Goal: Task Accomplishment & Management: Contribute content

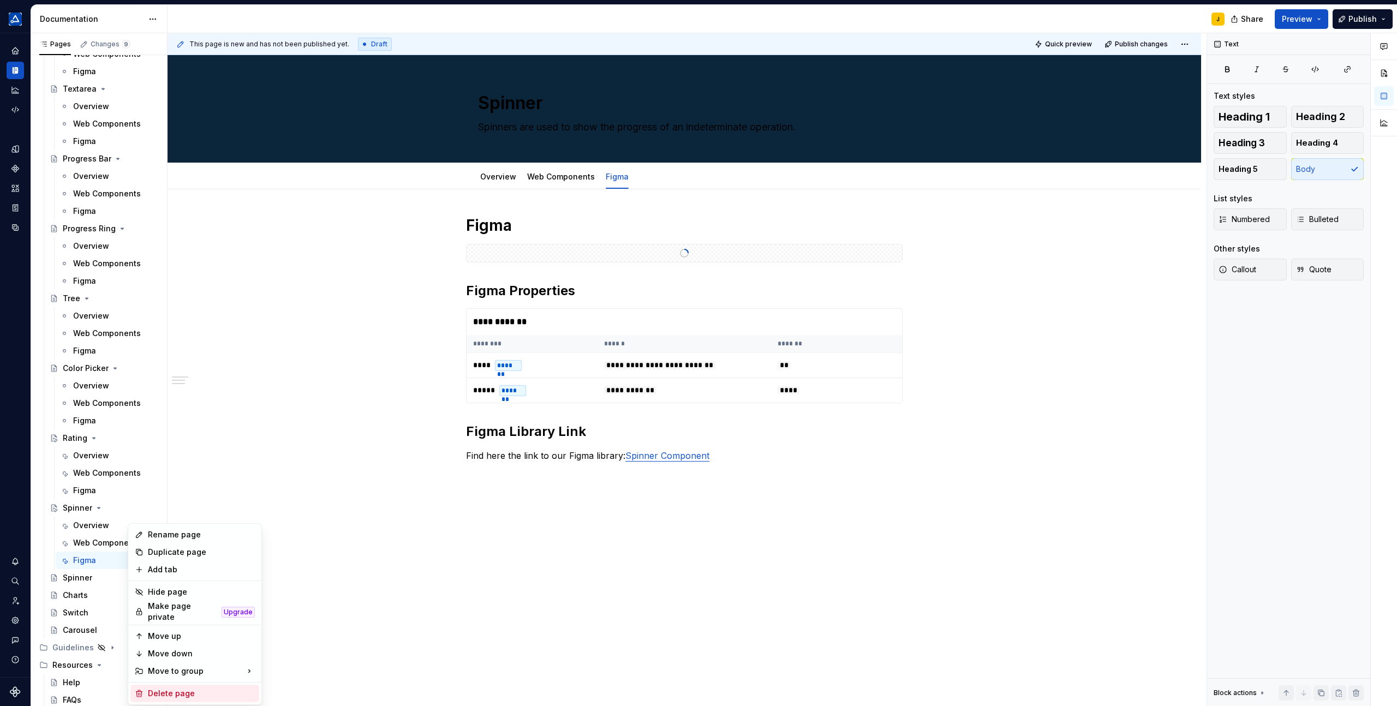
click at [160, 688] on div "Delete page" at bounding box center [201, 693] width 107 height 11
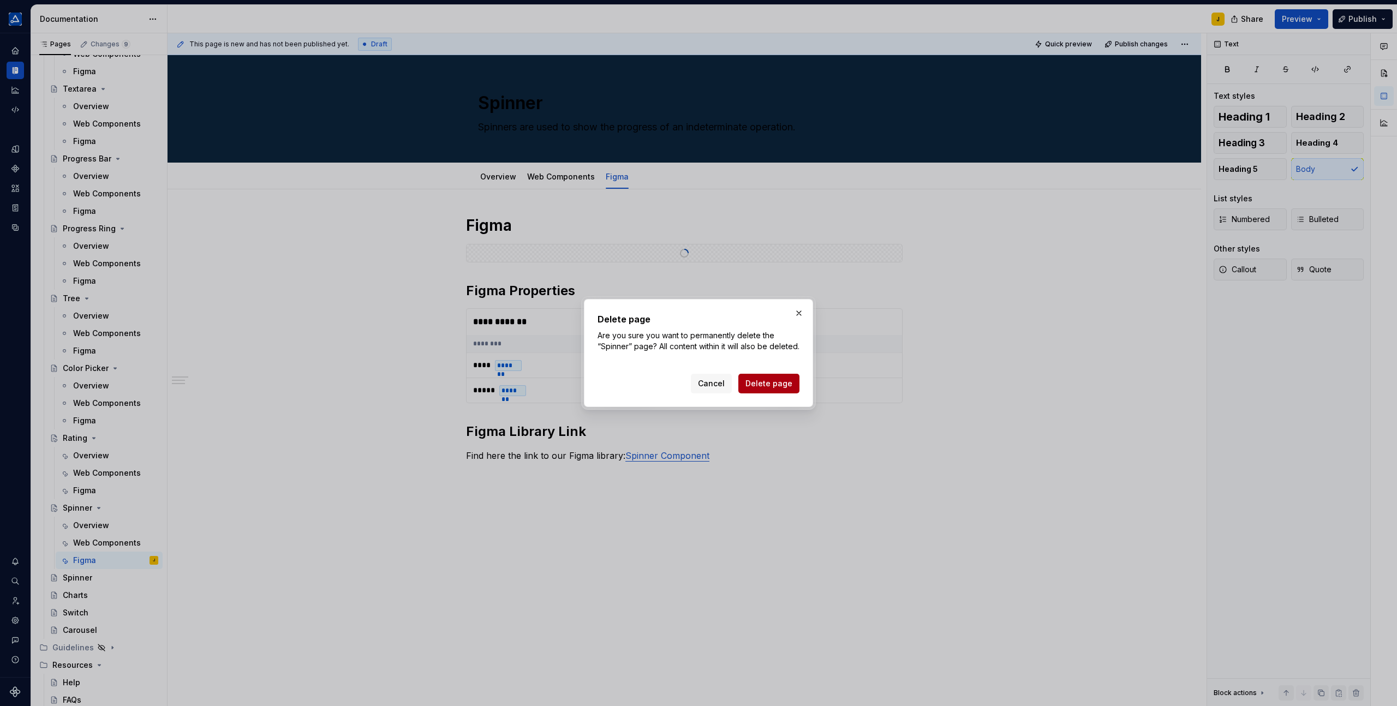
click at [754, 389] on span "Delete page" at bounding box center [768, 383] width 47 height 11
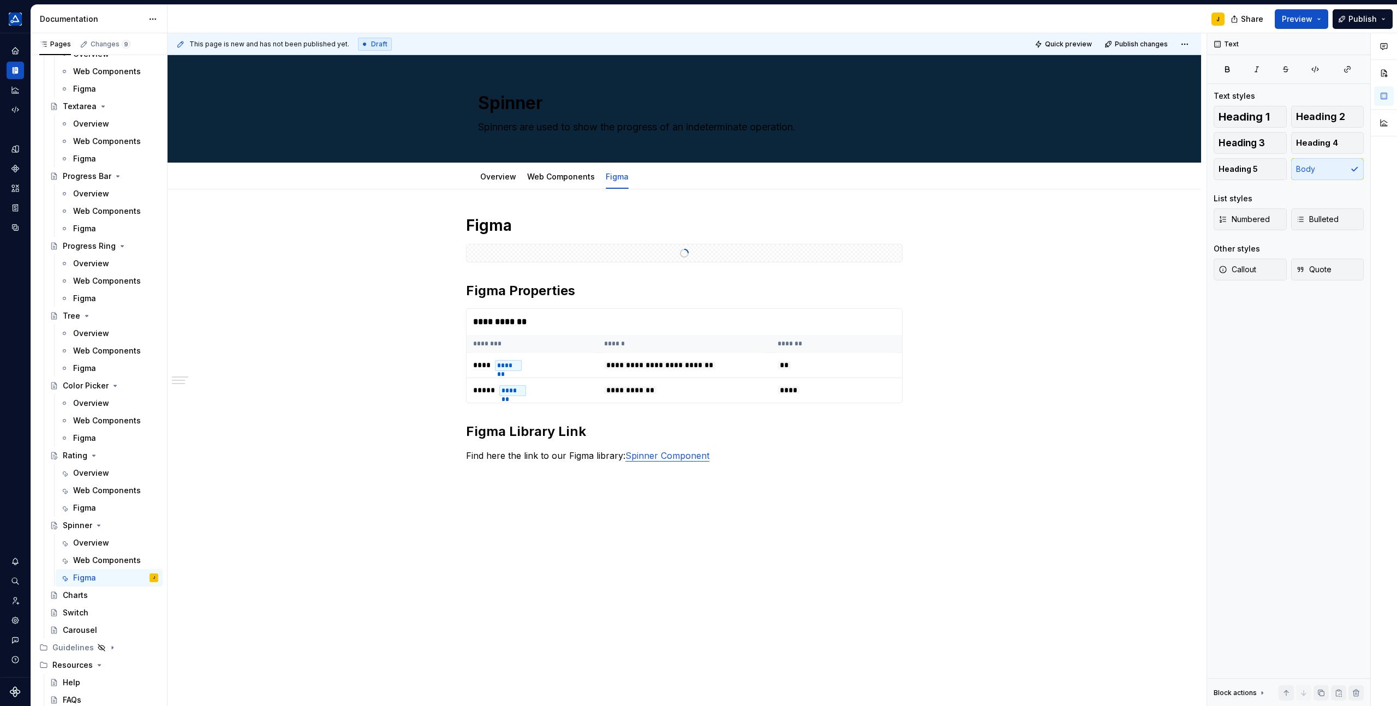
scroll to position [2042, 0]
click at [77, 596] on div "Charts" at bounding box center [75, 595] width 25 height 11
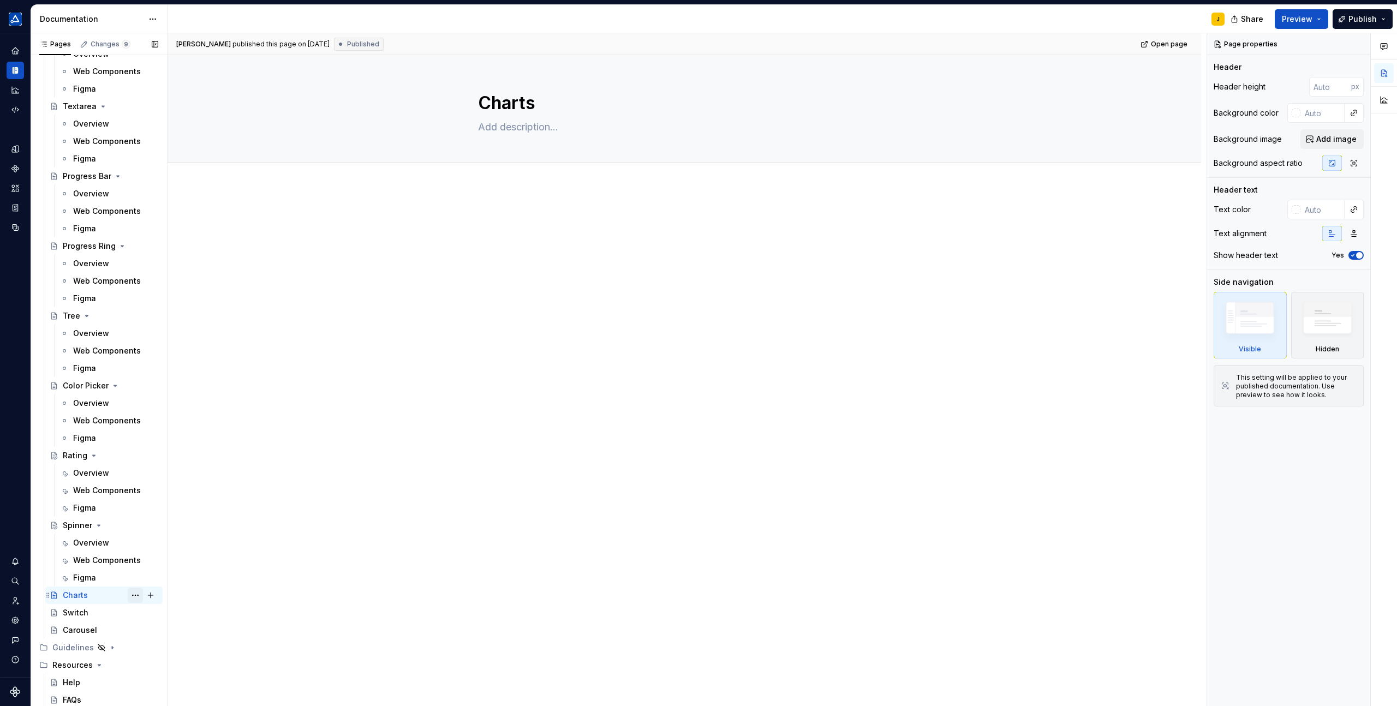
click at [136, 593] on button "Page tree" at bounding box center [135, 595] width 15 height 15
click at [164, 694] on div "Delete page" at bounding box center [201, 693] width 107 height 11
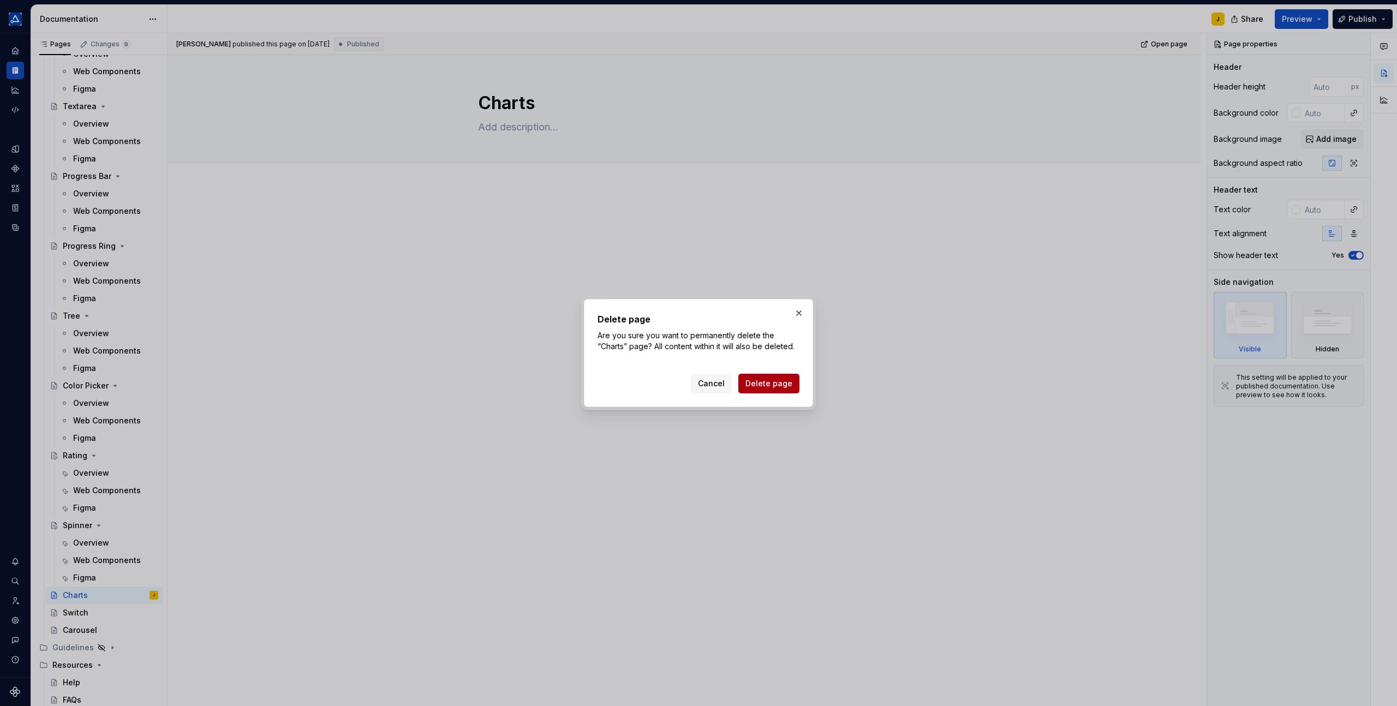
click at [755, 382] on span "Delete page" at bounding box center [768, 383] width 47 height 11
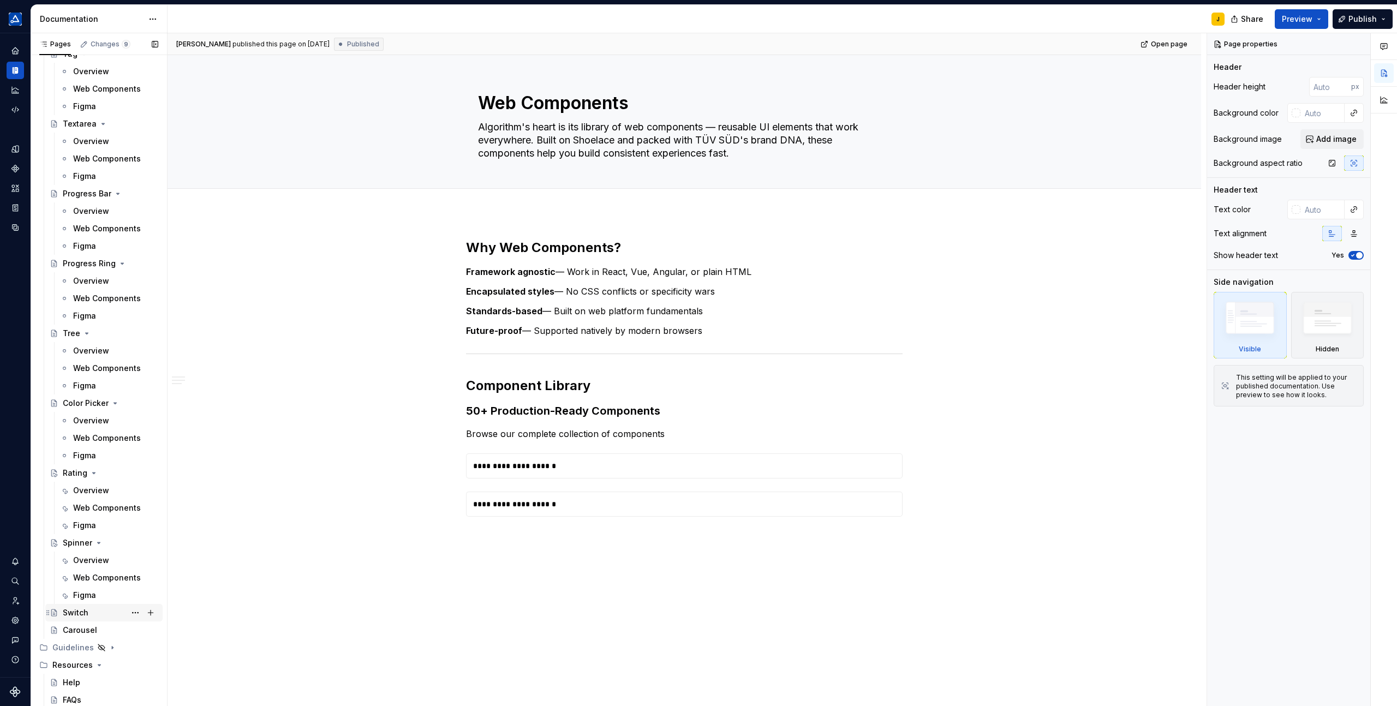
scroll to position [2025, 0]
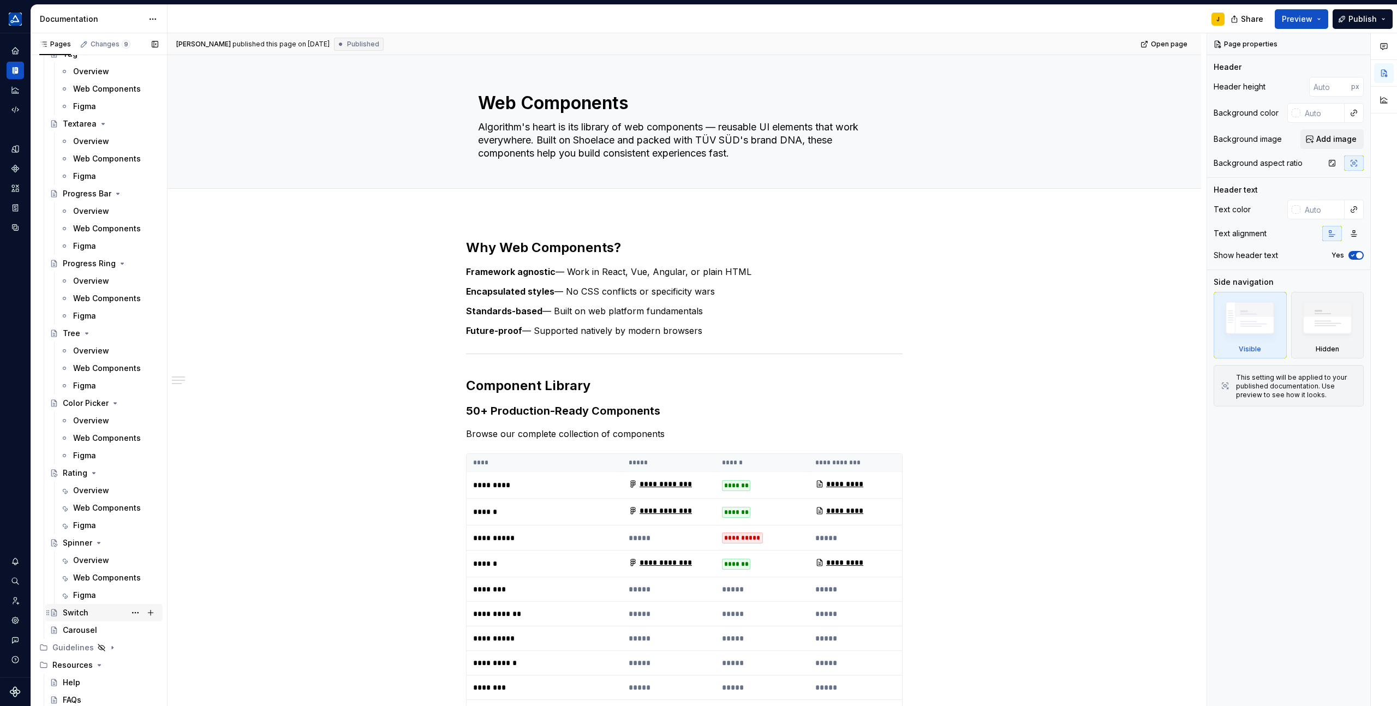
click at [92, 612] on div "Switch" at bounding box center [111, 612] width 96 height 15
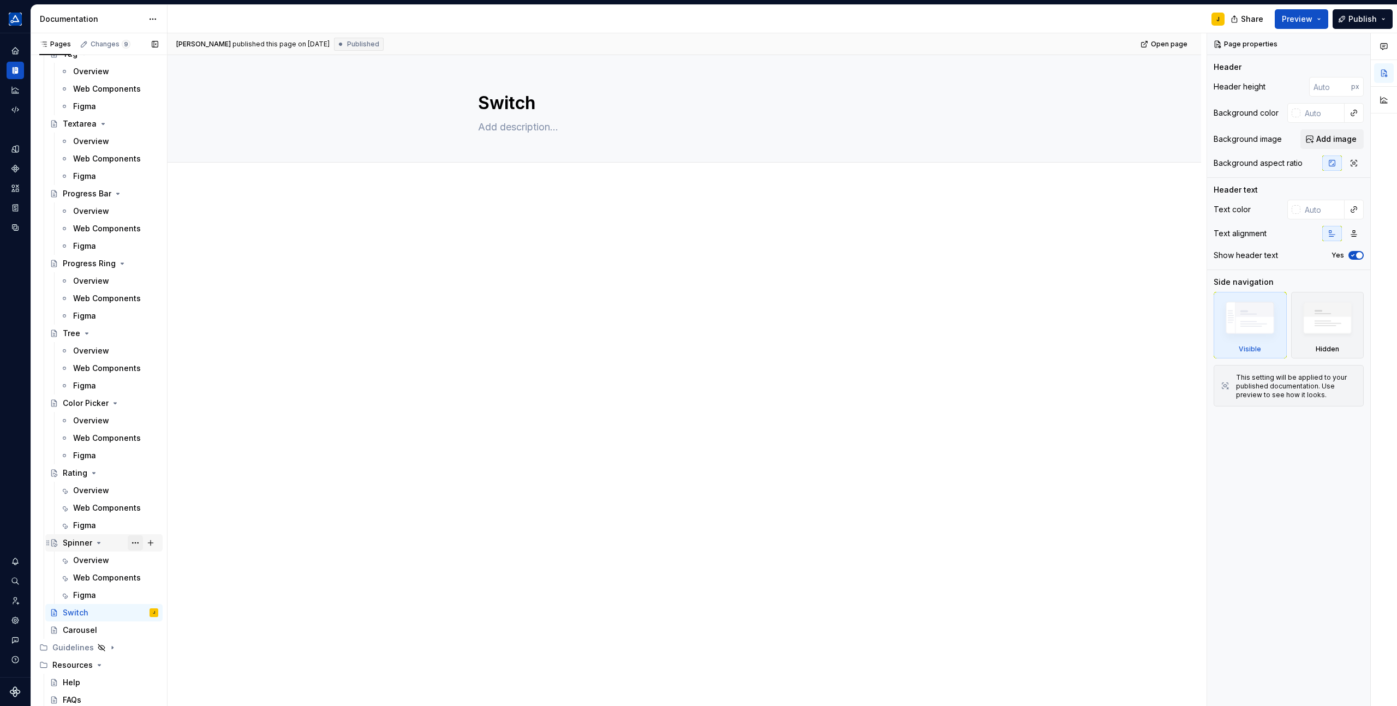
click at [137, 542] on button "Page tree" at bounding box center [135, 542] width 15 height 15
click at [156, 571] on div "Duplicate page" at bounding box center [201, 569] width 107 height 11
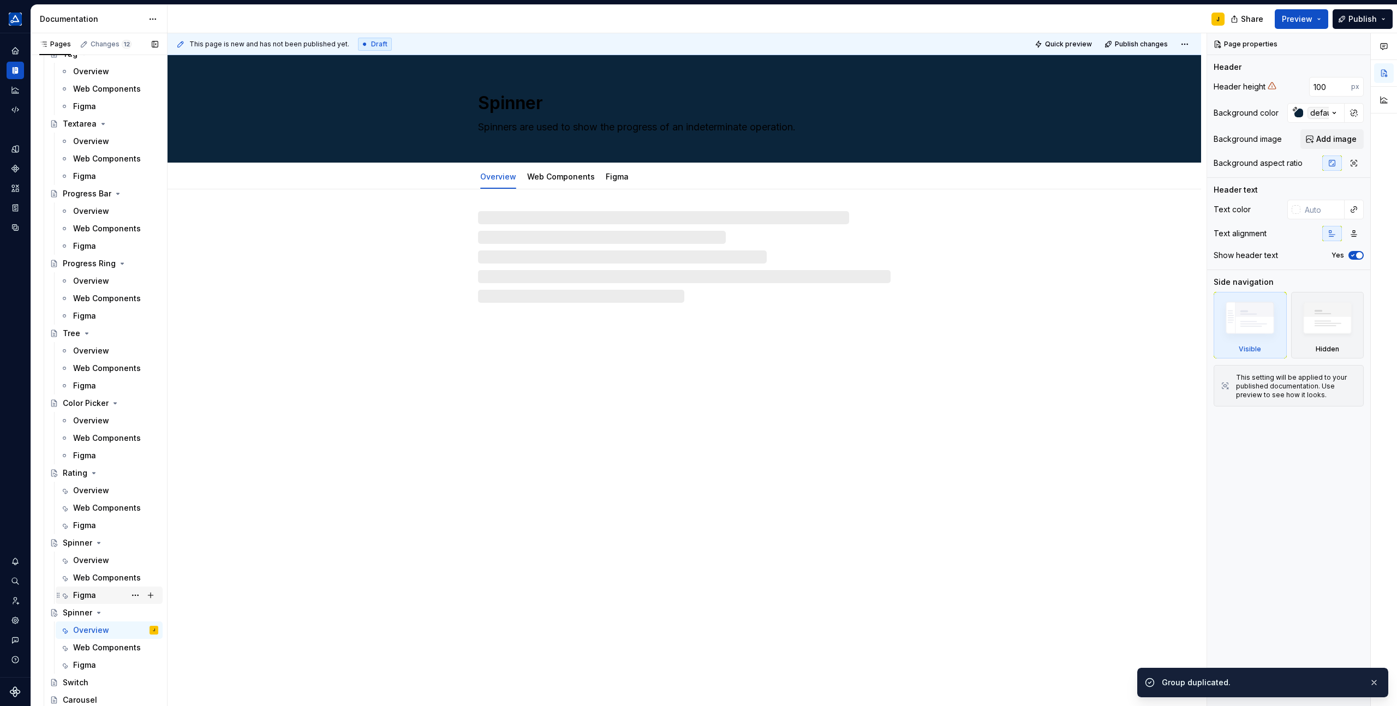
scroll to position [2065, 0]
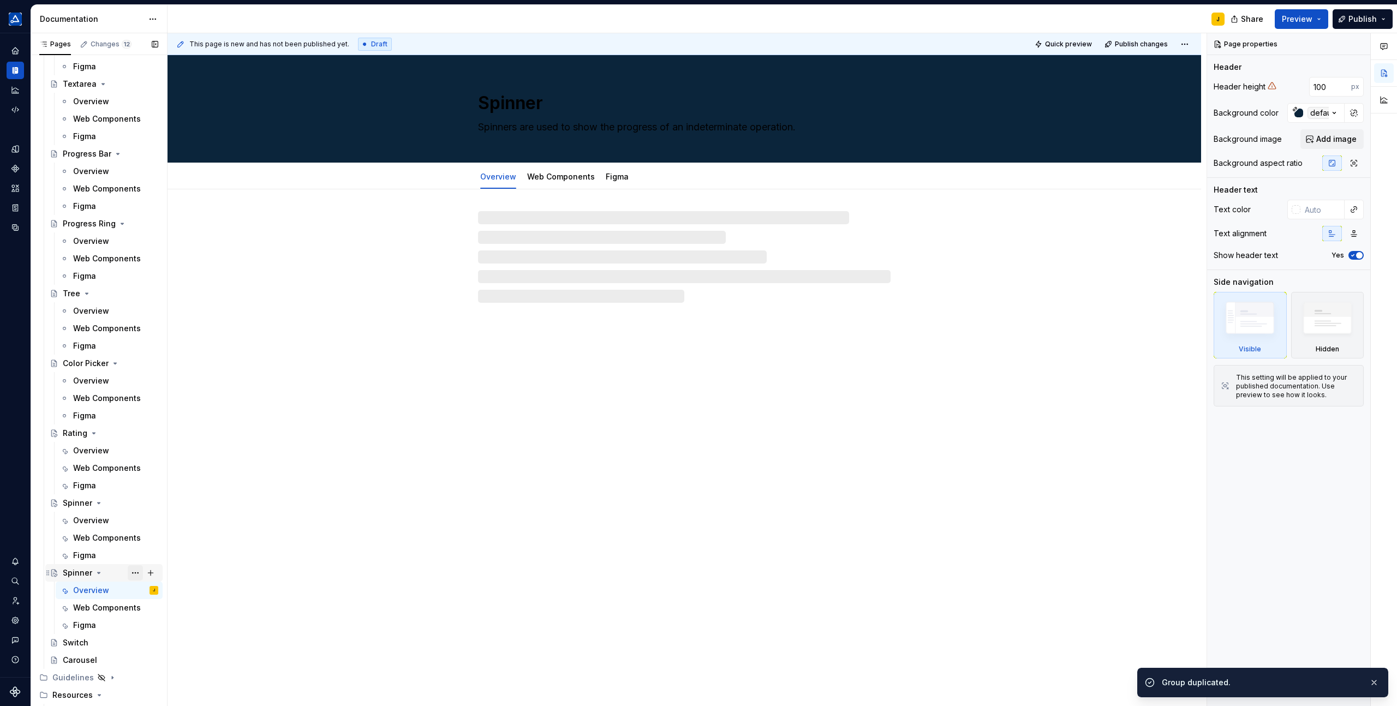
click at [132, 571] on button "Page tree" at bounding box center [135, 572] width 15 height 15
click at [336, 414] on html "TÜV SÜD algorithm J Design system data Documentation J Share Preview Publish Pa…" at bounding box center [698, 353] width 1397 height 706
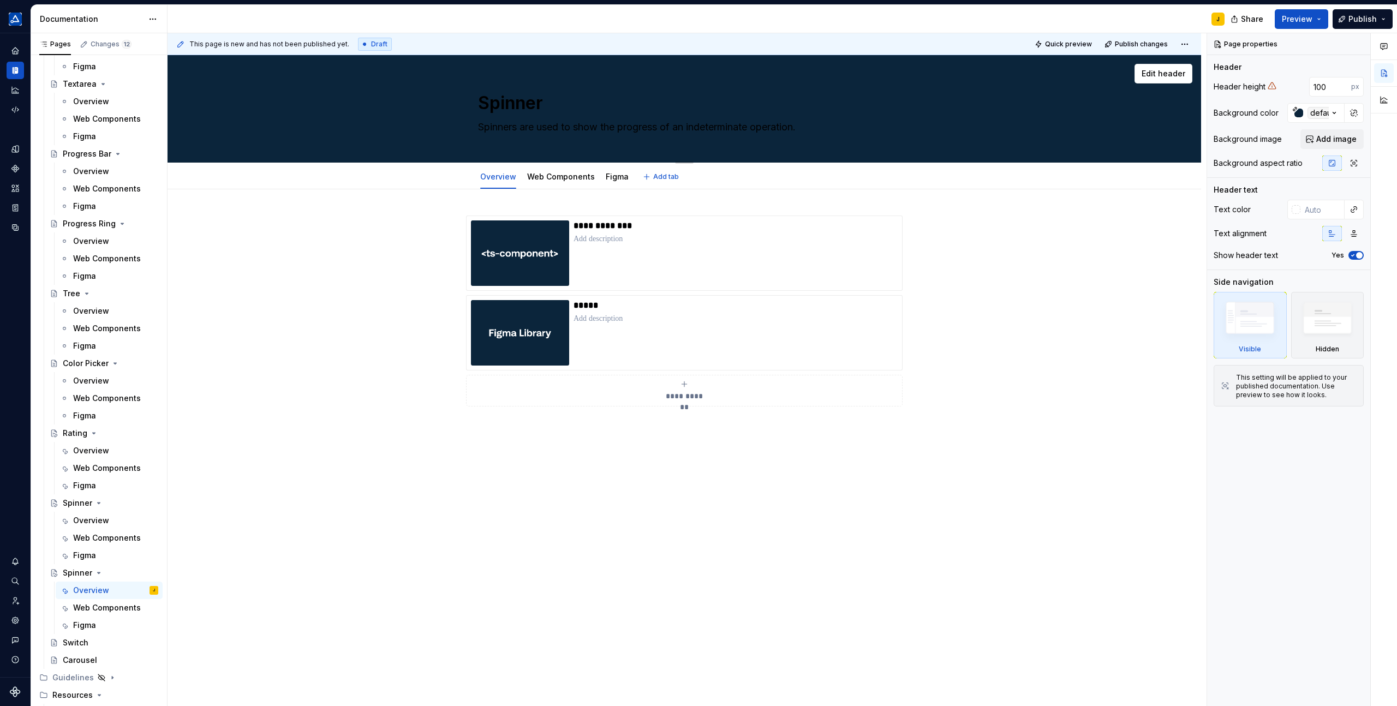
click at [529, 131] on textarea "Spinners are used to show the progress of an indeterminate operation." at bounding box center [682, 126] width 413 height 17
paste textarea "witches allow the user to toggle an option on or off."
type textarea "*"
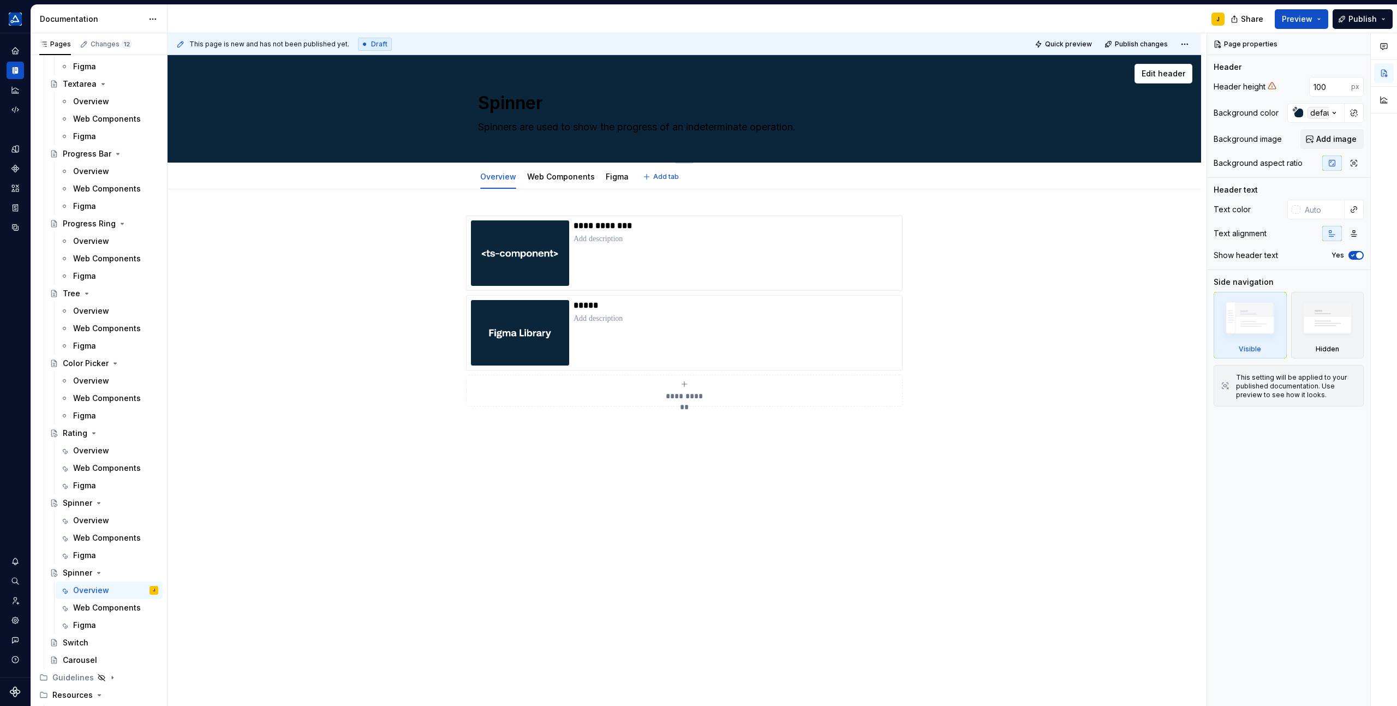
type textarea "Switches allow the user to toggle an option on or off."
type textarea "*"
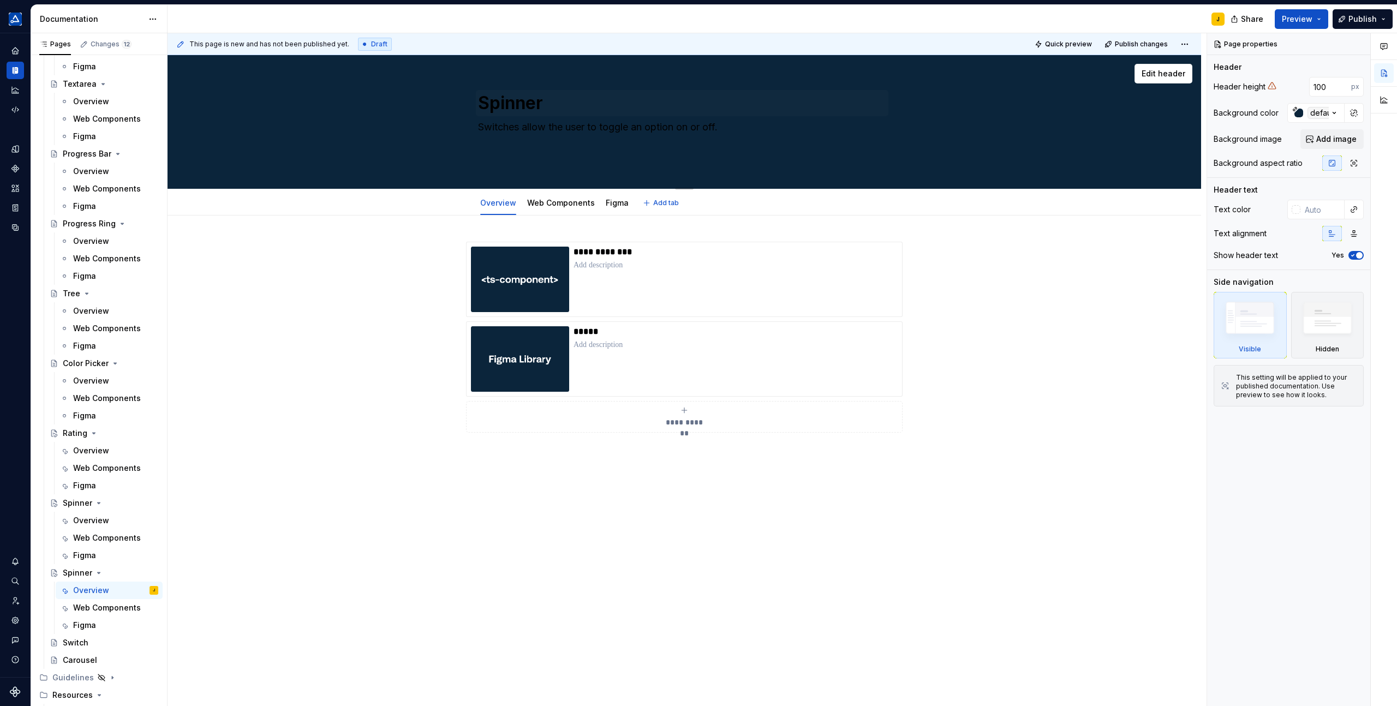
type textarea "Switches allow the user to toggle an option on or off."
click at [521, 99] on textarea "Spinner" at bounding box center [682, 103] width 413 height 26
type textarea "*"
type textarea "S"
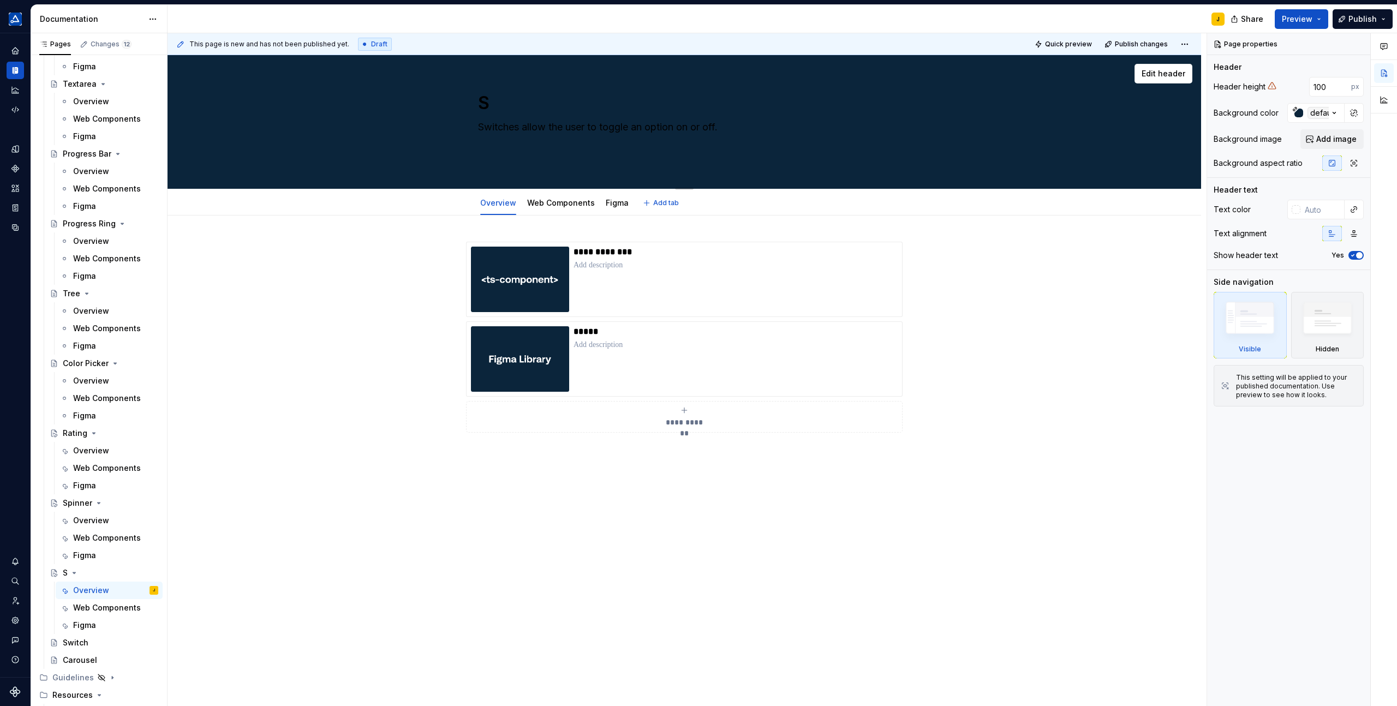
type textarea "*"
type textarea "Sw"
type textarea "*"
type textarea "Swi"
type textarea "*"
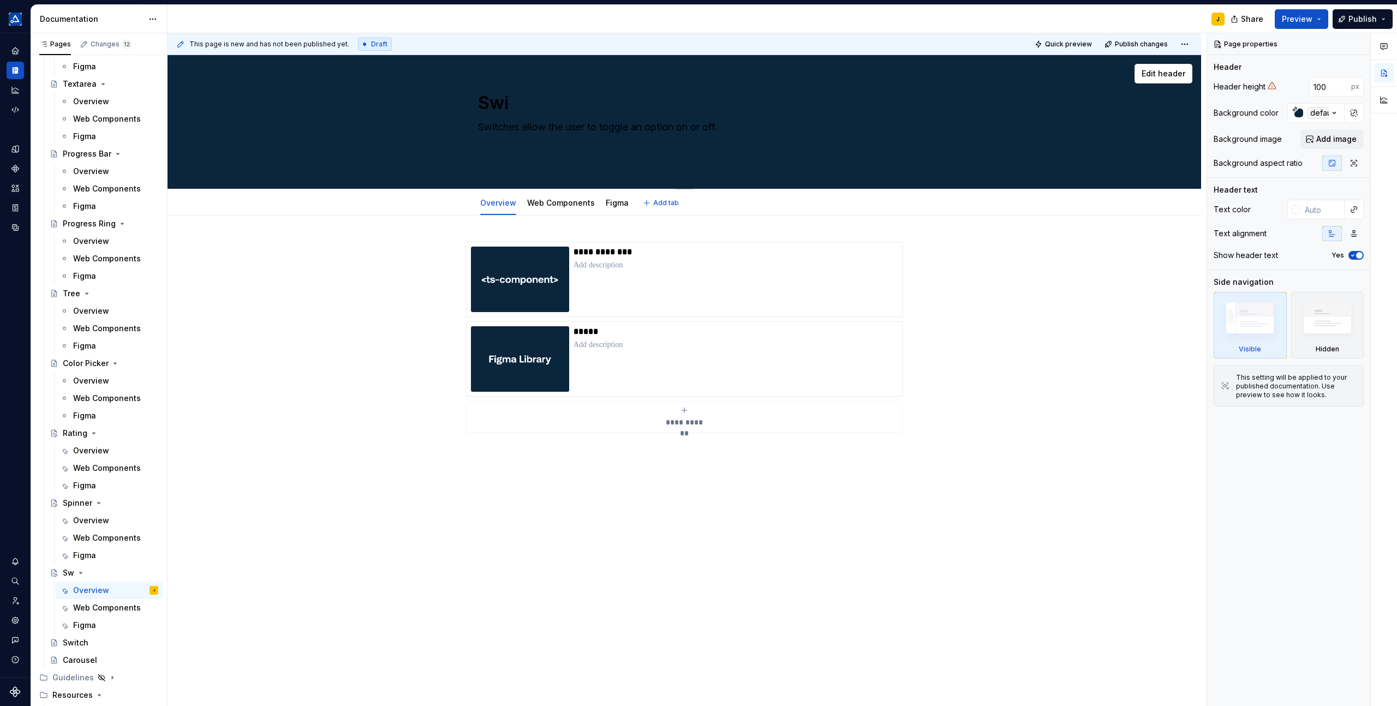
type textarea "Swit"
type textarea "*"
type textarea "Switc"
type textarea "*"
click at [545, 147] on textarea "Switches allow the user to toggle an option on or off." at bounding box center [682, 140] width 413 height 44
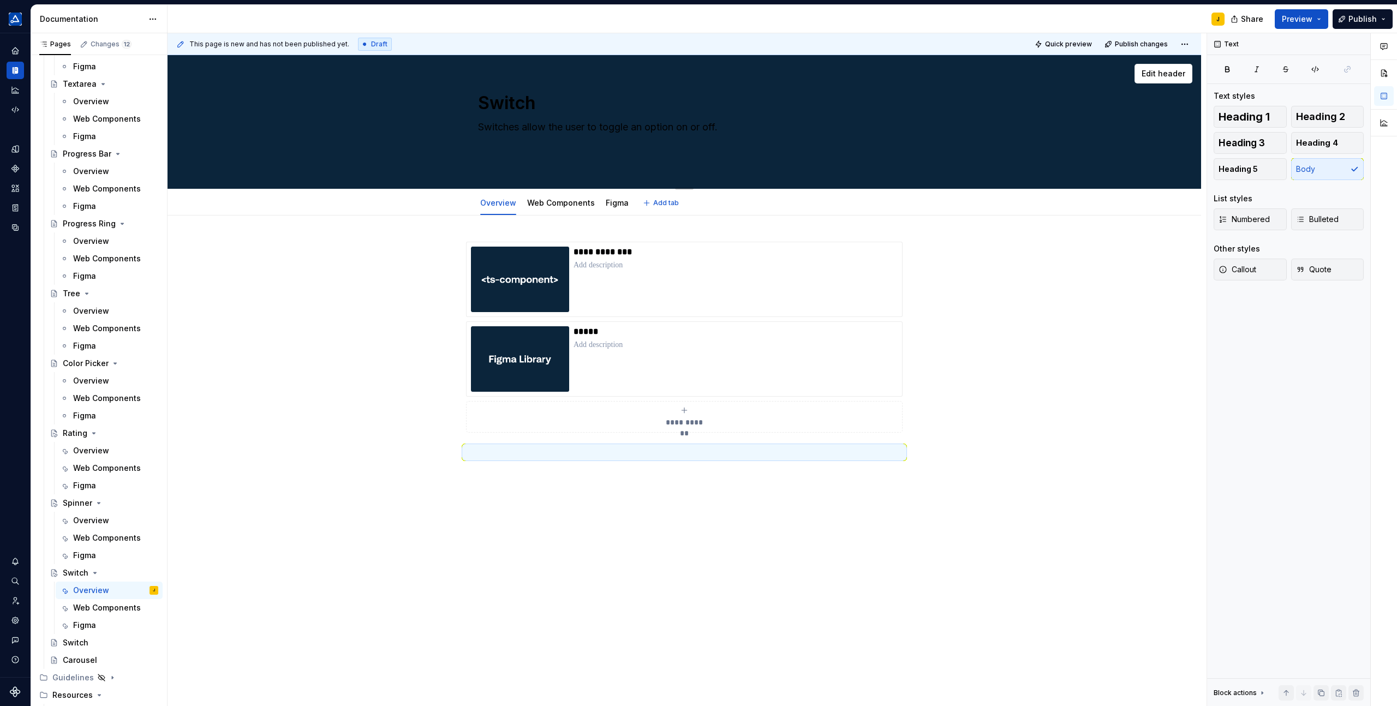
click at [511, 151] on textarea "Switches allow the user to toggle an option on or off." at bounding box center [682, 140] width 413 height 44
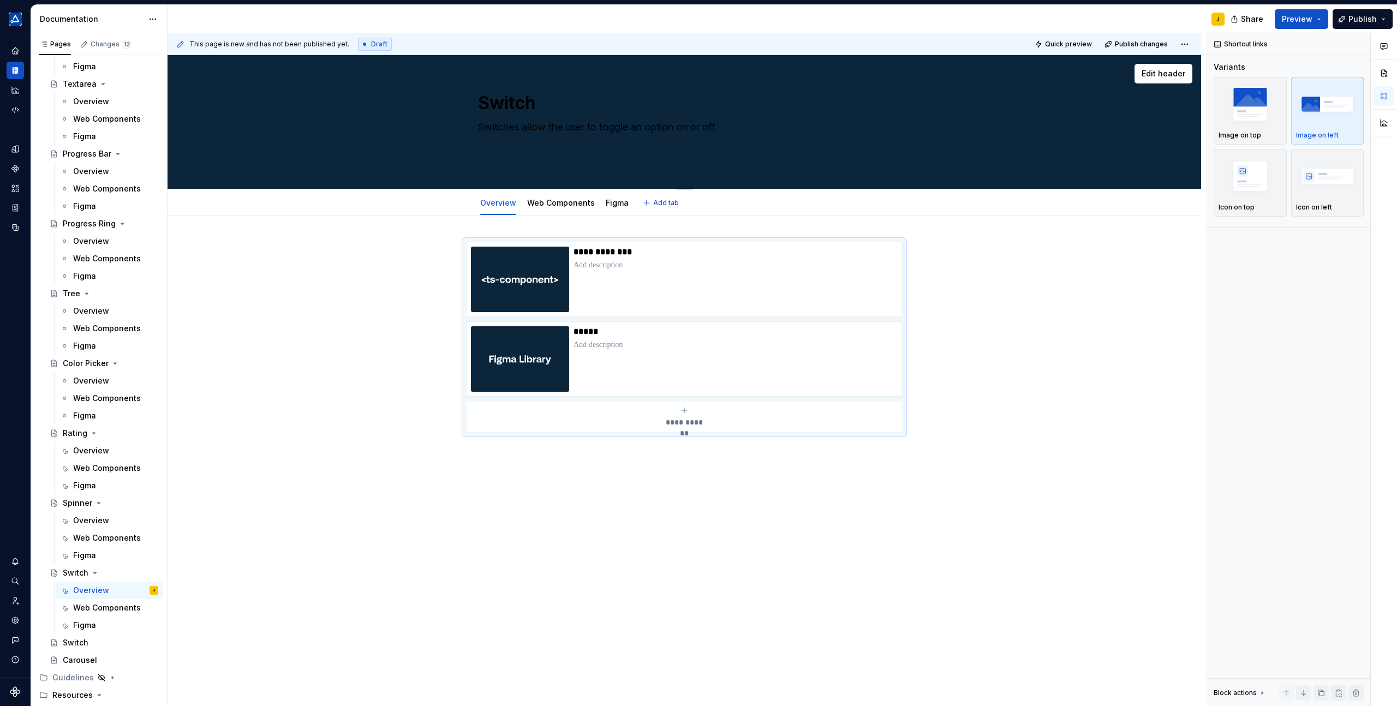
click at [495, 148] on textarea "Switches allow the user to toggle an option on or off." at bounding box center [682, 140] width 413 height 44
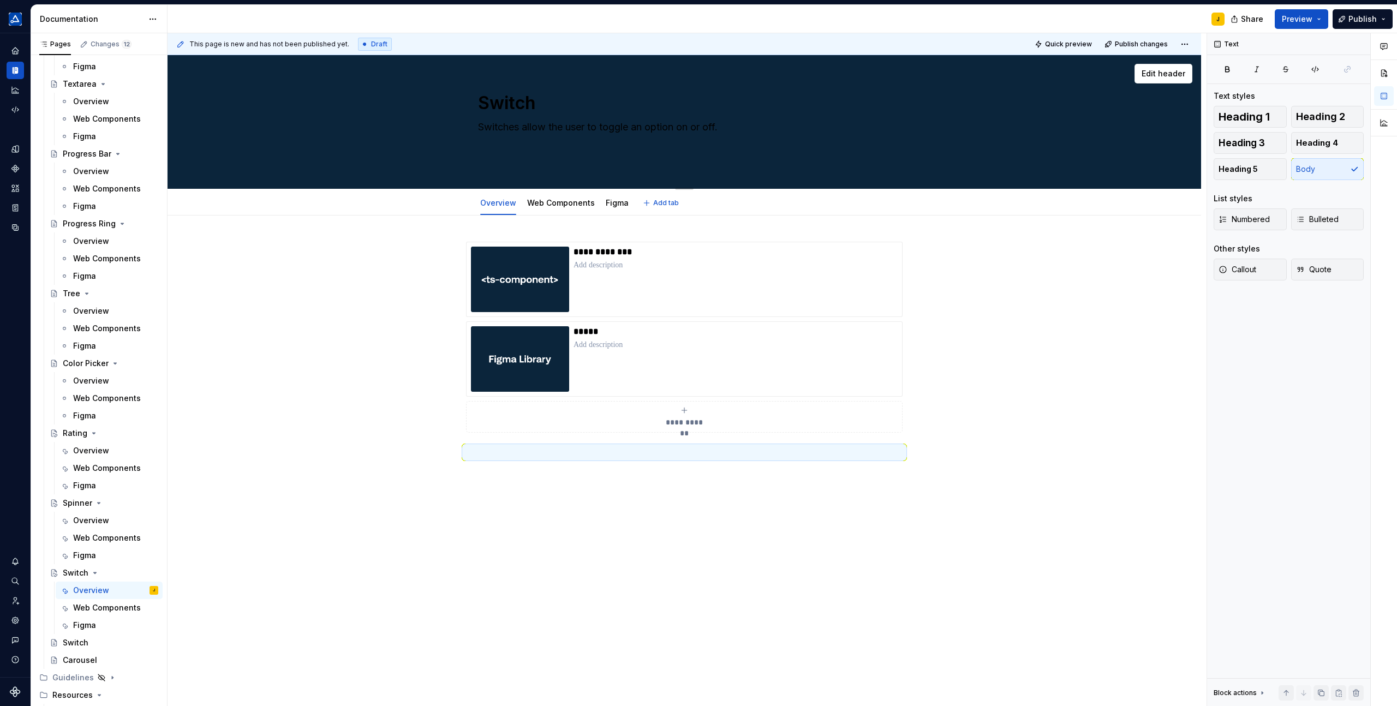
click at [492, 148] on textarea "Switches allow the user to toggle an option on or off." at bounding box center [682, 140] width 413 height 44
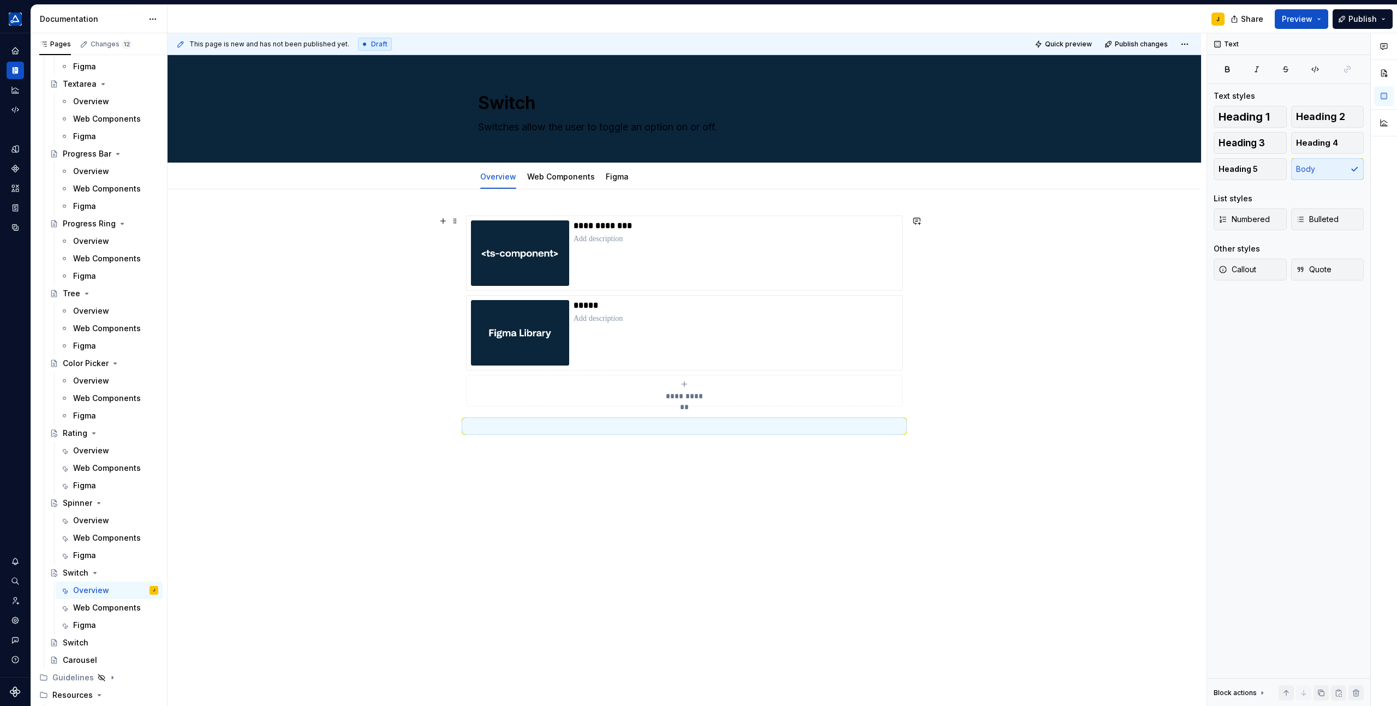
click at [404, 214] on div "**********" at bounding box center [685, 423] width 1034 height 468
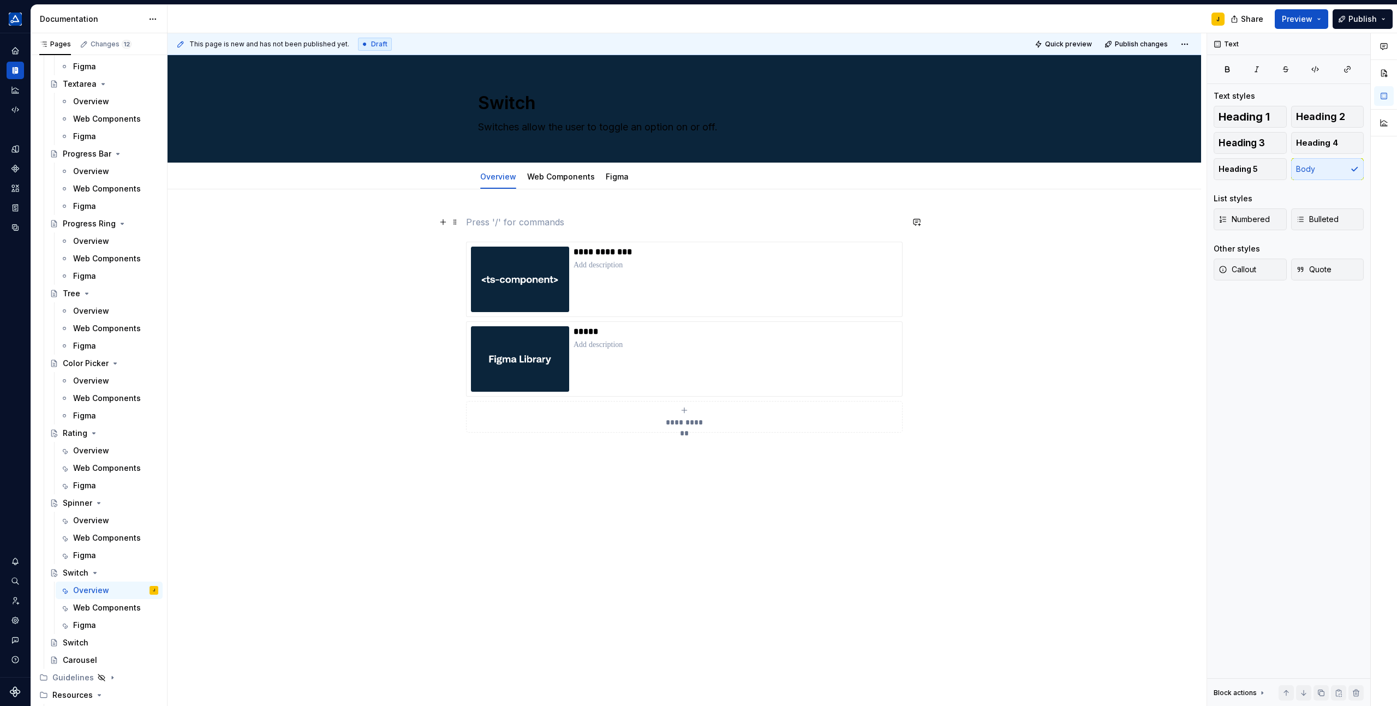
click at [482, 218] on p at bounding box center [684, 222] width 437 height 13
click at [492, 275] on img at bounding box center [520, 279] width 98 height 65
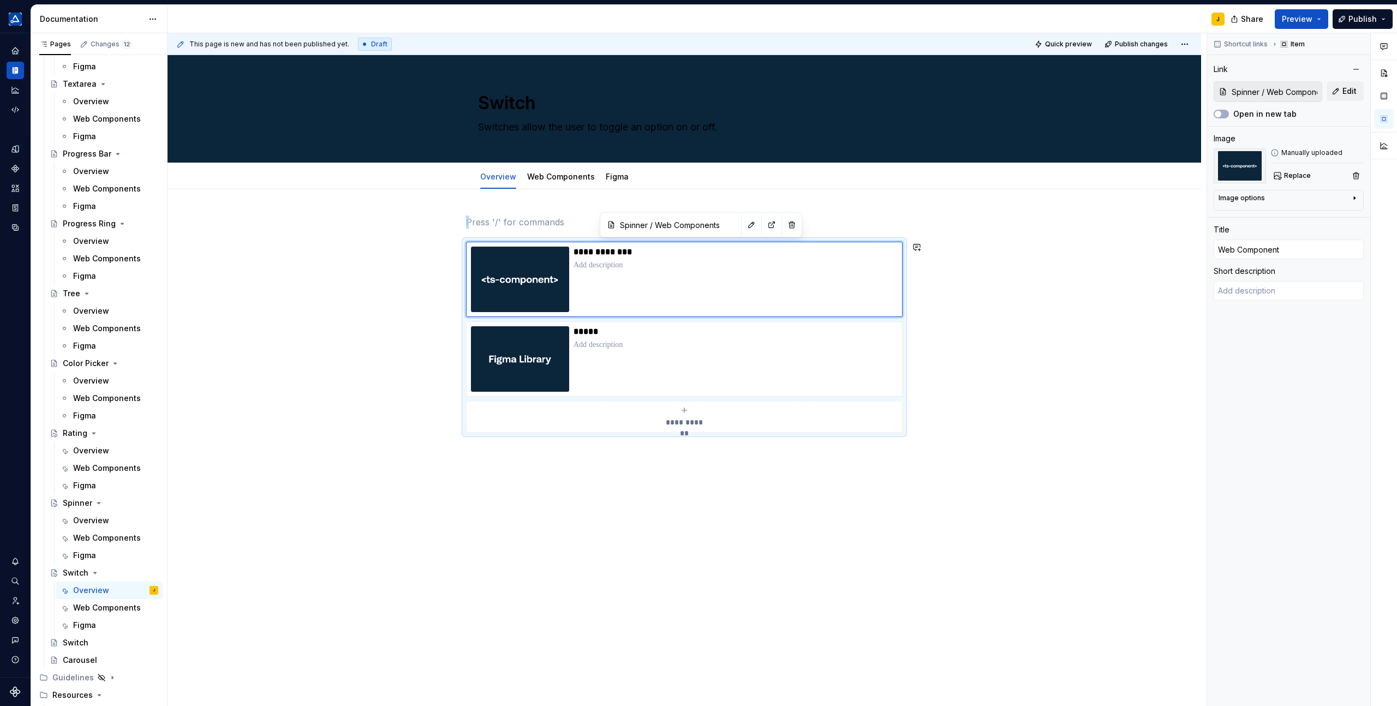
click at [515, 212] on div "**********" at bounding box center [685, 436] width 1034 height 494
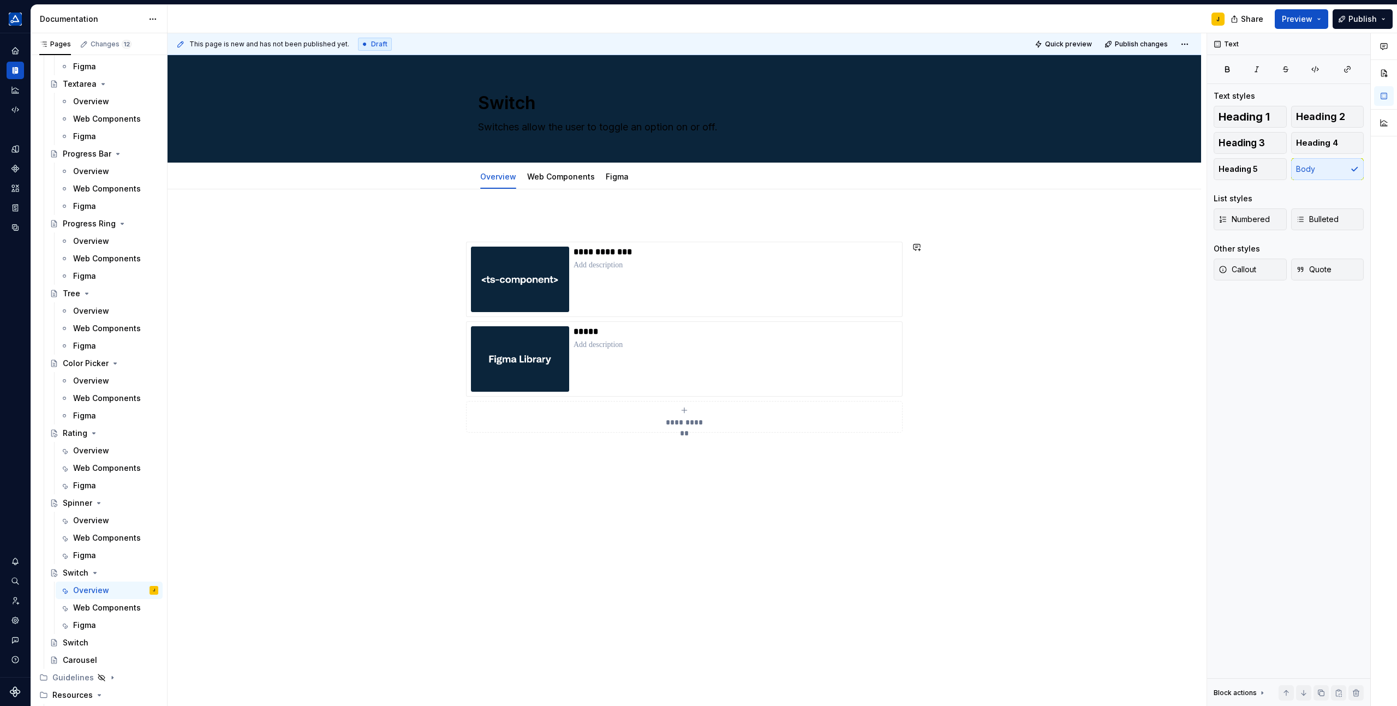
click at [583, 200] on div "**********" at bounding box center [685, 436] width 1034 height 494
click at [455, 225] on span at bounding box center [455, 221] width 9 height 15
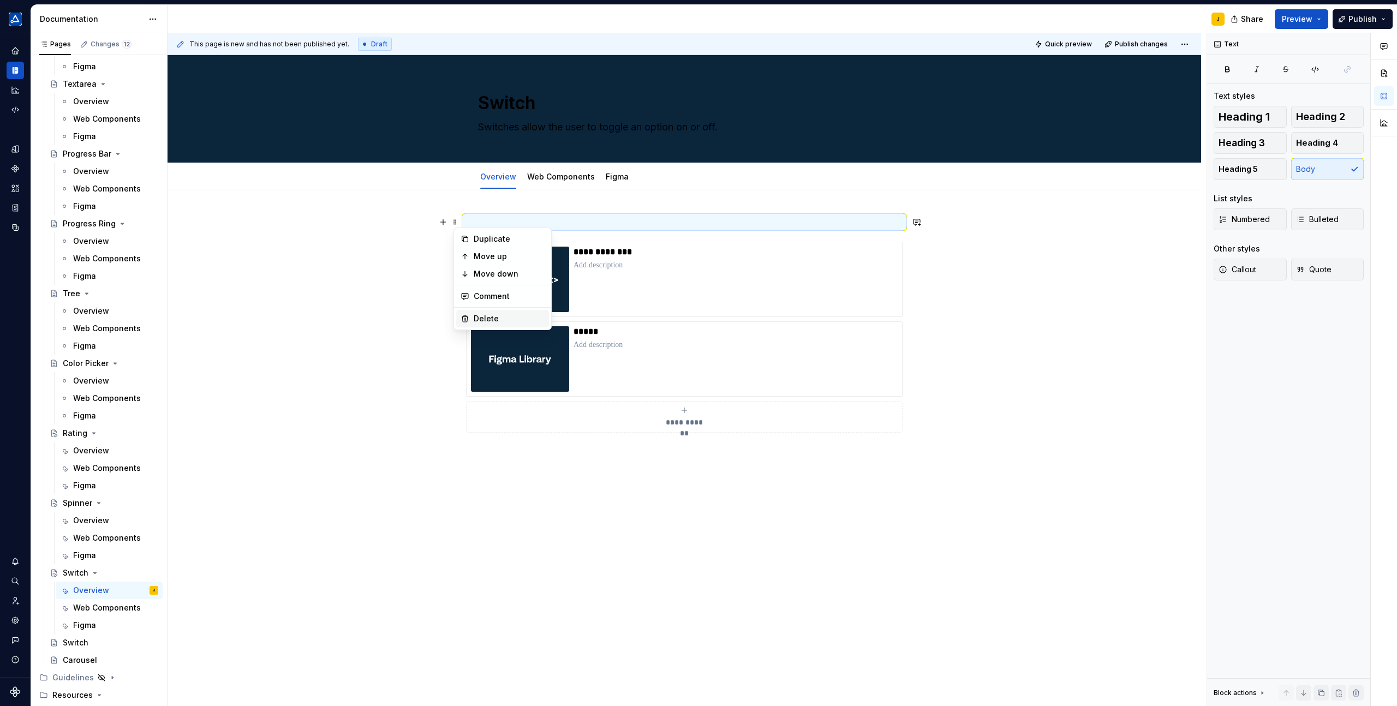
click at [470, 314] on div "Delete" at bounding box center [502, 318] width 93 height 17
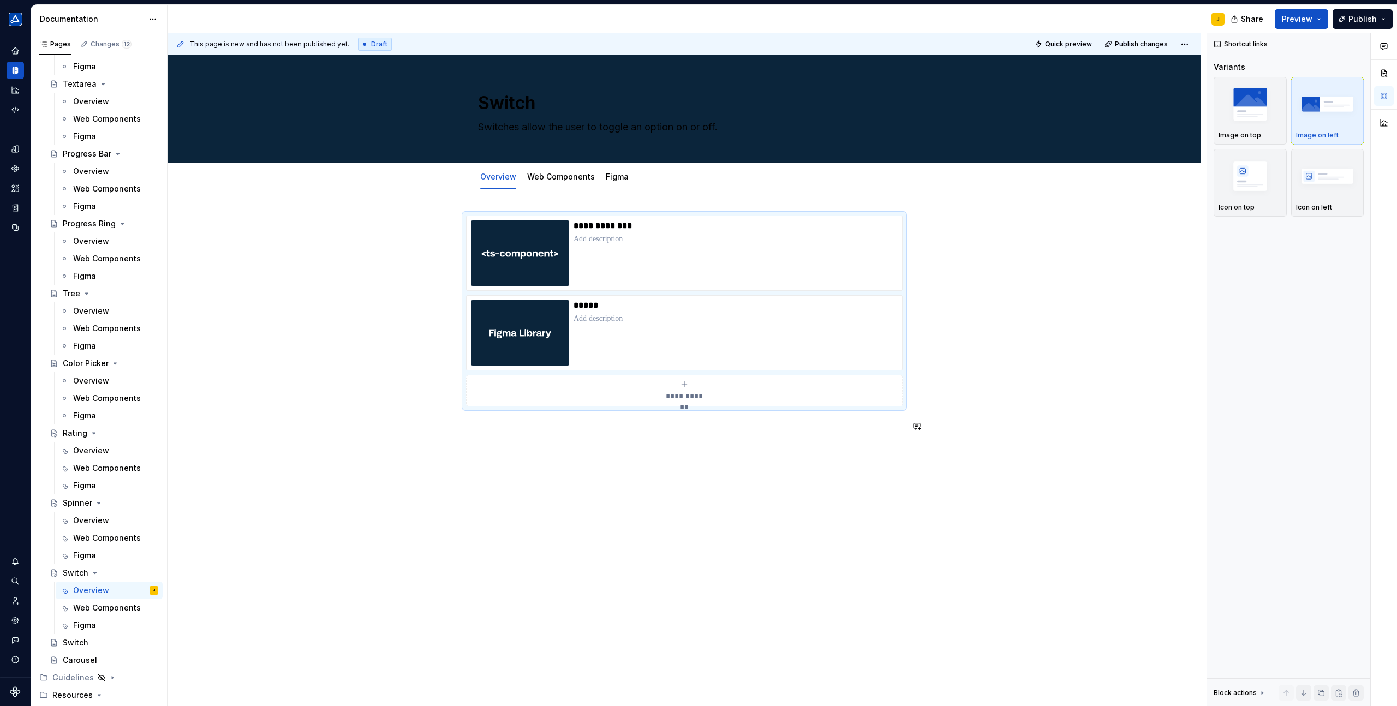
click at [647, 492] on div "**********" at bounding box center [687, 369] width 1039 height 673
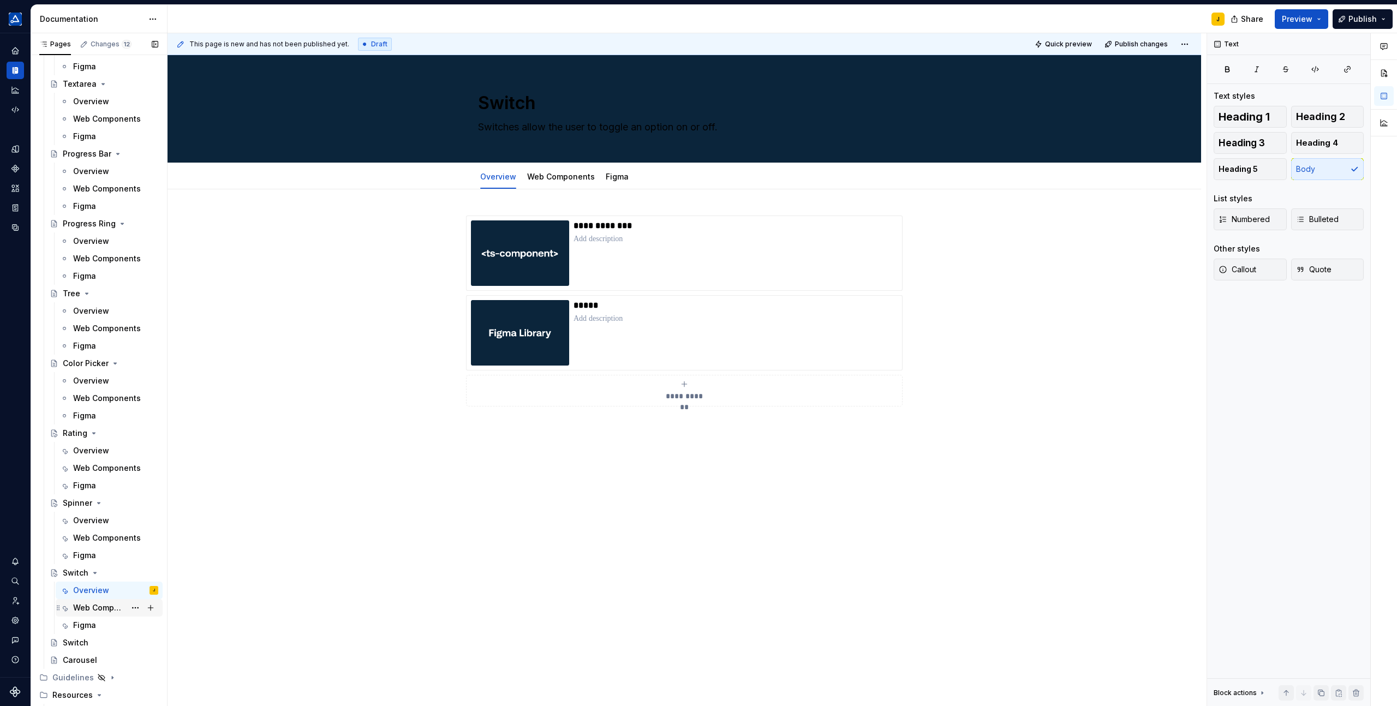
click at [99, 612] on div "Web Components" at bounding box center [99, 607] width 52 height 11
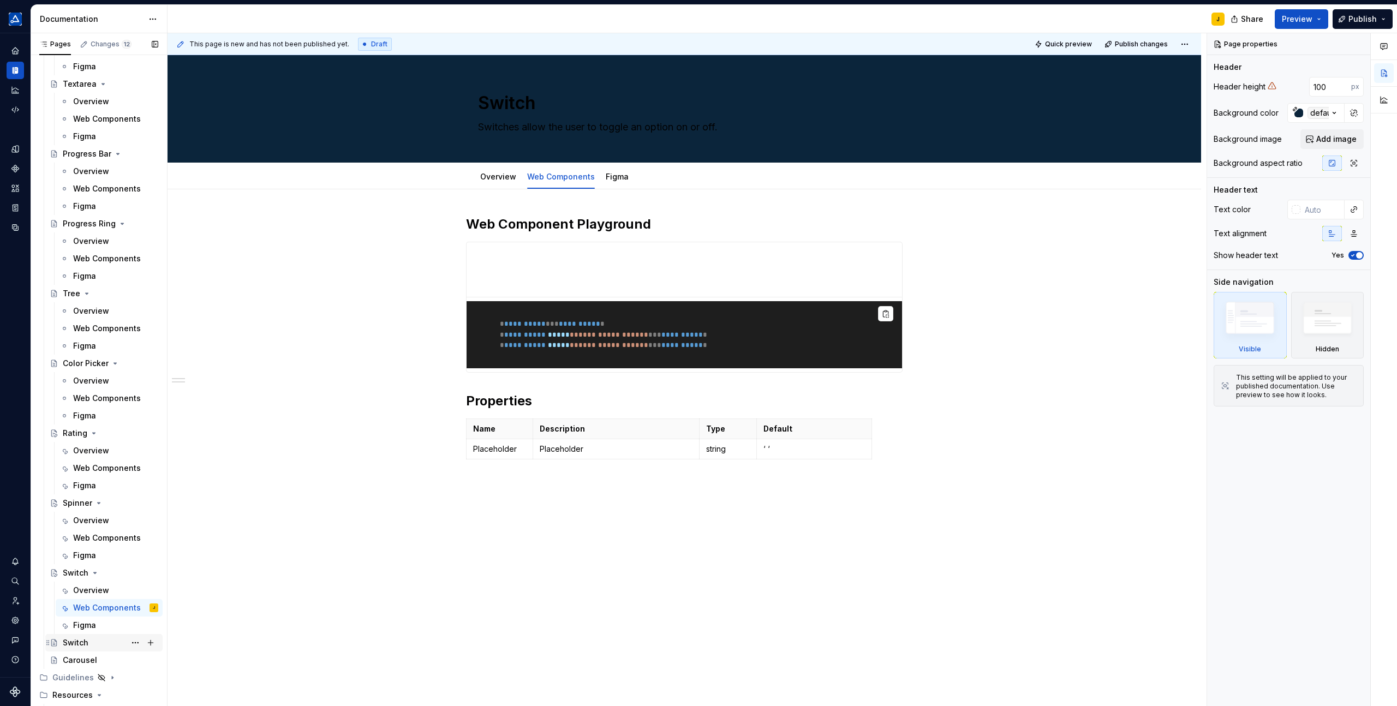
click at [84, 647] on div "Switch" at bounding box center [76, 642] width 26 height 11
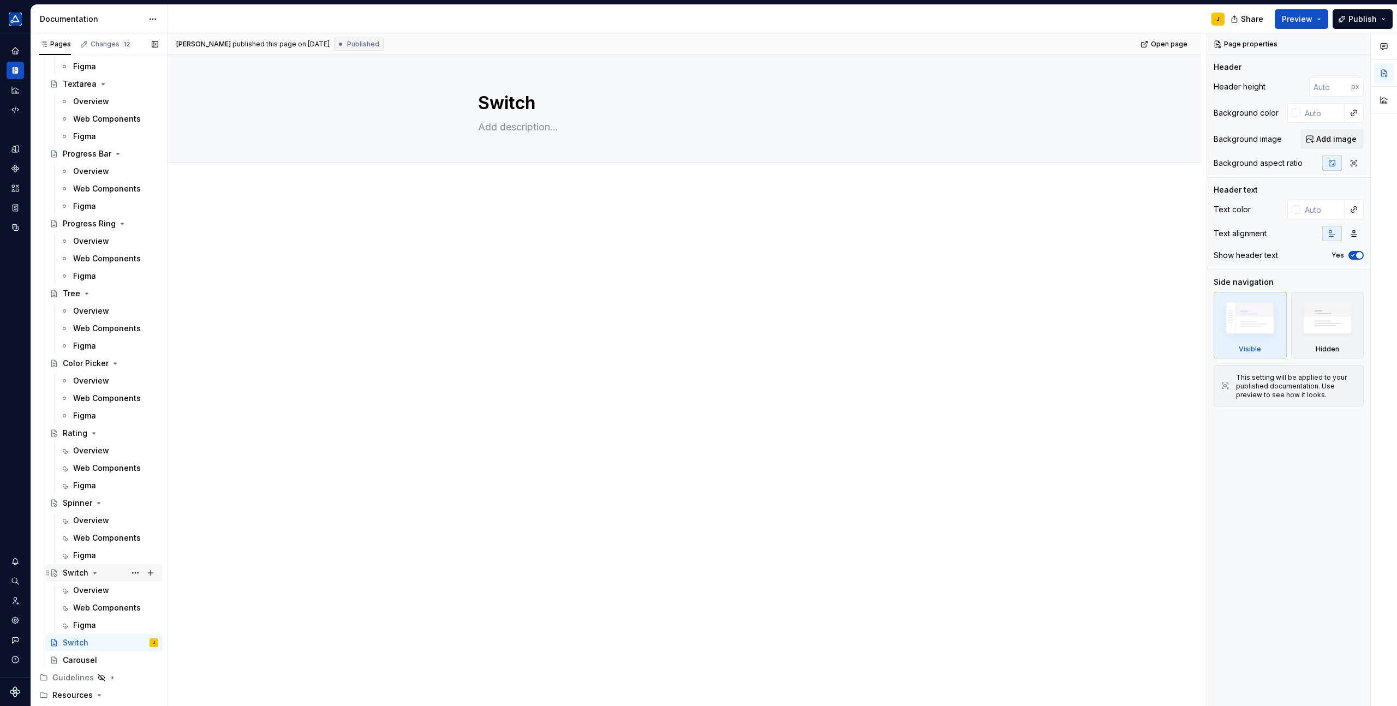
click at [81, 571] on div "Switch" at bounding box center [76, 573] width 26 height 11
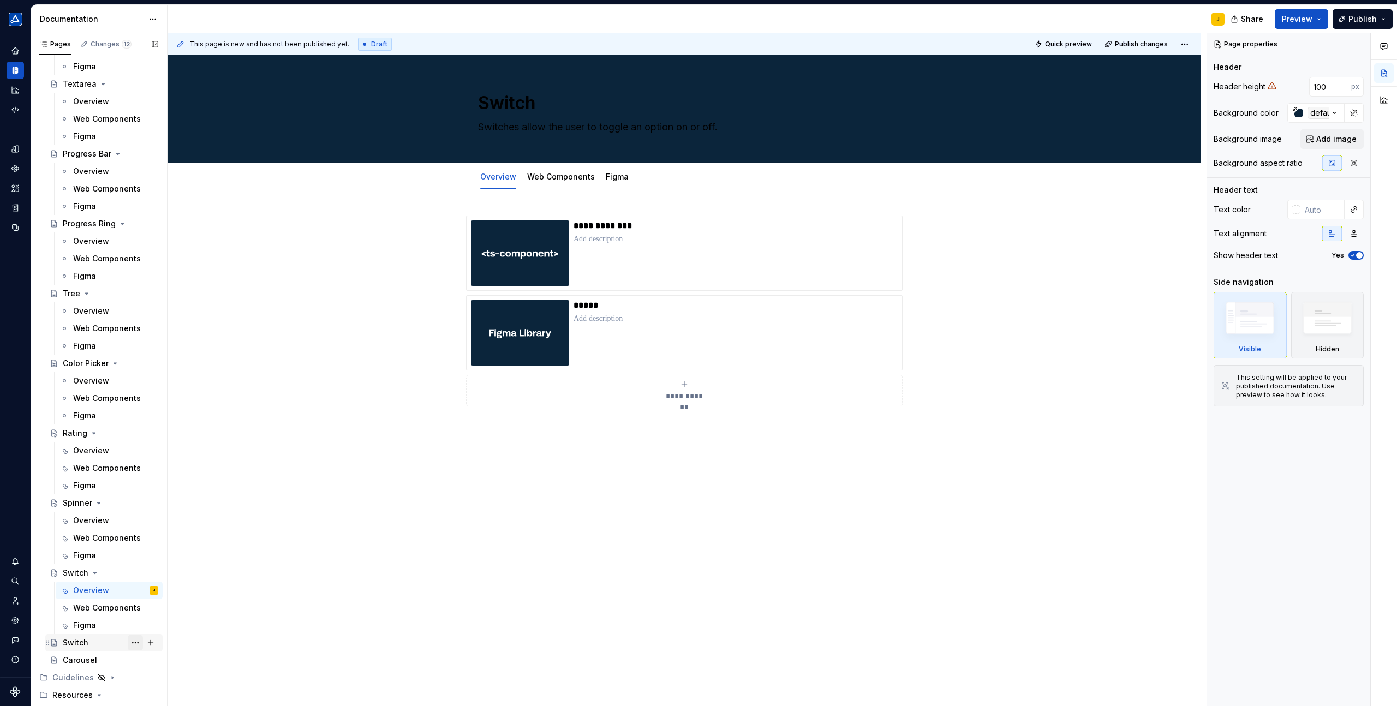
click at [134, 642] on button "Page tree" at bounding box center [135, 642] width 15 height 15
click at [159, 689] on div "Delete page" at bounding box center [201, 693] width 107 height 11
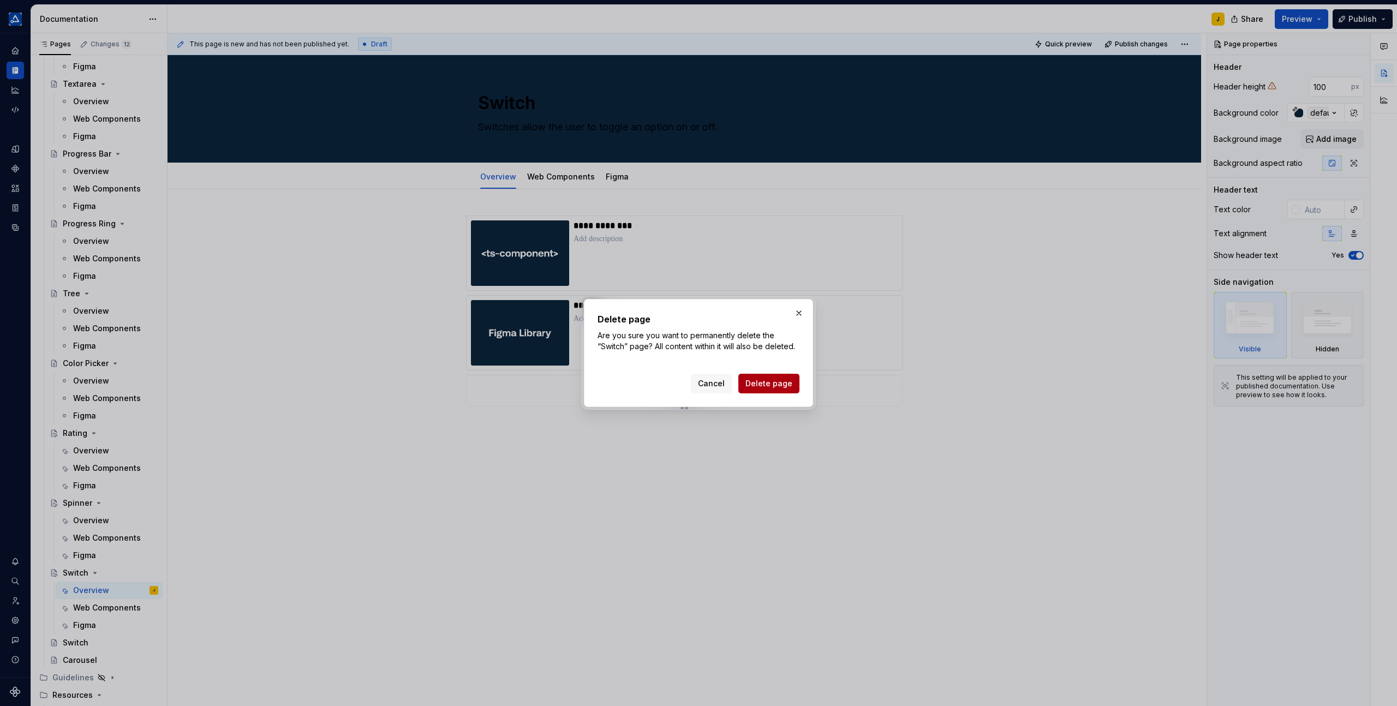
click at [756, 381] on span "Delete page" at bounding box center [768, 383] width 47 height 11
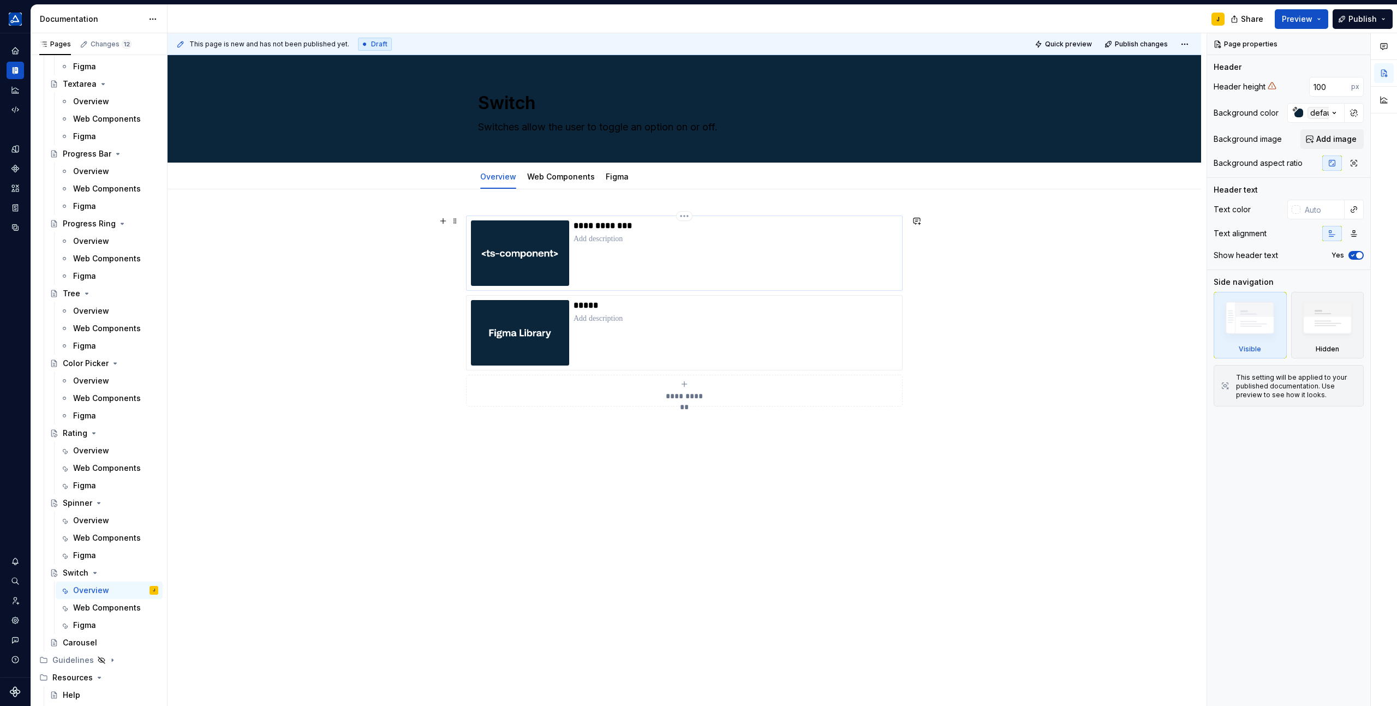
click at [790, 242] on p at bounding box center [736, 239] width 324 height 11
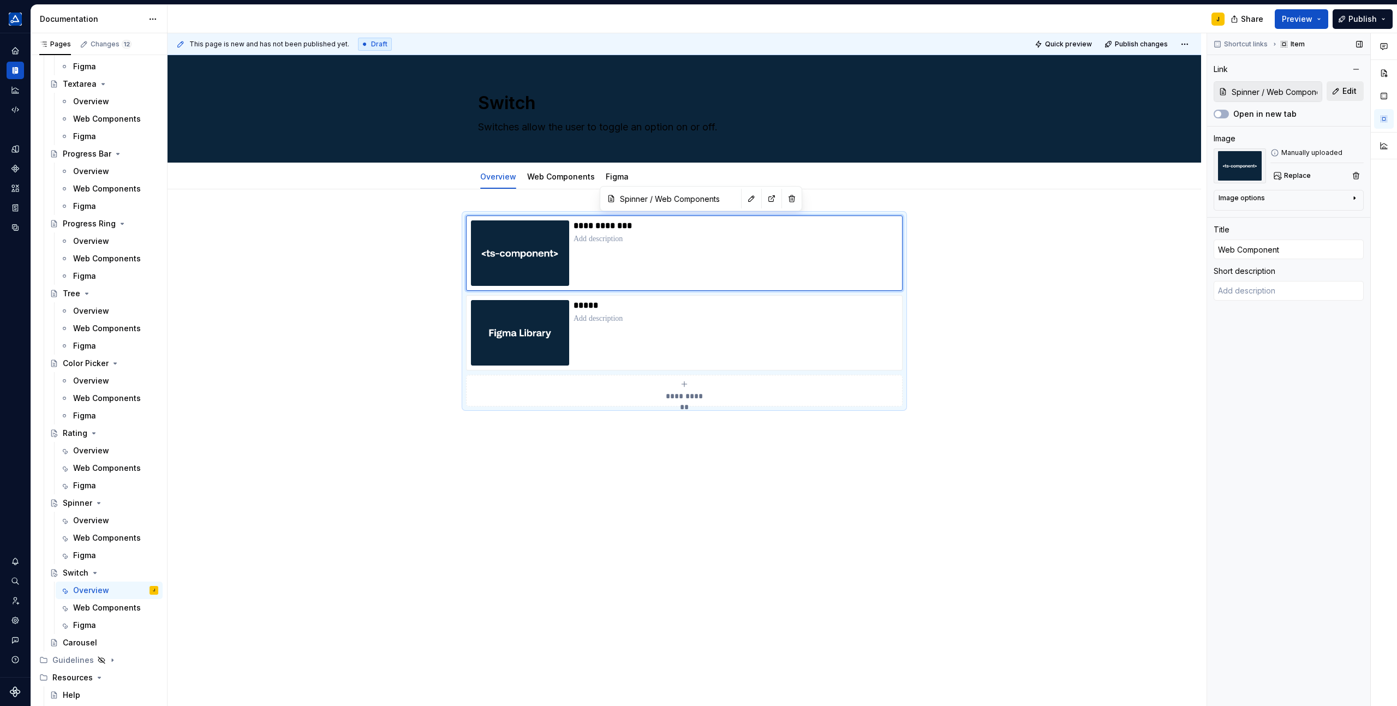
click at [1355, 91] on span "Edit" at bounding box center [1350, 91] width 14 height 11
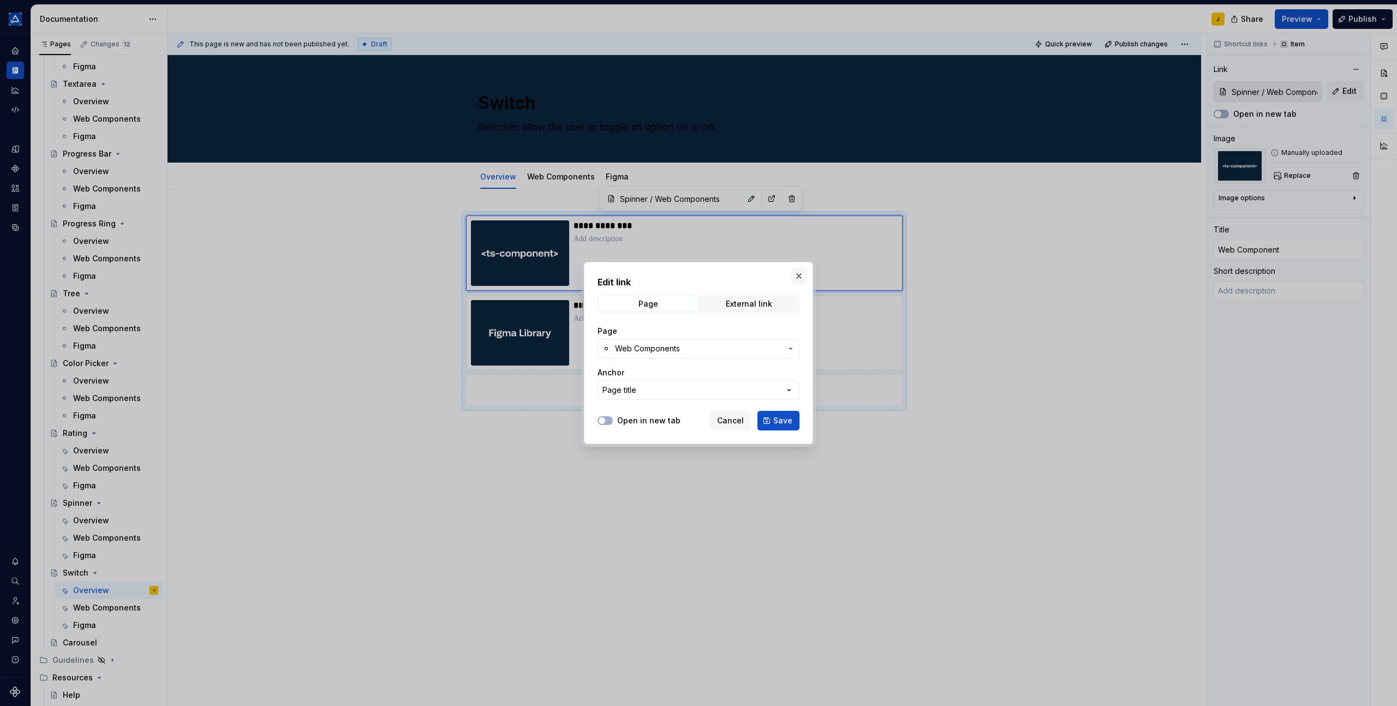
click at [800, 276] on button "button" at bounding box center [798, 276] width 15 height 15
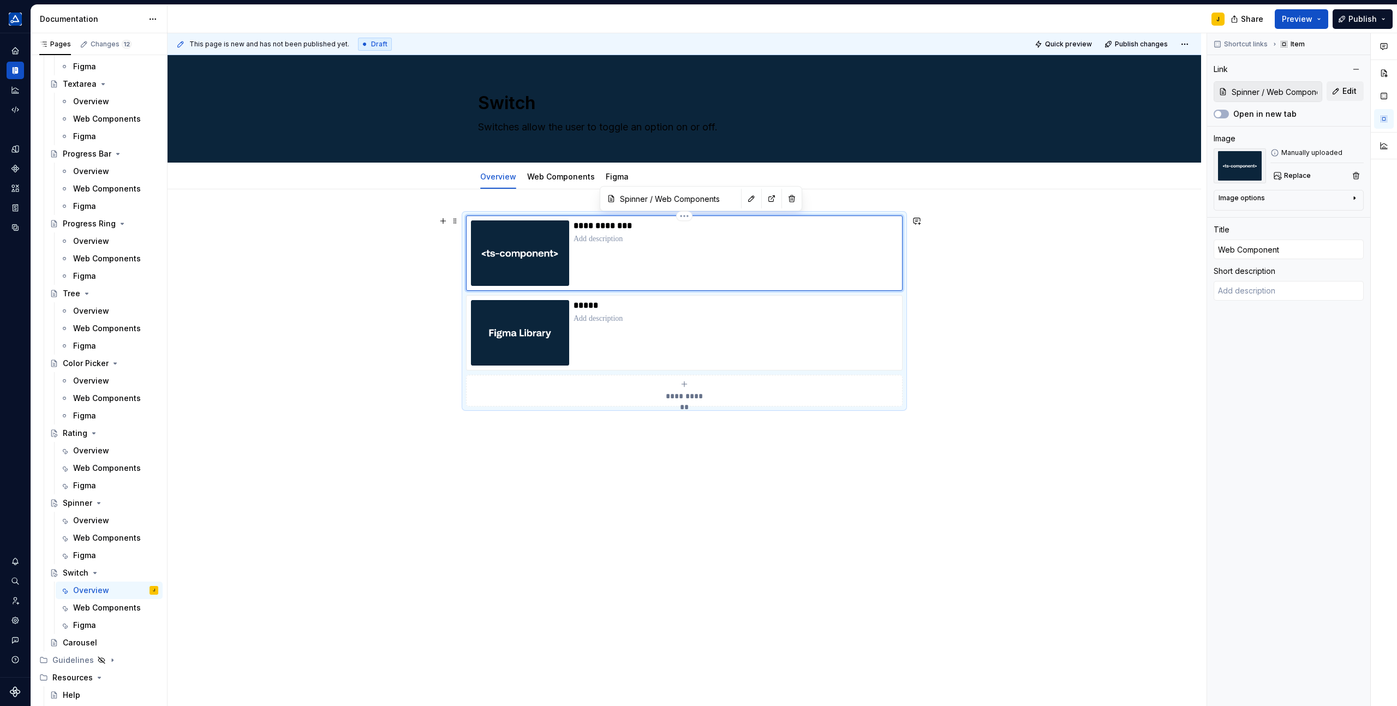
click at [718, 252] on div "**********" at bounding box center [736, 252] width 324 height 65
click at [1338, 93] on button "Edit" at bounding box center [1345, 91] width 37 height 20
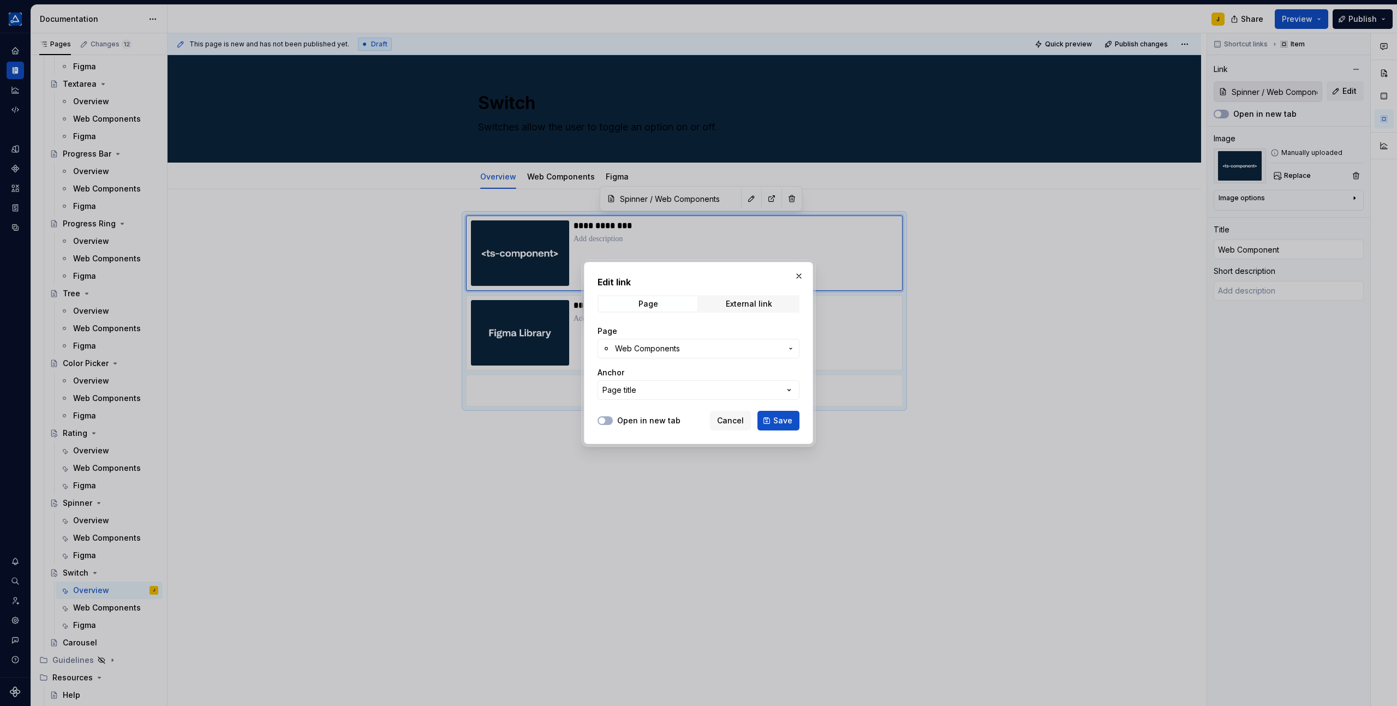
click at [755, 350] on span "Web Components" at bounding box center [698, 348] width 167 height 11
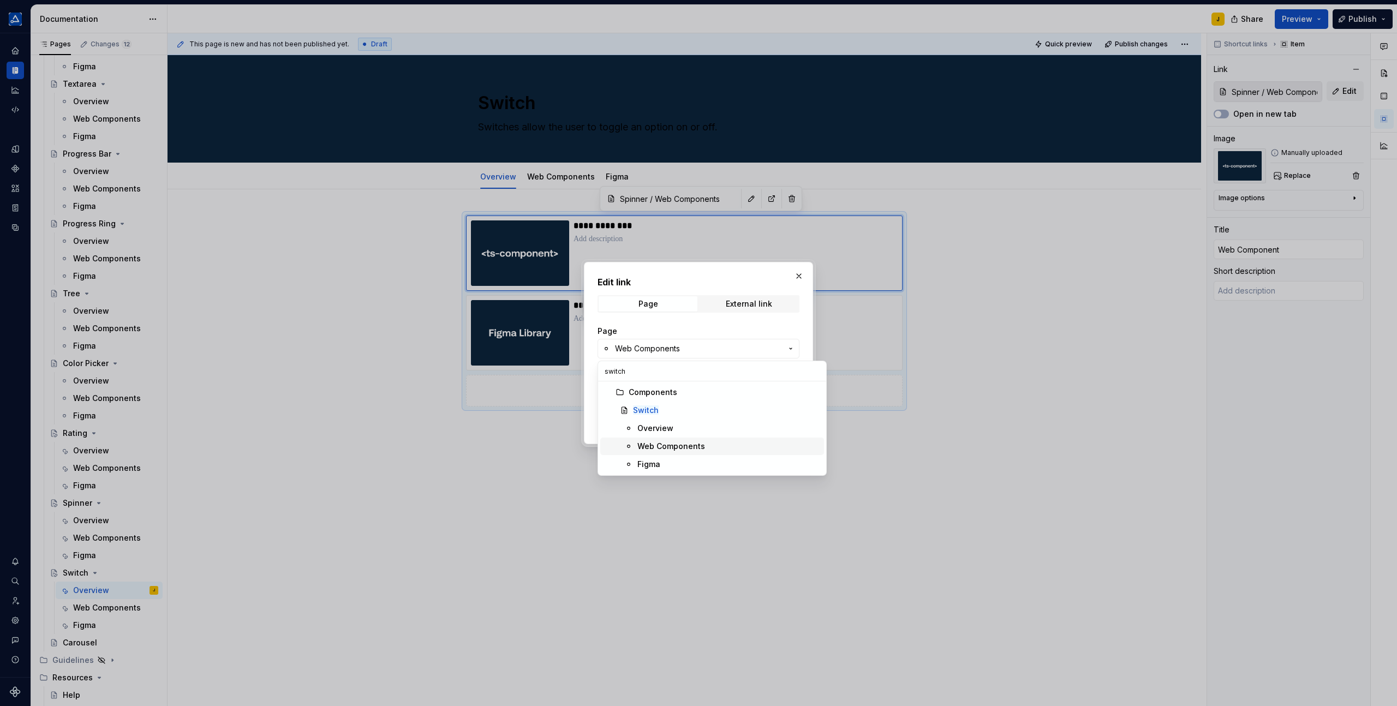
click at [659, 449] on div "Web Components" at bounding box center [671, 446] width 68 height 11
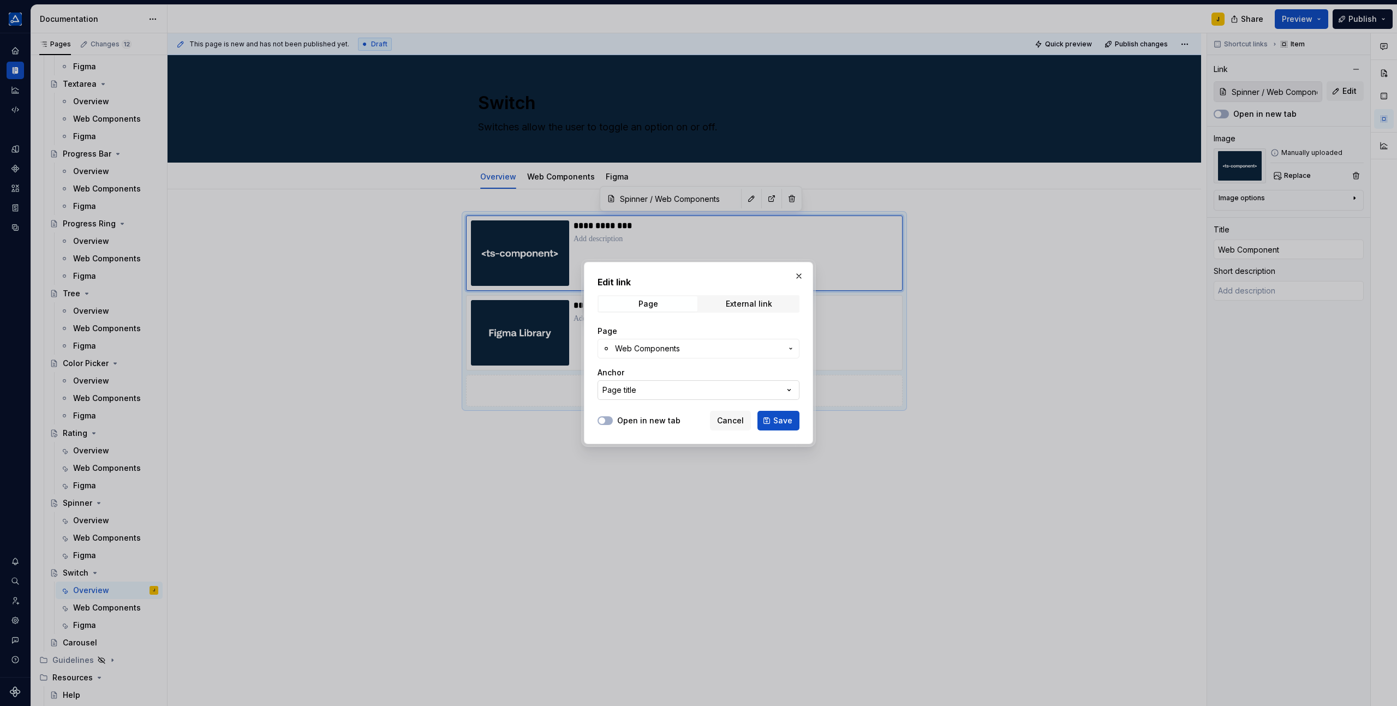
click at [717, 382] on button "Page title" at bounding box center [699, 390] width 202 height 20
click at [729, 371] on div "Edit link Page External link Page Web Components Anchor Page title Open in new …" at bounding box center [698, 353] width 1397 height 706
click at [779, 423] on span "Save" at bounding box center [782, 420] width 19 height 11
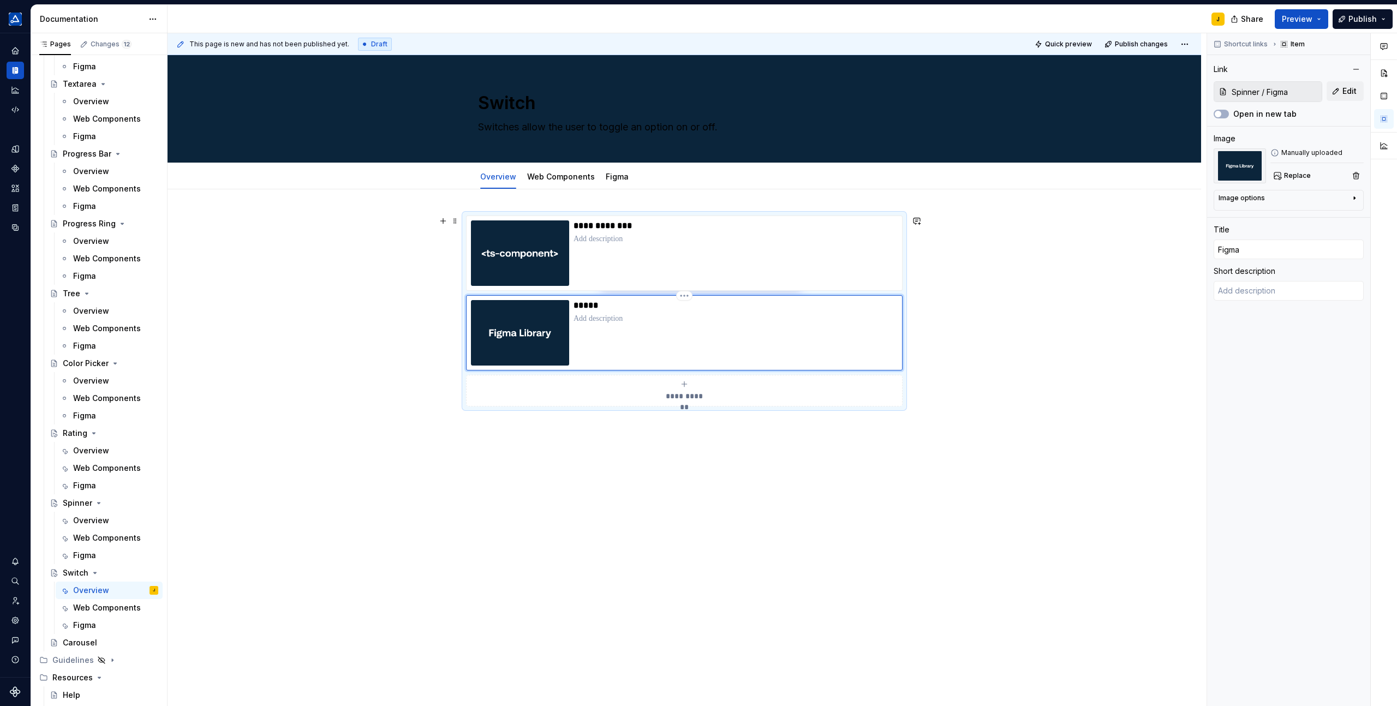
click at [736, 347] on div "*****" at bounding box center [736, 332] width 324 height 65
click at [1352, 88] on span "Edit" at bounding box center [1350, 91] width 14 height 11
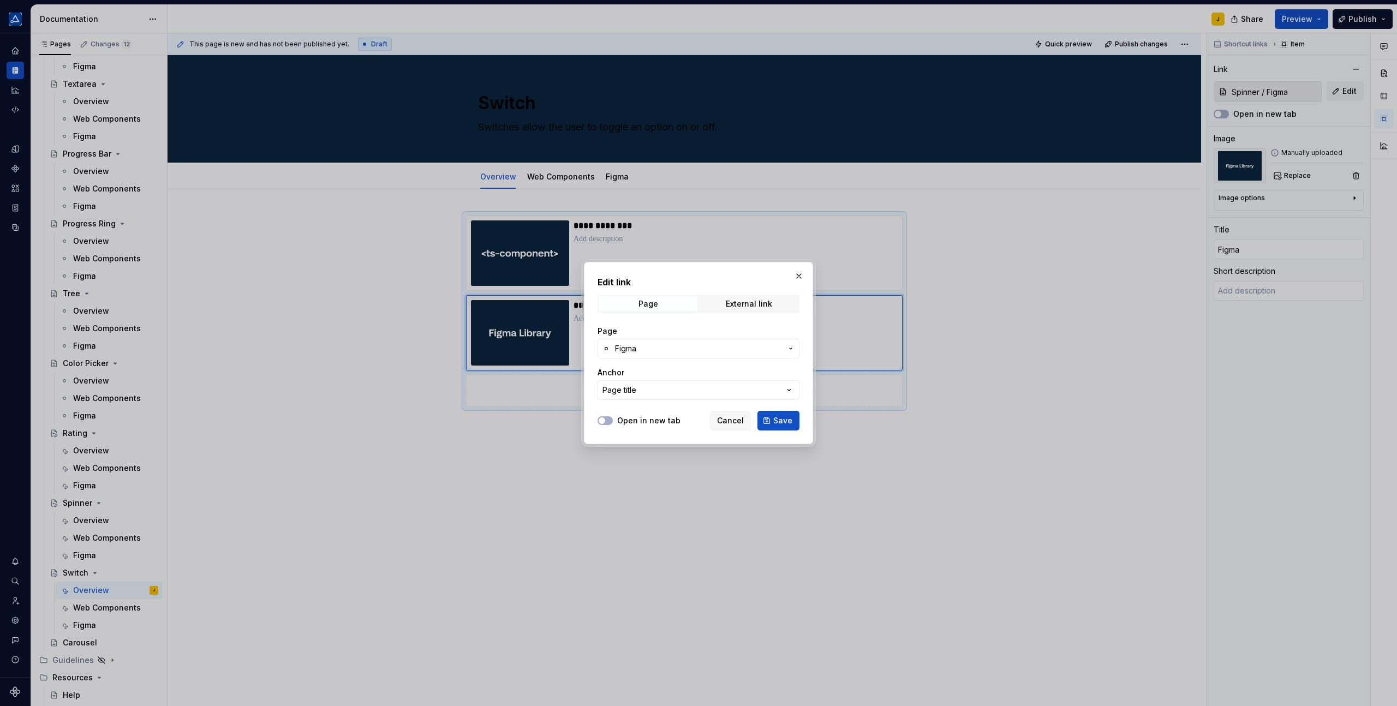
click at [681, 347] on span "Figma" at bounding box center [698, 348] width 167 height 11
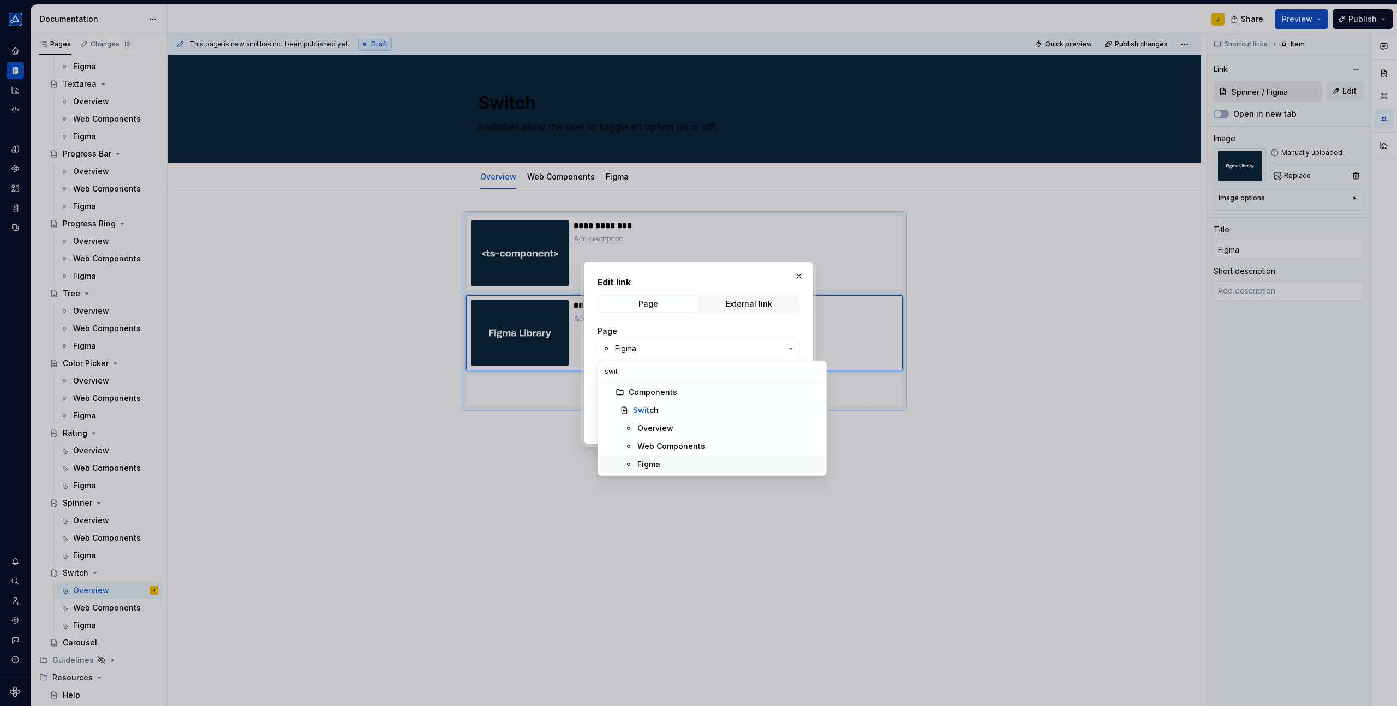
click at [650, 470] on span "Figma" at bounding box center [712, 464] width 224 height 17
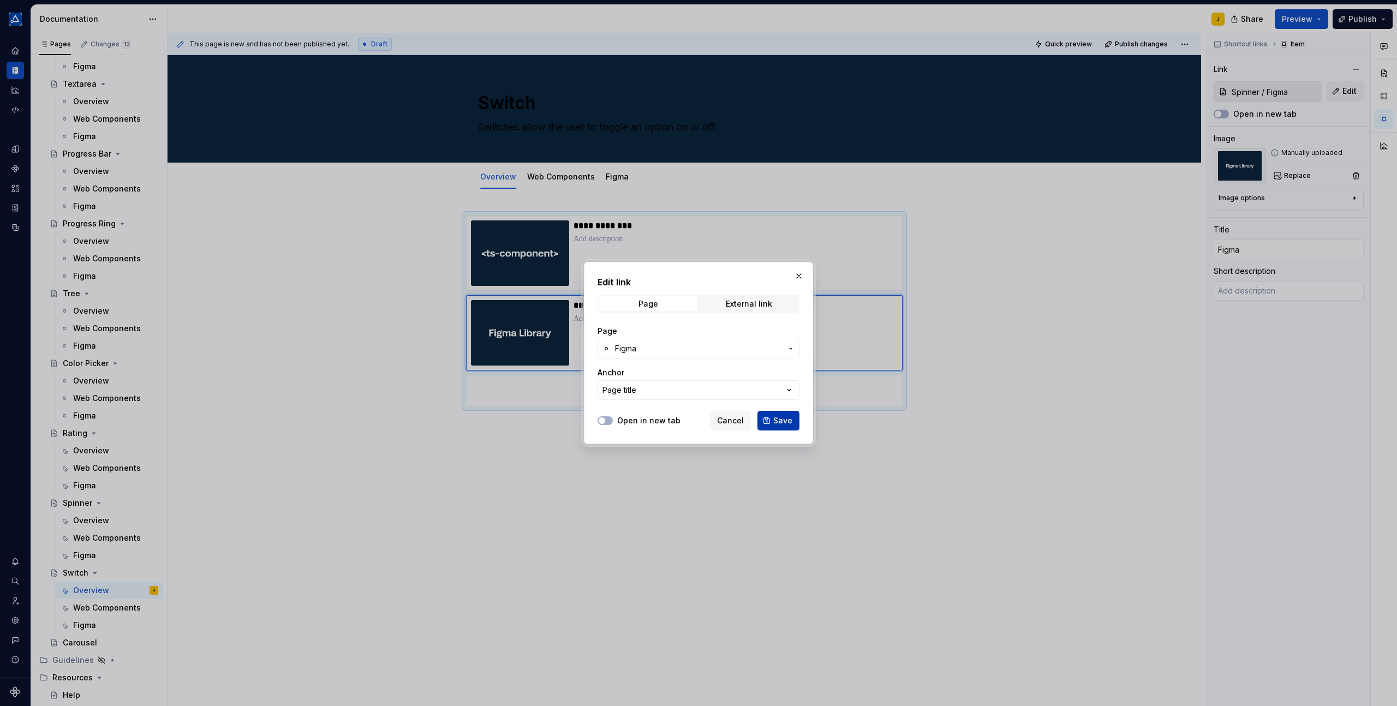
click at [777, 423] on span "Save" at bounding box center [782, 420] width 19 height 11
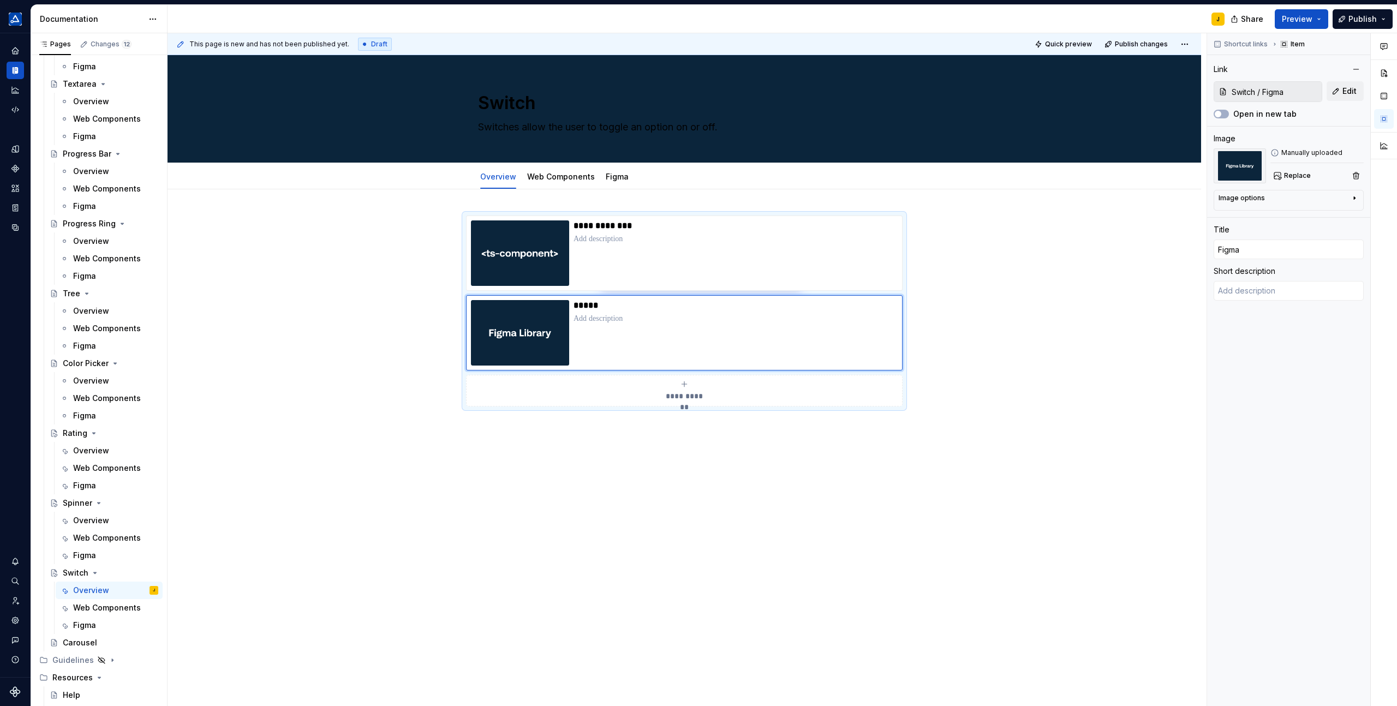
scroll to position [2077, 0]
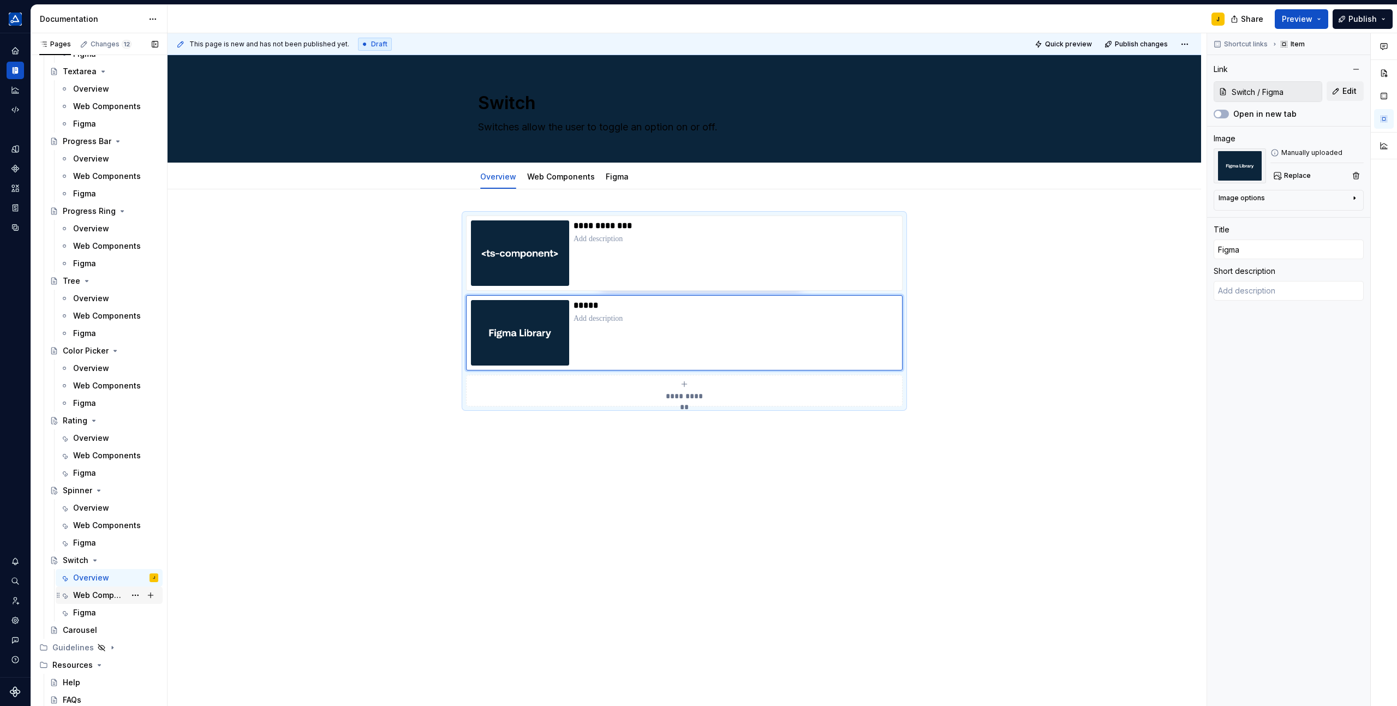
click at [112, 602] on div "Web Components" at bounding box center [115, 595] width 85 height 15
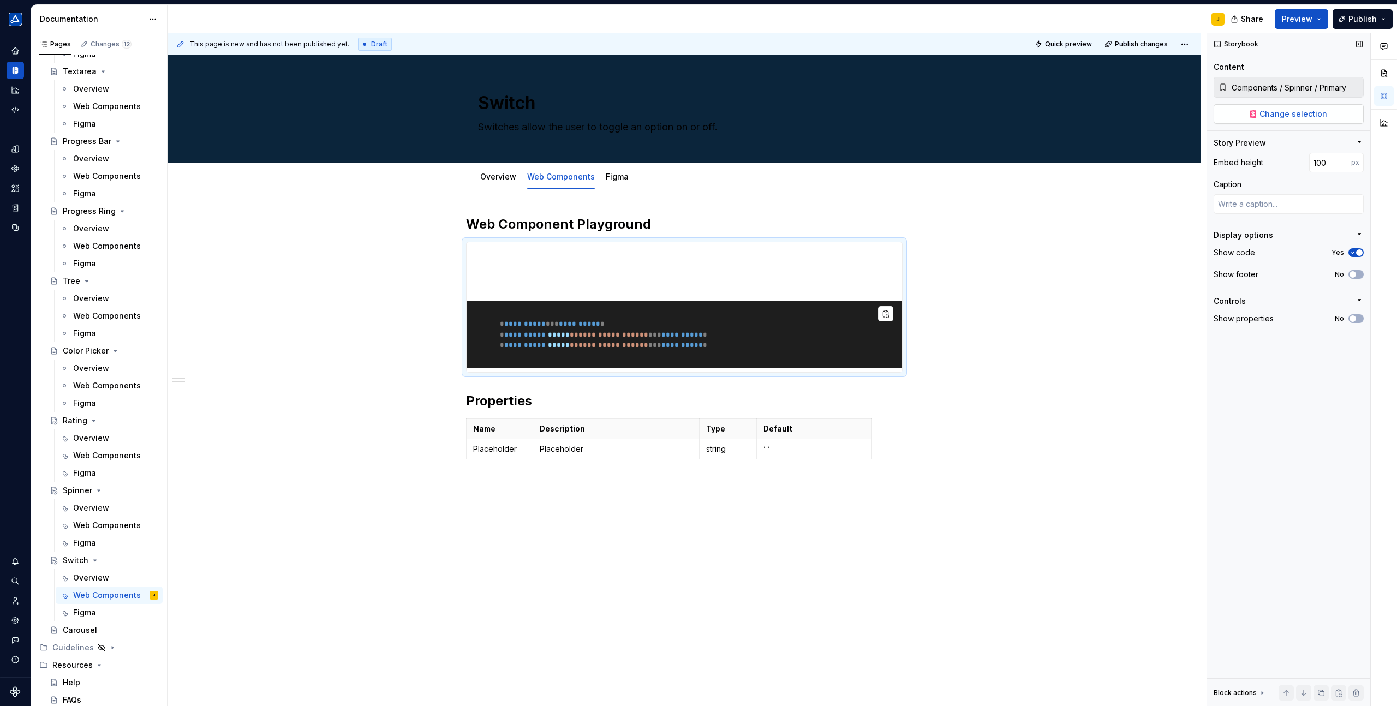
click at [1291, 109] on span "Change selection" at bounding box center [1294, 114] width 68 height 11
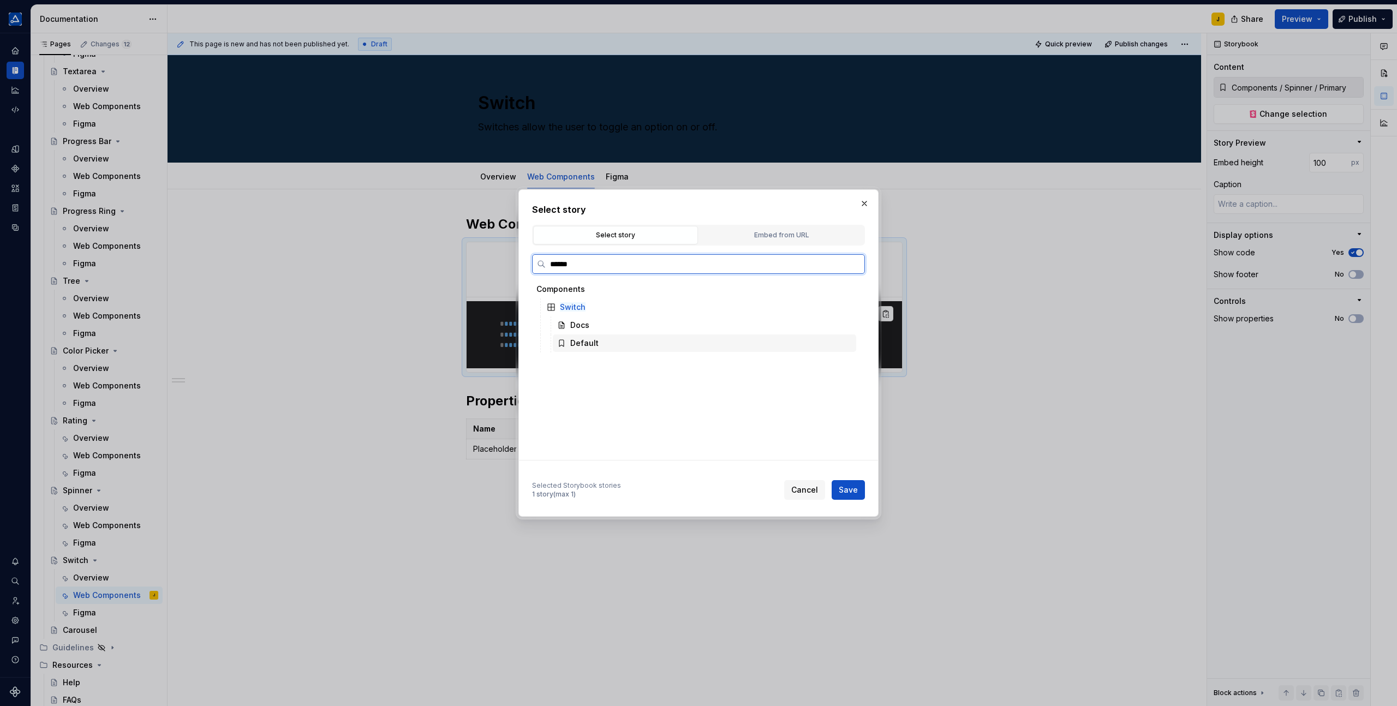
click at [616, 345] on div "Default" at bounding box center [704, 343] width 303 height 17
click at [839, 488] on button "Save" at bounding box center [848, 490] width 33 height 20
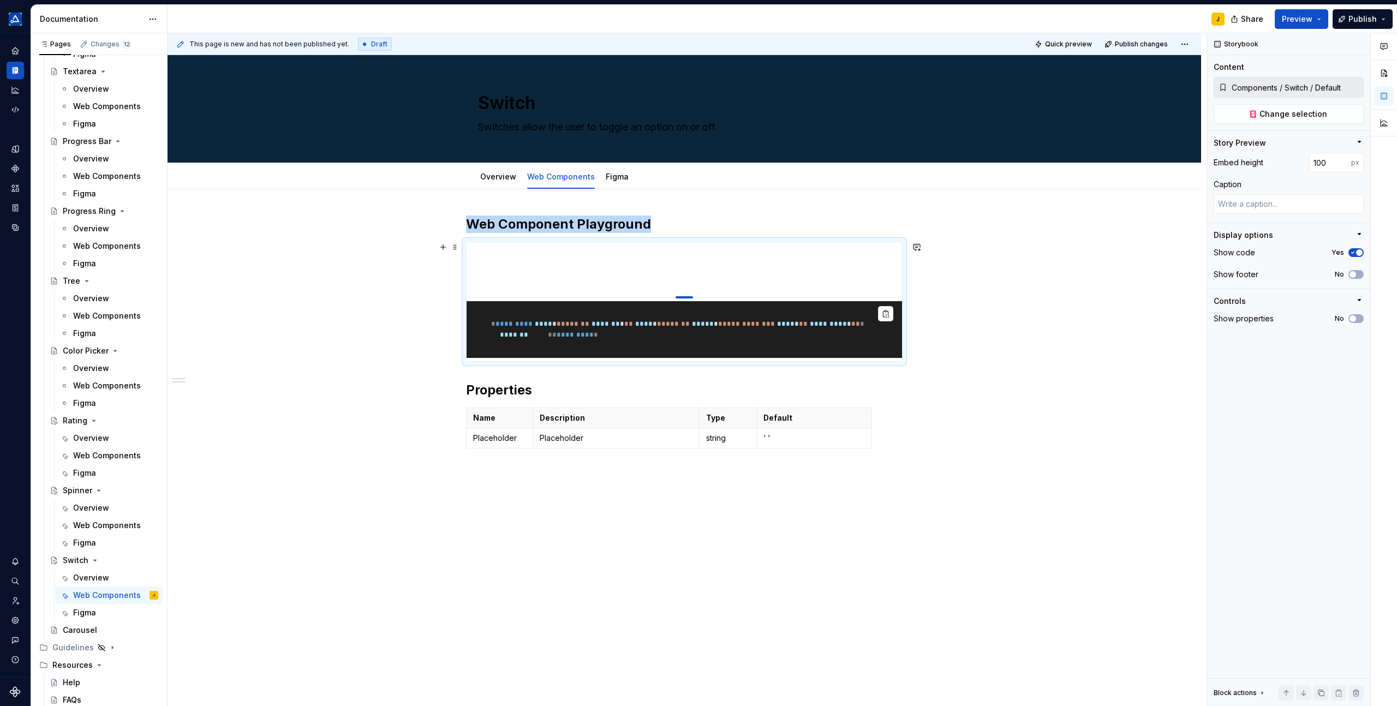
drag, startPoint x: 687, startPoint y: 461, endPoint x: 686, endPoint y: 296, distance: 164.8
click at [686, 296] on div at bounding box center [684, 297] width 17 height 2
drag, startPoint x: 686, startPoint y: 297, endPoint x: 687, endPoint y: 271, distance: 26.2
click at [939, 241] on div "**********" at bounding box center [685, 446] width 1034 height 515
click at [935, 241] on div "**********" at bounding box center [685, 446] width 1034 height 515
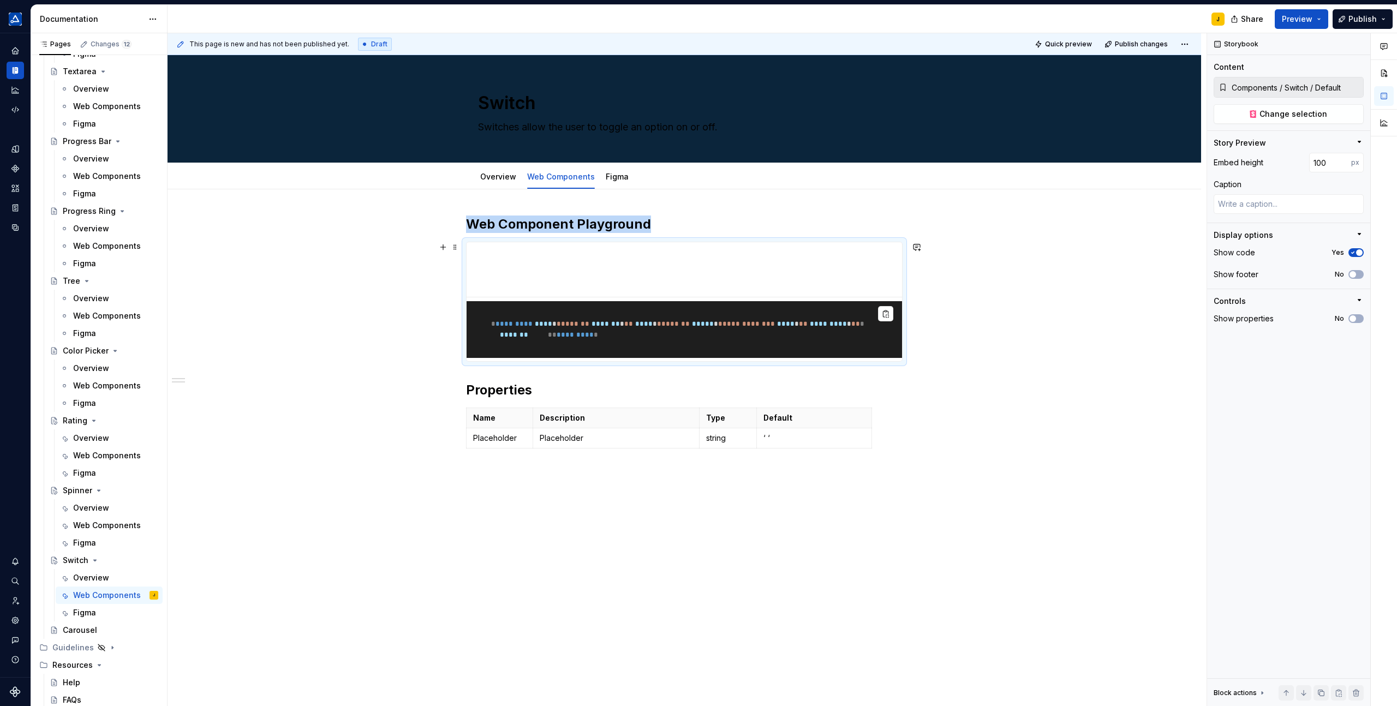
click at [1037, 306] on div "**********" at bounding box center [685, 446] width 1034 height 515
click at [612, 188] on div "Overview Web Components Figma" at bounding box center [555, 179] width 166 height 29
click at [615, 174] on link "Figma" at bounding box center [617, 176] width 23 height 9
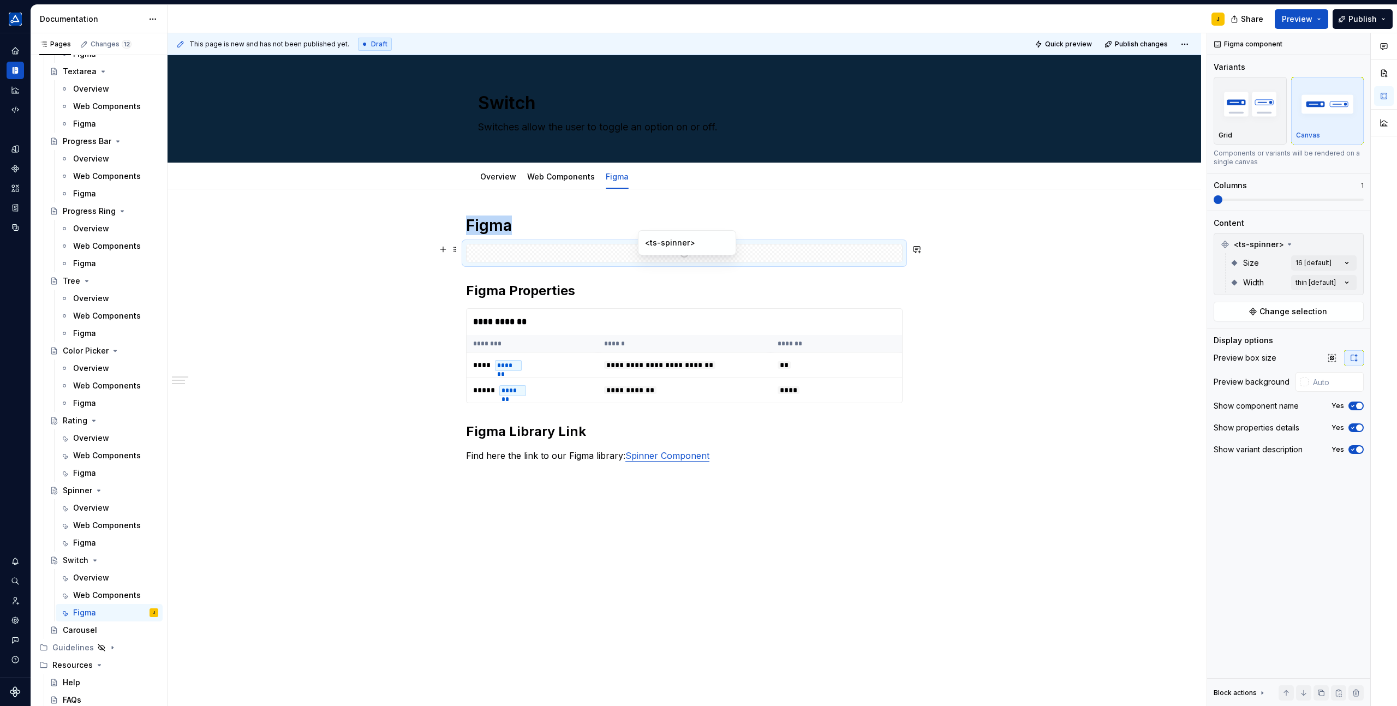
click at [613, 258] on div at bounding box center [684, 252] width 435 height 17
click at [1354, 248] on button "button" at bounding box center [1352, 244] width 15 height 15
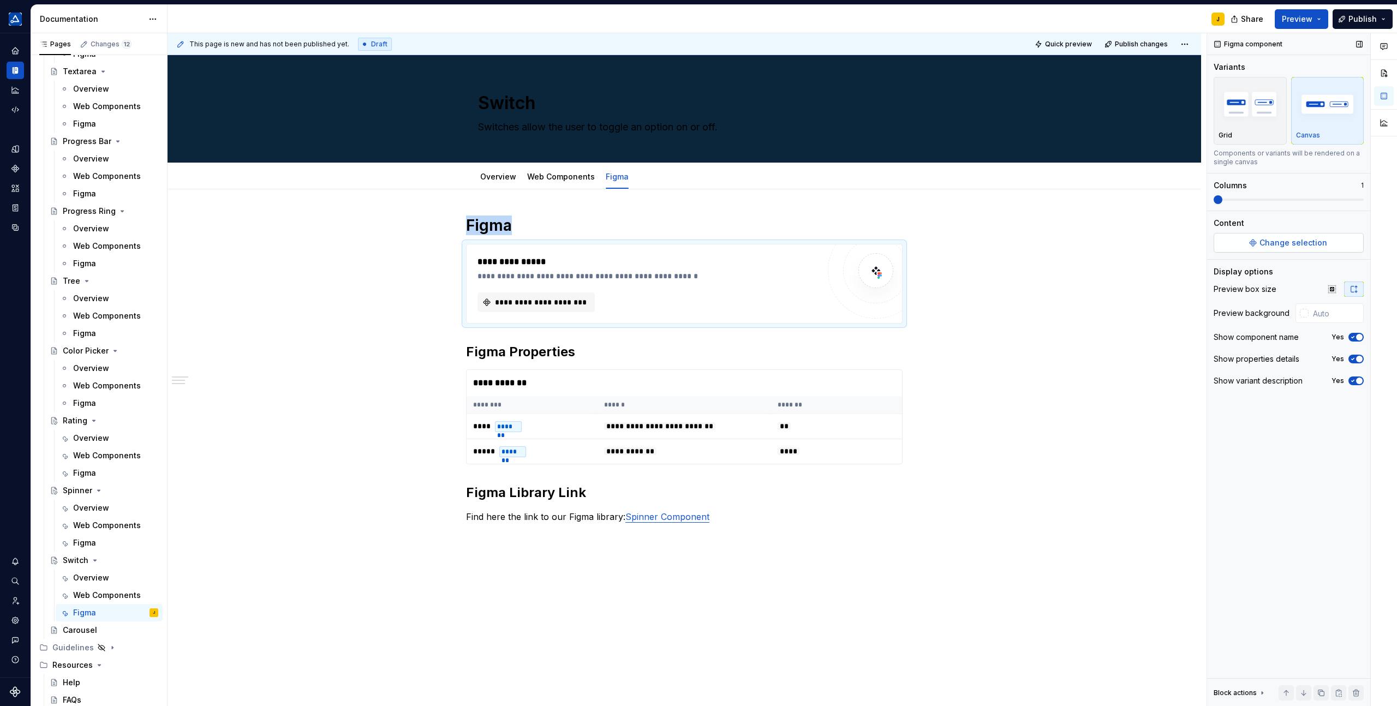
click at [1307, 240] on span "Change selection" at bounding box center [1294, 242] width 68 height 11
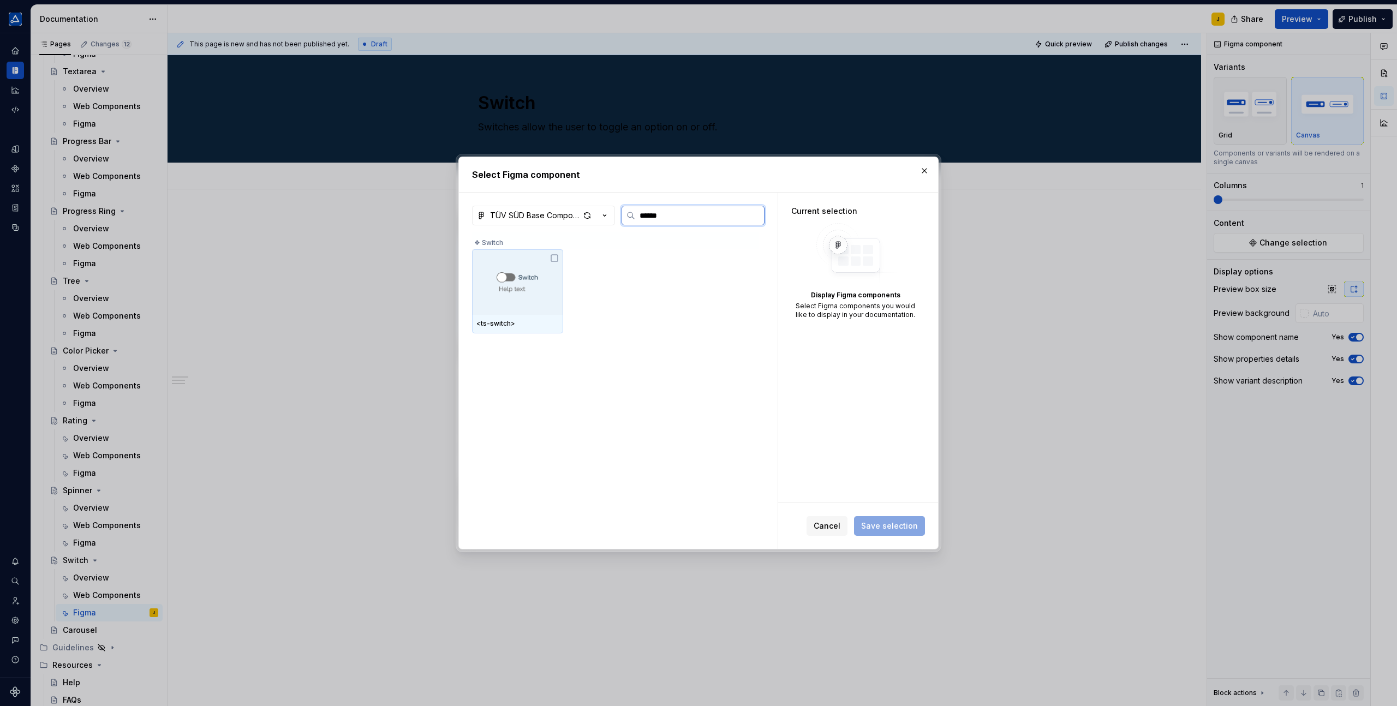
click at [552, 289] on div at bounding box center [517, 281] width 91 height 65
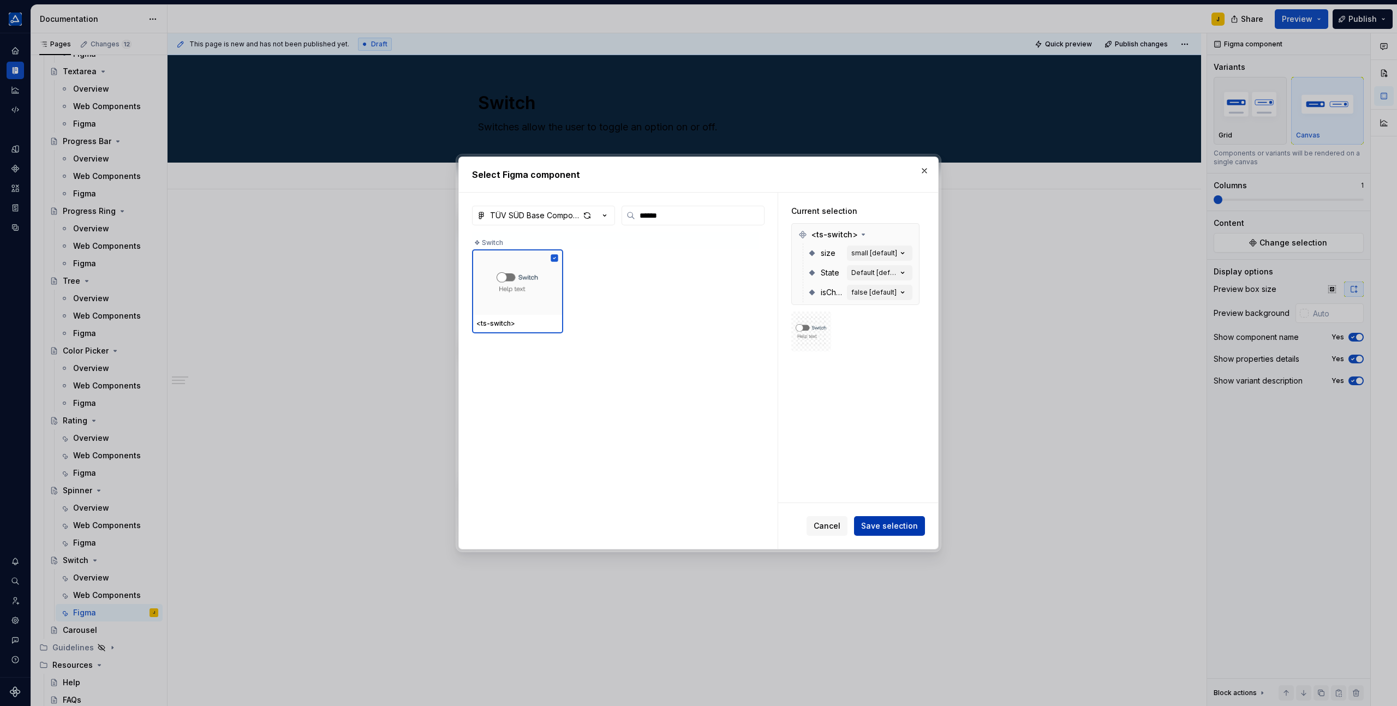
click at [899, 526] on span "Save selection" at bounding box center [889, 526] width 57 height 11
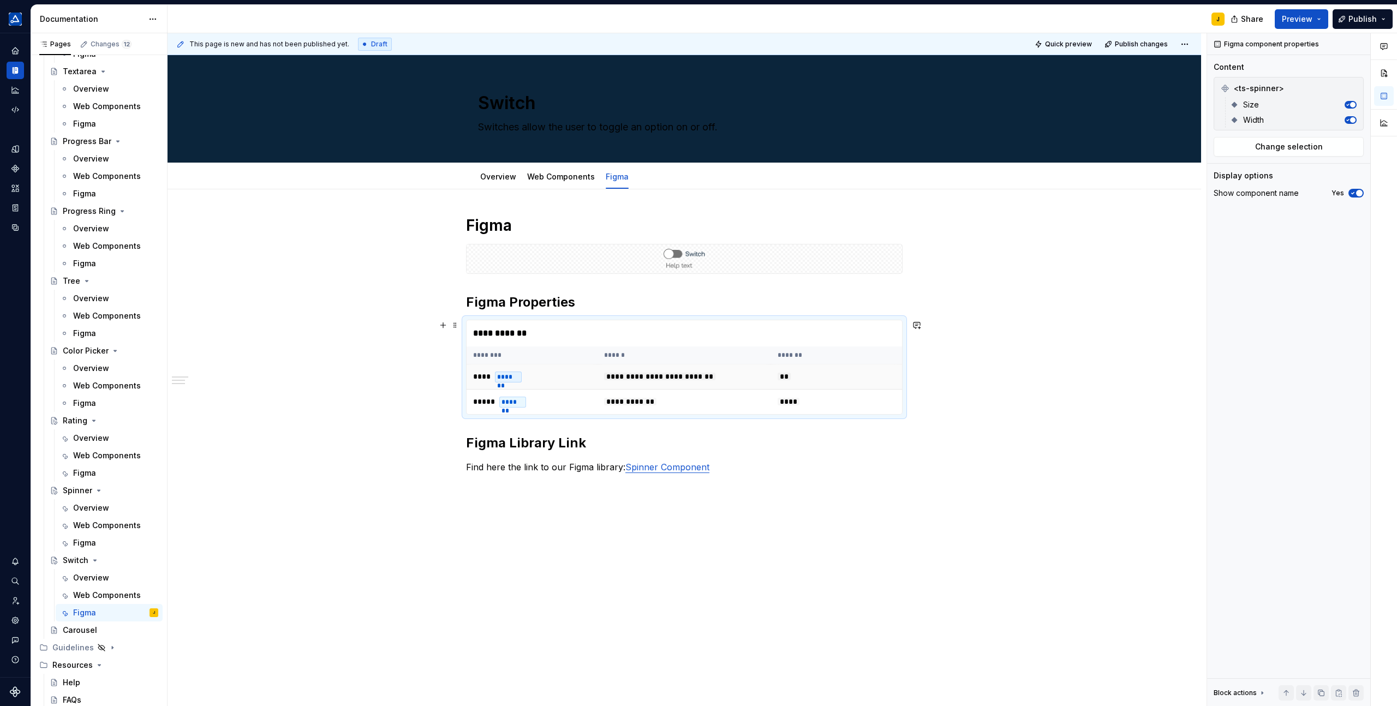
click at [693, 379] on span "**********" at bounding box center [659, 377] width 111 height 8
click at [1354, 83] on button "button" at bounding box center [1352, 88] width 15 height 15
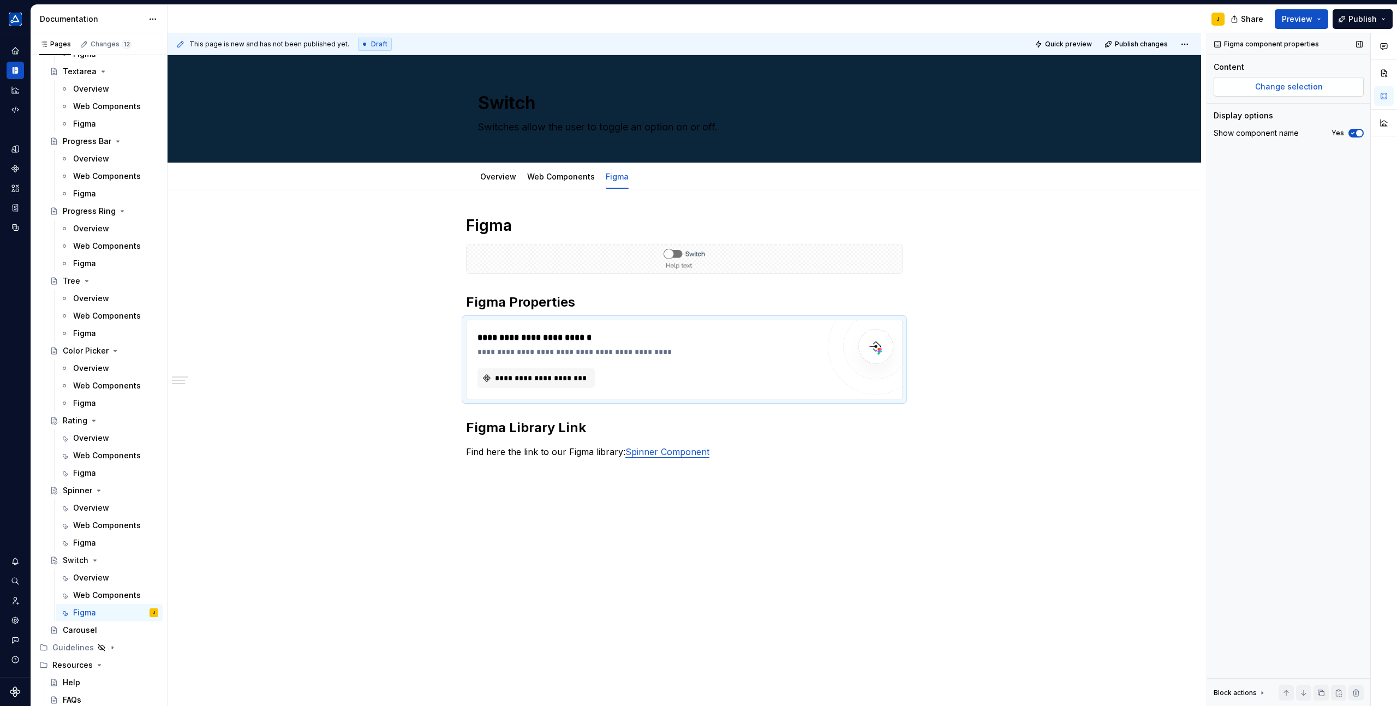
click at [1299, 92] on button "Change selection" at bounding box center [1289, 87] width 150 height 20
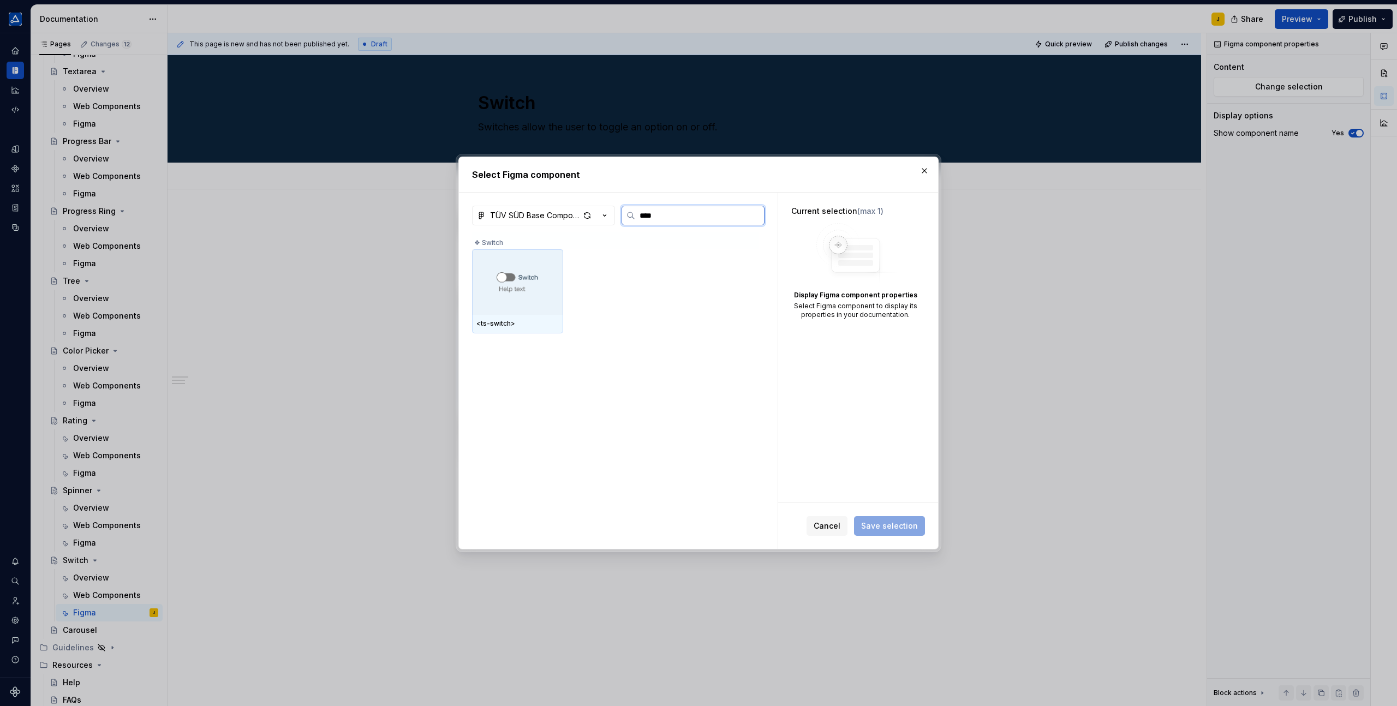
click at [521, 309] on div at bounding box center [517, 281] width 91 height 65
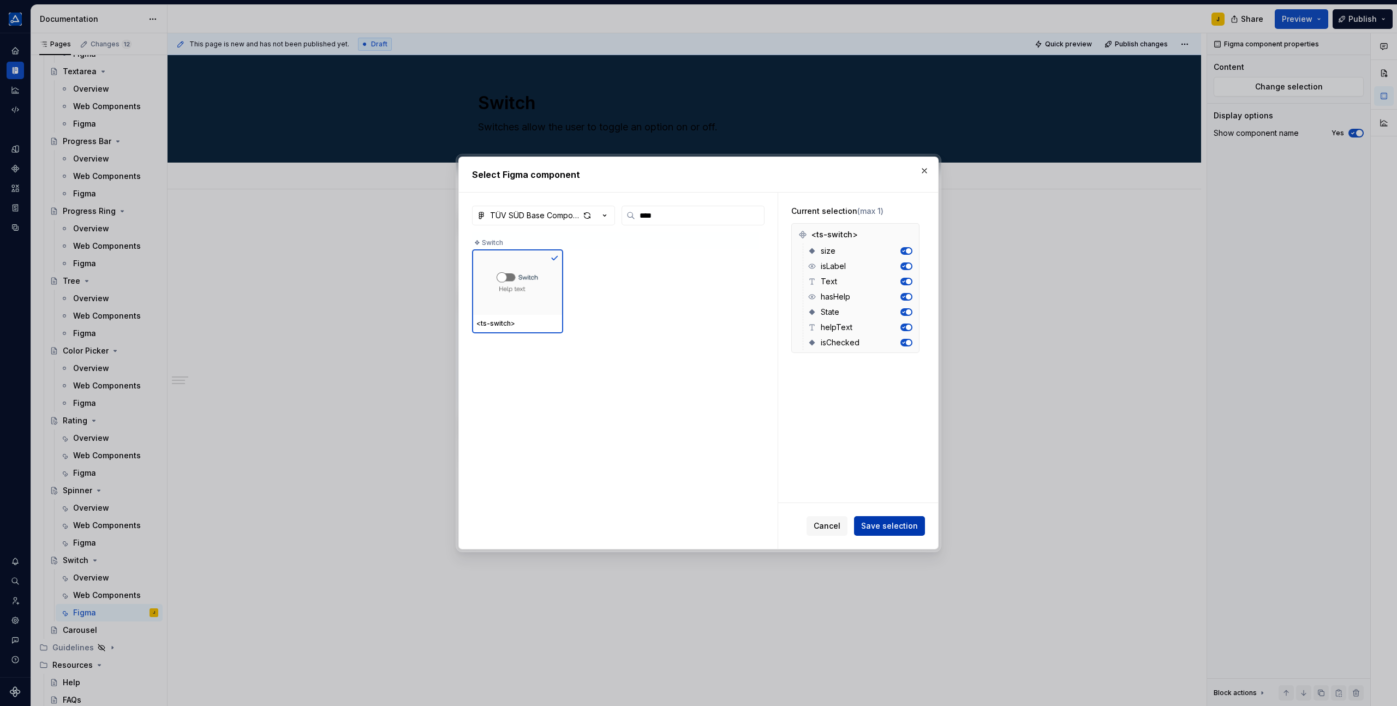
click at [878, 518] on button "Save selection" at bounding box center [889, 526] width 71 height 20
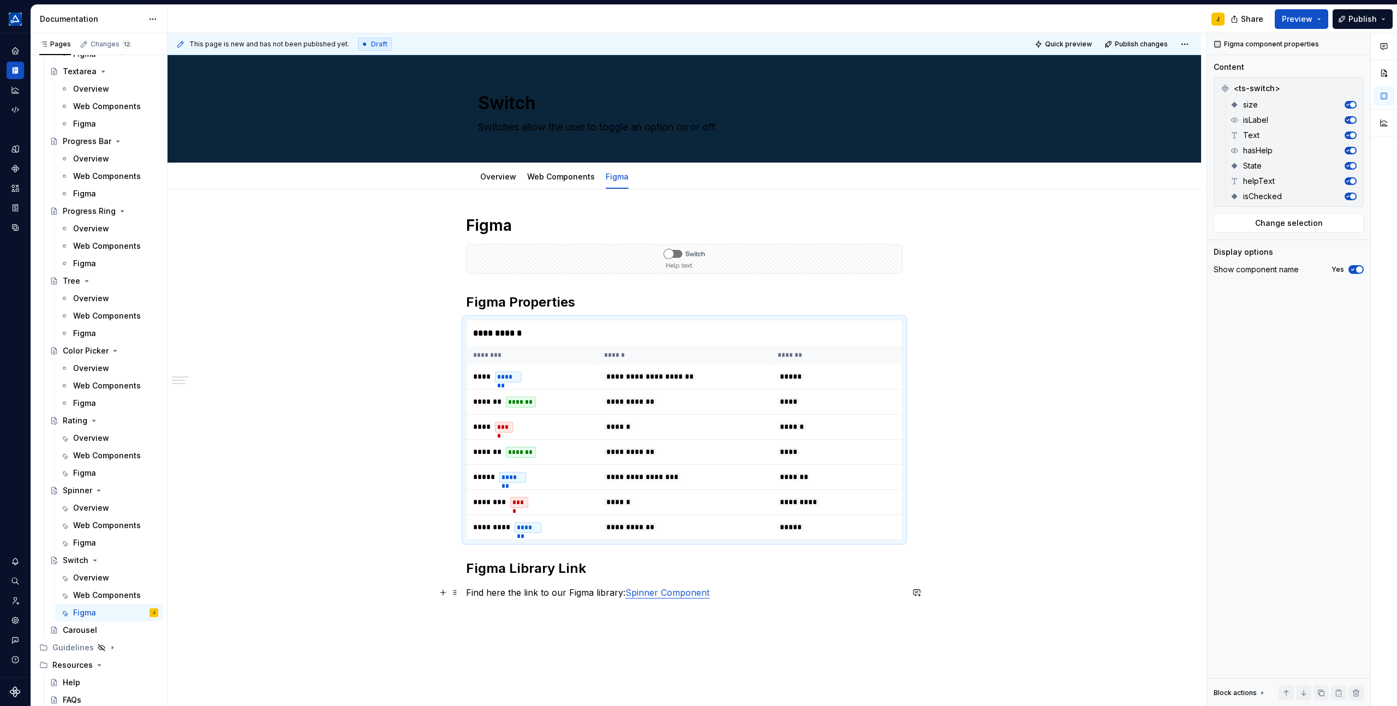
click at [726, 596] on p "Find here the link to our Figma library: Spinner Component" at bounding box center [684, 592] width 437 height 13
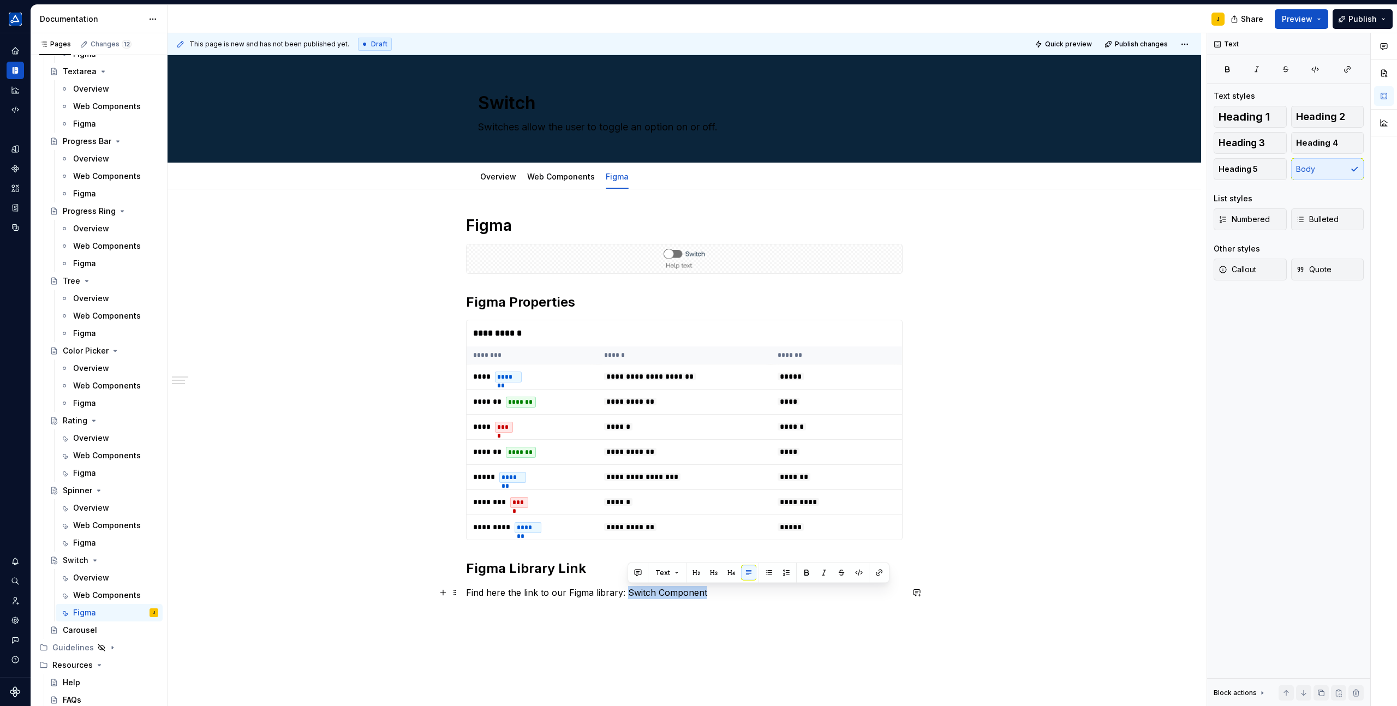
drag, startPoint x: 711, startPoint y: 593, endPoint x: 629, endPoint y: 592, distance: 81.9
click at [629, 592] on p "Find here the link to our Figma library: Switch Component" at bounding box center [684, 592] width 437 height 13
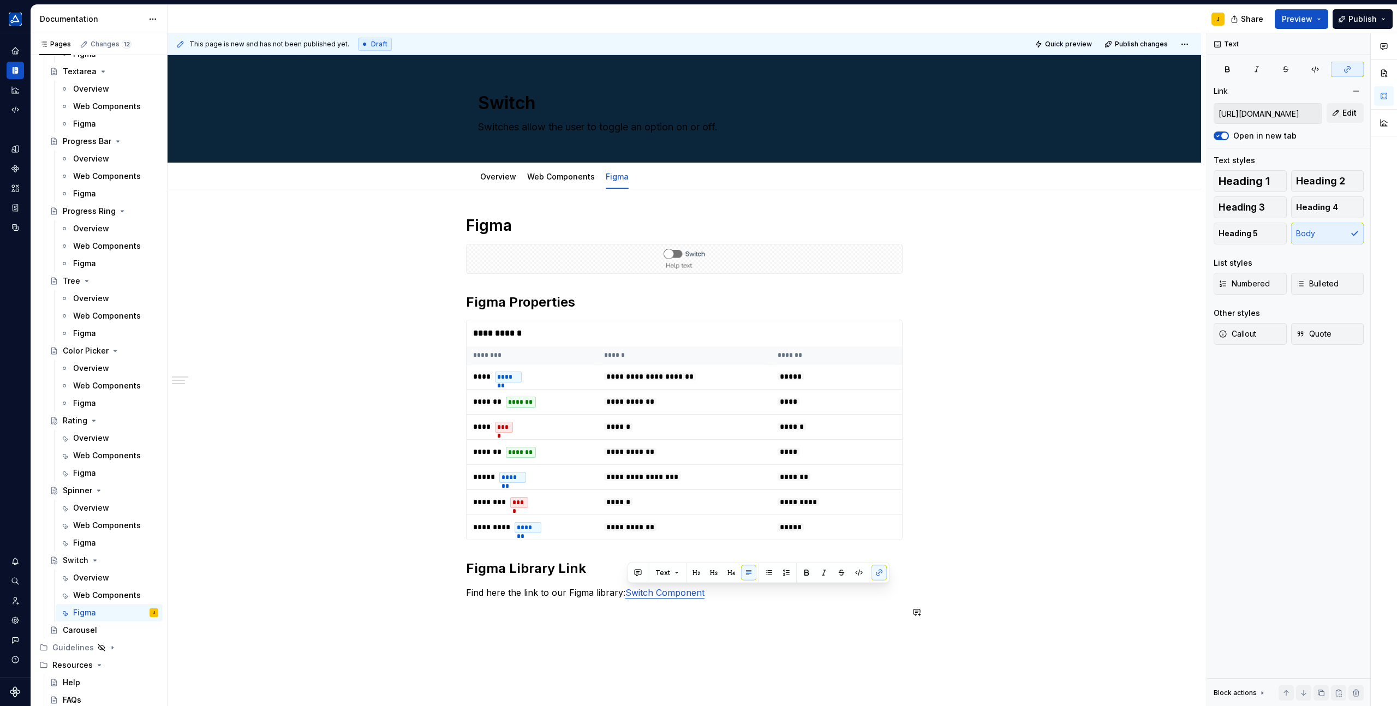
click at [750, 639] on div "**********" at bounding box center [685, 516] width 1034 height 654
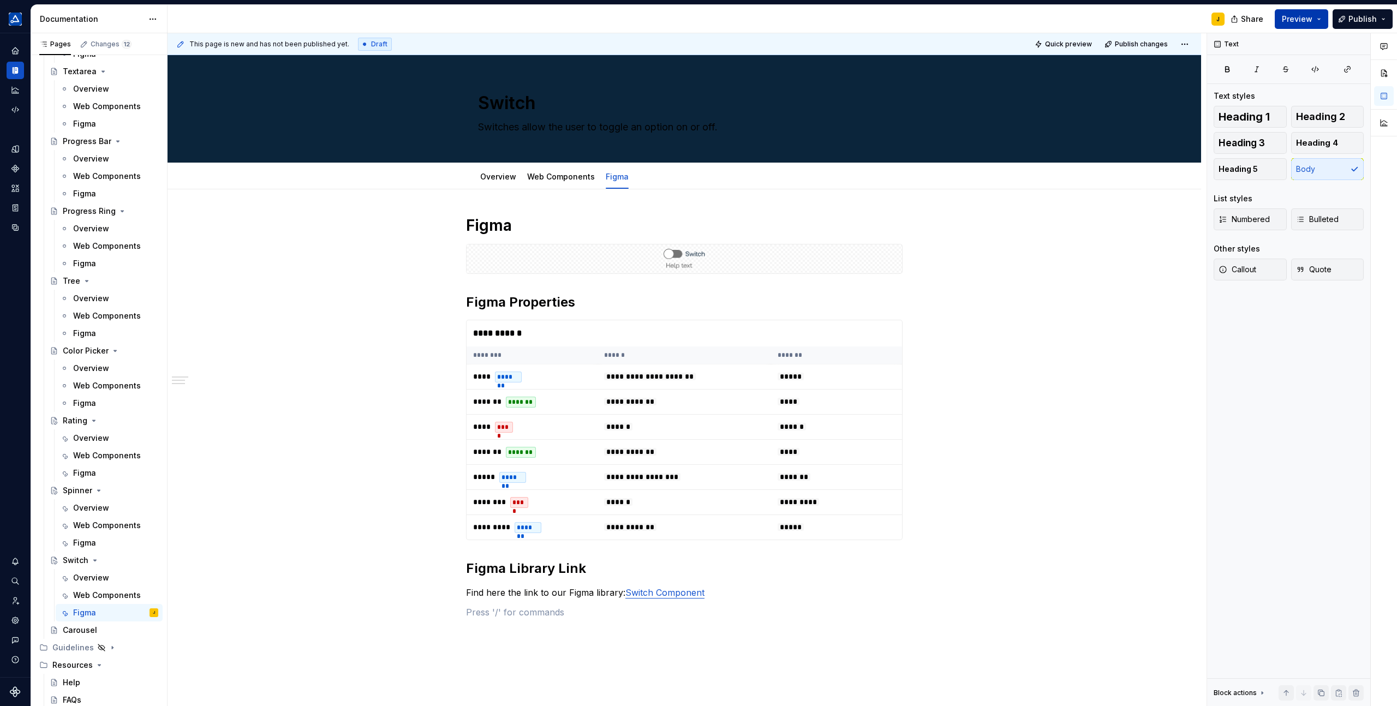
click at [1306, 14] on span "Preview" at bounding box center [1297, 19] width 31 height 11
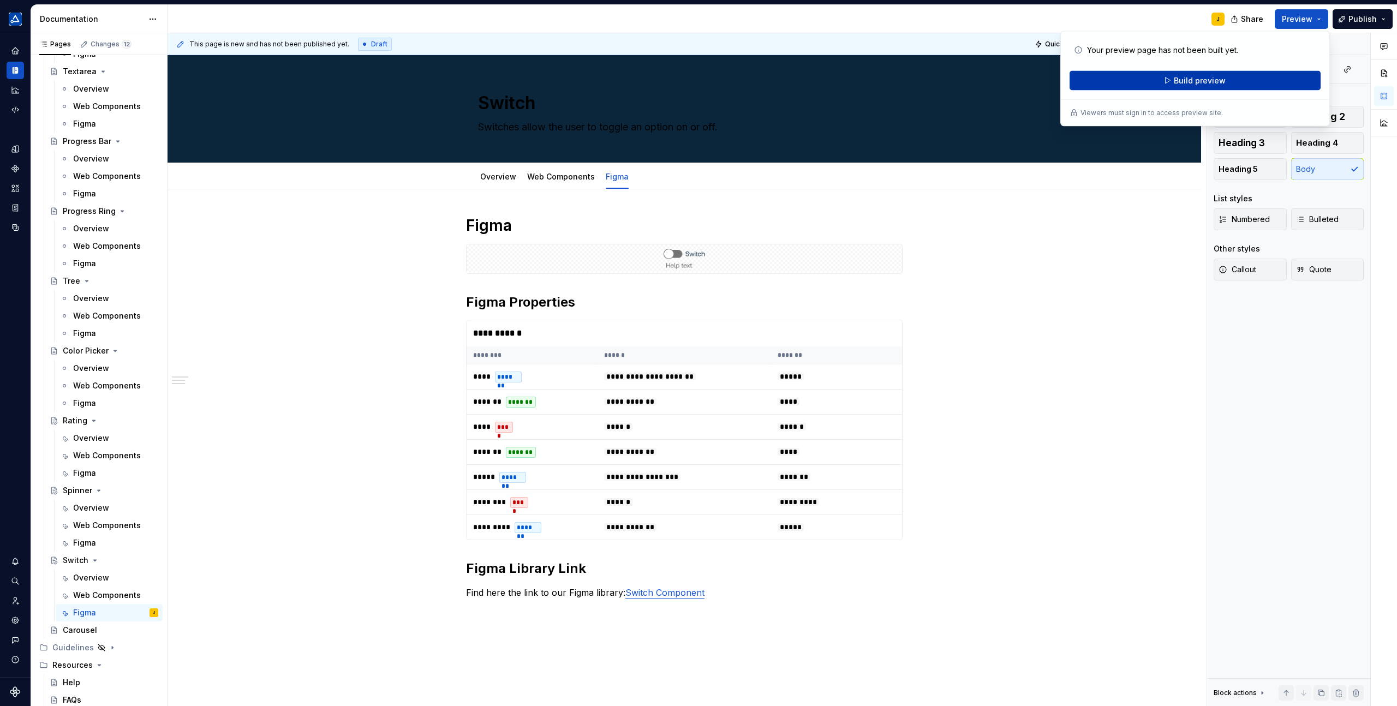
click at [1225, 80] on button "Build preview" at bounding box center [1195, 81] width 251 height 20
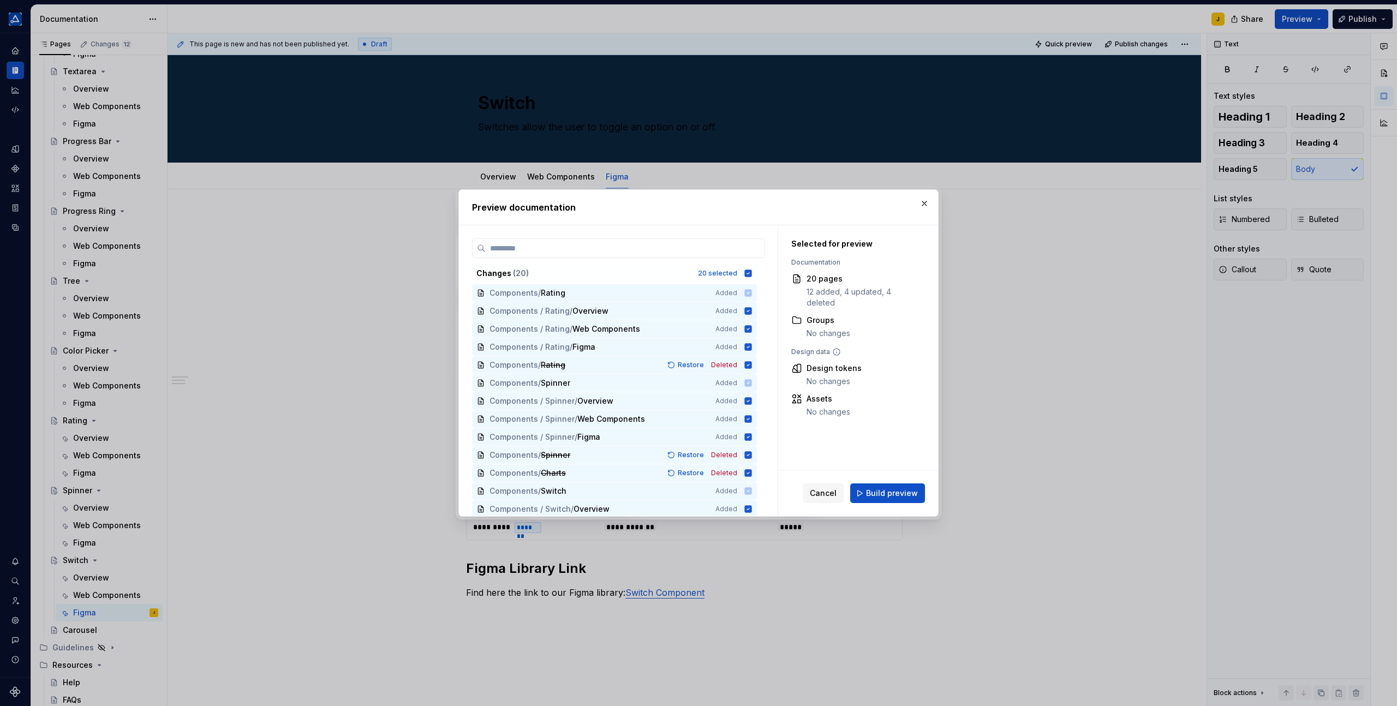
click at [783, 208] on h2 "Preview documentation" at bounding box center [698, 207] width 453 height 13
click at [887, 502] on button "Build preview" at bounding box center [887, 494] width 75 height 20
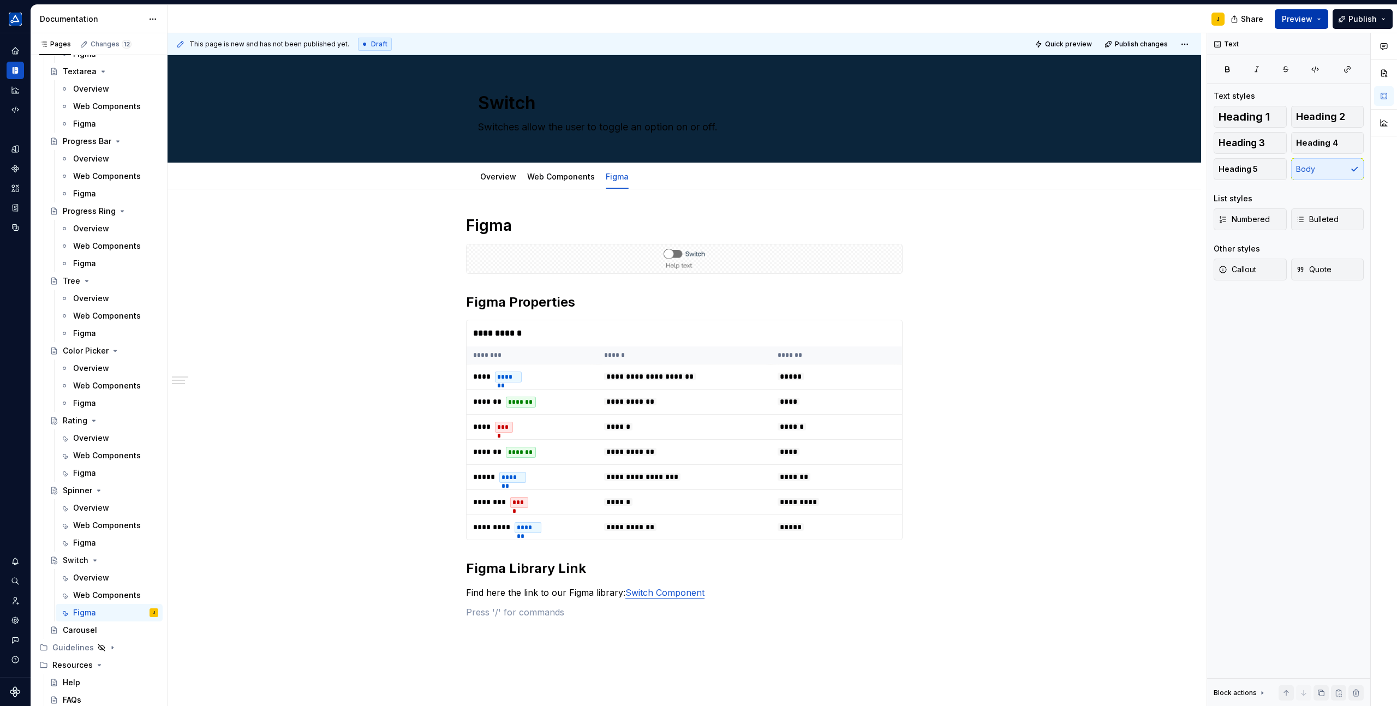
click at [1315, 17] on button "Preview" at bounding box center [1301, 19] width 53 height 20
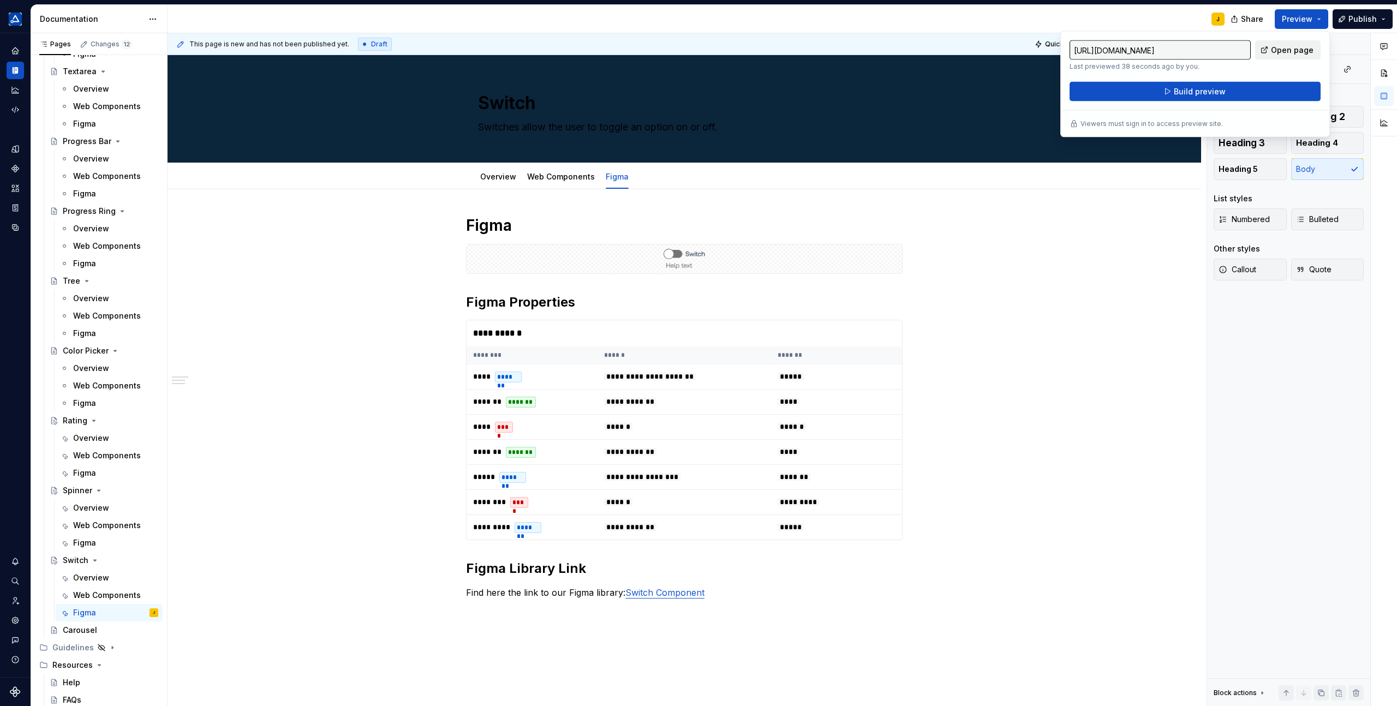
click at [1287, 53] on span "Open page" at bounding box center [1292, 50] width 43 height 11
click at [994, 248] on div "**********" at bounding box center [685, 516] width 1034 height 654
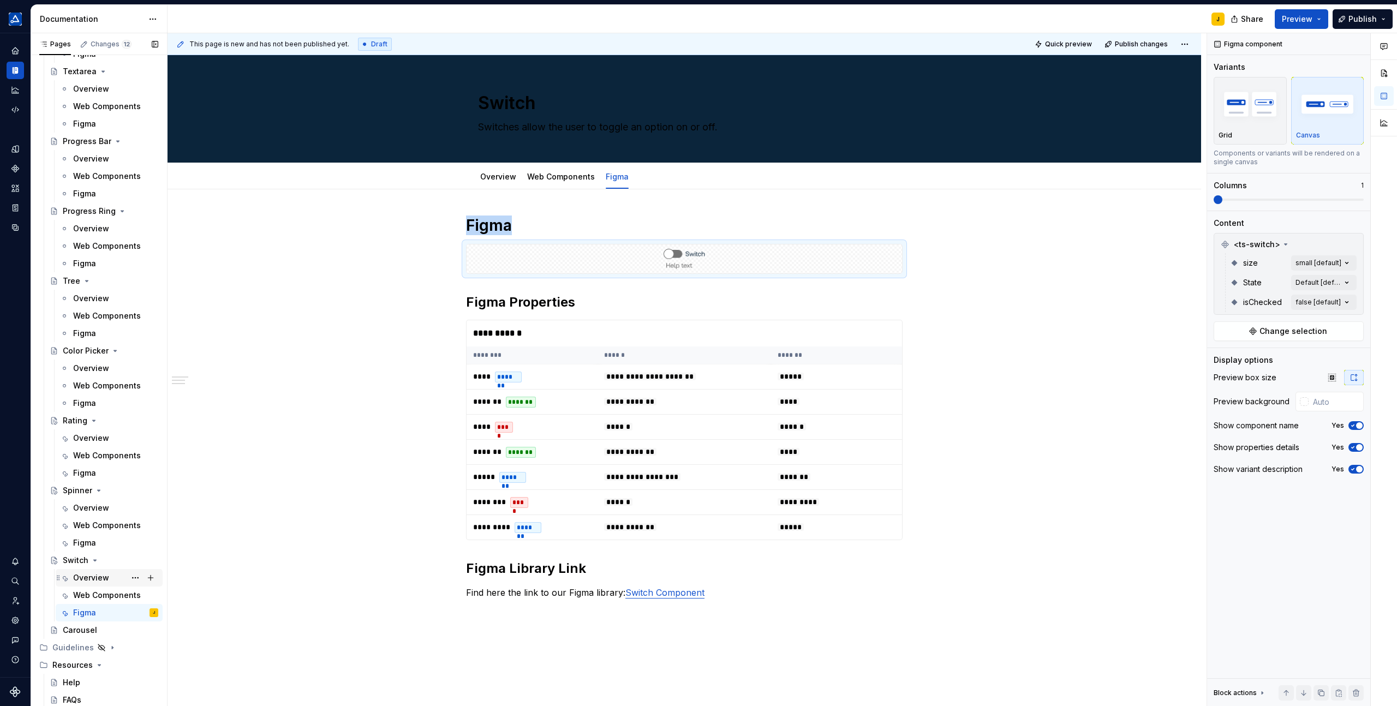
click at [102, 575] on div "Overview" at bounding box center [91, 577] width 36 height 11
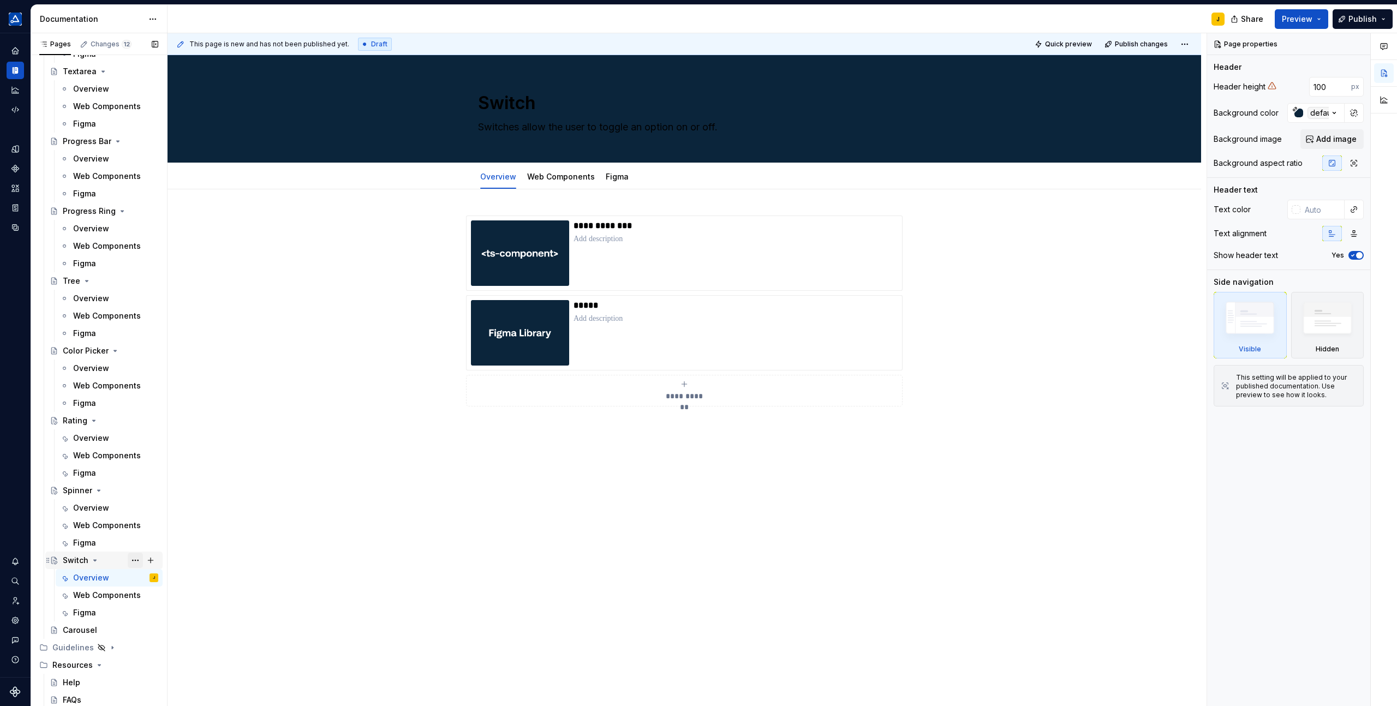
click at [134, 558] on button "Page tree" at bounding box center [135, 560] width 15 height 15
click at [165, 570] on div "Duplicate page" at bounding box center [201, 569] width 107 height 11
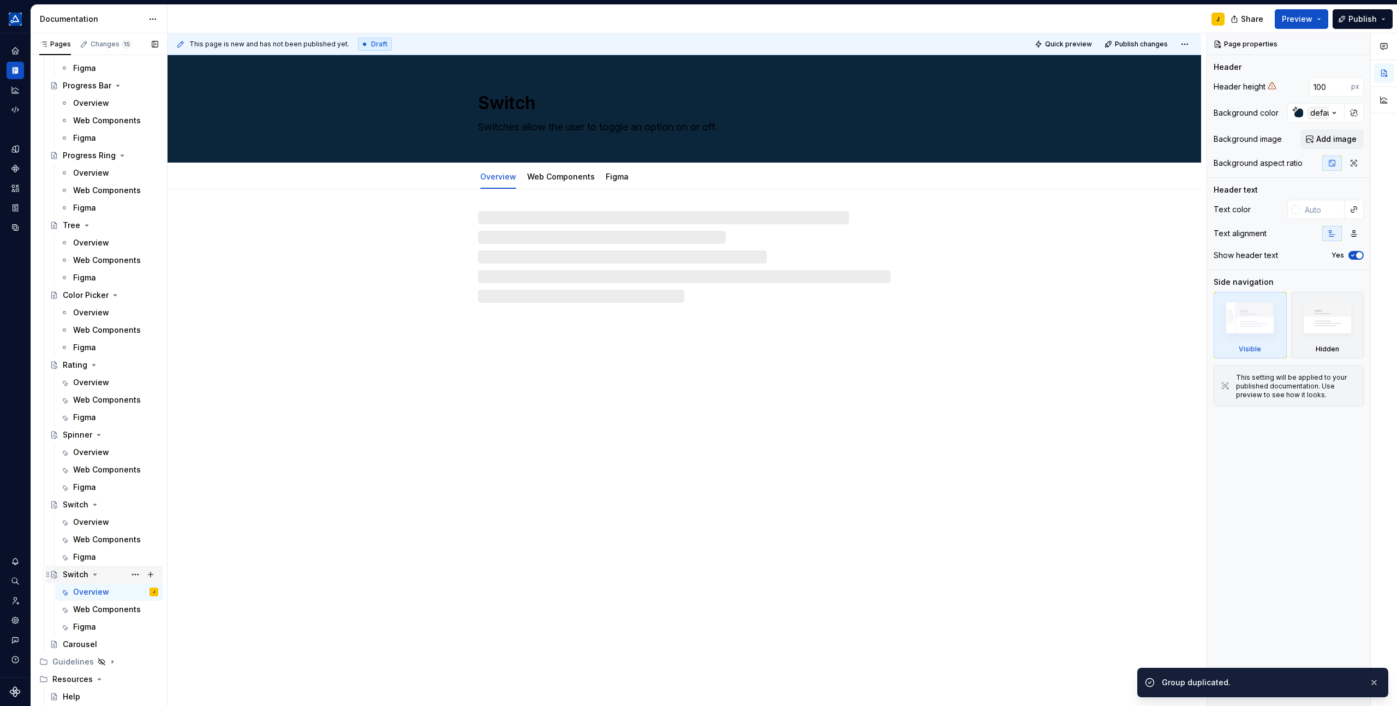
scroll to position [2137, 0]
click at [79, 645] on div "Carousel" at bounding box center [80, 640] width 34 height 11
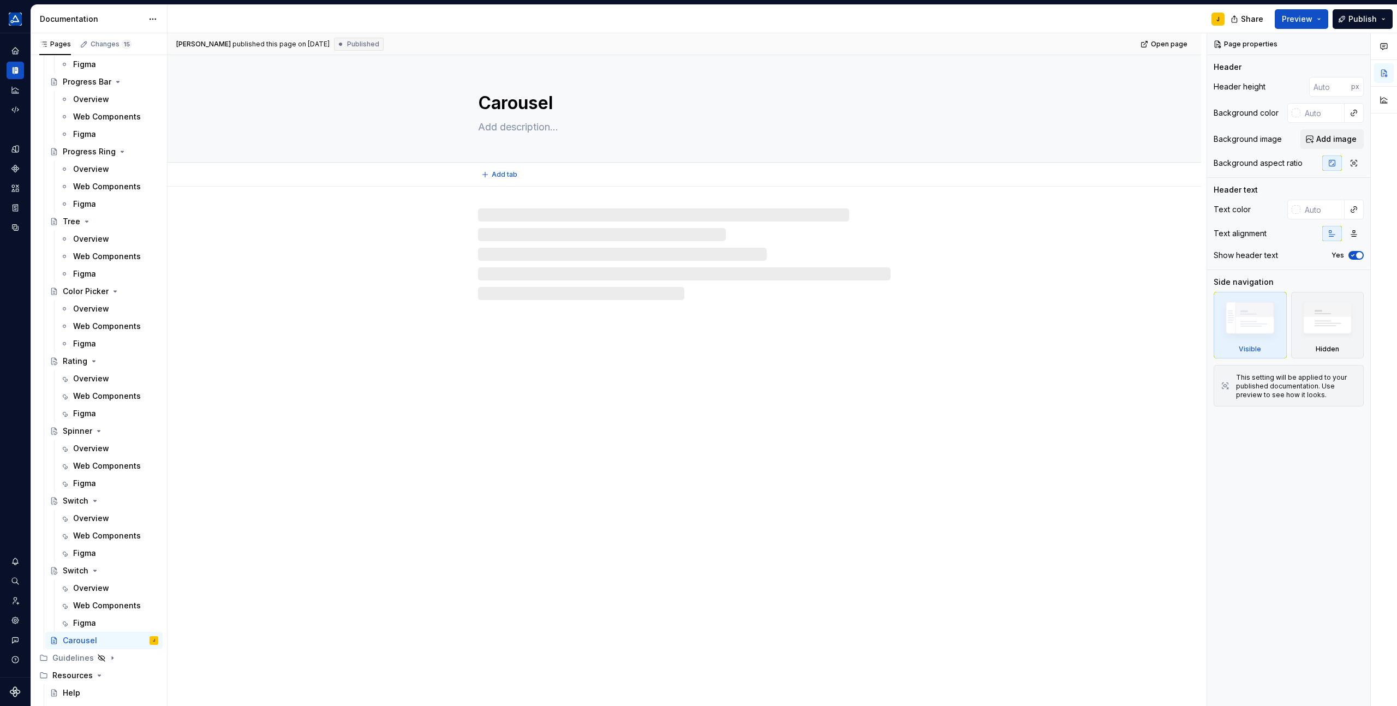
click at [521, 113] on textarea "Carousel" at bounding box center [682, 103] width 413 height 26
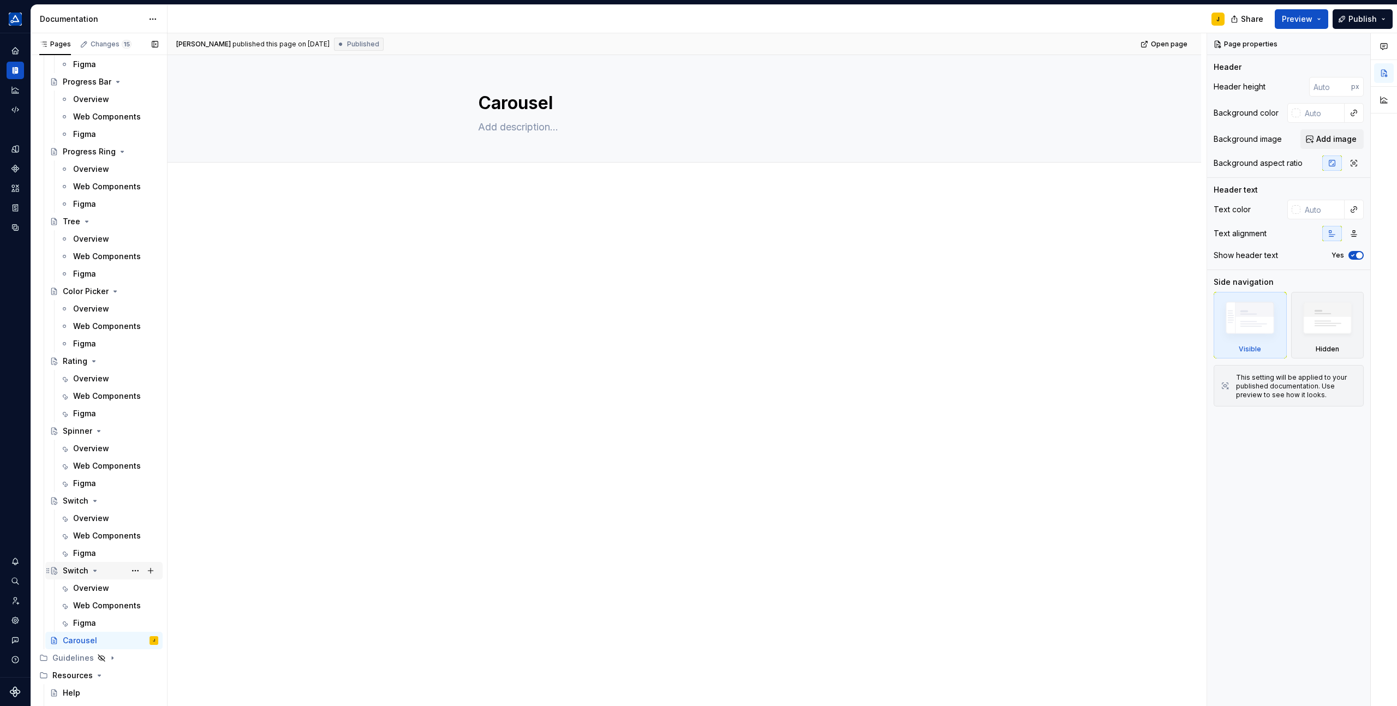
click at [77, 571] on div "Switch" at bounding box center [76, 570] width 26 height 11
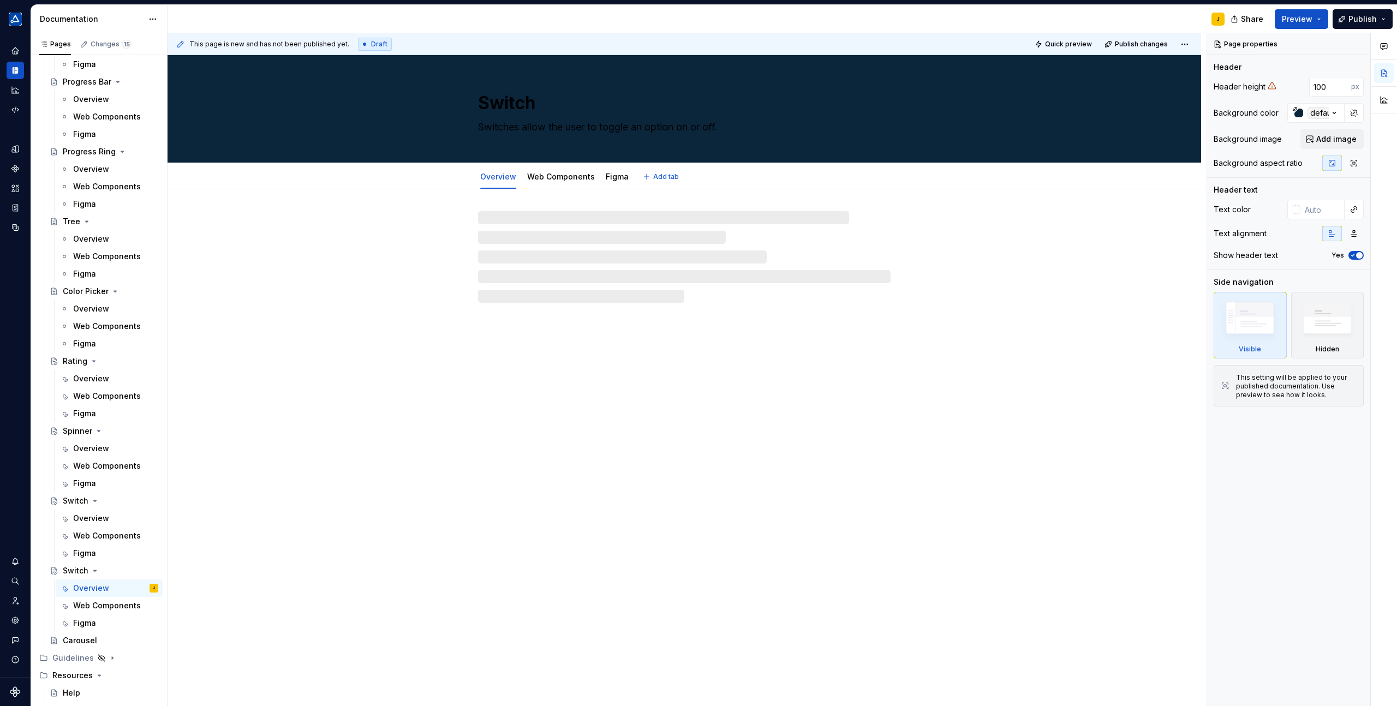
click at [511, 106] on textarea "Switch" at bounding box center [682, 103] width 413 height 26
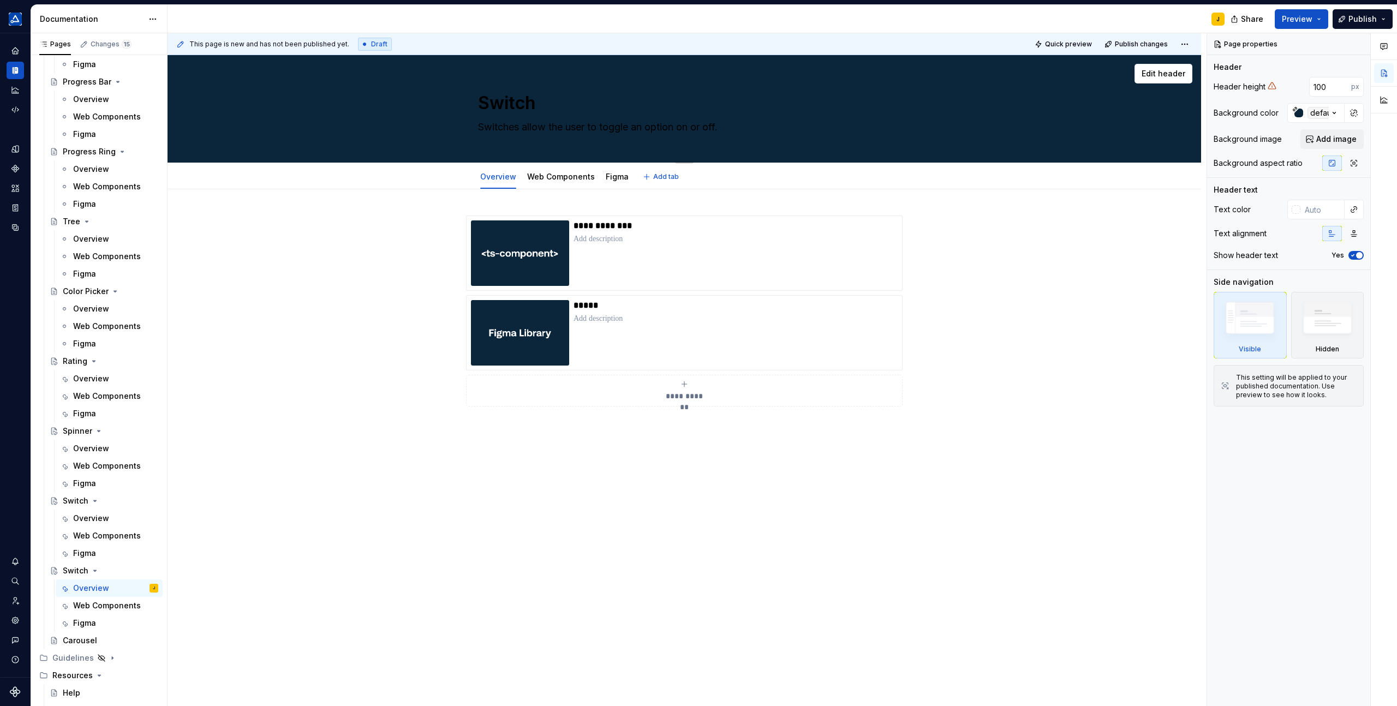
click at [511, 106] on textarea "Switch" at bounding box center [682, 103] width 413 height 26
paste textarea "Carousel"
click at [592, 128] on textarea "Switches allow the user to toggle an option on or off." at bounding box center [682, 126] width 413 height 17
paste textarea "Carousels display an arbitrary number of content slides along a horizontal or v…"
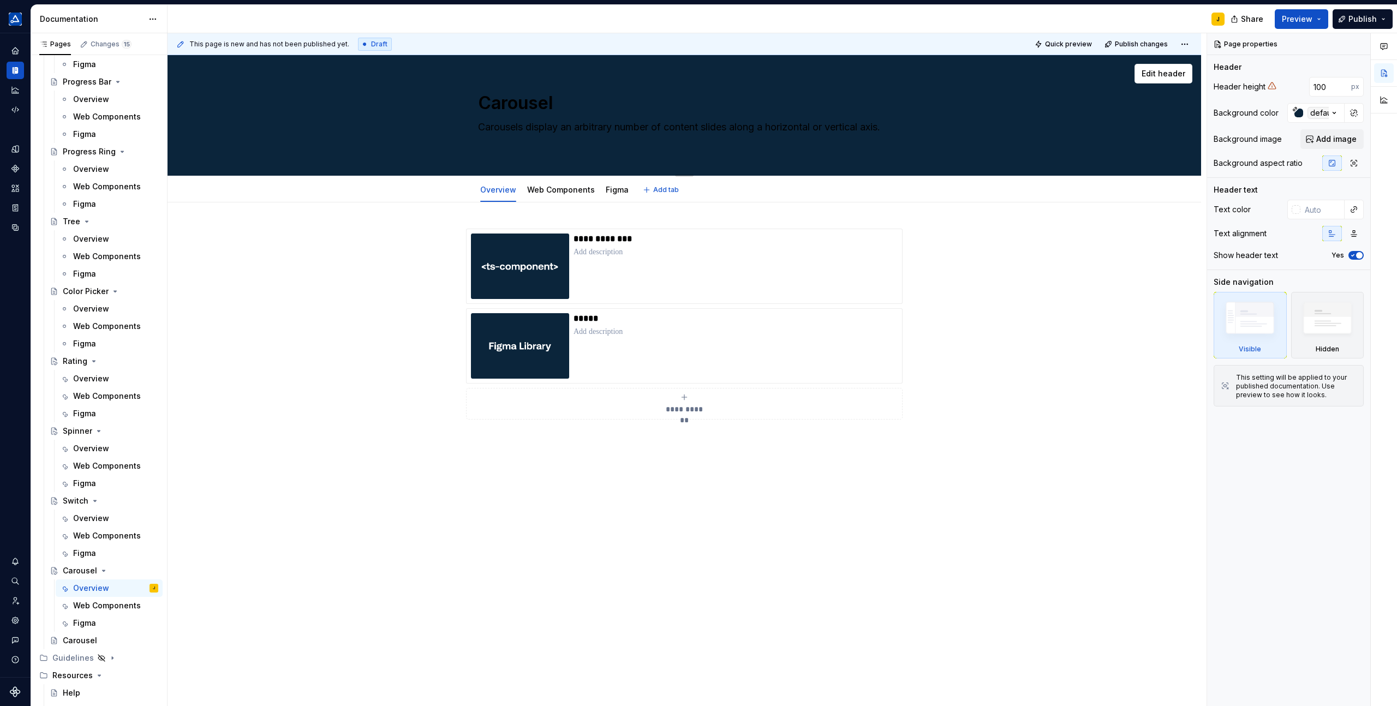
click at [593, 129] on textarea "Carousels display an arbitrary number of content slides along a horizontal or v…" at bounding box center [682, 133] width 413 height 31
click at [625, 267] on div "**********" at bounding box center [736, 266] width 324 height 65
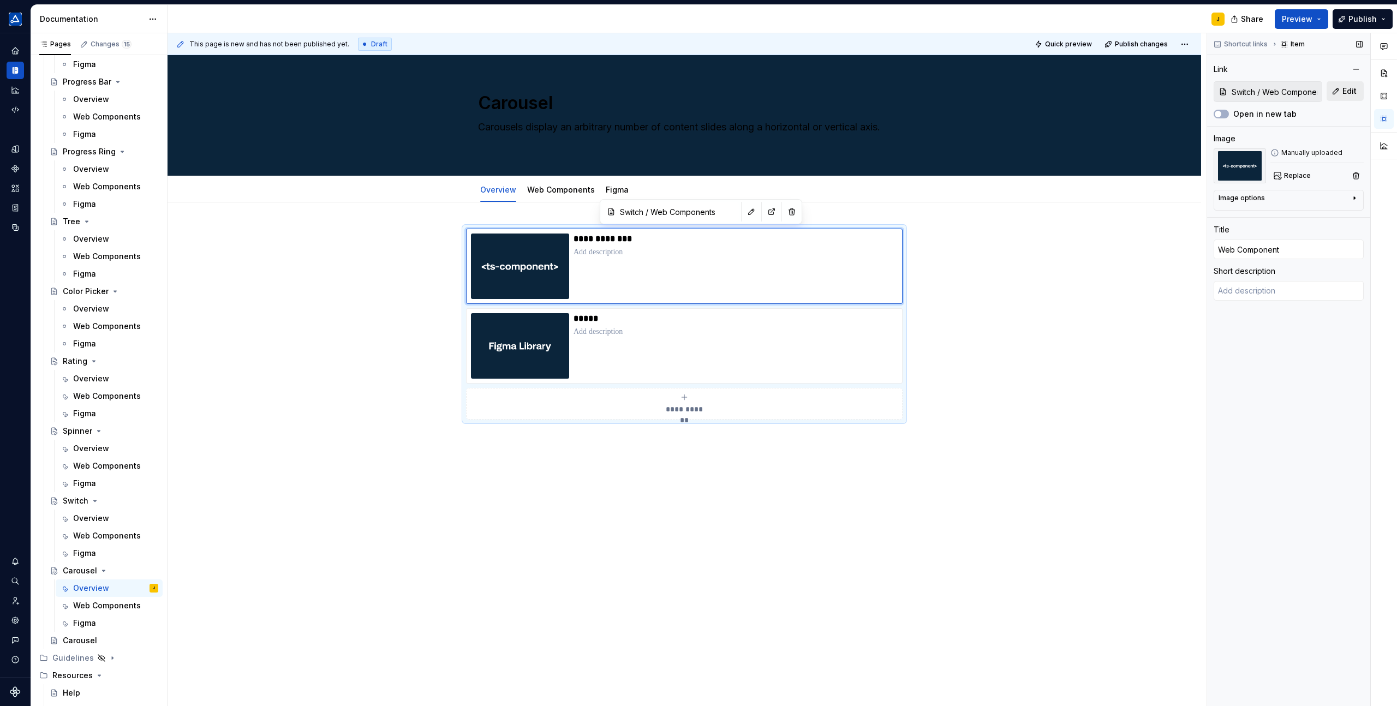
click at [1351, 92] on span "Edit" at bounding box center [1350, 91] width 14 height 11
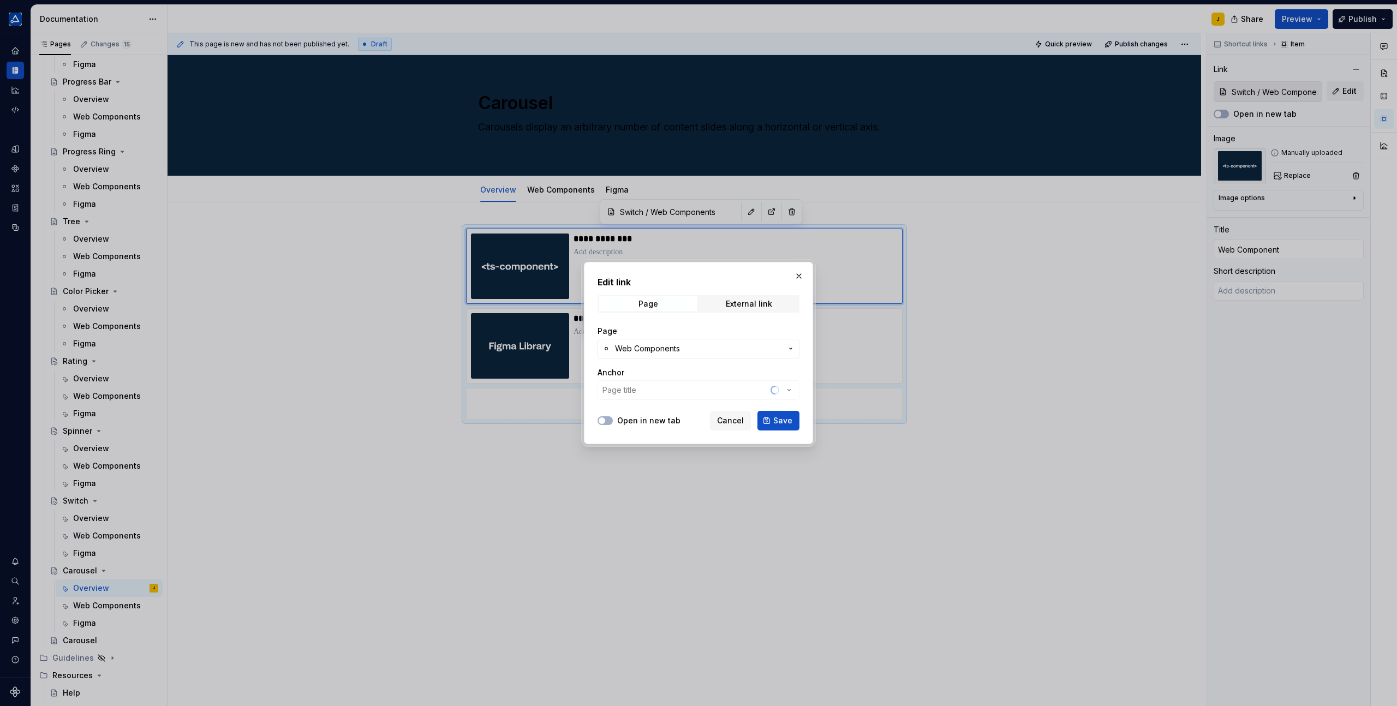
click at [726, 345] on span "Web Components" at bounding box center [698, 348] width 167 height 11
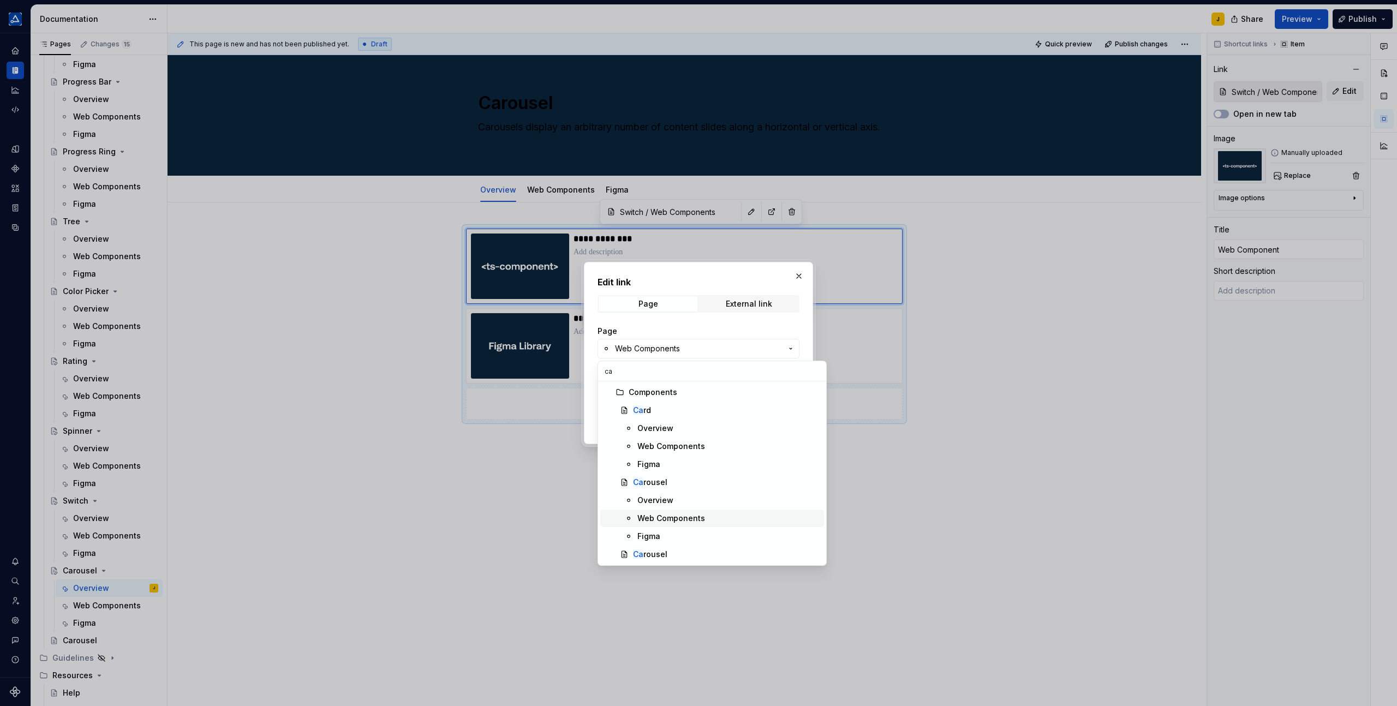
click at [668, 522] on div "Web Components" at bounding box center [671, 518] width 68 height 11
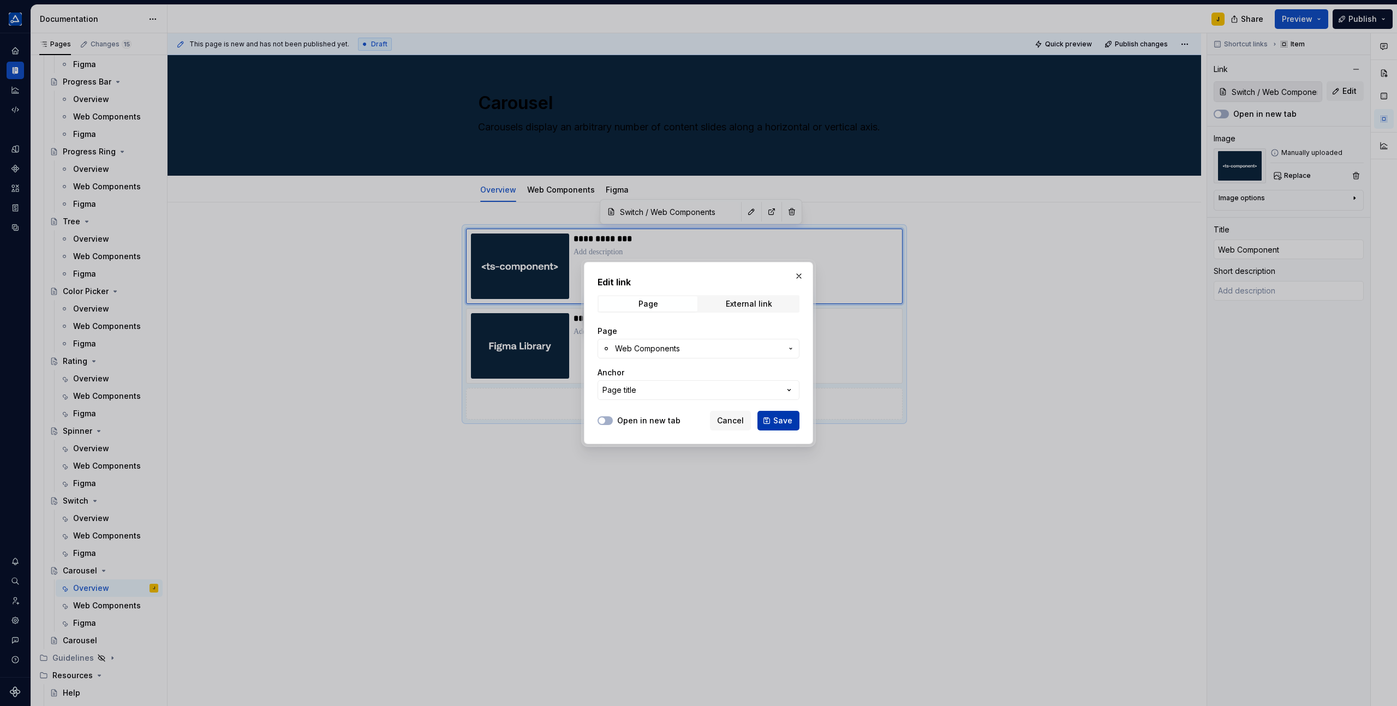
click at [775, 427] on button "Save" at bounding box center [778, 421] width 42 height 20
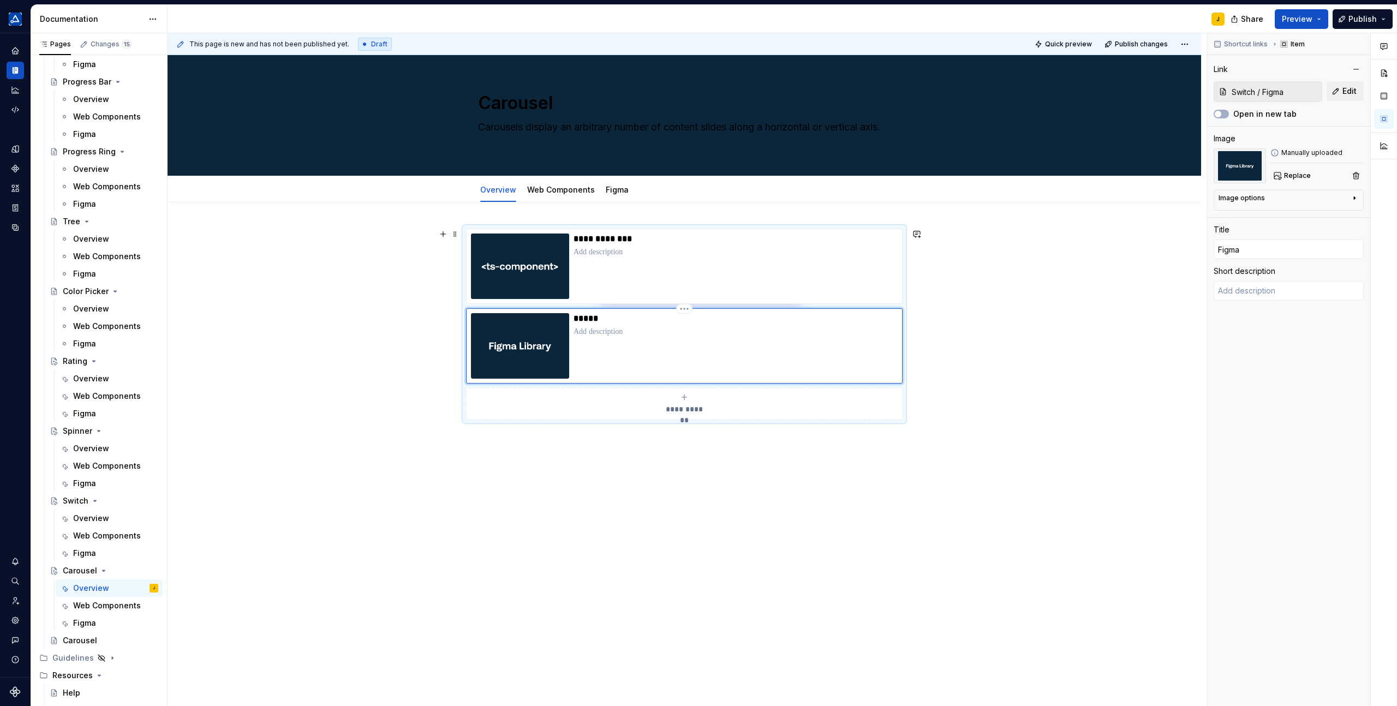
click at [799, 348] on div "*****" at bounding box center [736, 345] width 324 height 65
click at [1345, 90] on span "Edit" at bounding box center [1350, 91] width 14 height 11
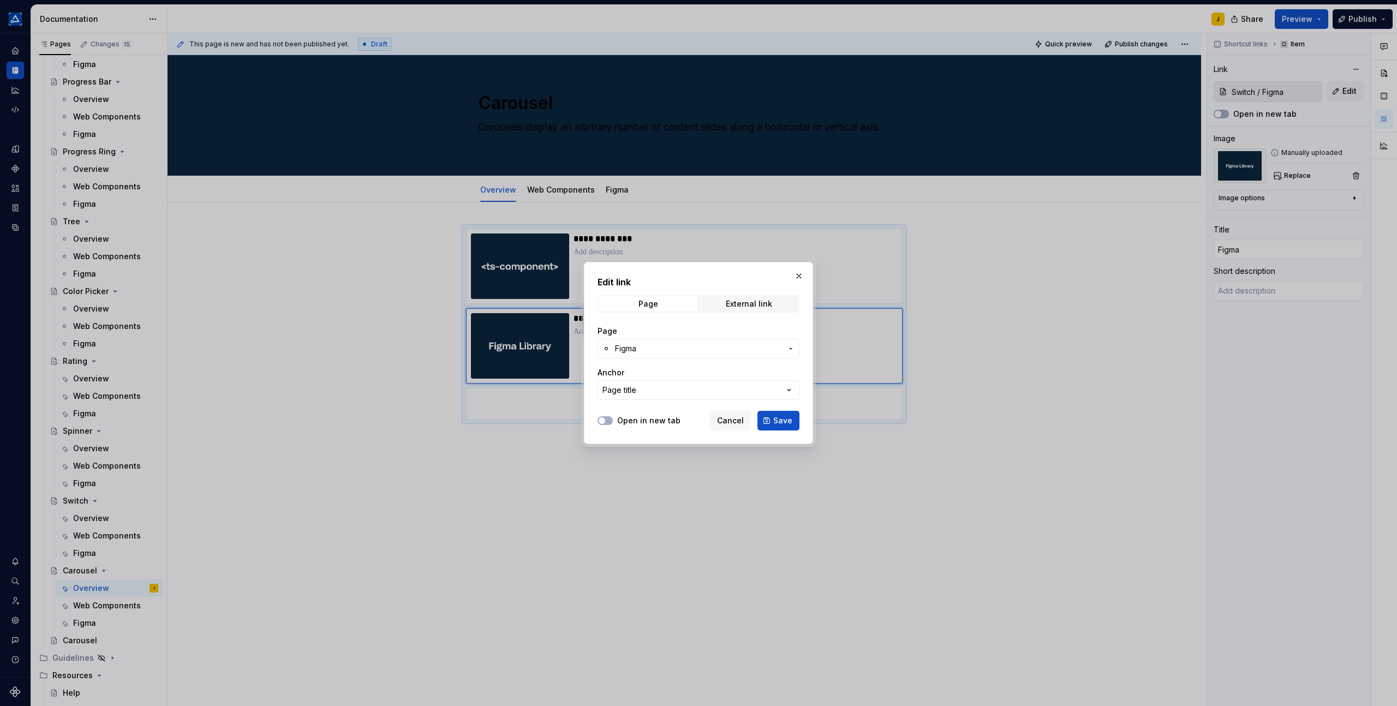
click at [666, 354] on span "Figma" at bounding box center [698, 348] width 167 height 11
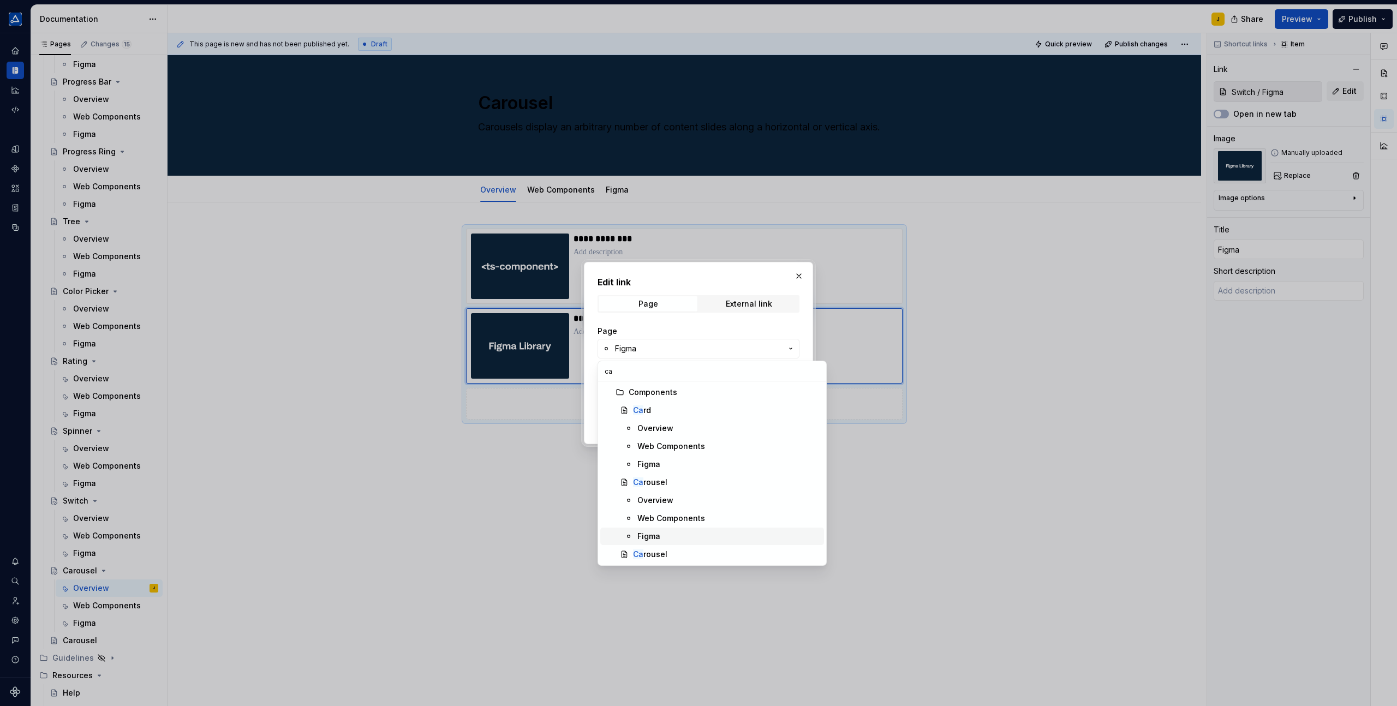
click at [659, 534] on div "Figma" at bounding box center [728, 536] width 182 height 11
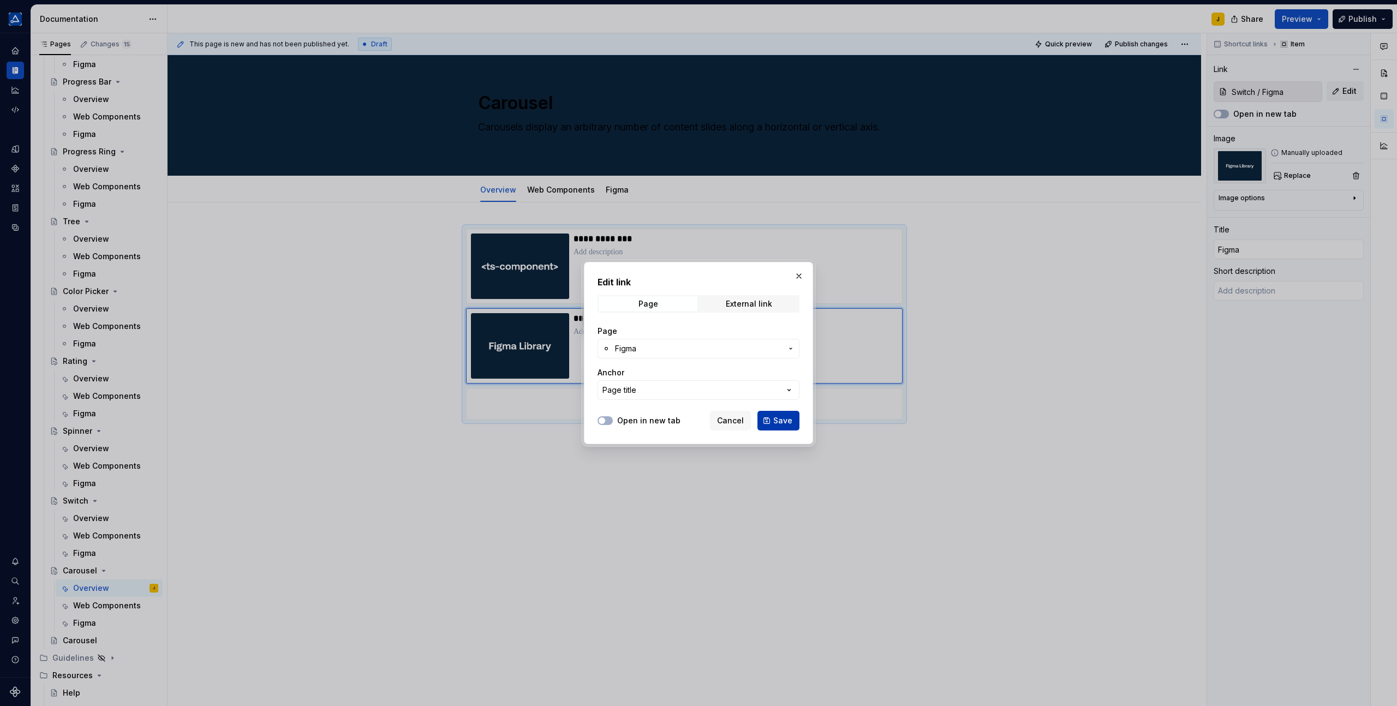
click at [785, 423] on span "Save" at bounding box center [782, 420] width 19 height 11
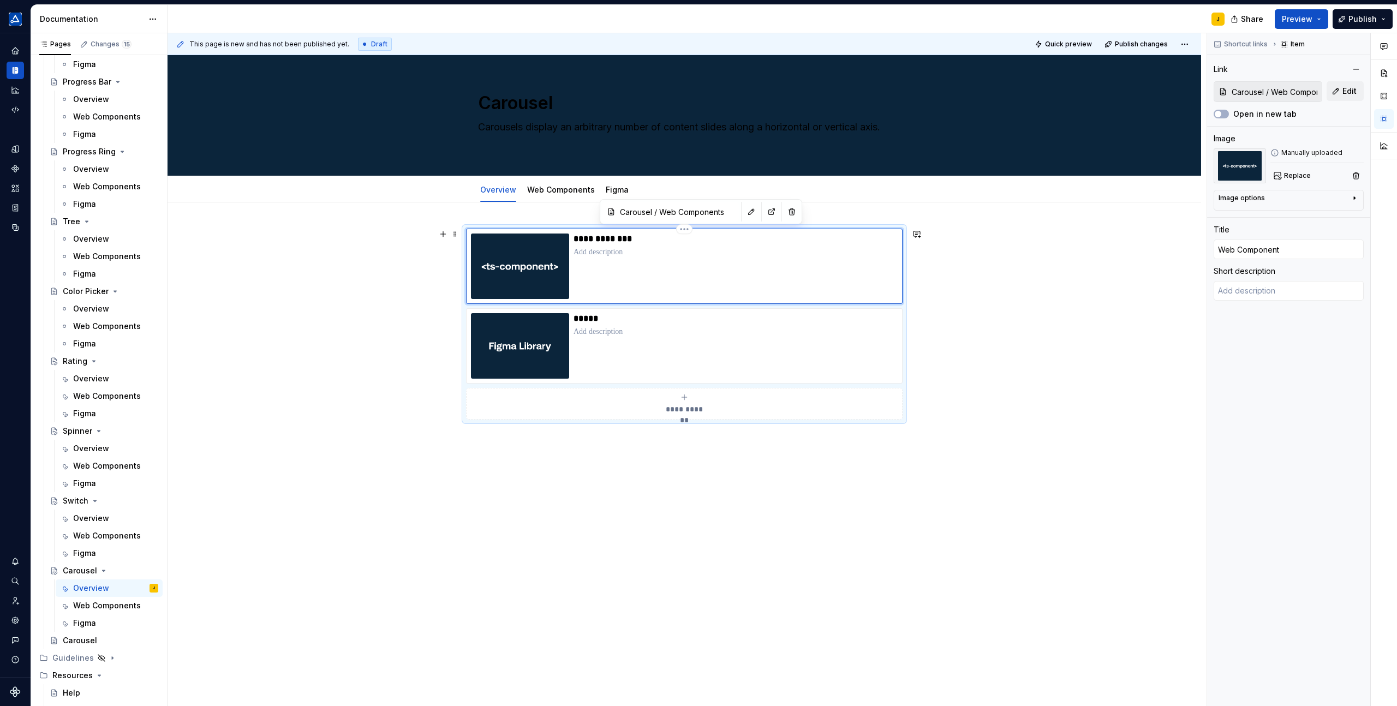
click at [675, 277] on div "**********" at bounding box center [736, 266] width 324 height 65
click at [681, 321] on p "*****" at bounding box center [736, 318] width 324 height 11
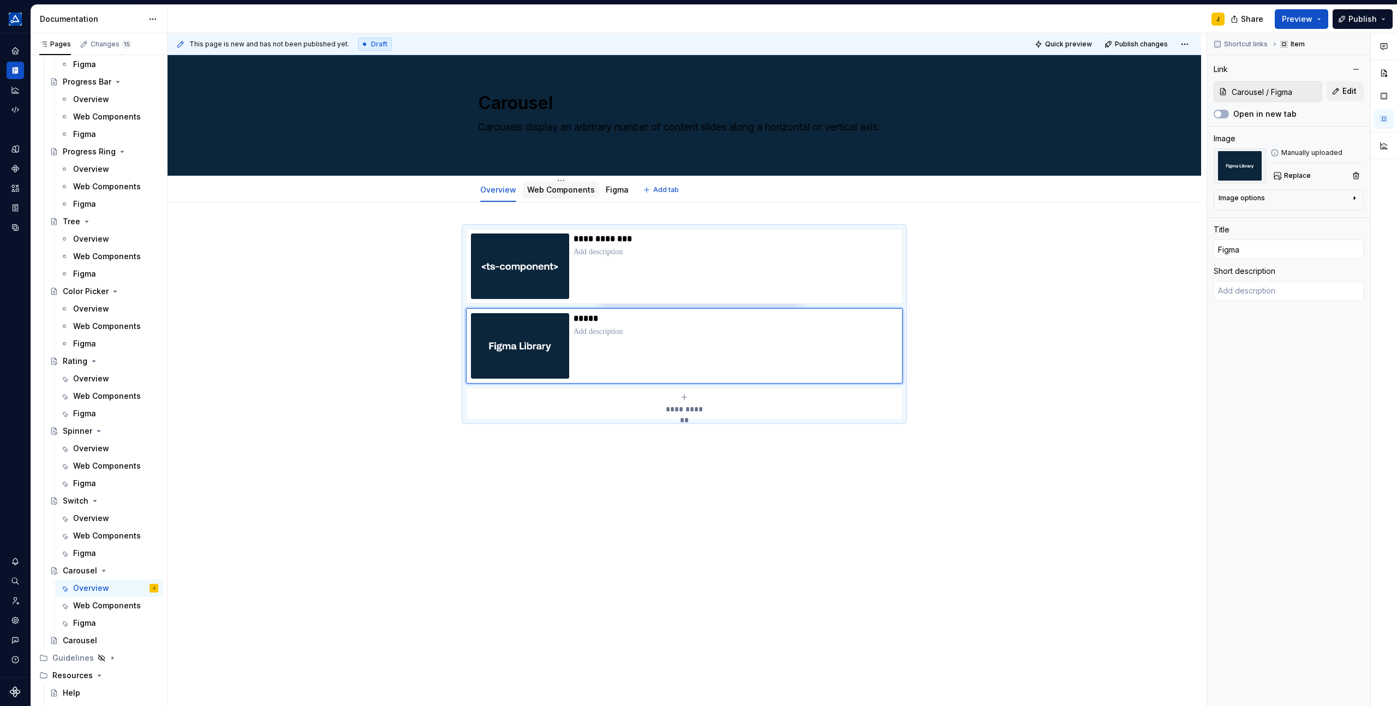
click at [567, 192] on link "Web Components" at bounding box center [561, 189] width 68 height 9
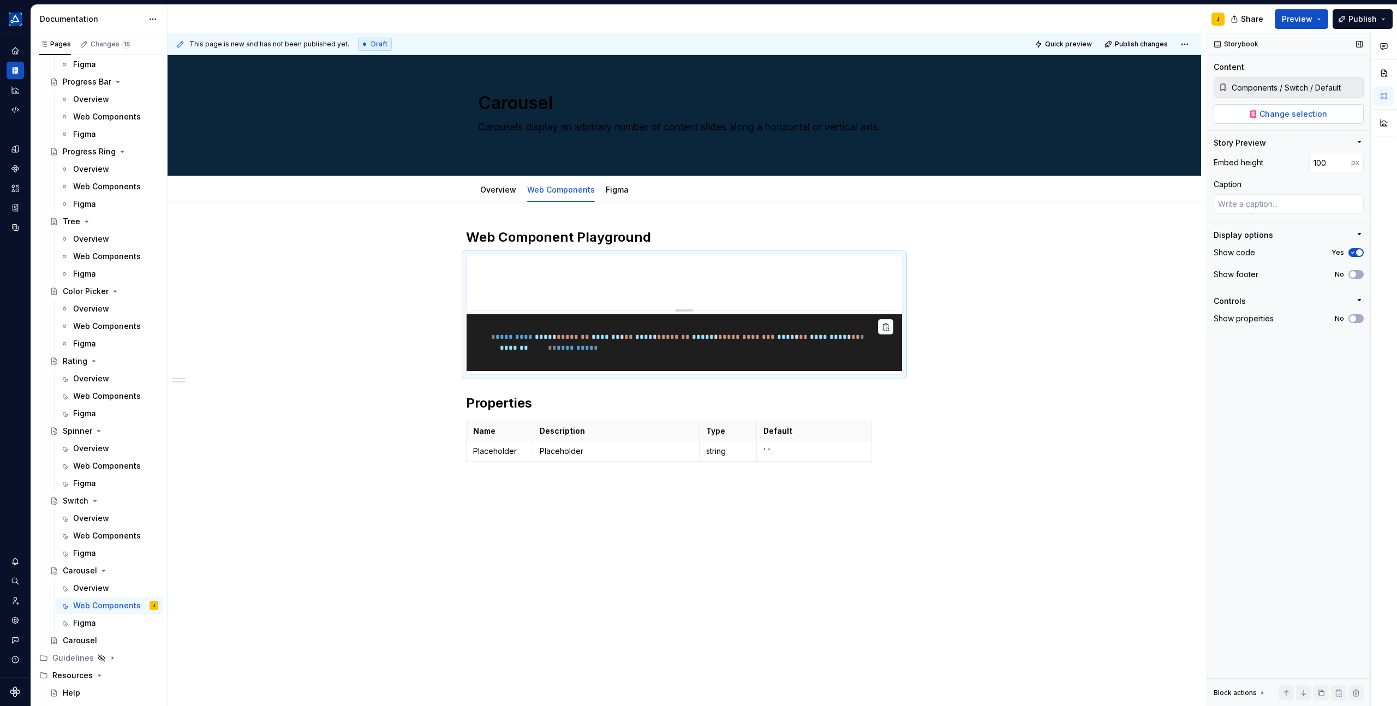
click at [1309, 115] on span "Change selection" at bounding box center [1294, 114] width 68 height 11
click at [454, 258] on span at bounding box center [455, 260] width 9 height 15
click at [481, 349] on div "Delete" at bounding box center [502, 356] width 93 height 17
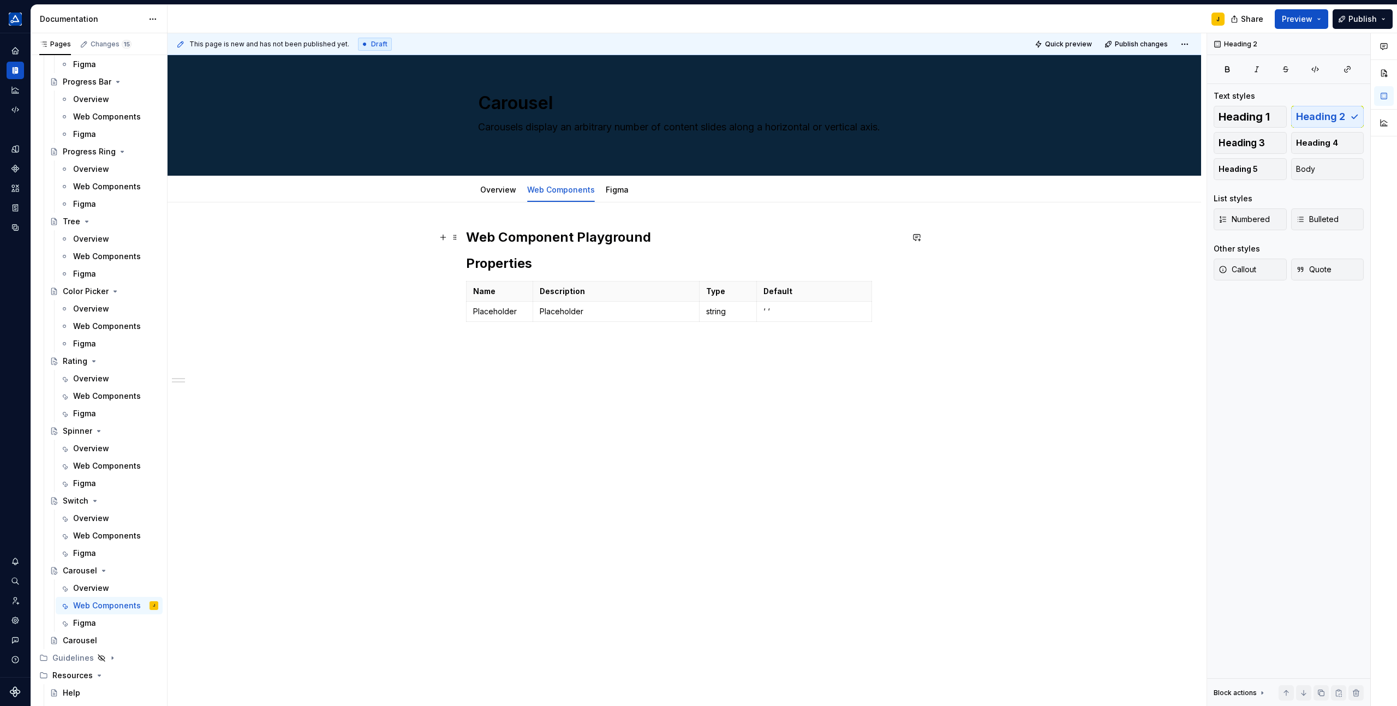
click at [597, 242] on h2 "Web Component Playground" at bounding box center [684, 237] width 437 height 17
drag, startPoint x: 491, startPoint y: 233, endPoint x: 455, endPoint y: 233, distance: 36.0
click at [466, 233] on div "WIP Properties Name Description Type Default Placeholder Placeholder string ‘ ‘" at bounding box center [684, 297] width 437 height 137
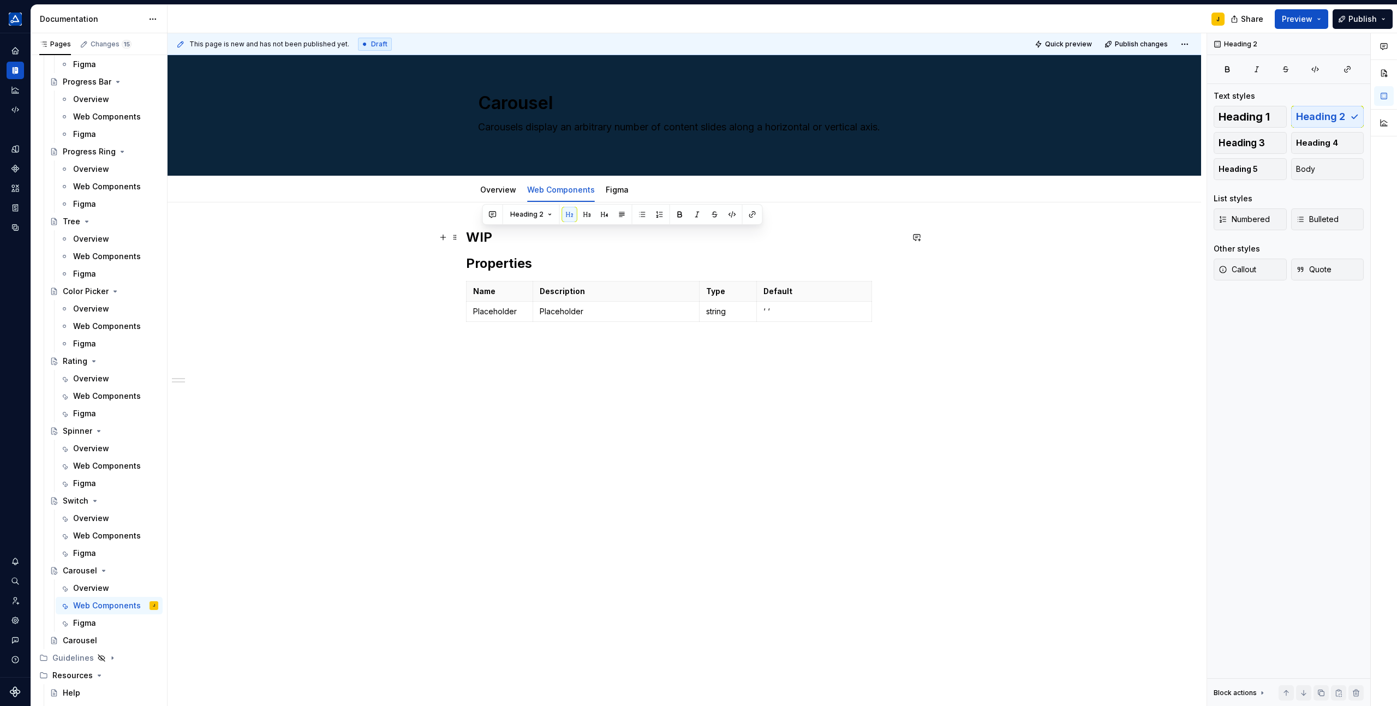
click at [473, 230] on h2 "WIP" at bounding box center [684, 237] width 437 height 17
click at [618, 192] on link "Figma" at bounding box center [617, 189] width 23 height 9
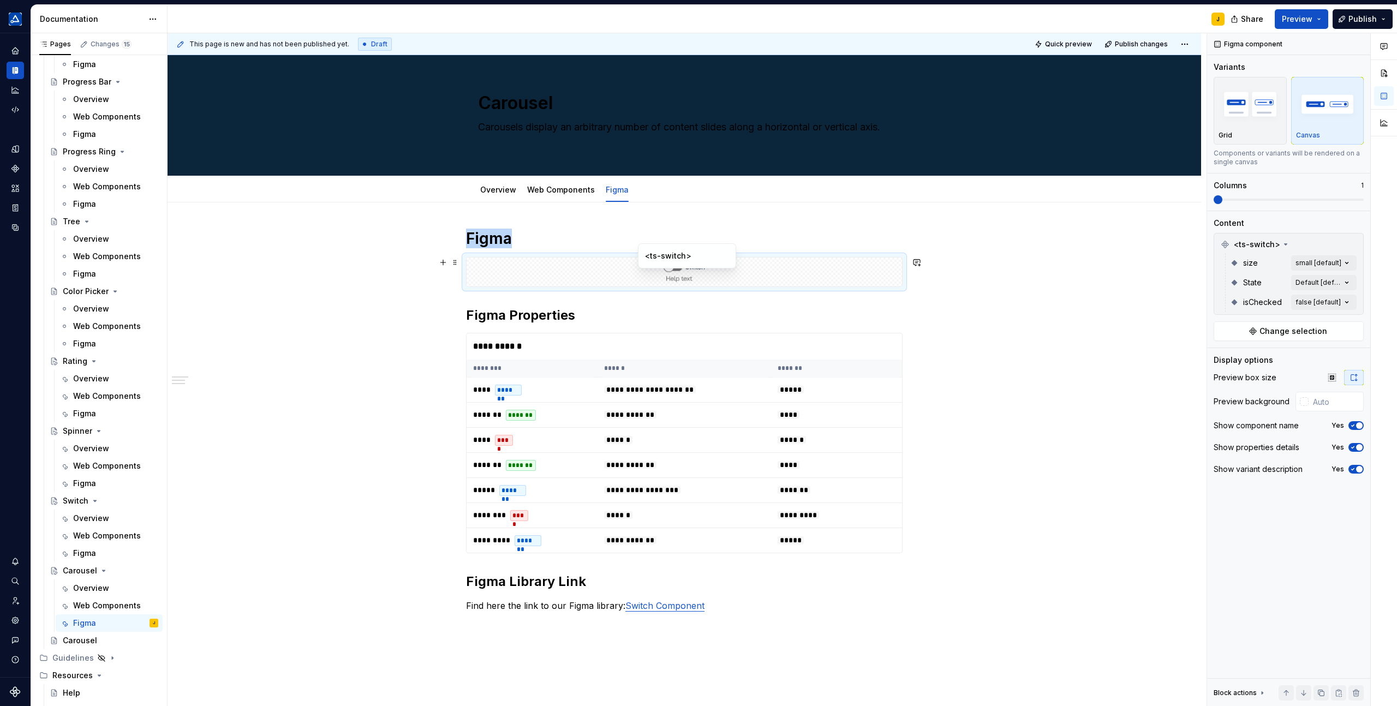
click at [546, 273] on div at bounding box center [684, 272] width 435 height 29
click at [1295, 331] on span "Change selection" at bounding box center [1294, 331] width 68 height 11
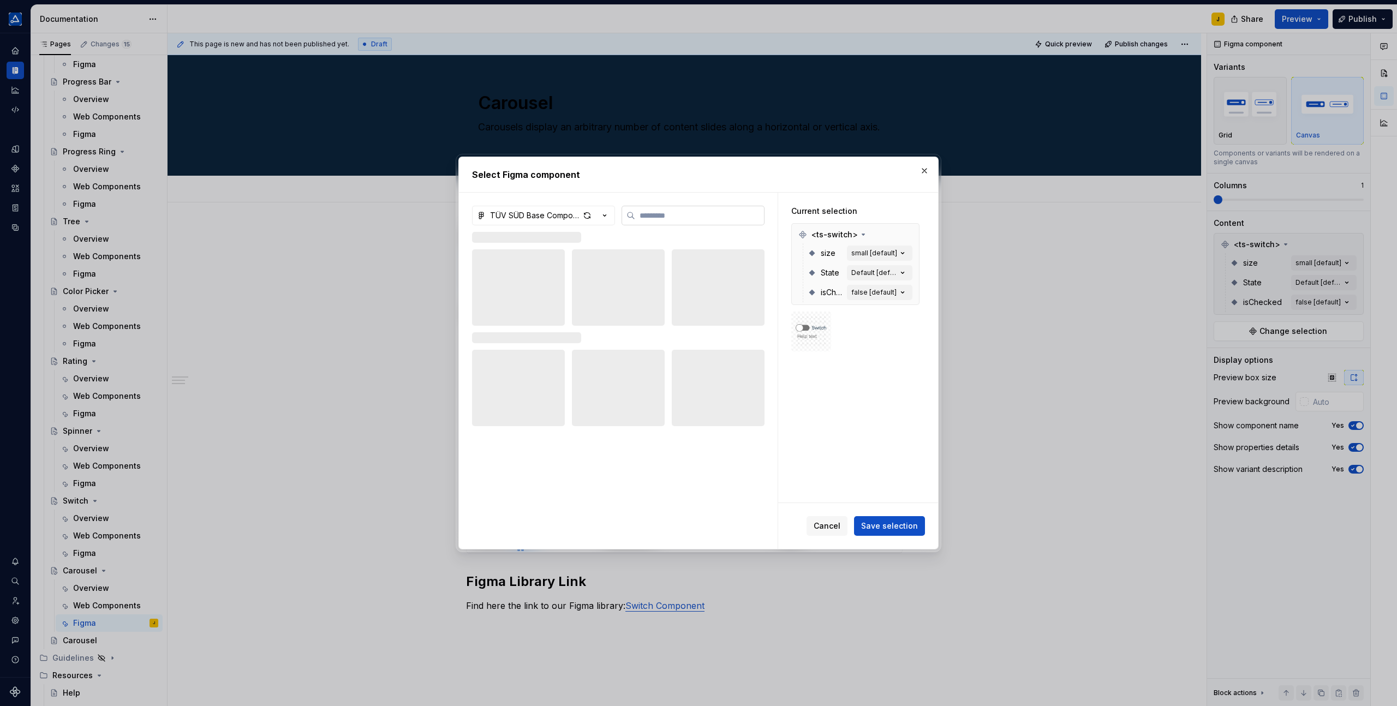
click at [695, 216] on input "search" at bounding box center [699, 215] width 129 height 11
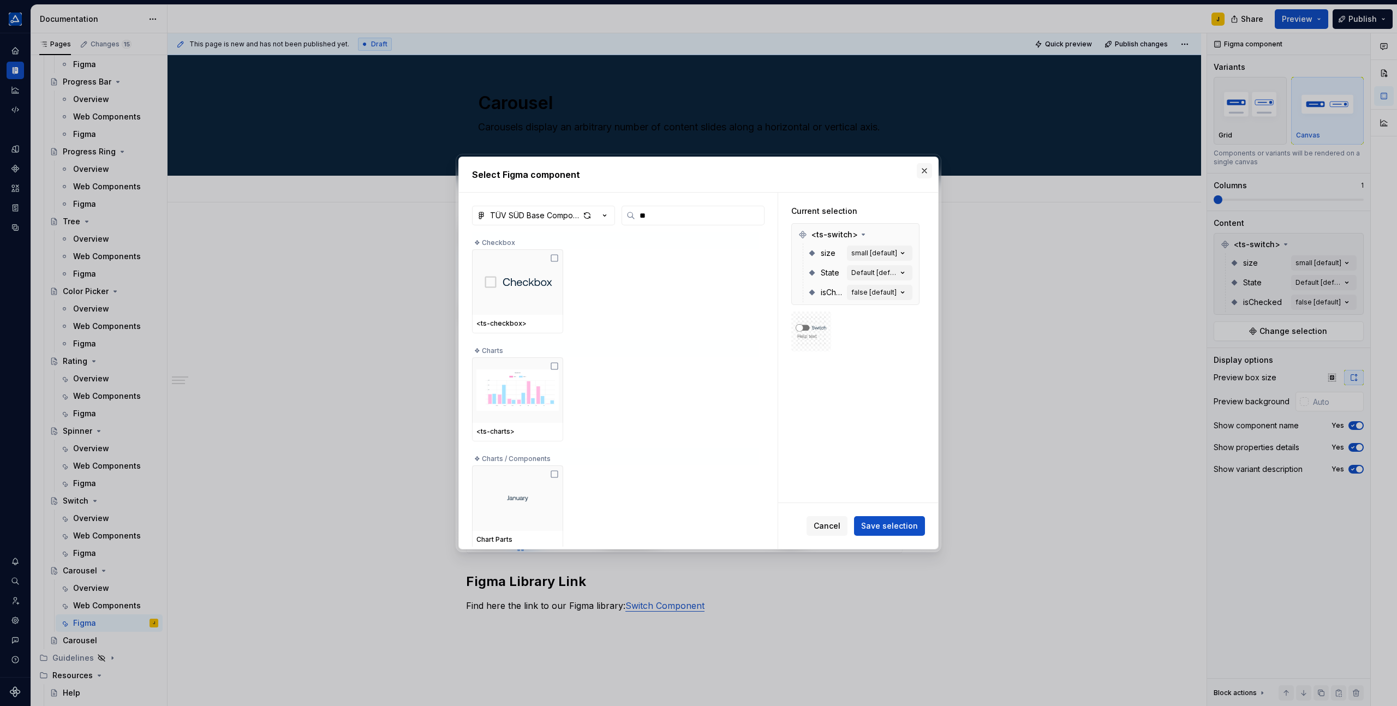
click at [926, 175] on button "button" at bounding box center [924, 170] width 15 height 15
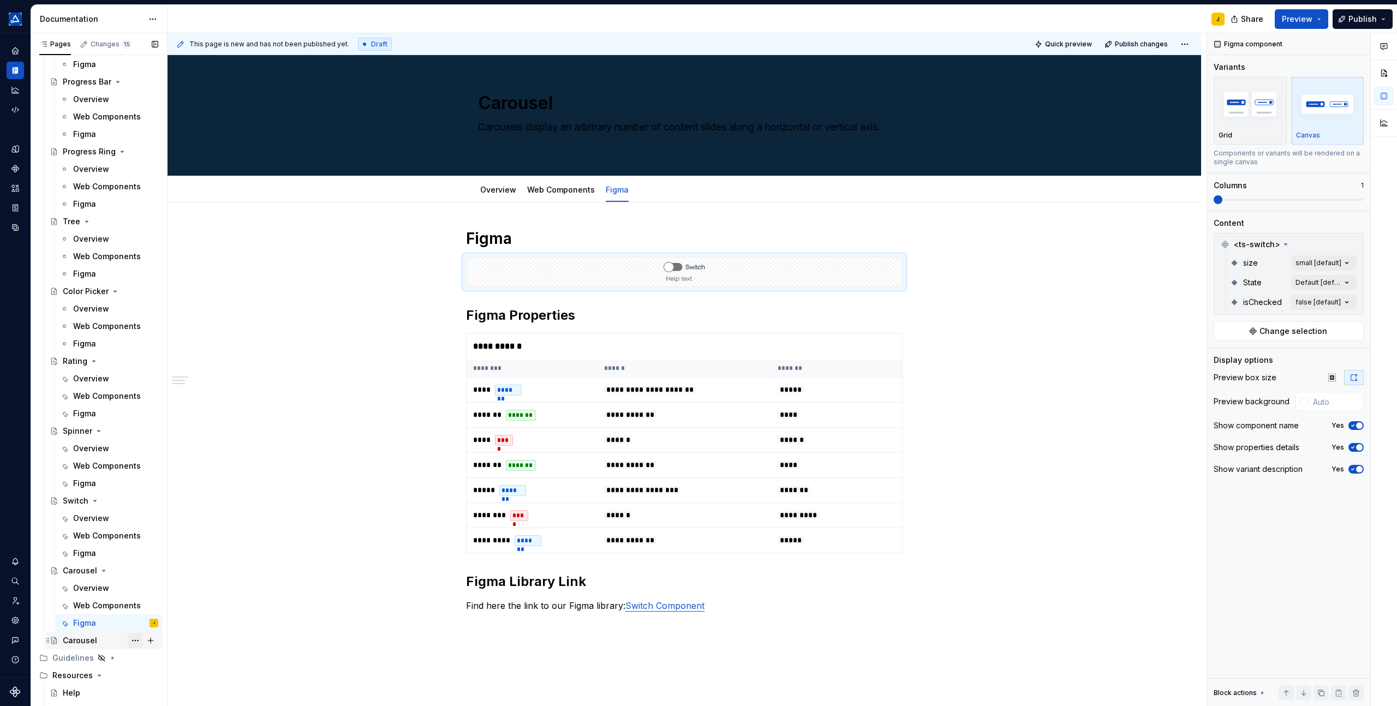
click at [134, 637] on button "Page tree" at bounding box center [135, 640] width 15 height 15
click at [164, 685] on div "Delete page" at bounding box center [194, 693] width 129 height 17
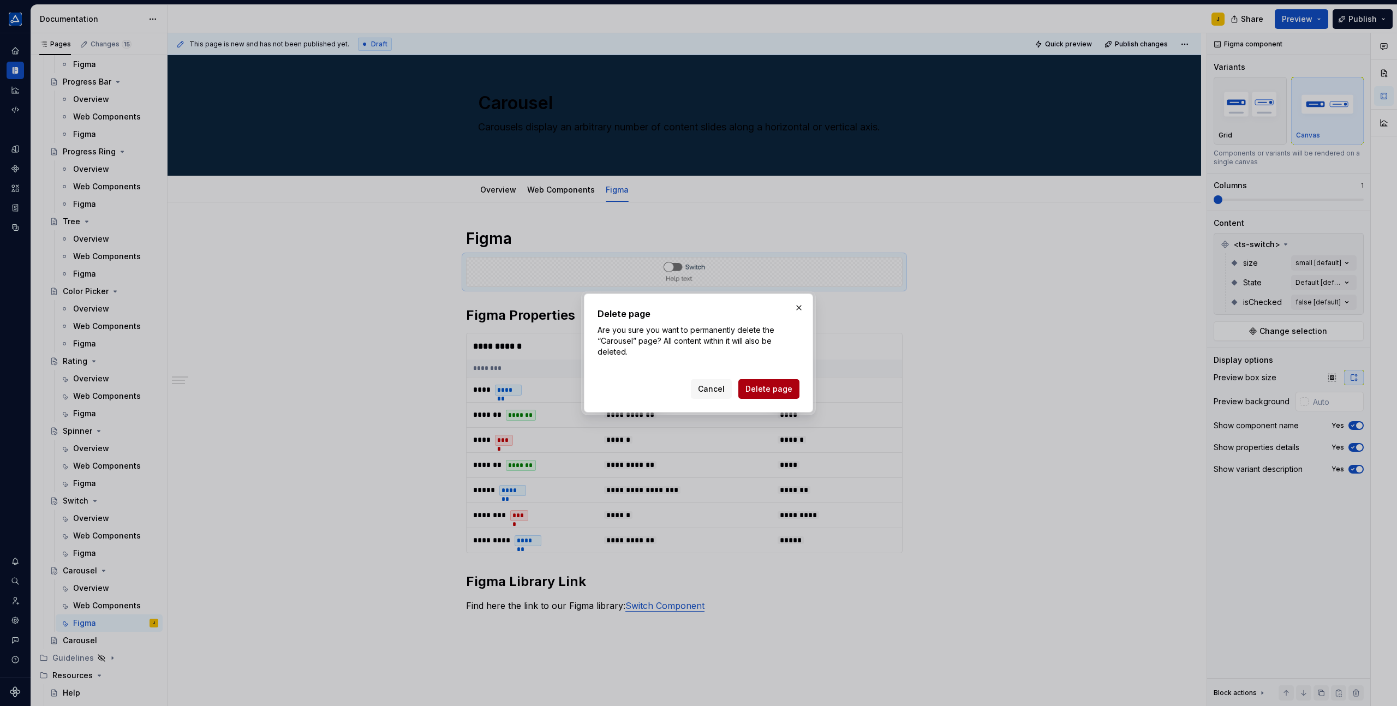
click at [757, 380] on button "Delete page" at bounding box center [768, 389] width 61 height 20
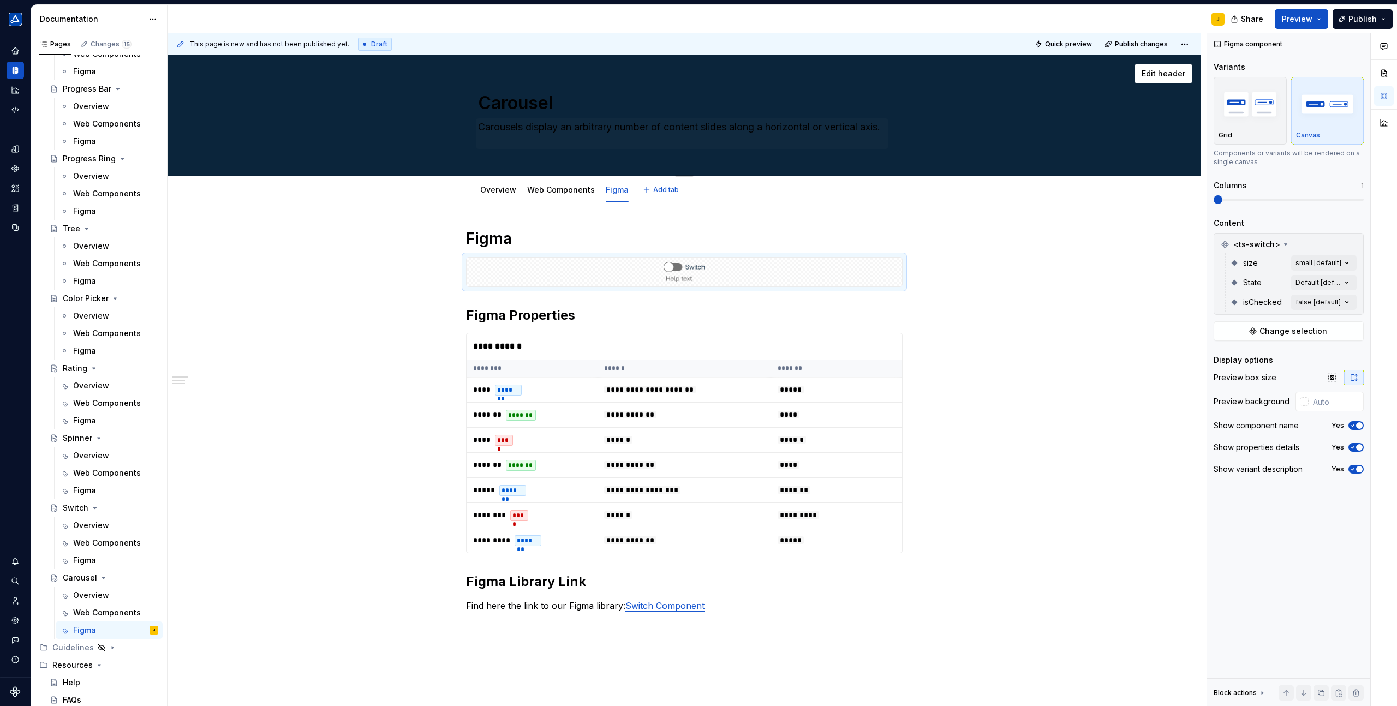
scroll to position [2129, 0]
click at [501, 192] on link "Overview" at bounding box center [498, 189] width 36 height 9
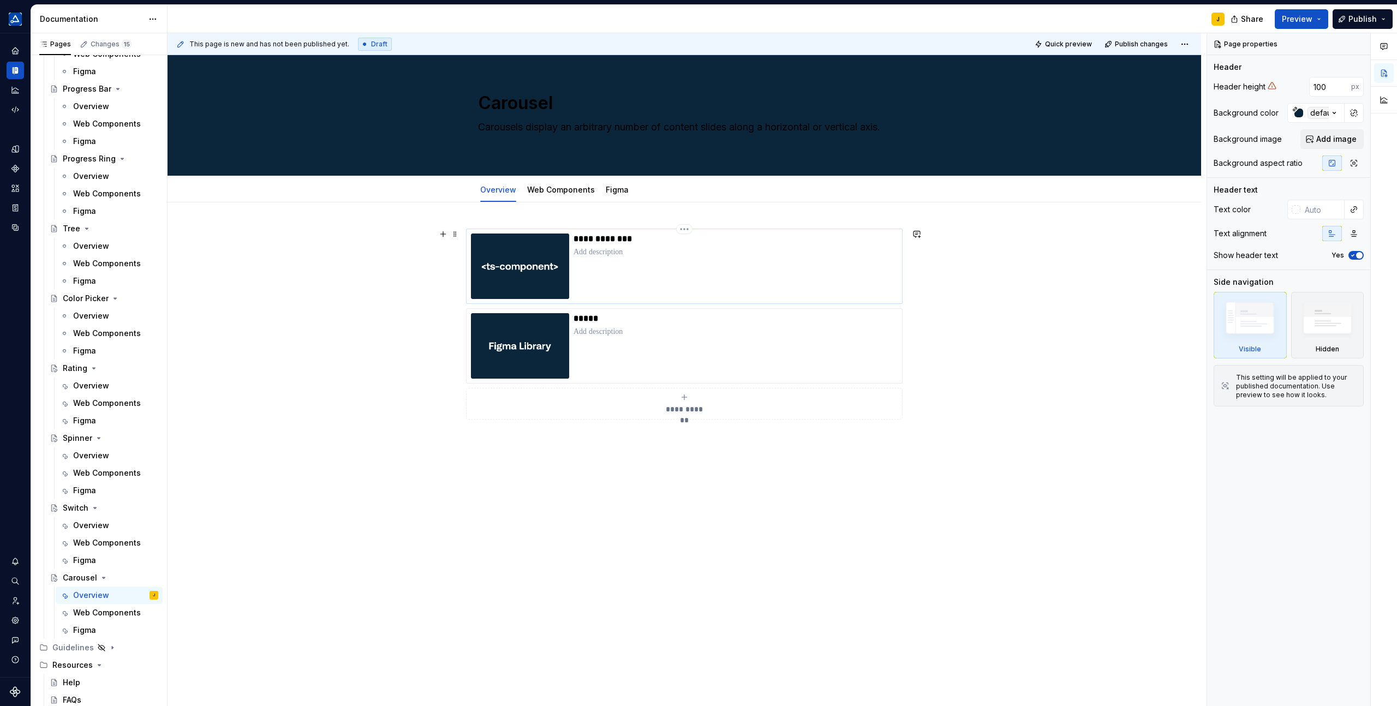
click at [706, 253] on p at bounding box center [736, 252] width 324 height 11
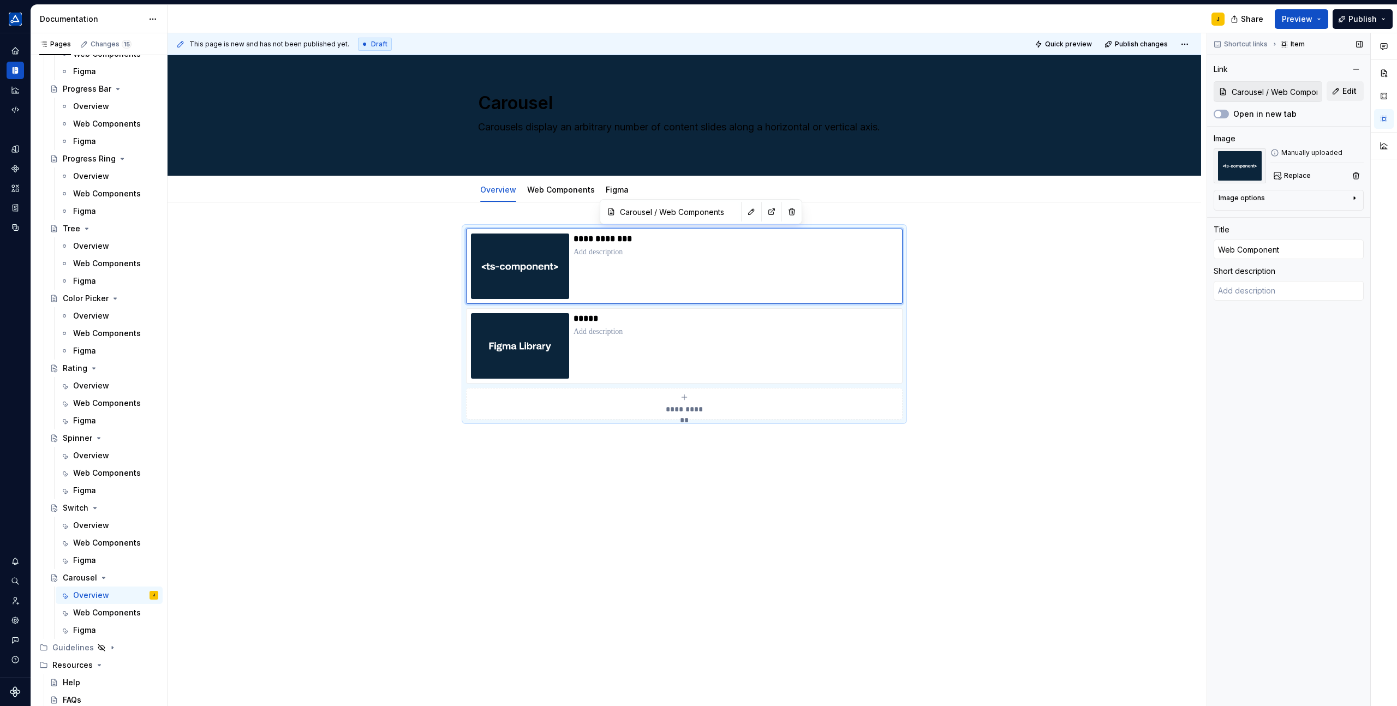
click at [1233, 199] on div "Image options" at bounding box center [1242, 198] width 46 height 9
click at [1326, 217] on icon "button" at bounding box center [1328, 215] width 6 height 6
click at [1347, 214] on icon "button" at bounding box center [1349, 214] width 9 height 9
click at [1309, 213] on icon "button" at bounding box center [1305, 214] width 9 height 9
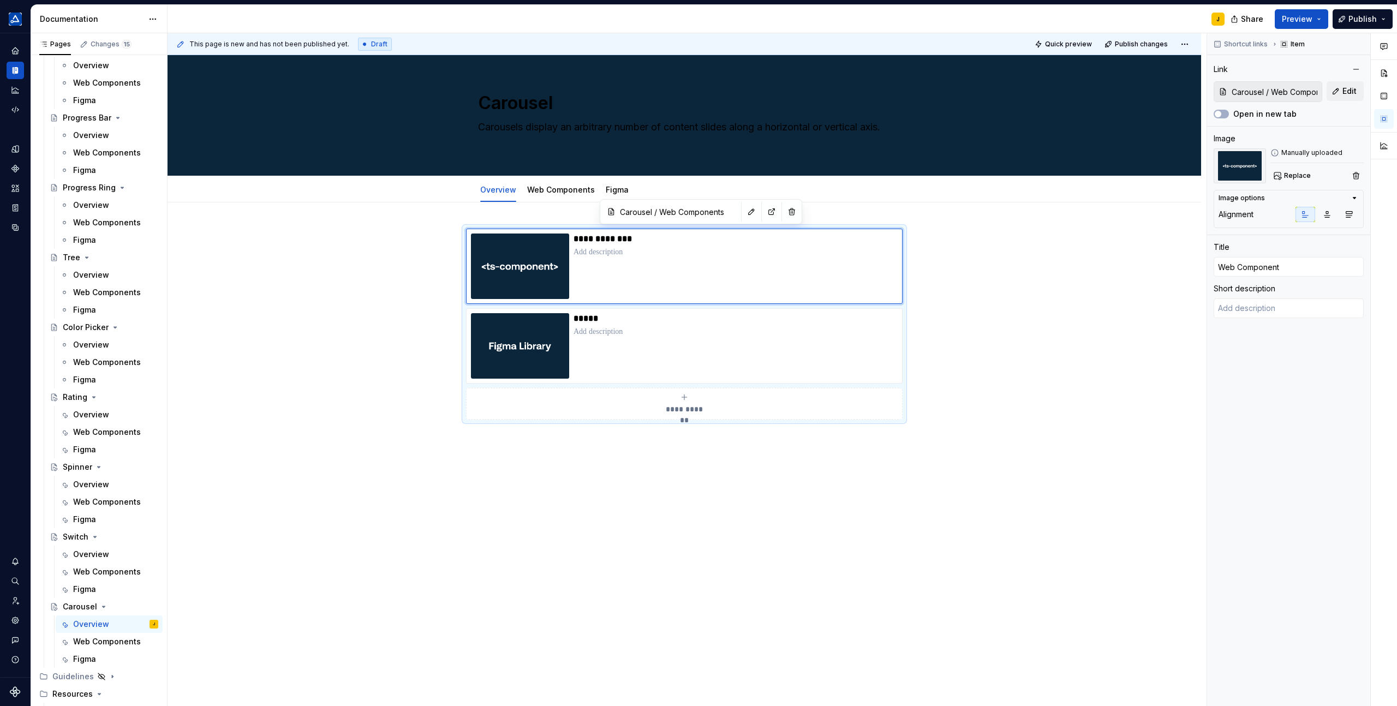
scroll to position [2129, 0]
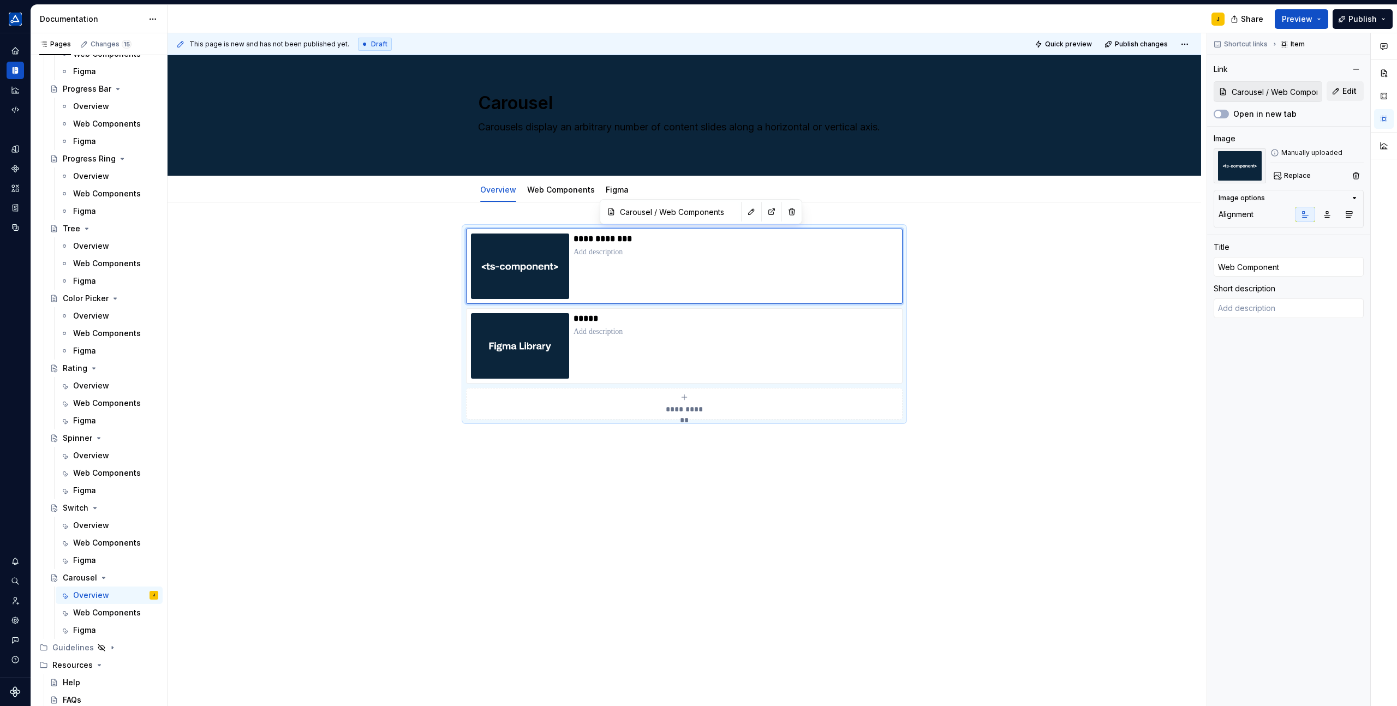
click at [416, 213] on div "**********" at bounding box center [685, 436] width 1034 height 468
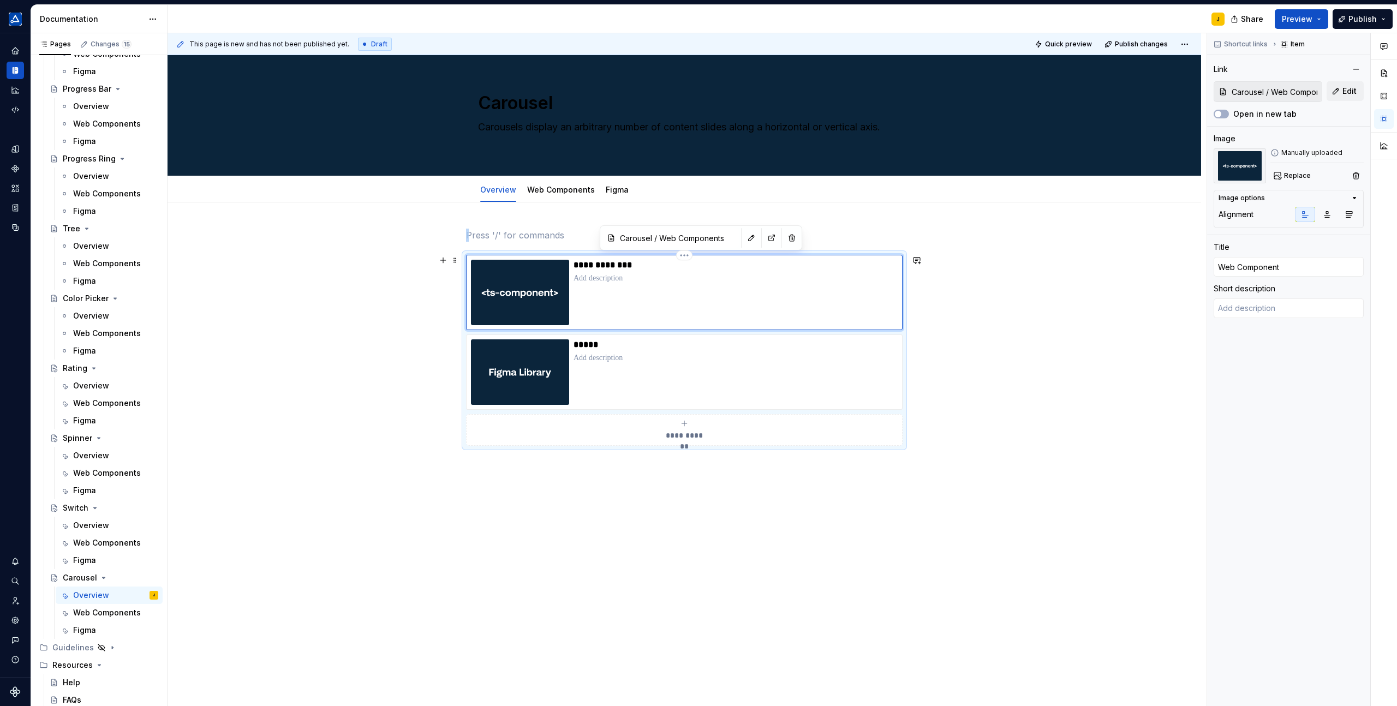
click at [680, 306] on div "**********" at bounding box center [736, 292] width 324 height 65
click at [613, 193] on link "Figma" at bounding box center [617, 189] width 23 height 9
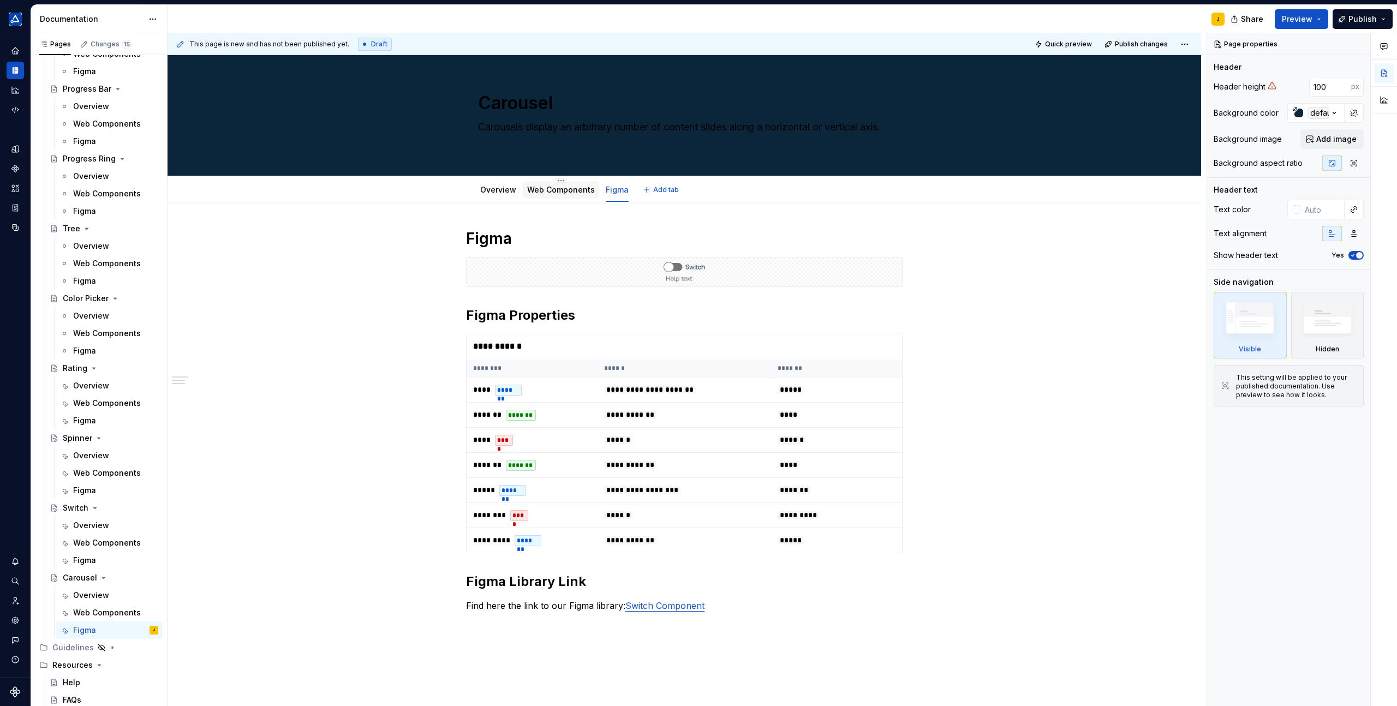
click at [578, 187] on link "Web Components" at bounding box center [561, 189] width 68 height 9
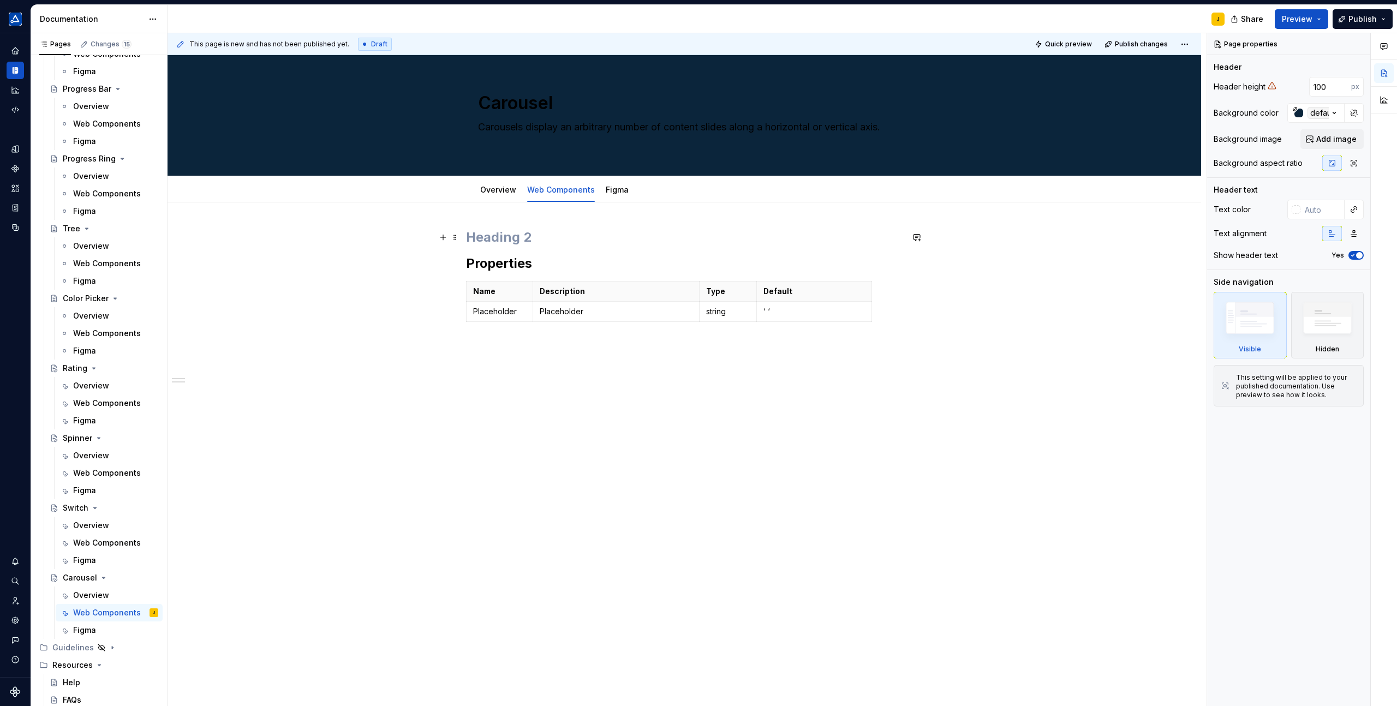
click at [506, 238] on h2 at bounding box center [684, 237] width 437 height 17
click at [135, 575] on button "Page tree" at bounding box center [135, 577] width 15 height 15
click at [498, 194] on html "TÜV SÜD algorithm J Design system data Documentation J Share Preview Publish Pa…" at bounding box center [698, 353] width 1397 height 706
click at [498, 193] on link "Overview" at bounding box center [498, 189] width 36 height 9
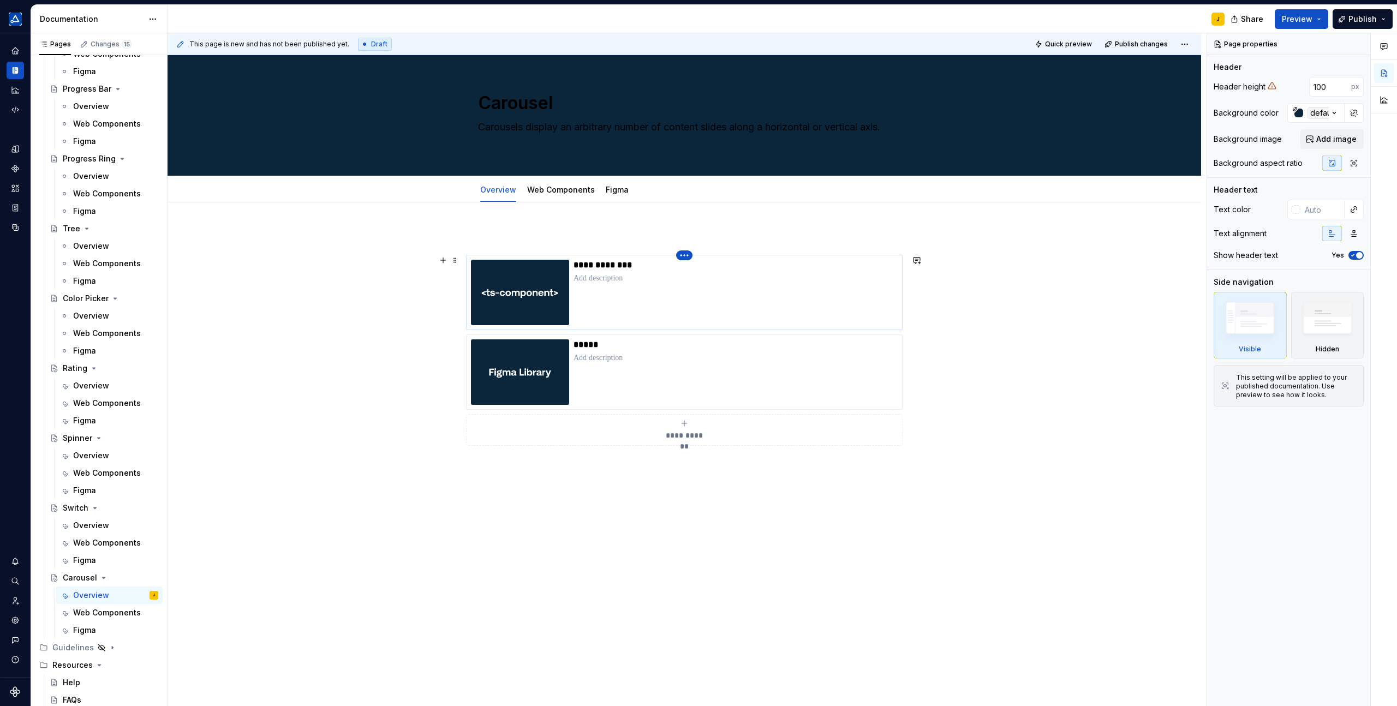
click at [690, 256] on html "TÜV SÜD algorithm J Design system data Documentation J Share Preview Publish Pa…" at bounding box center [698, 353] width 1397 height 706
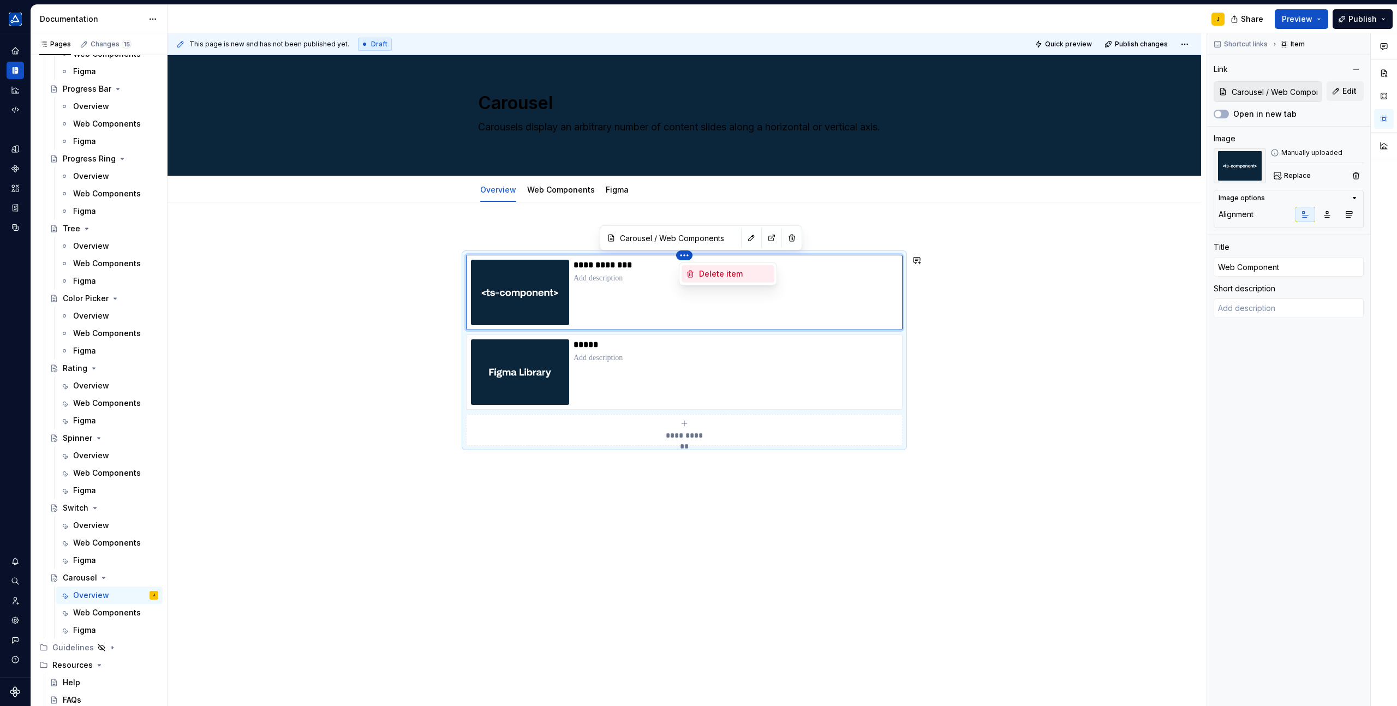
click at [719, 270] on div "Delete item" at bounding box center [734, 274] width 71 height 11
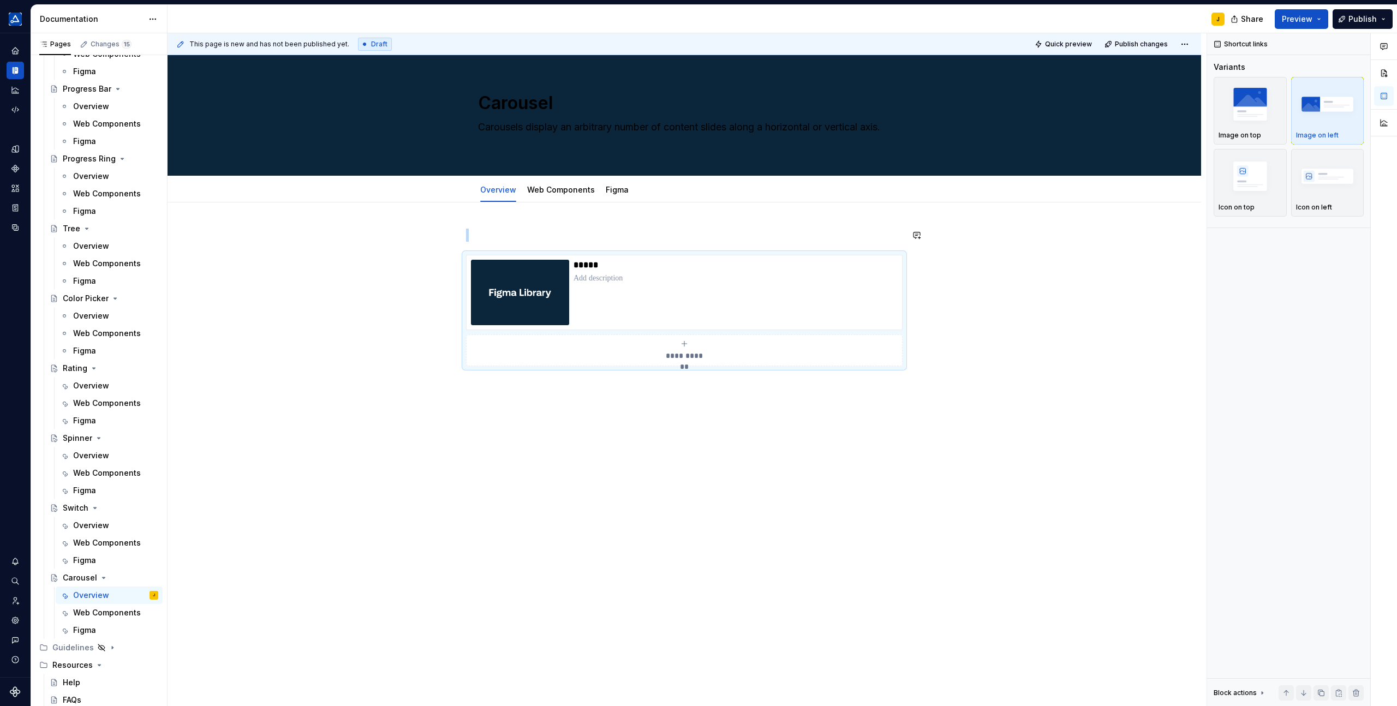
click at [515, 224] on div "**********" at bounding box center [685, 409] width 1034 height 415
click at [560, 178] on html "TÜV SÜD algorithm J Design system data Documentation J Share Preview Publish Pa…" at bounding box center [698, 353] width 1397 height 706
click at [583, 315] on div "Delete tab" at bounding box center [627, 316] width 103 height 11
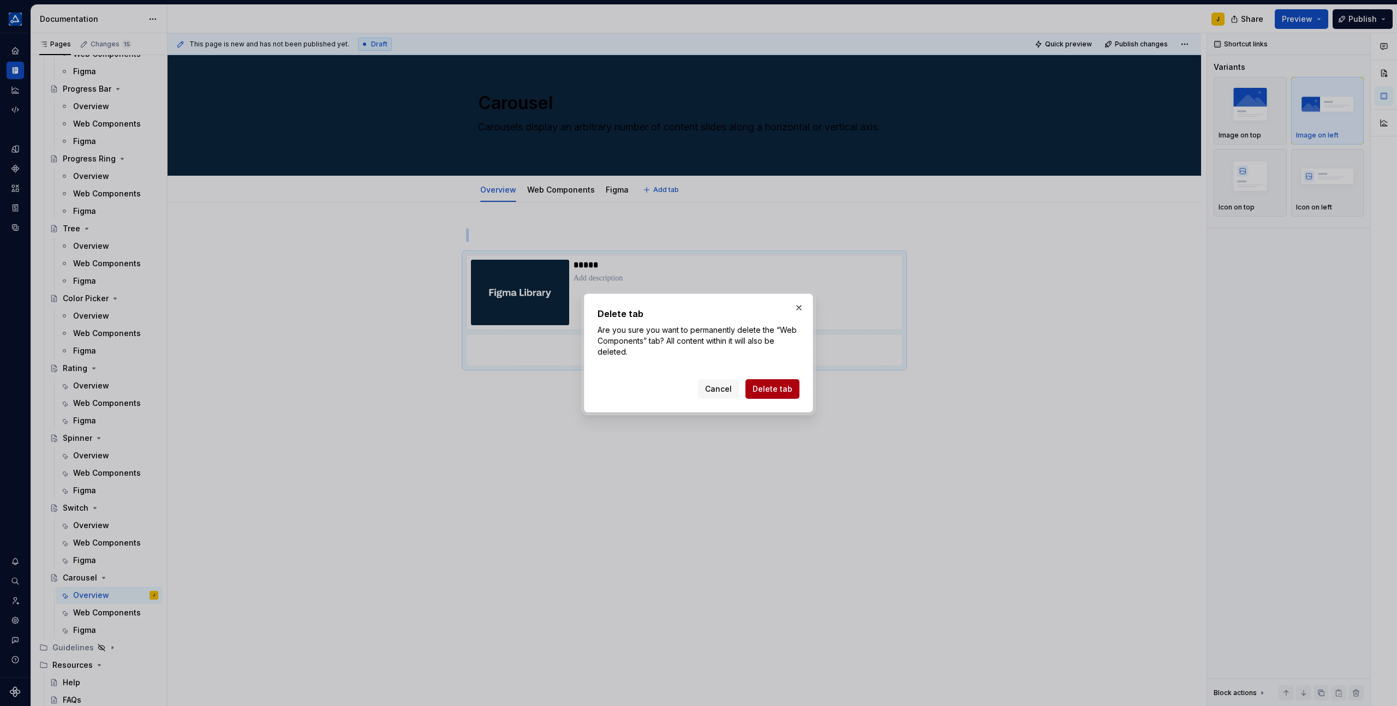
click at [772, 386] on span "Delete tab" at bounding box center [773, 389] width 40 height 11
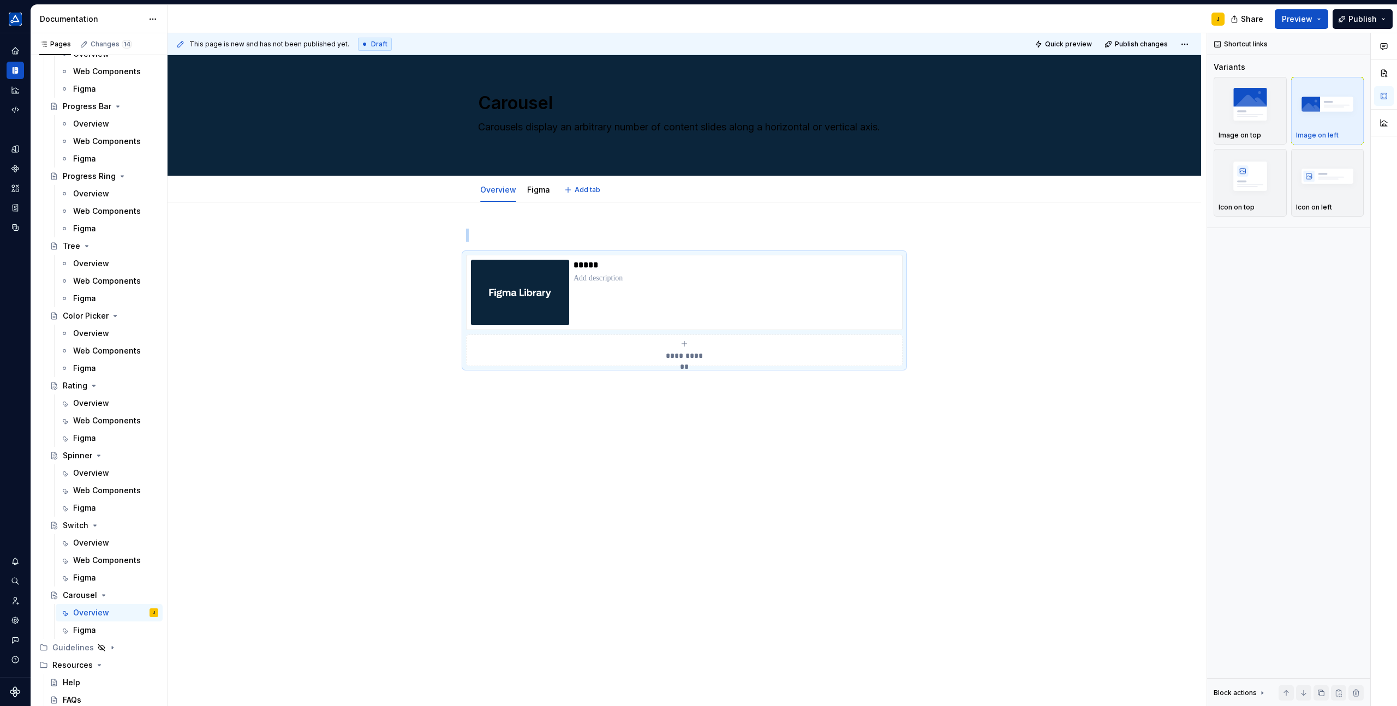
scroll to position [2112, 0]
click at [540, 186] on link "Figma" at bounding box center [538, 189] width 23 height 9
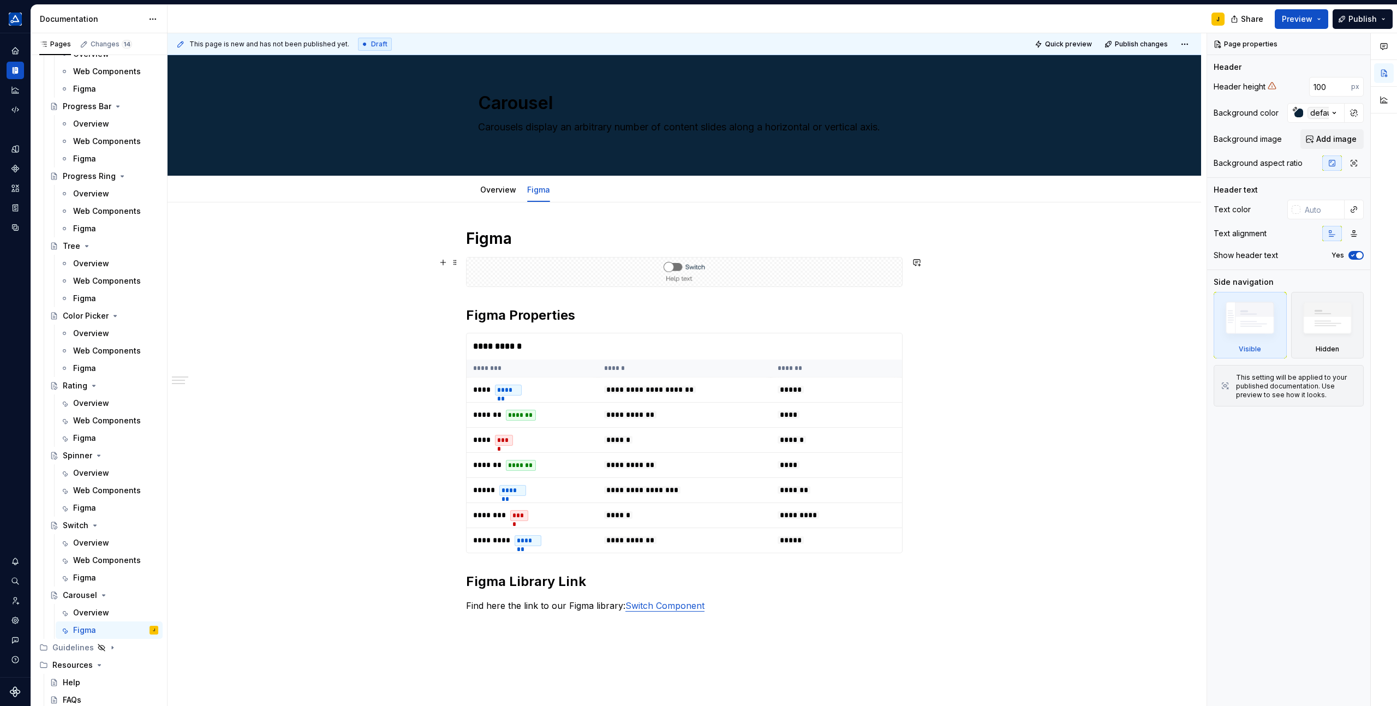
click at [798, 287] on div at bounding box center [684, 272] width 437 height 30
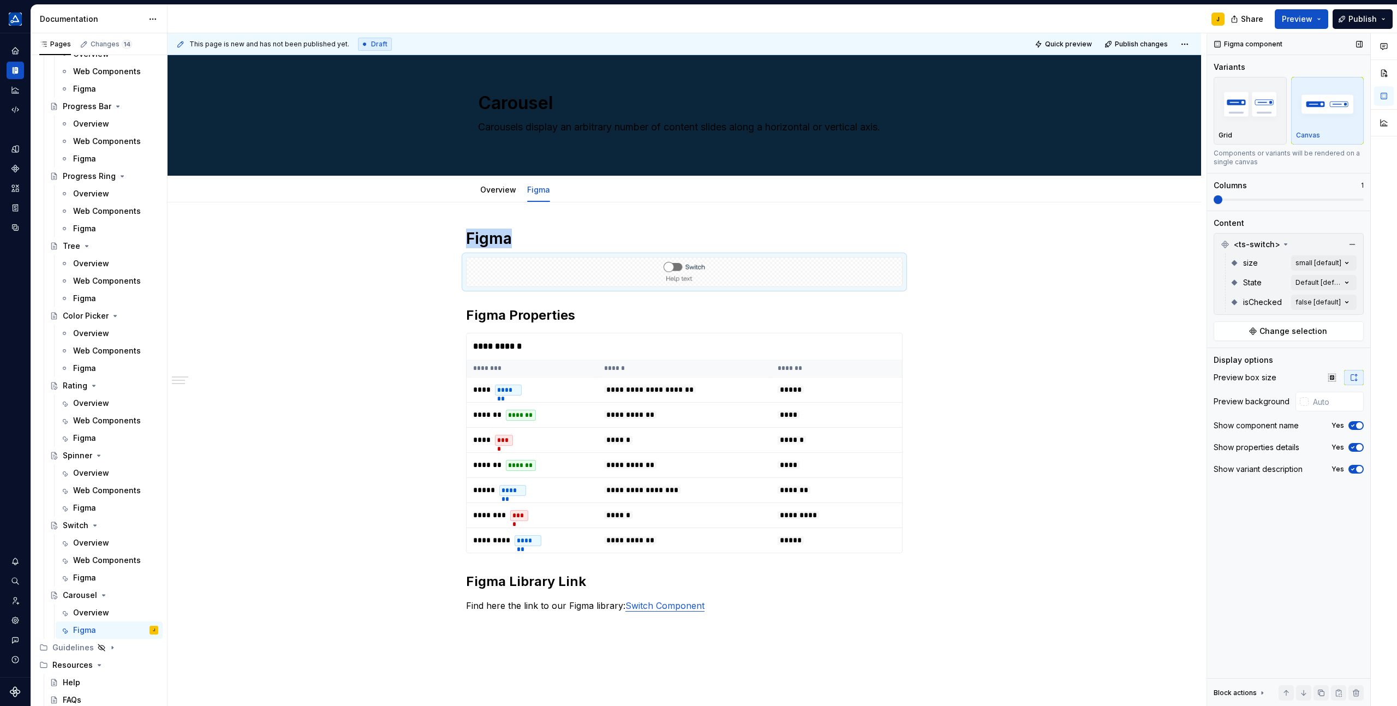
click at [1331, 112] on img "button" at bounding box center [1327, 104] width 63 height 40
click at [1290, 331] on span "Change selection" at bounding box center [1294, 331] width 68 height 11
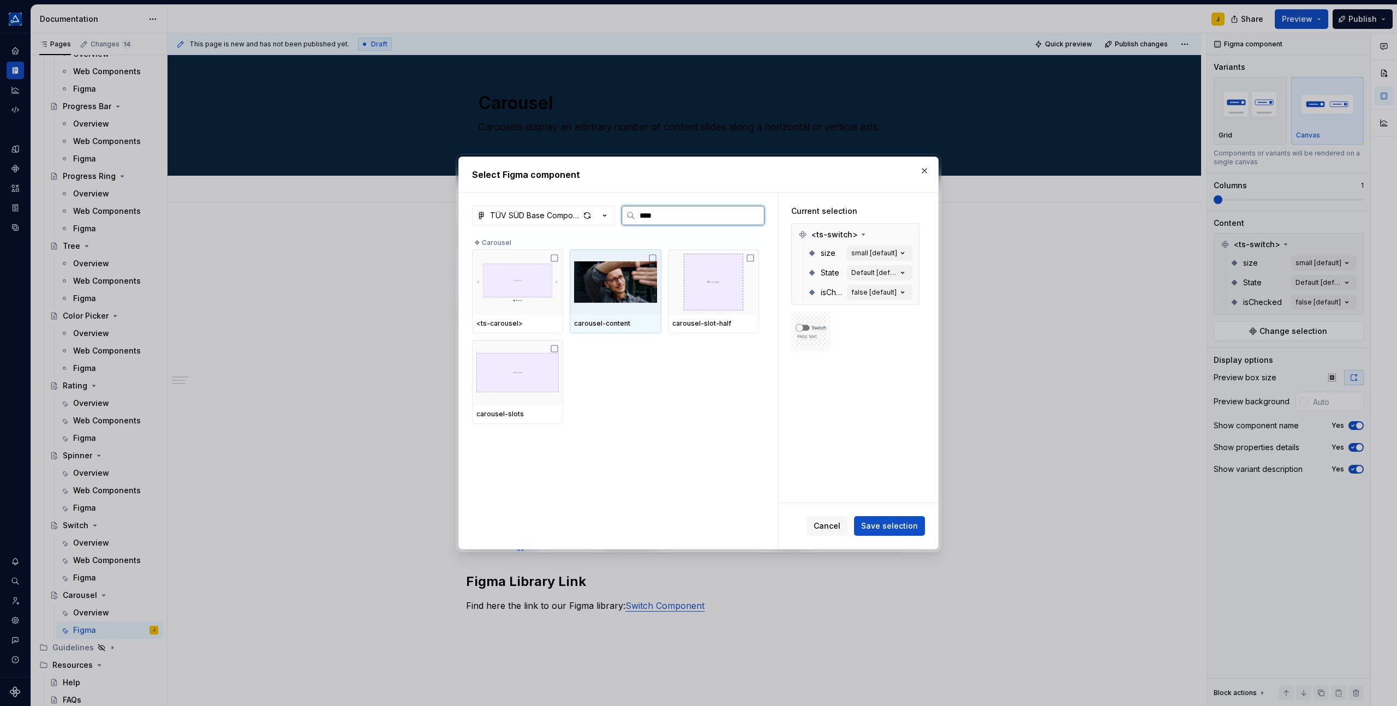
click at [632, 287] on img at bounding box center [615, 282] width 82 height 57
click at [521, 291] on img at bounding box center [517, 282] width 82 height 57
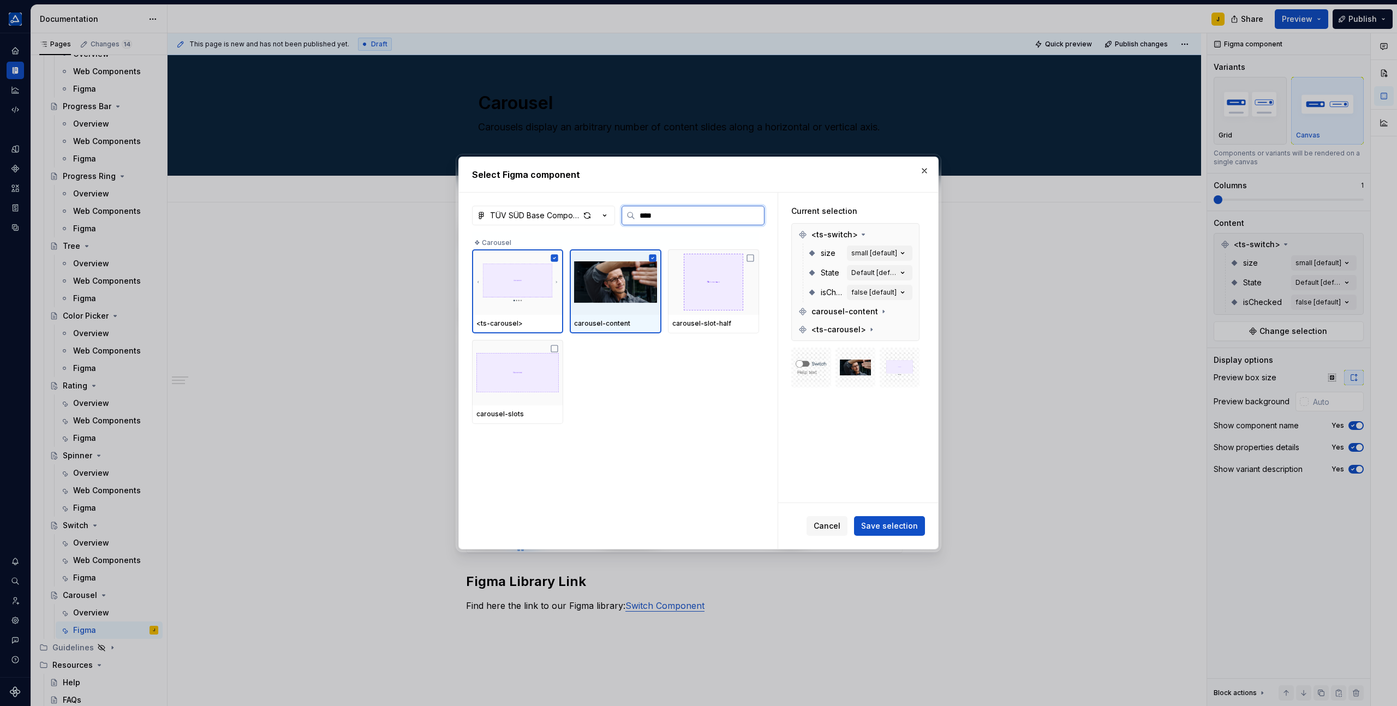
click at [628, 285] on img at bounding box center [615, 282] width 82 height 57
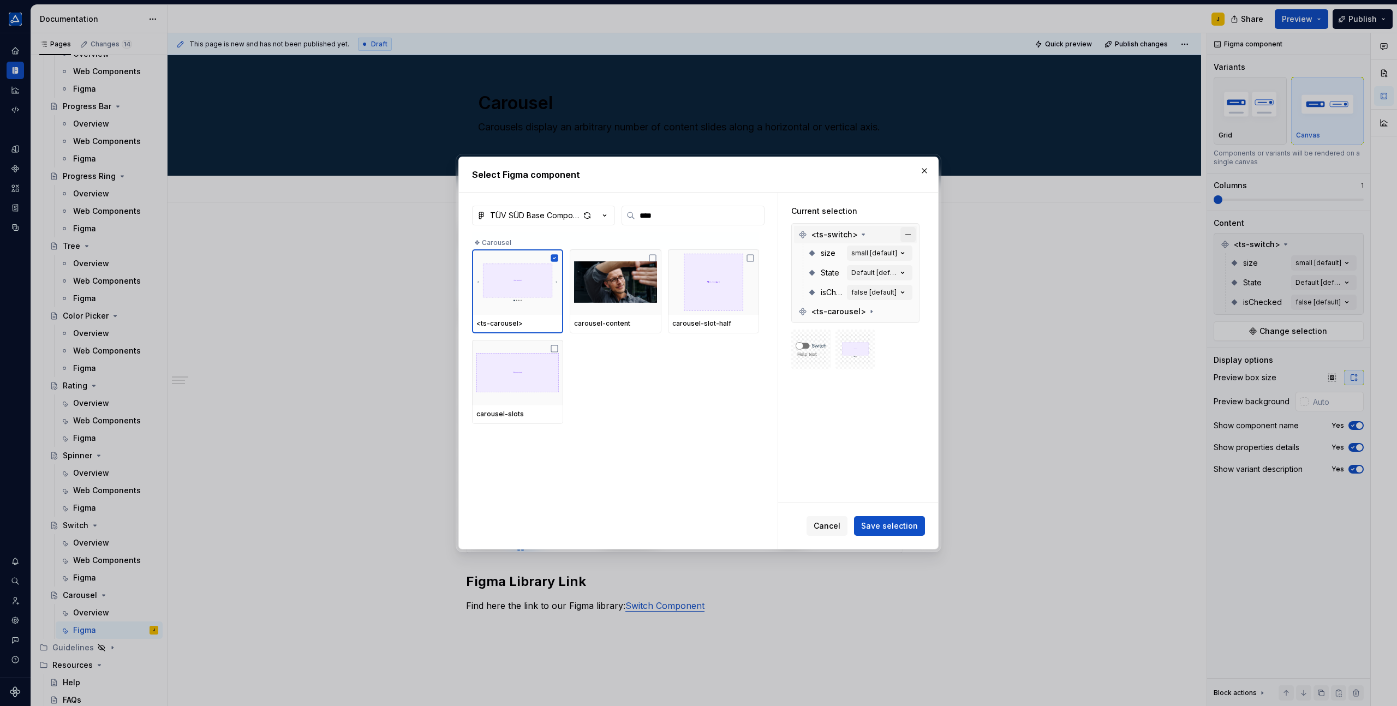
click at [915, 231] on button "button" at bounding box center [907, 234] width 15 height 15
click at [878, 516] on button "Save selection" at bounding box center [889, 526] width 71 height 20
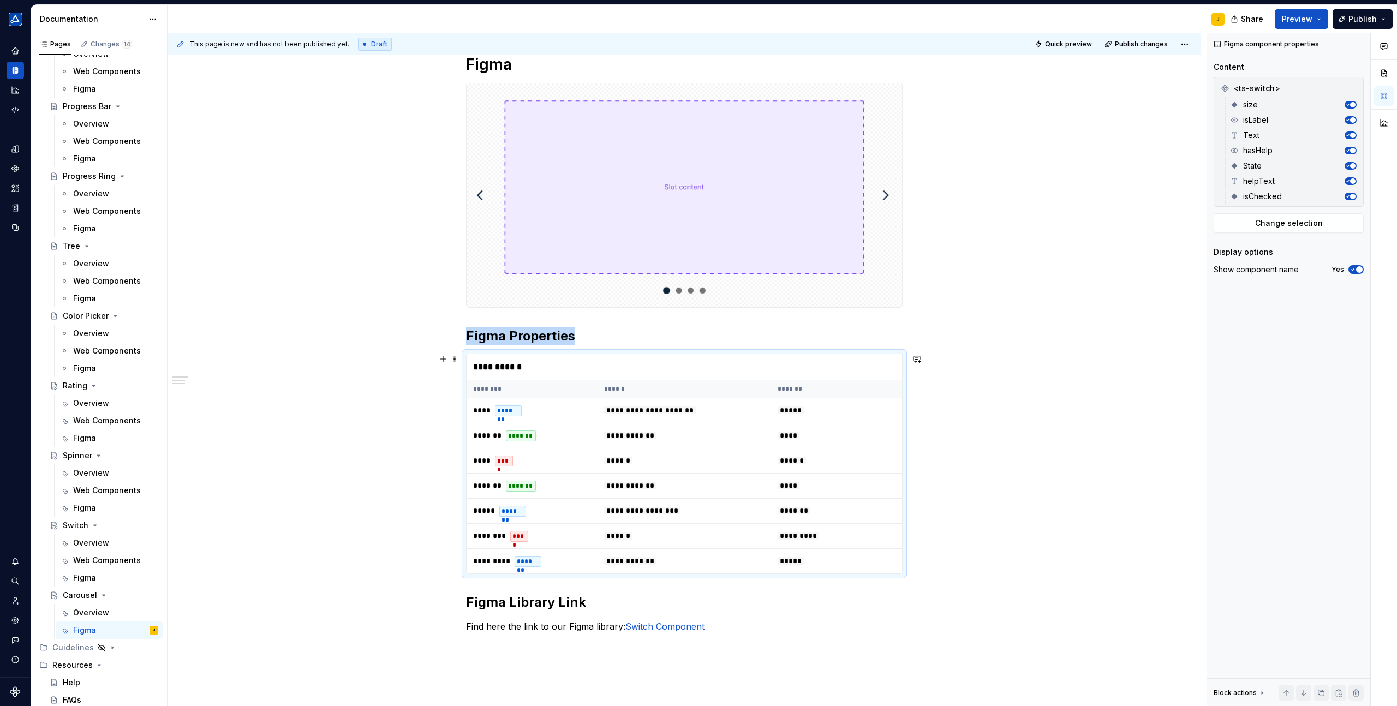
click at [808, 356] on div "**********" at bounding box center [684, 367] width 435 height 26
click at [1346, 82] on button "button" at bounding box center [1352, 88] width 15 height 15
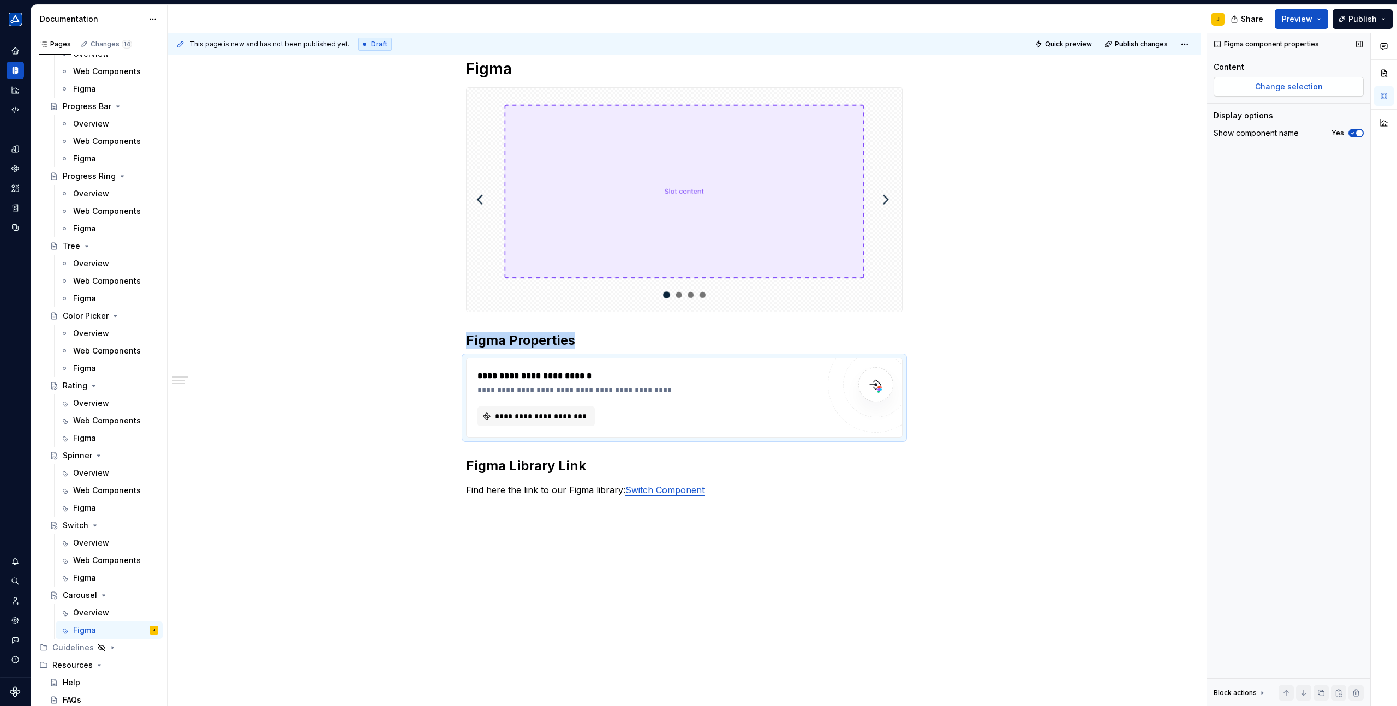
click at [1299, 84] on span "Change selection" at bounding box center [1289, 86] width 68 height 11
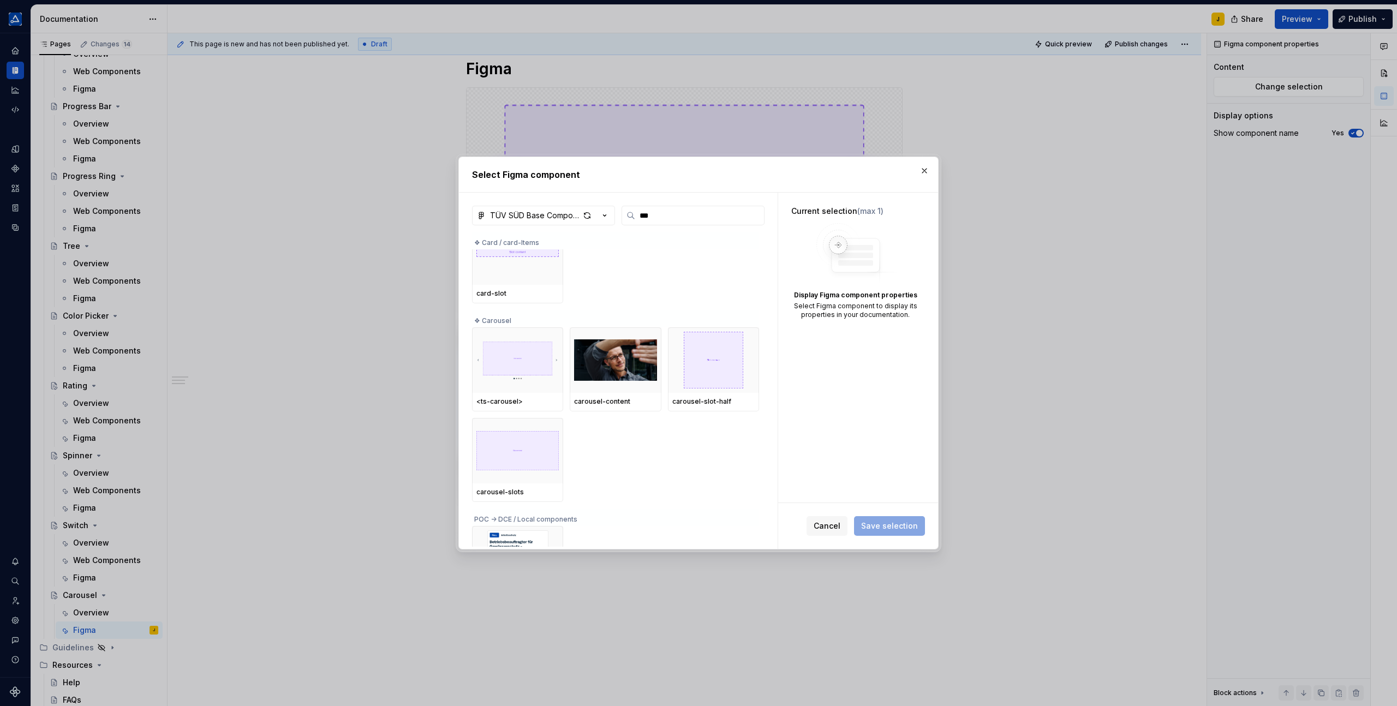
scroll to position [380, 0]
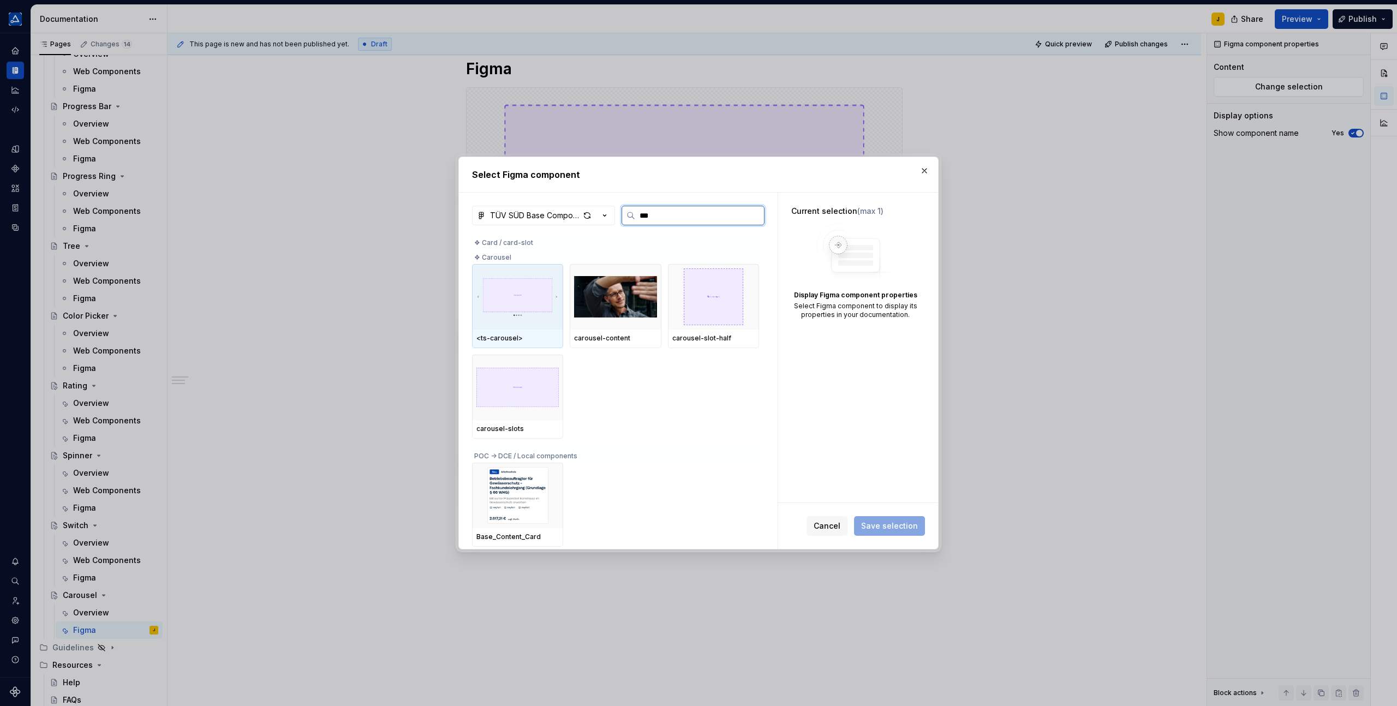
click at [526, 310] on img at bounding box center [517, 297] width 82 height 57
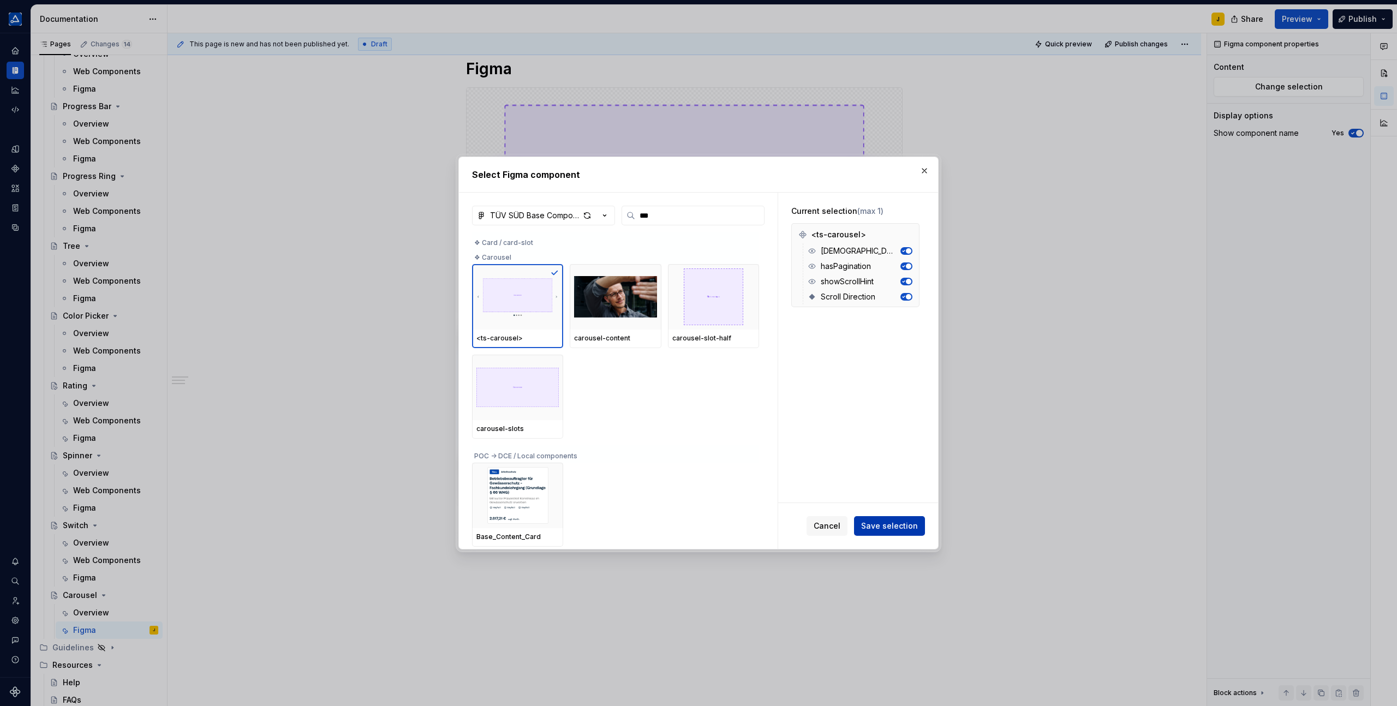
click at [879, 522] on span "Save selection" at bounding box center [889, 526] width 57 height 11
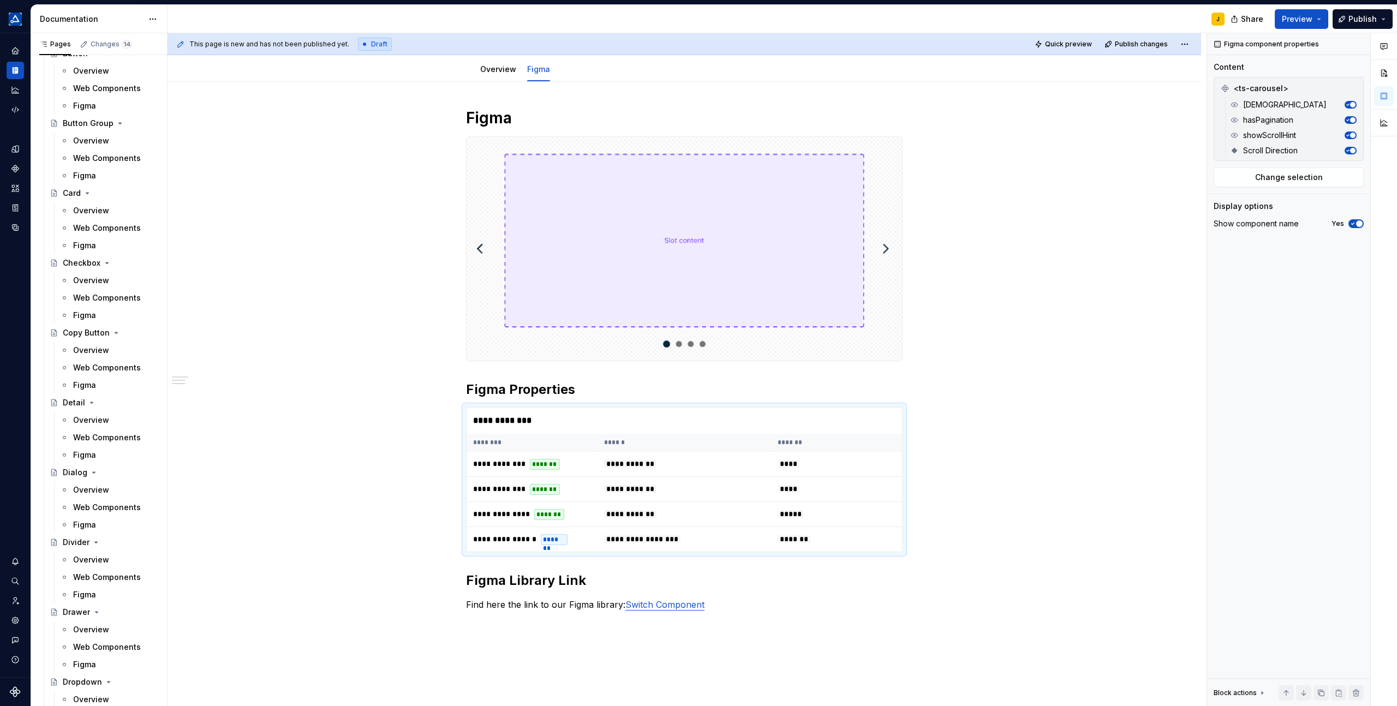
scroll to position [0, 0]
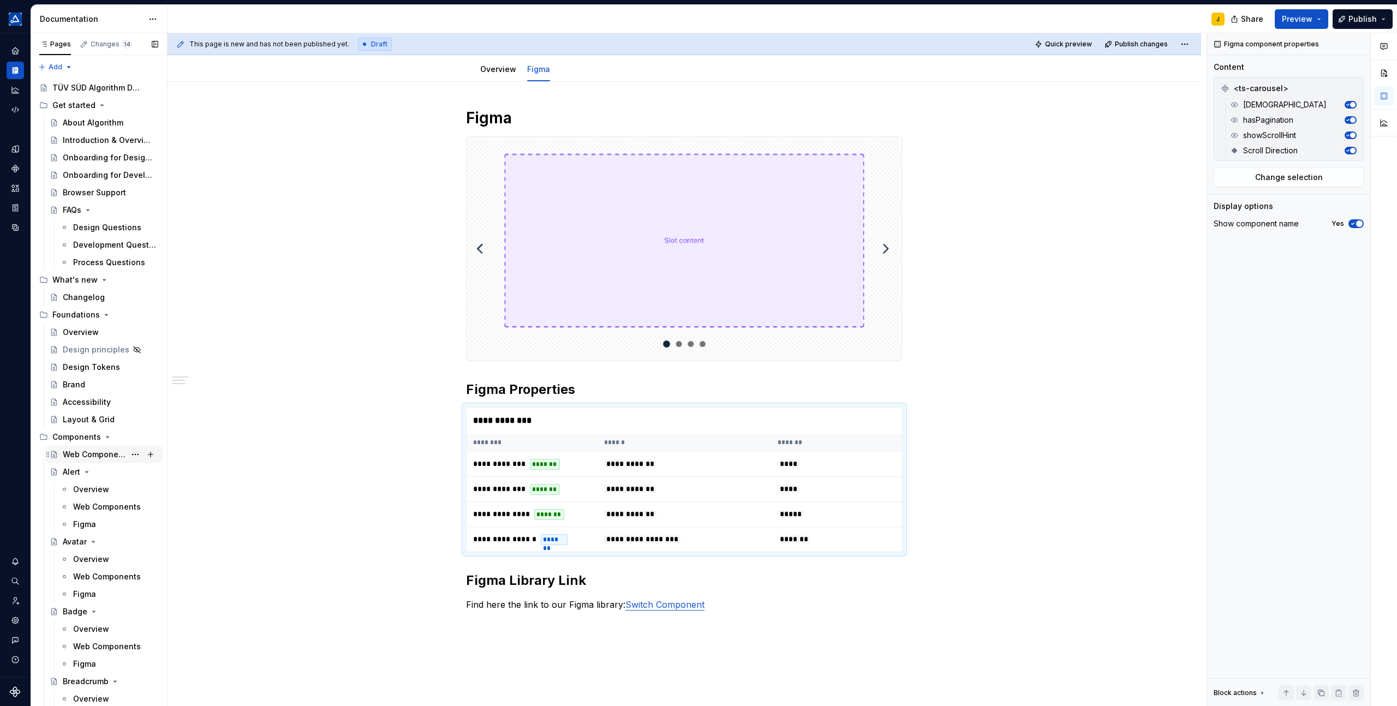
click at [103, 455] on div "Web Components" at bounding box center [94, 454] width 63 height 11
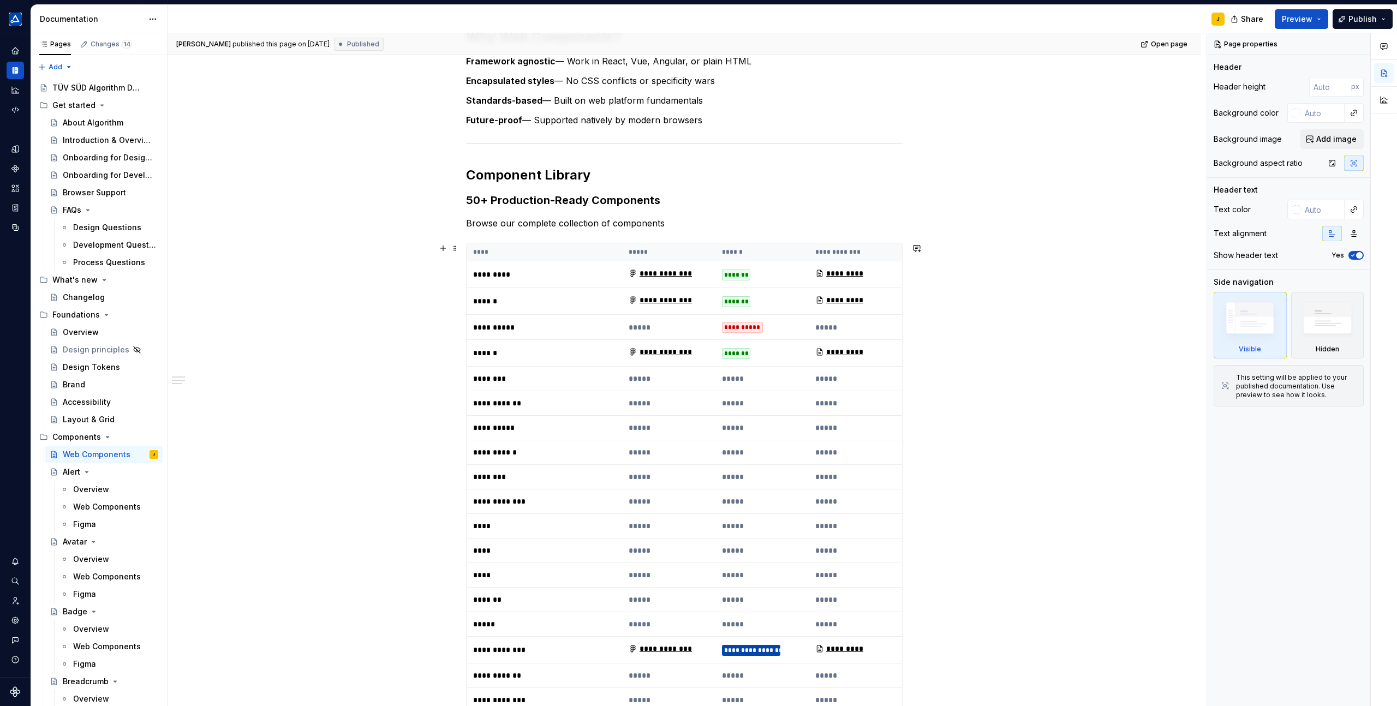
scroll to position [213, 0]
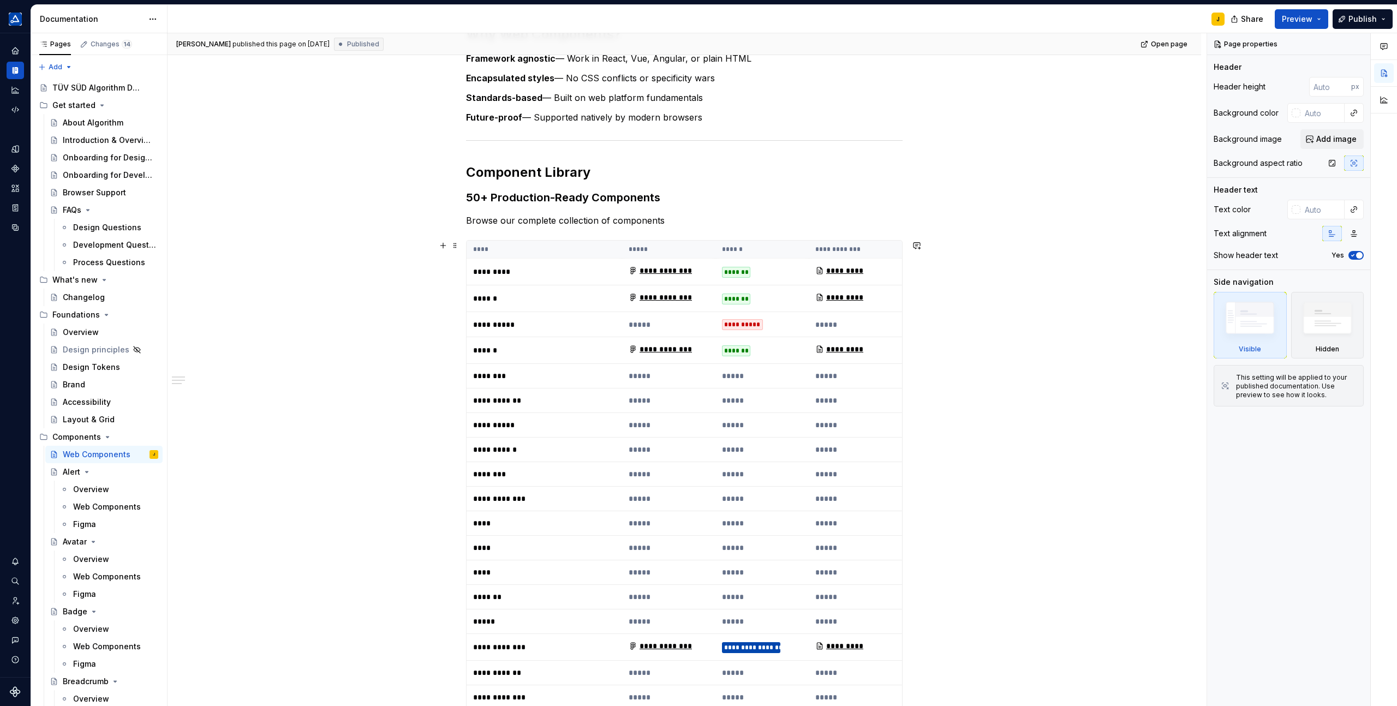
click at [581, 251] on th "****" at bounding box center [545, 250] width 156 height 18
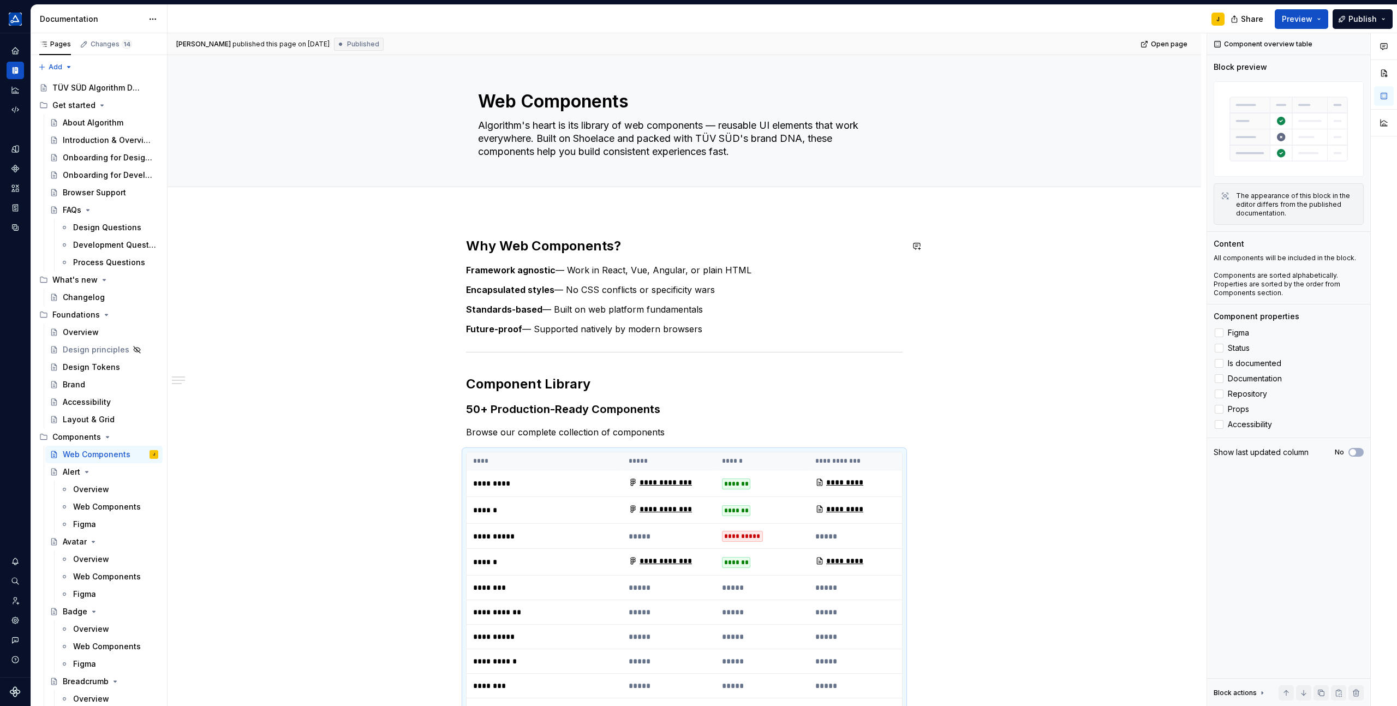
scroll to position [0, 0]
click at [493, 486] on p "*********" at bounding box center [541, 485] width 136 height 11
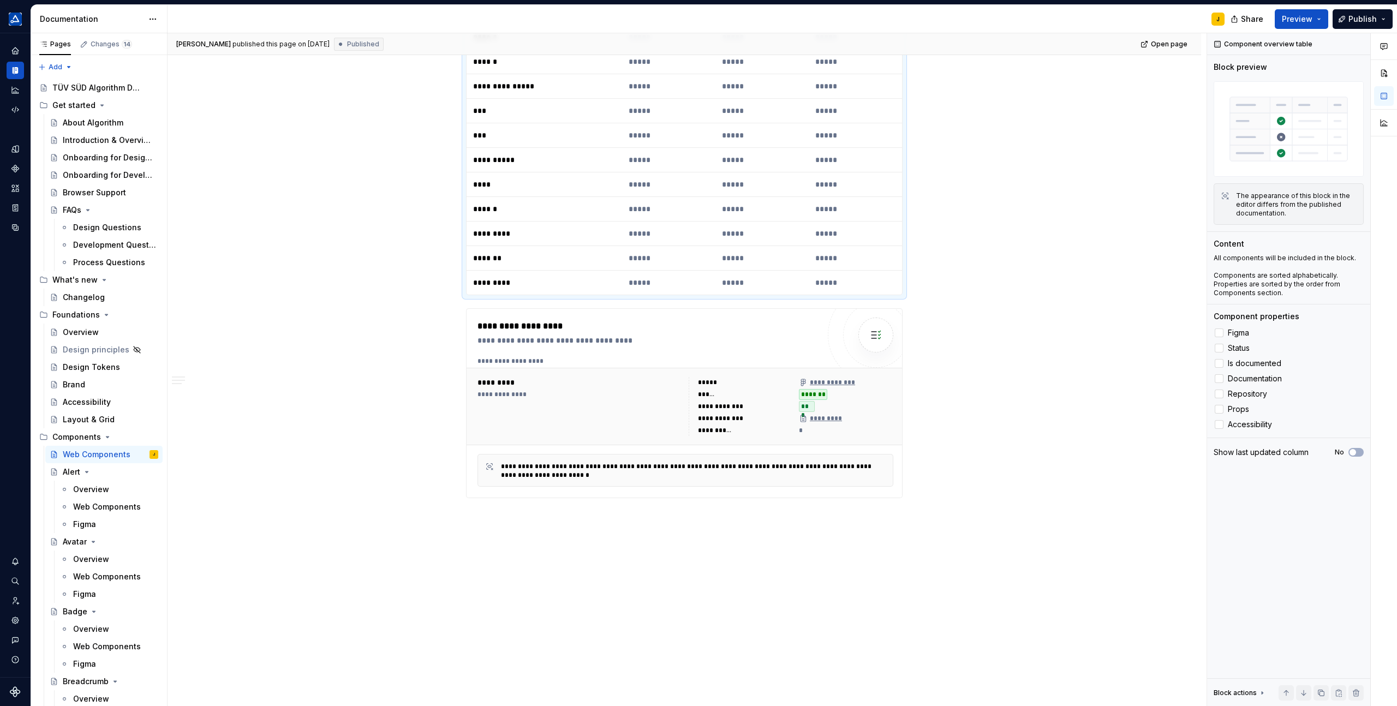
scroll to position [1060, 0]
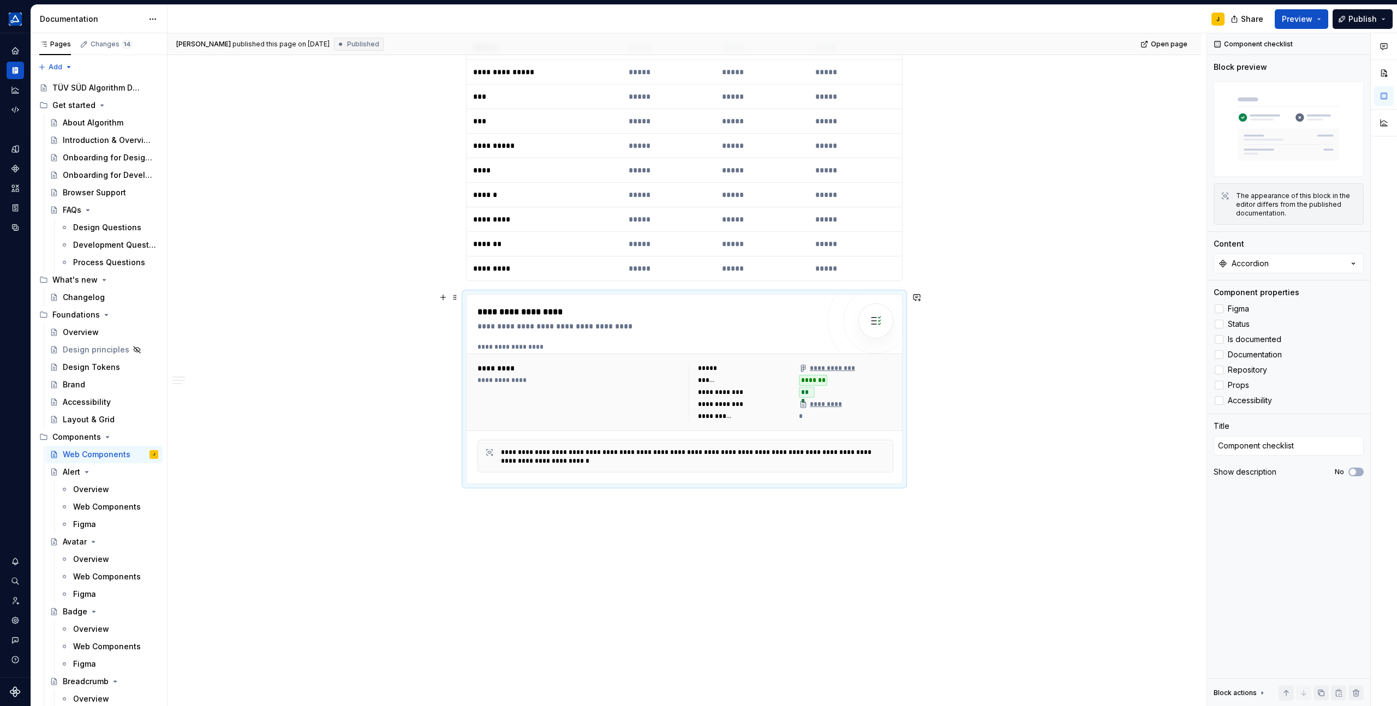
click at [651, 316] on div "**********" at bounding box center [649, 312] width 342 height 13
click at [456, 297] on span at bounding box center [455, 297] width 9 height 15
click at [492, 387] on div "Delete" at bounding box center [502, 393] width 93 height 17
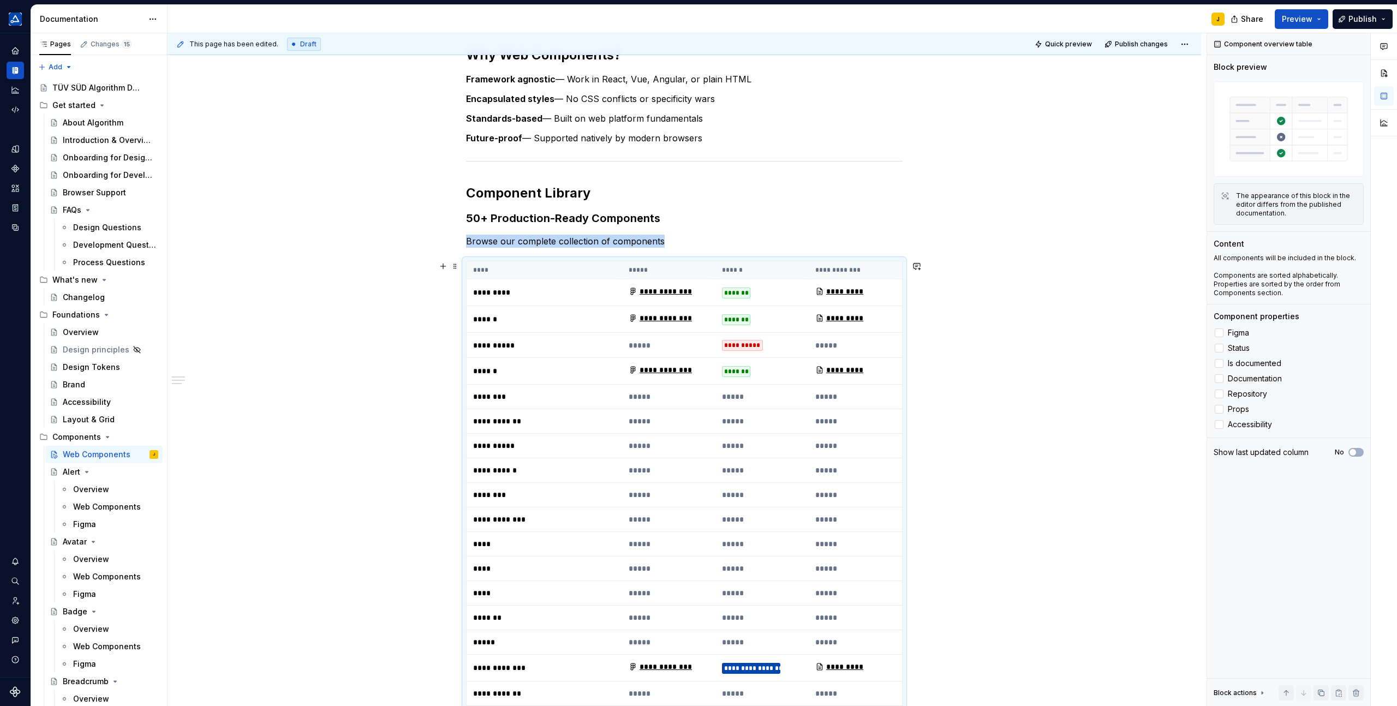
scroll to position [192, 0]
click at [504, 270] on th "****" at bounding box center [545, 271] width 156 height 18
click at [1219, 379] on polyline at bounding box center [1219, 379] width 0 height 0
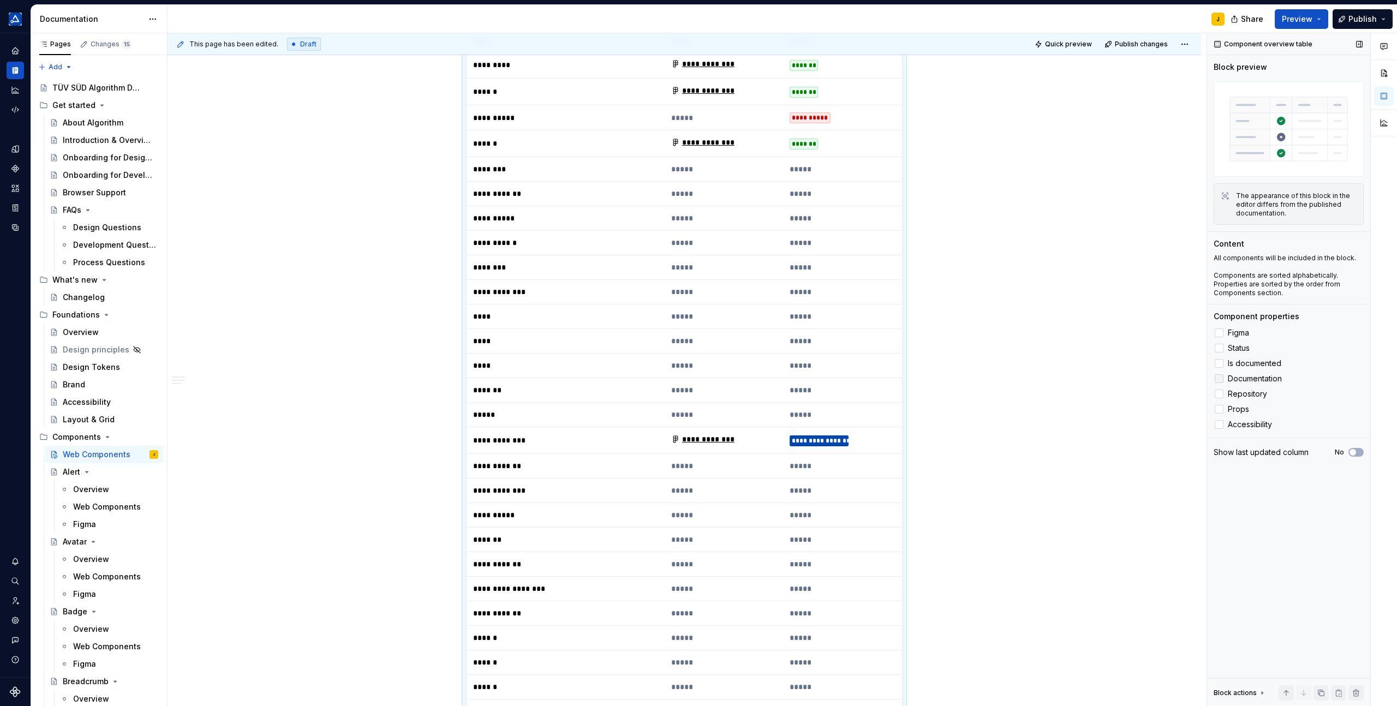
click at [1220, 378] on div at bounding box center [1219, 378] width 9 height 9
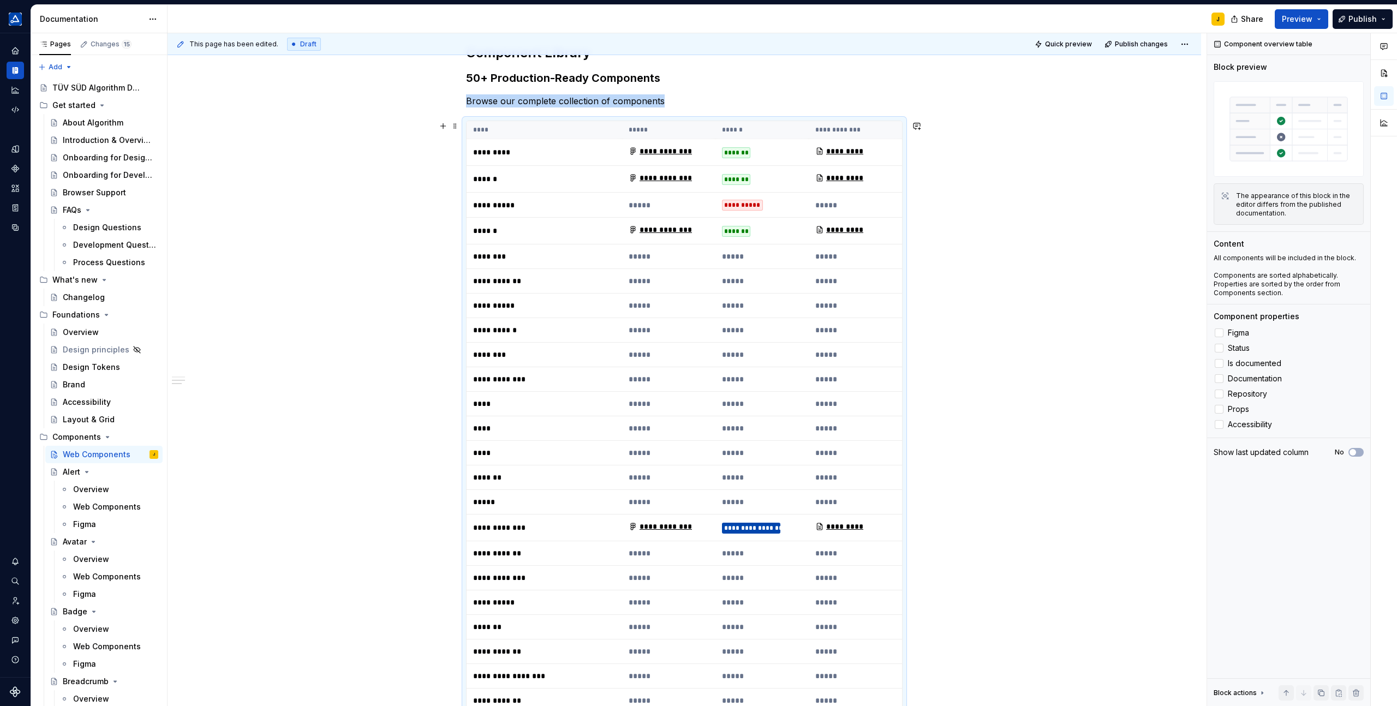
scroll to position [320, 0]
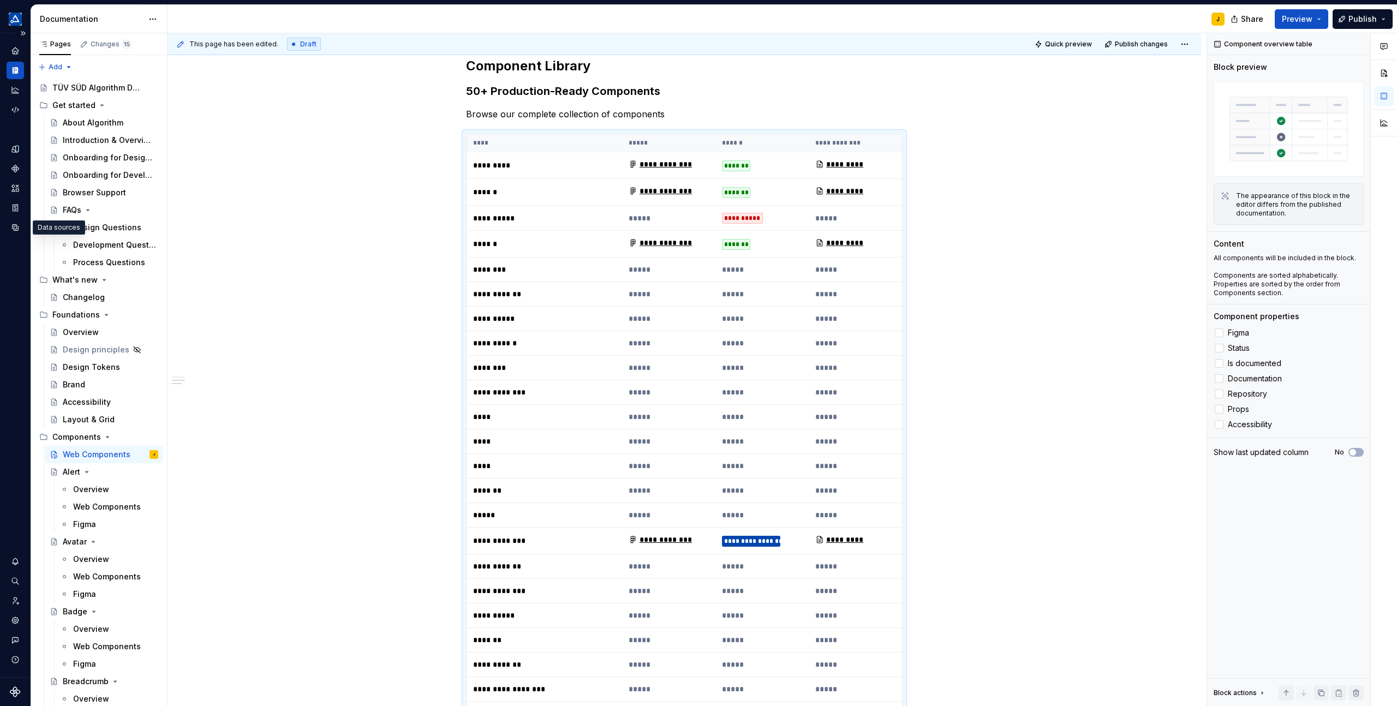
click at [12, 256] on div "Design system data" at bounding box center [15, 355] width 31 height 644
click at [22, 117] on div "Code automation" at bounding box center [15, 109] width 17 height 17
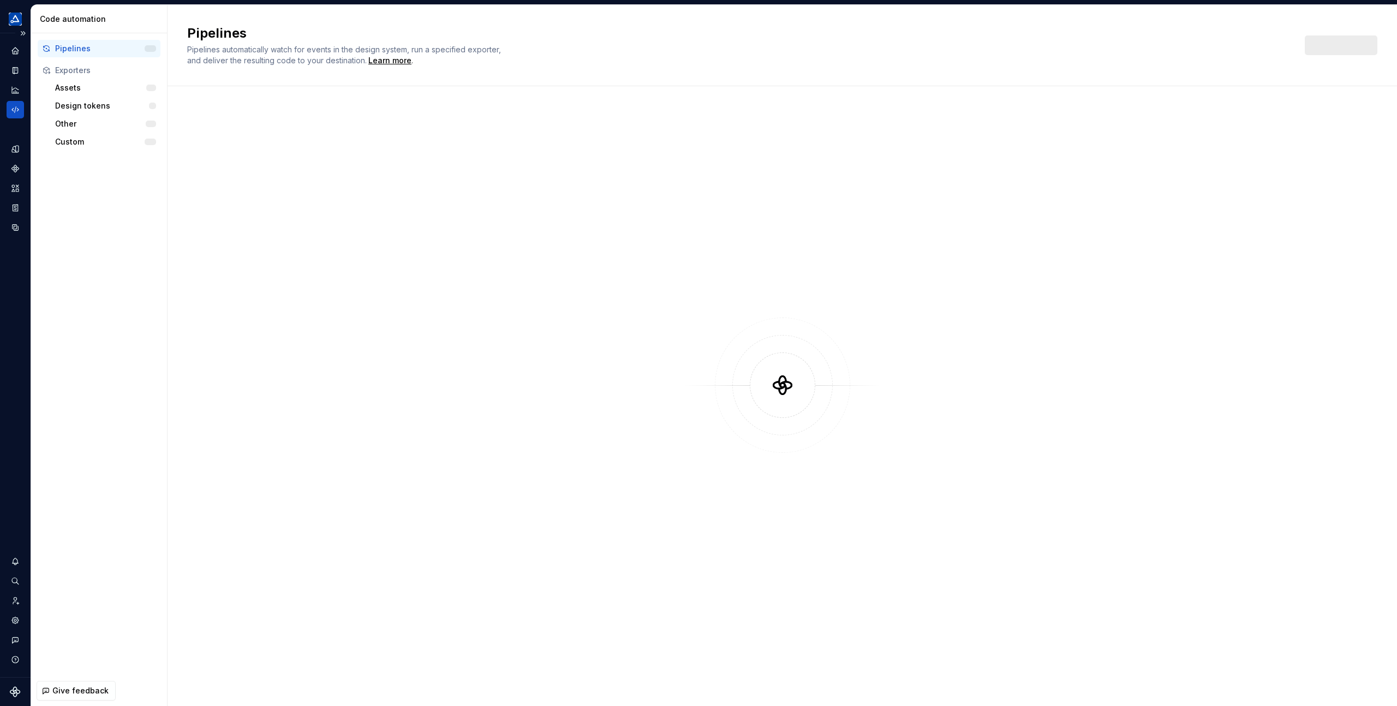
click at [19, 130] on div "Design system data" at bounding box center [15, 139] width 17 height 194
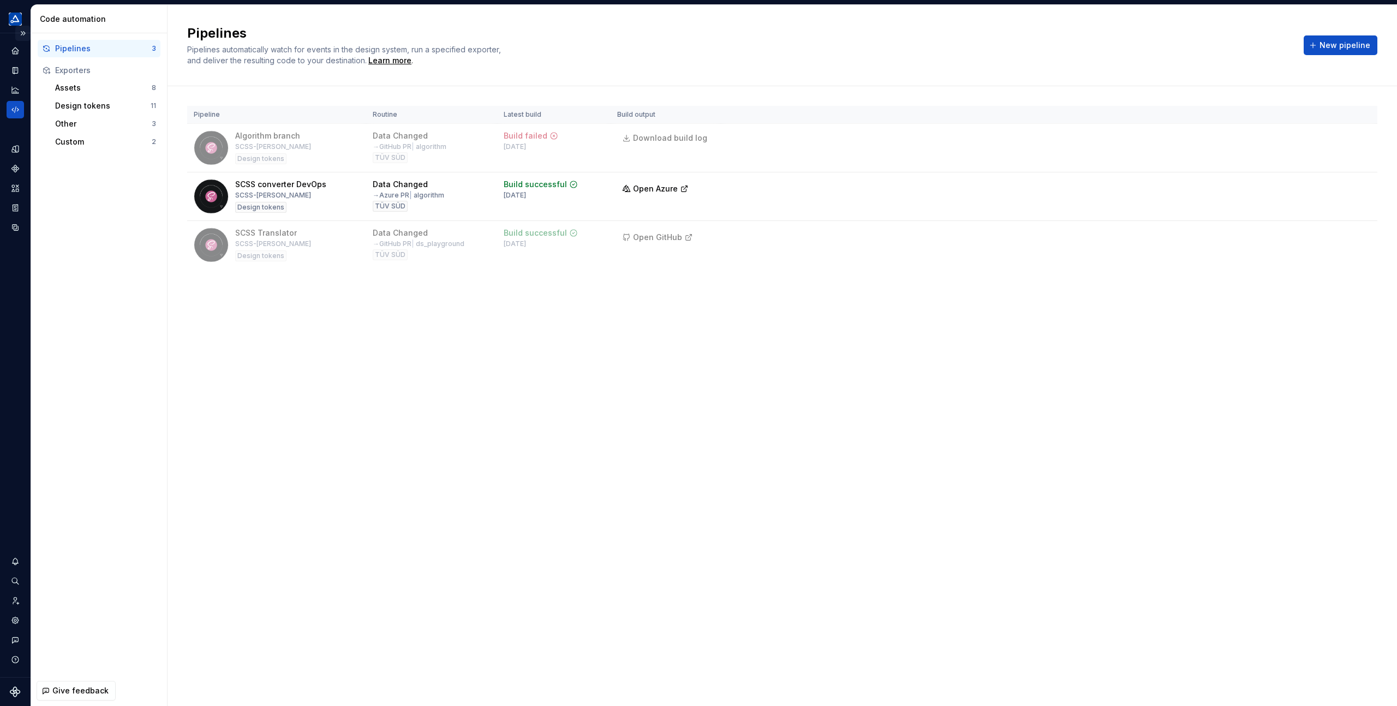
click at [25, 32] on button "Expand sidebar" at bounding box center [22, 33] width 15 height 15
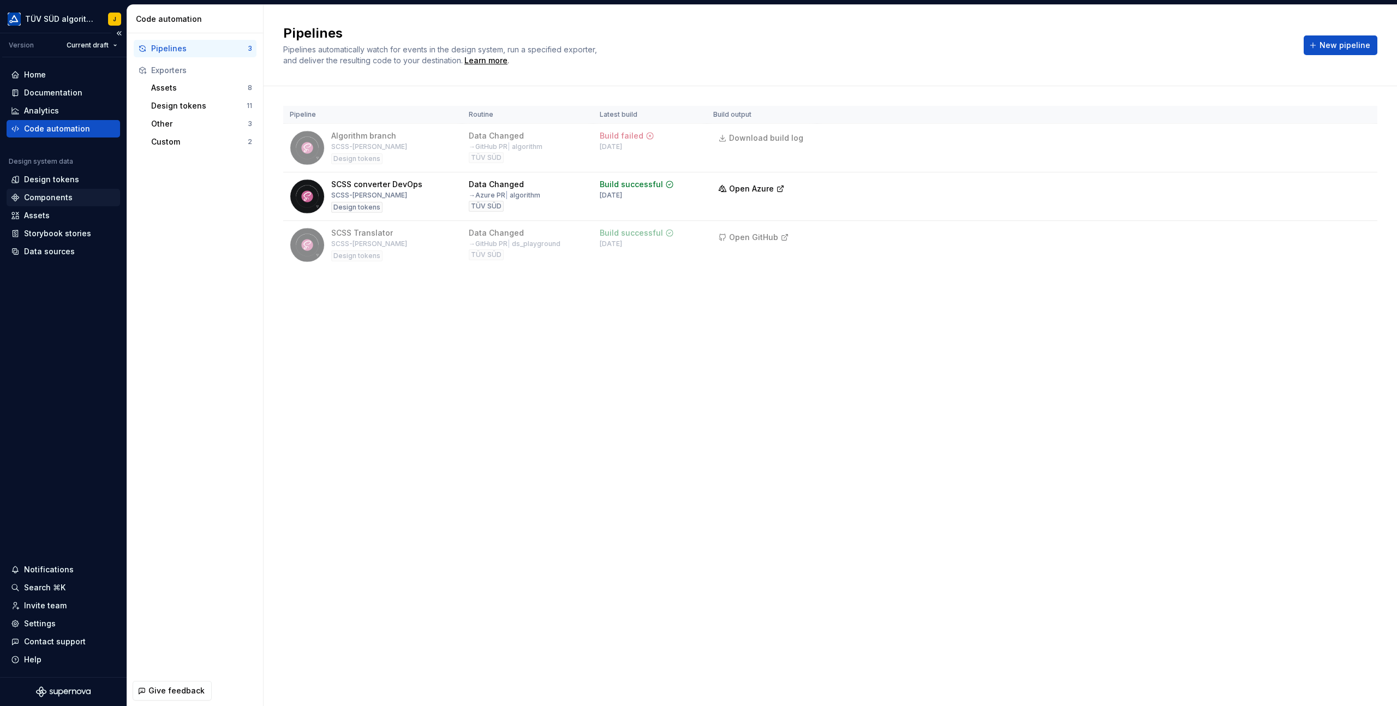
click at [50, 199] on div "Components" at bounding box center [48, 197] width 49 height 11
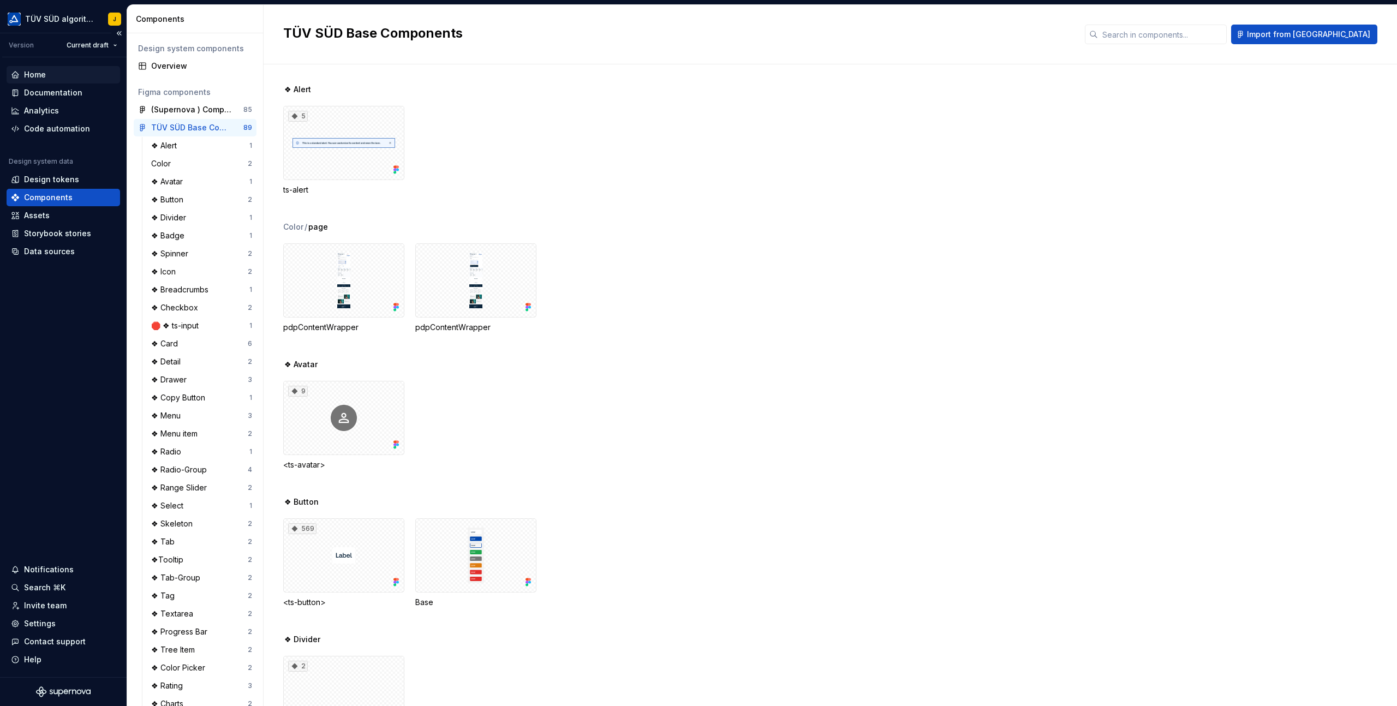
click at [46, 71] on div "Home" at bounding box center [63, 74] width 105 height 11
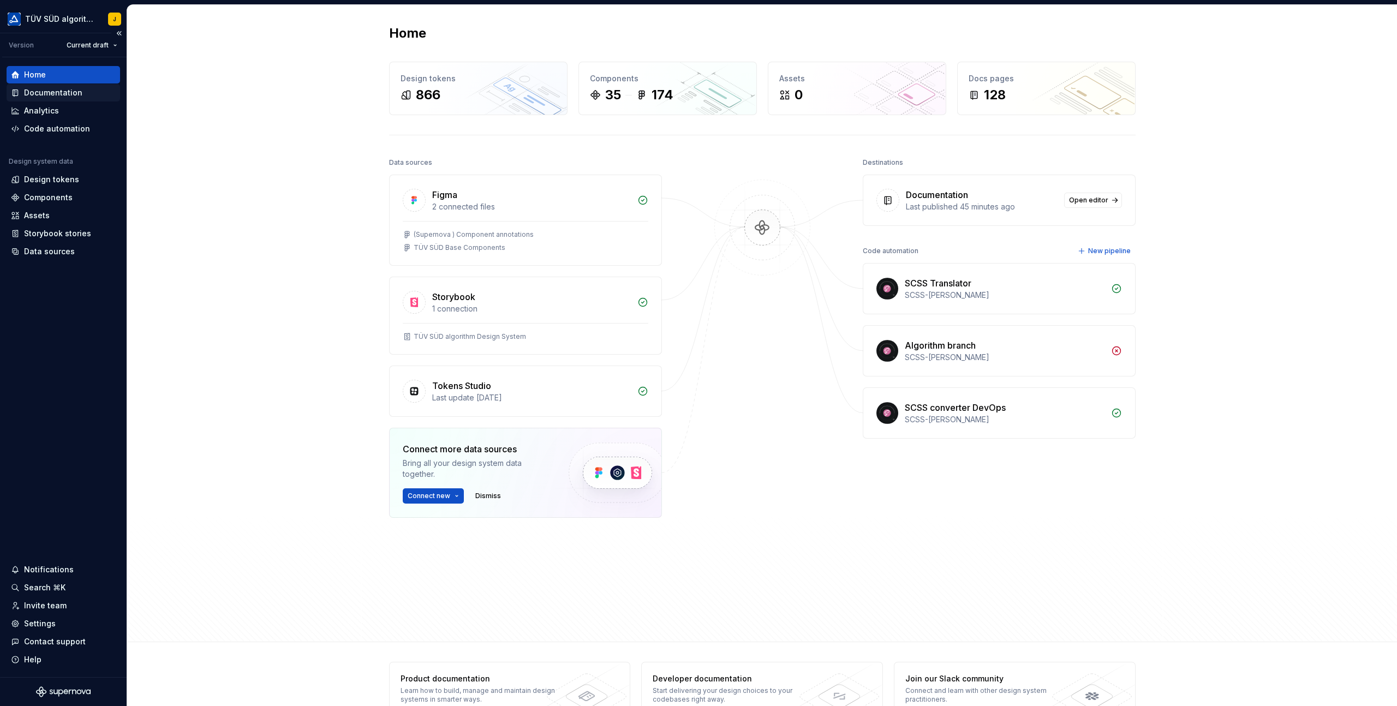
click at [48, 93] on div "Documentation" at bounding box center [53, 92] width 58 height 11
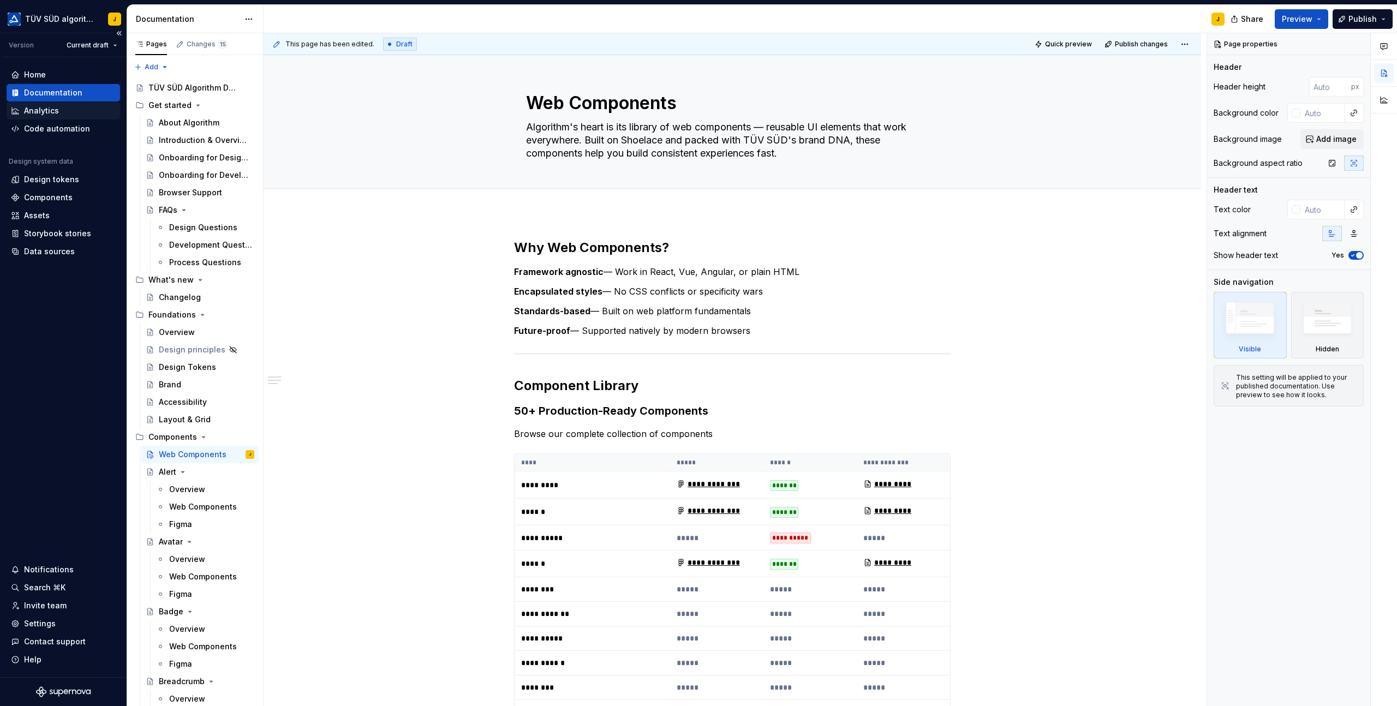
click at [52, 108] on div "Analytics" at bounding box center [41, 110] width 35 height 11
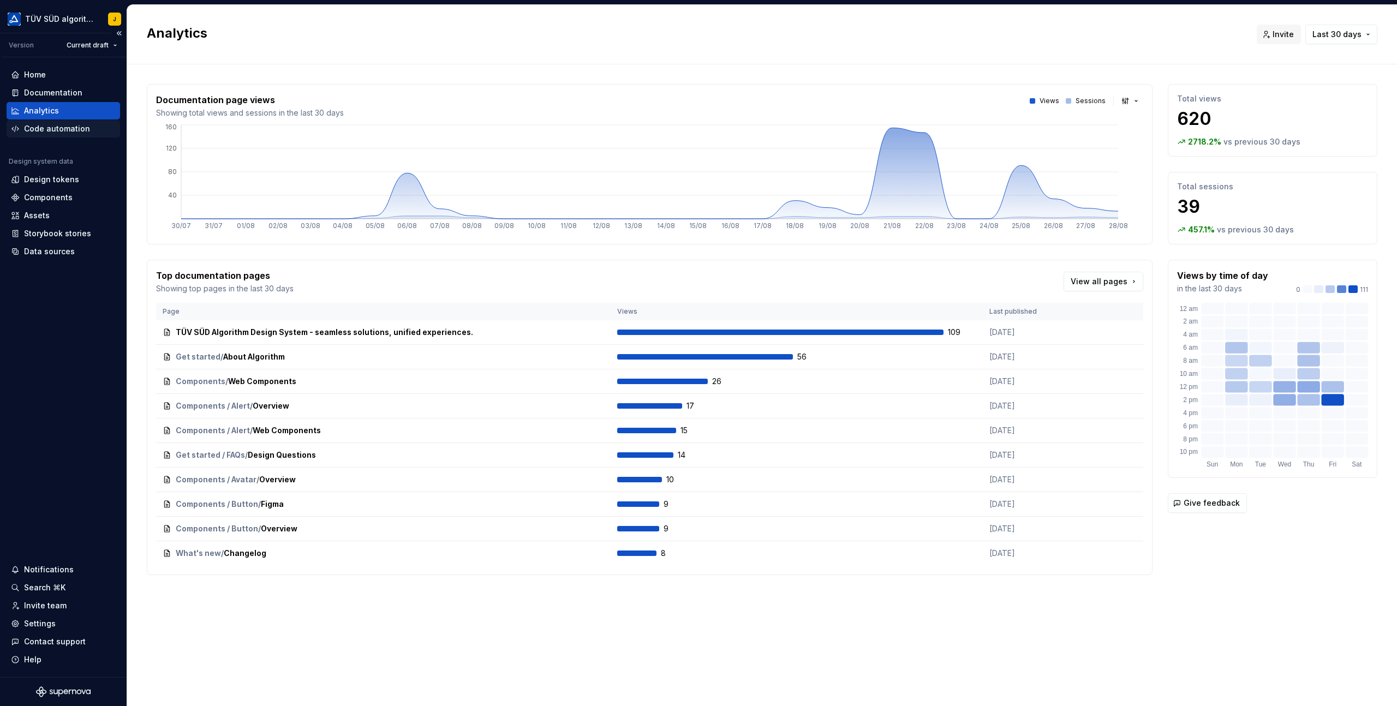
click at [58, 133] on div "Code automation" at bounding box center [57, 128] width 66 height 11
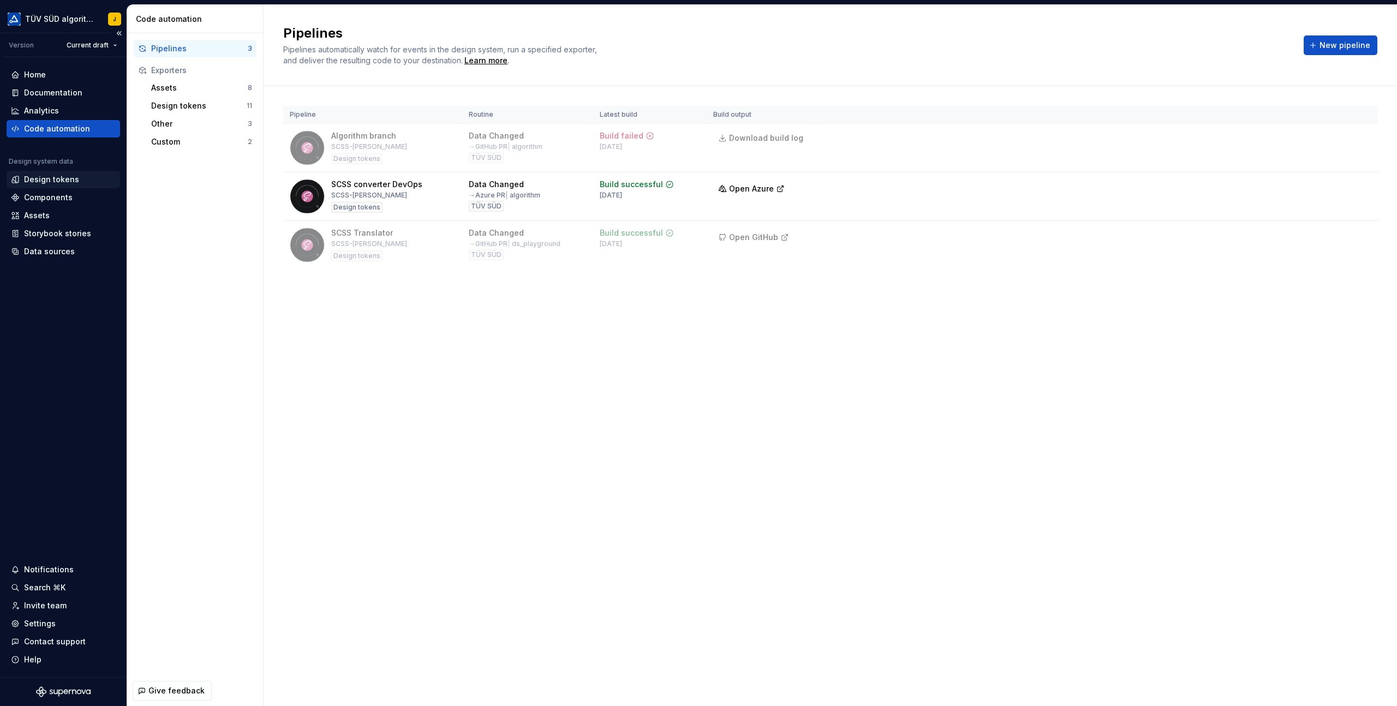
click at [42, 181] on div "Design tokens" at bounding box center [51, 179] width 55 height 11
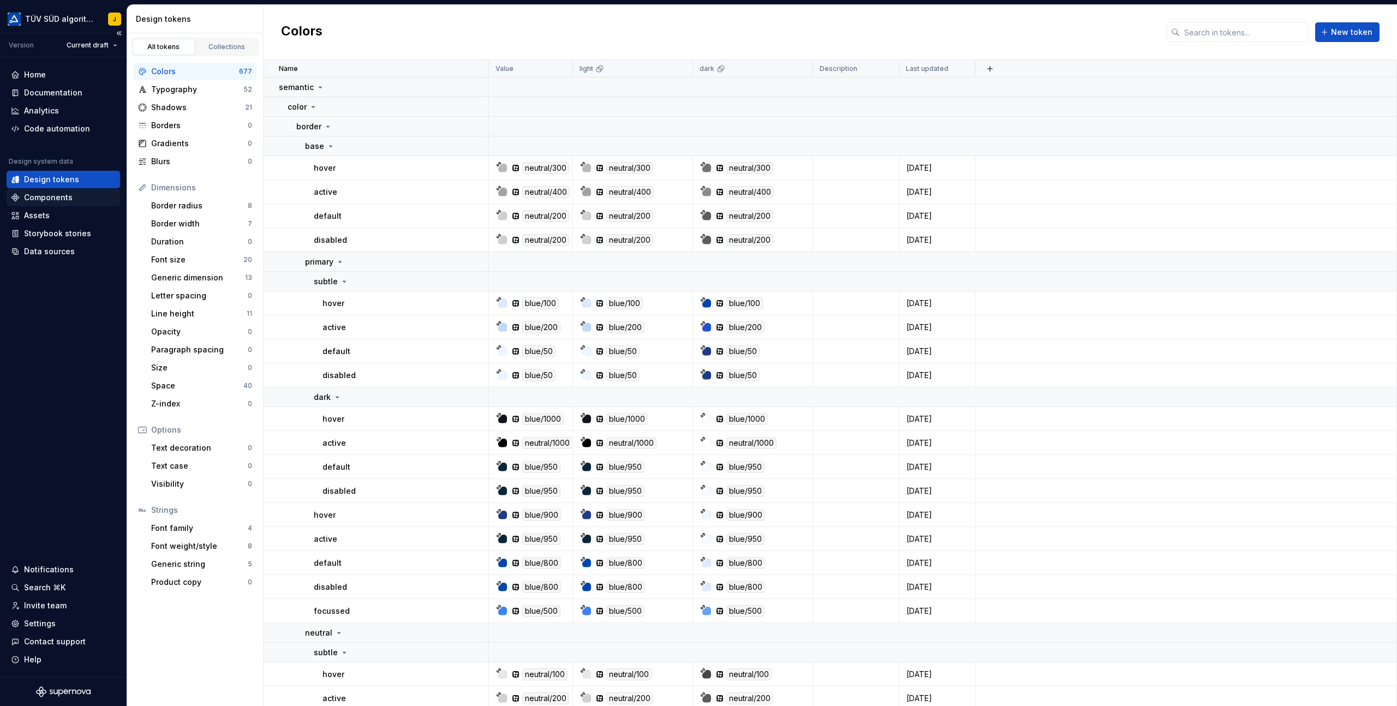
click at [43, 196] on div "Components" at bounding box center [48, 197] width 49 height 11
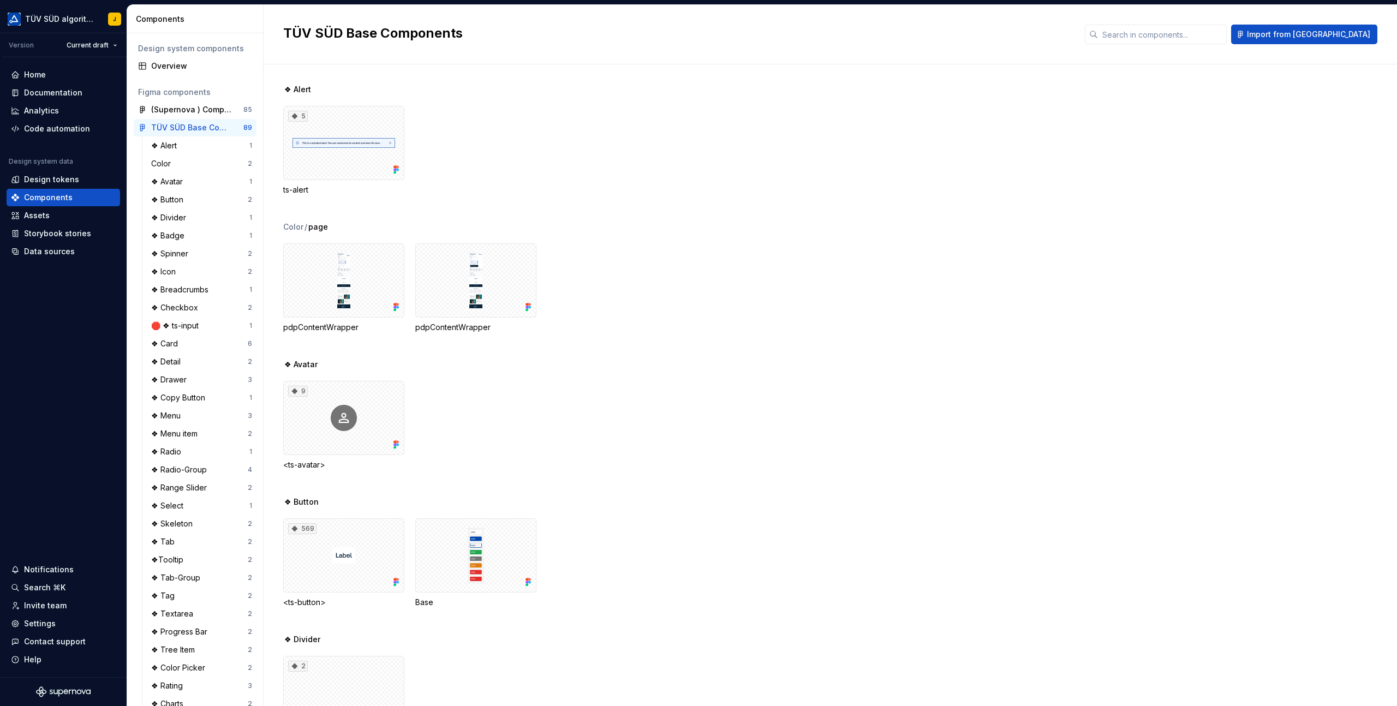
click at [177, 55] on div "Design system components" at bounding box center [195, 48] width 123 height 17
click at [168, 68] on div "Overview" at bounding box center [201, 66] width 101 height 11
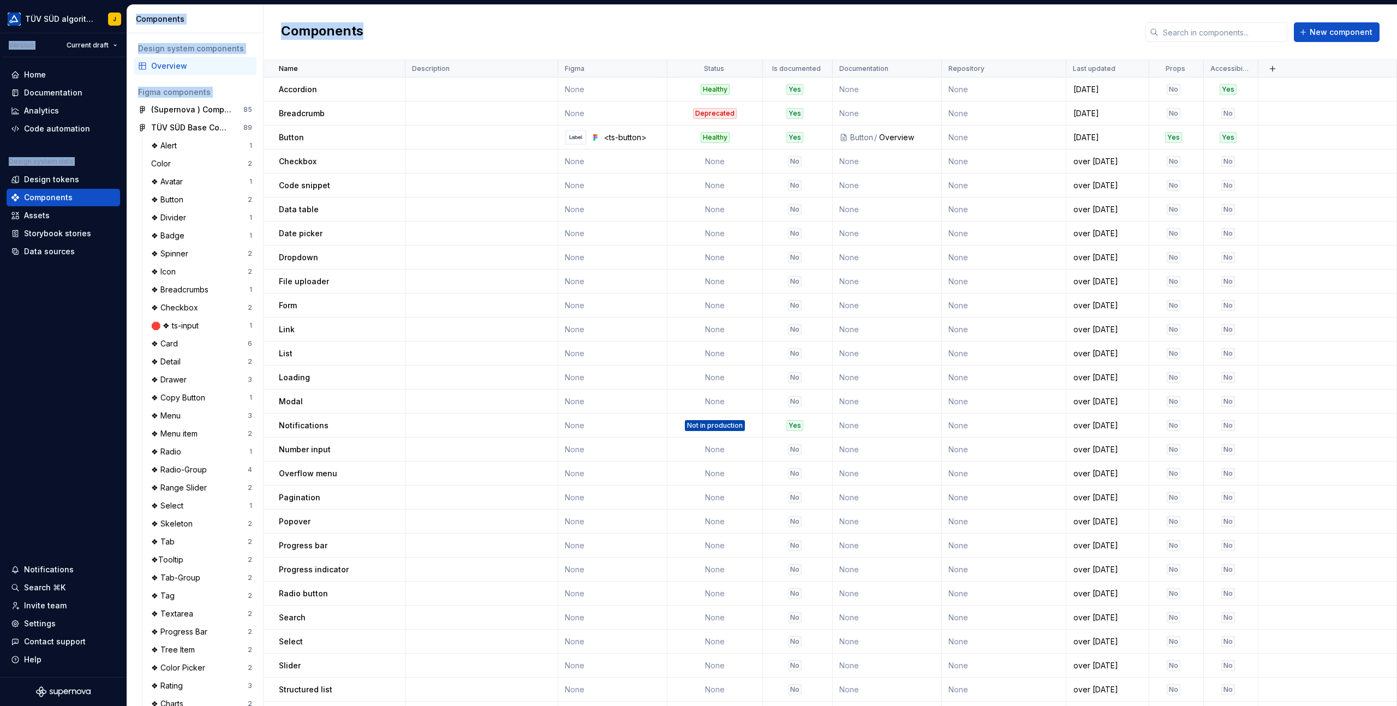
drag, startPoint x: 2, startPoint y: 31, endPoint x: 466, endPoint y: 27, distance: 464.4
click at [466, 27] on div "TÜV SÜD algorithm J Version Current draft Home Documentation Analytics Code aut…" at bounding box center [698, 353] width 1397 height 706
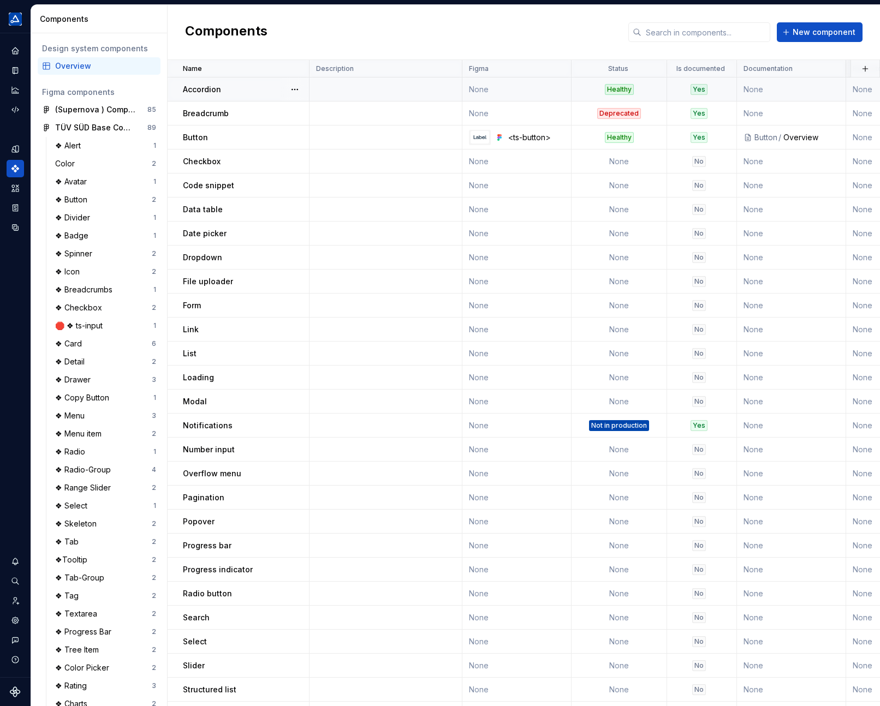
click at [198, 79] on td "Accordion" at bounding box center [239, 89] width 142 height 24
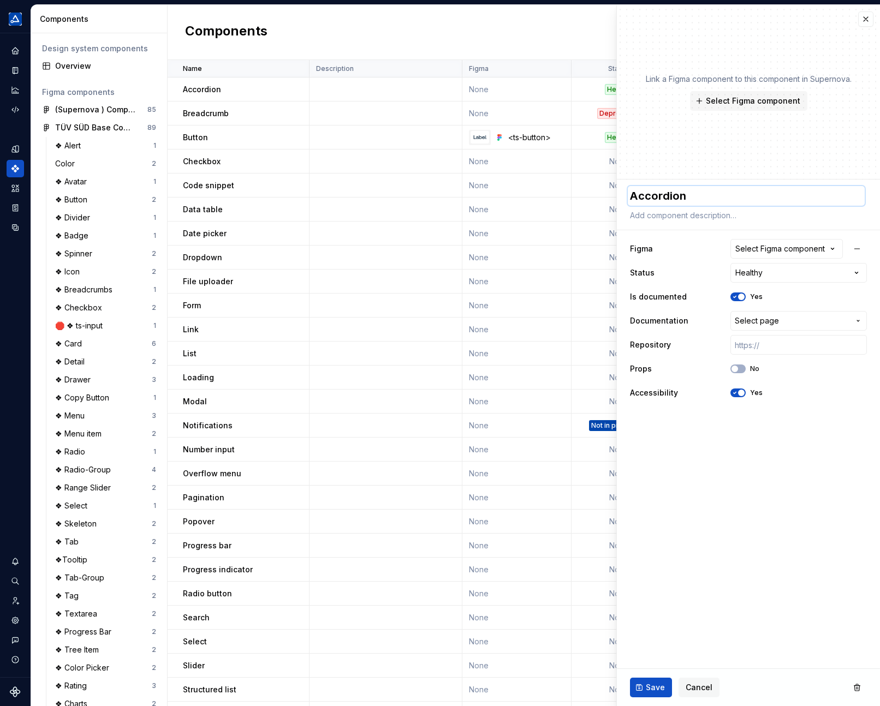
click at [670, 187] on textarea "Accordion" at bounding box center [746, 196] width 237 height 20
click at [803, 275] on html "TÜV SÜD algorithm J Design system data Components Design system components Over…" at bounding box center [440, 353] width 880 height 706
click at [751, 103] on span "Select Figma component" at bounding box center [753, 101] width 94 height 11
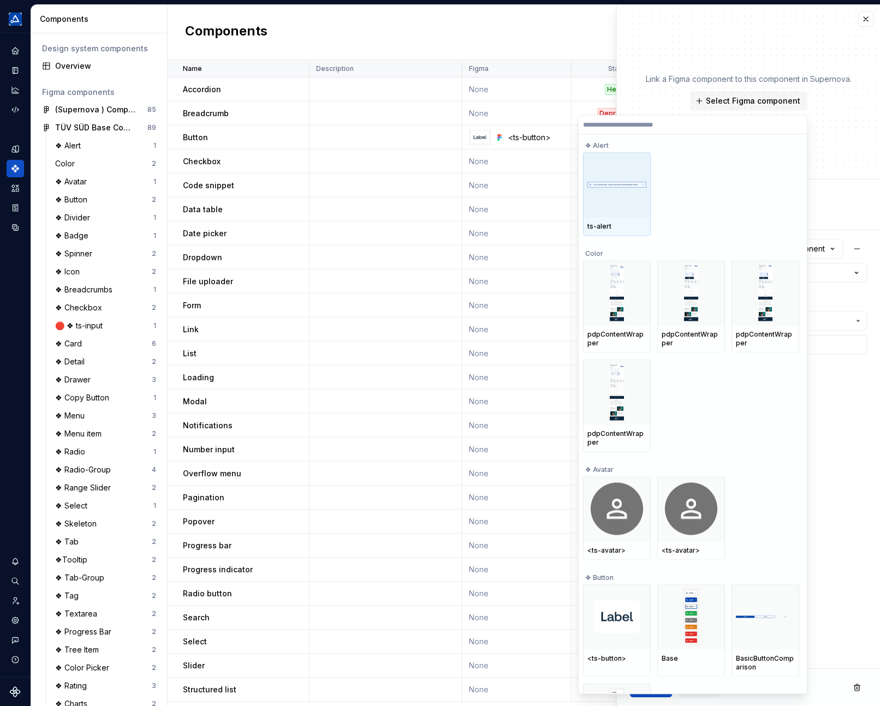
click at [613, 199] on div at bounding box center [617, 184] width 68 height 65
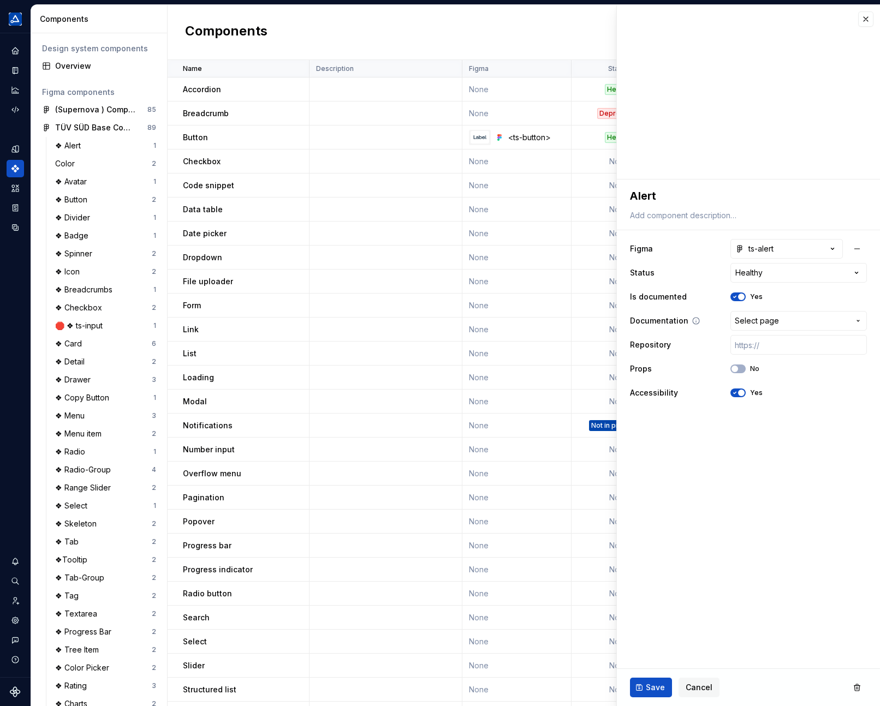
click at [783, 321] on span "Select page" at bounding box center [792, 320] width 115 height 11
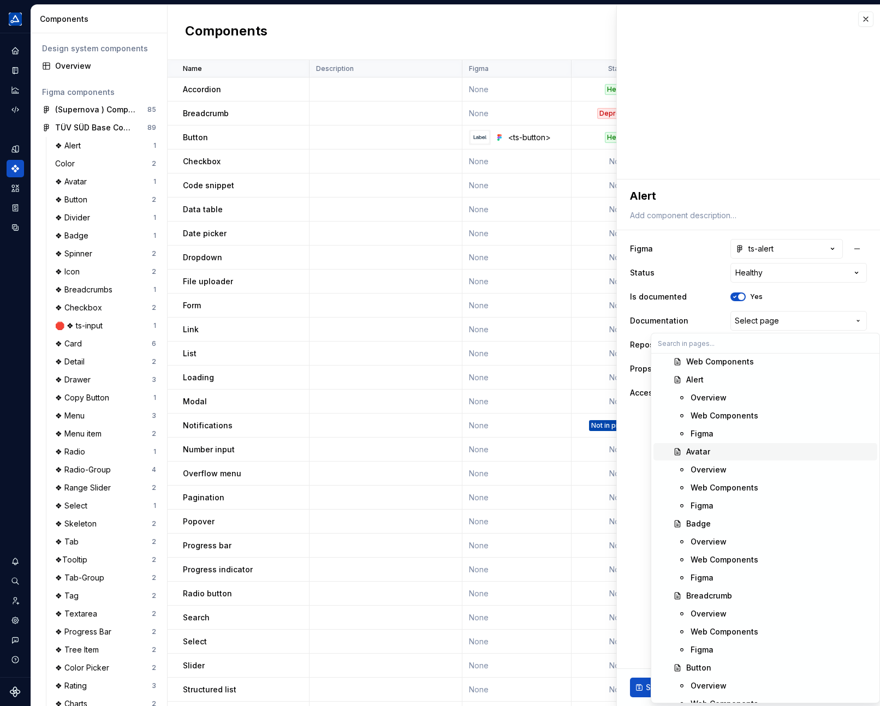
scroll to position [388, 0]
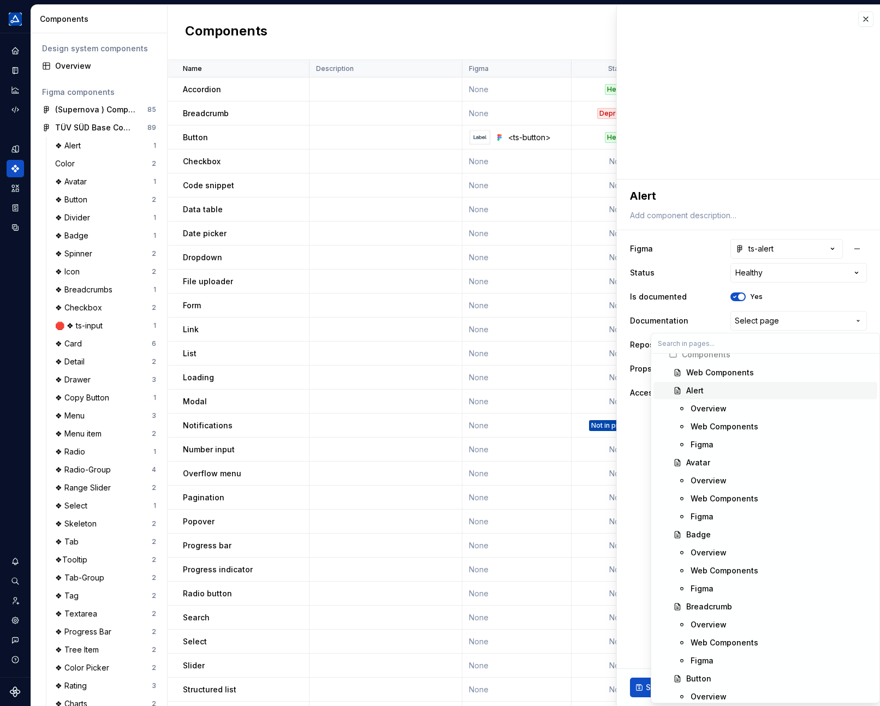
click at [703, 389] on div "Alert" at bounding box center [694, 390] width 17 height 11
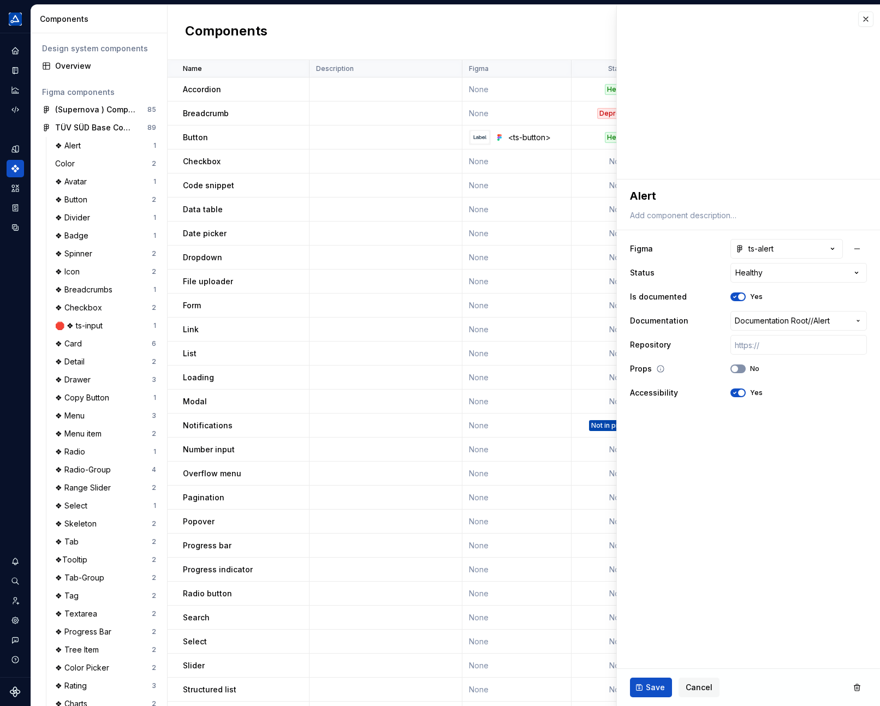
click at [741, 366] on button "No" at bounding box center [737, 369] width 15 height 9
click at [739, 297] on span "button" at bounding box center [741, 297] width 7 height 7
click at [739, 297] on button "No" at bounding box center [737, 297] width 15 height 9
click at [646, 691] on span "Save" at bounding box center [655, 687] width 19 height 11
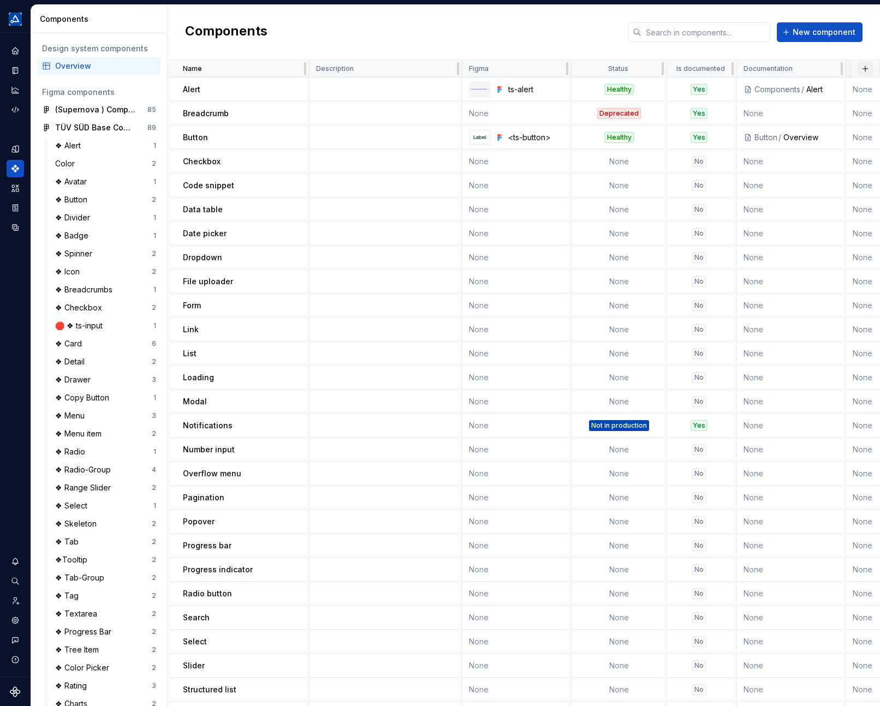
click at [866, 70] on button "button" at bounding box center [864, 68] width 15 height 15
click at [321, 90] on td at bounding box center [385, 89] width 153 height 24
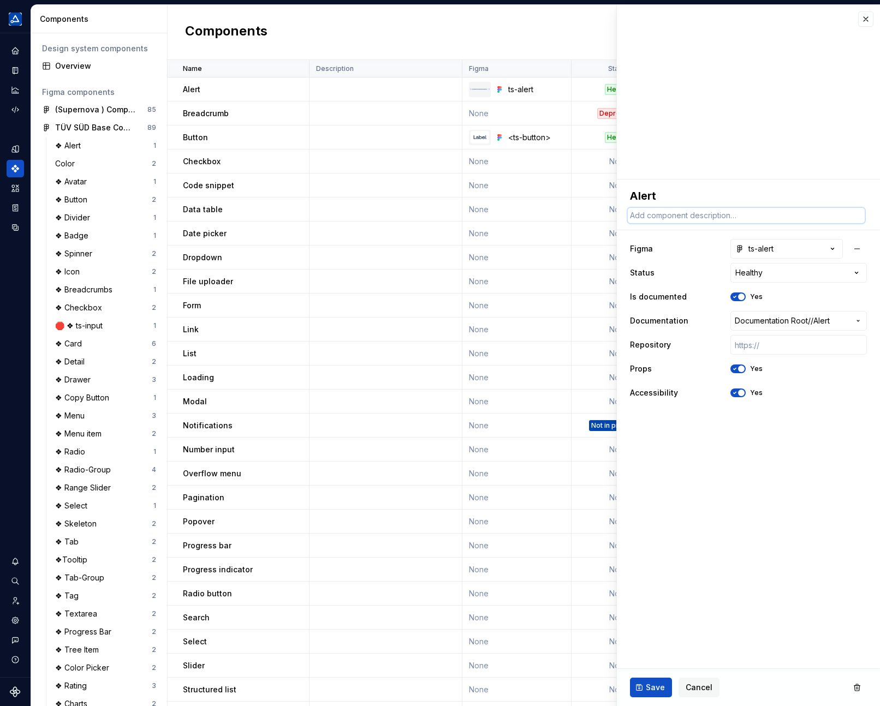
click at [683, 216] on textarea at bounding box center [746, 215] width 237 height 15
paste textarea "Alerts are used to display important messages inline or as toast notifications."
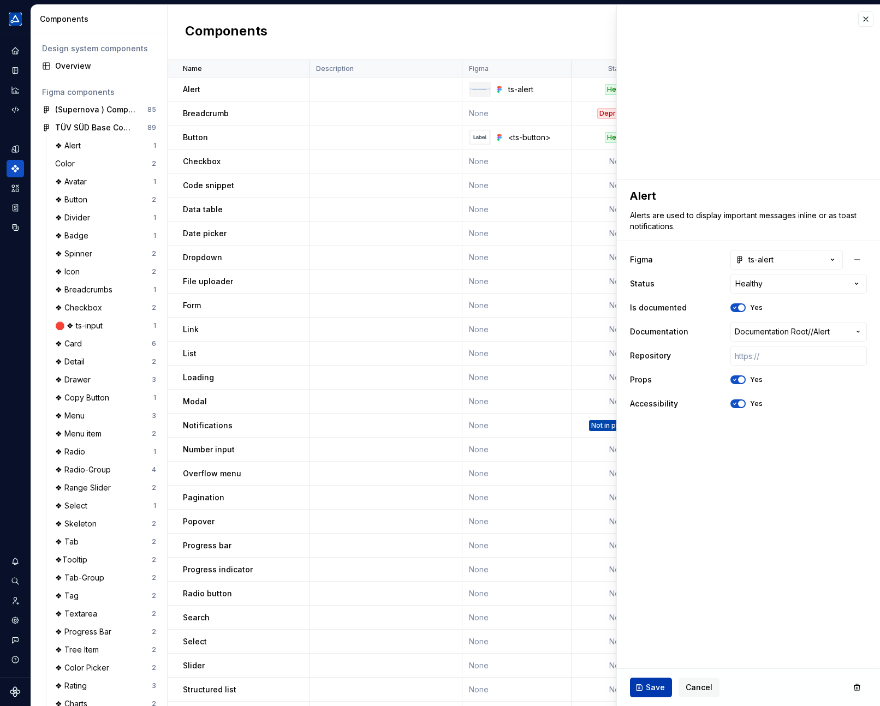
click at [659, 687] on span "Save" at bounding box center [655, 687] width 19 height 11
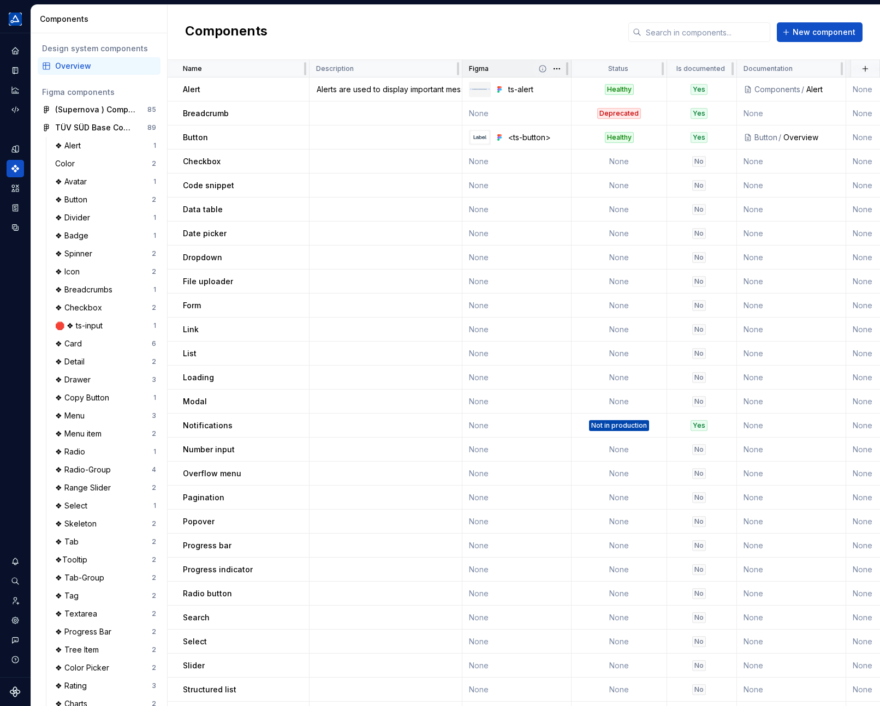
click at [541, 68] on icon at bounding box center [542, 68] width 9 height 9
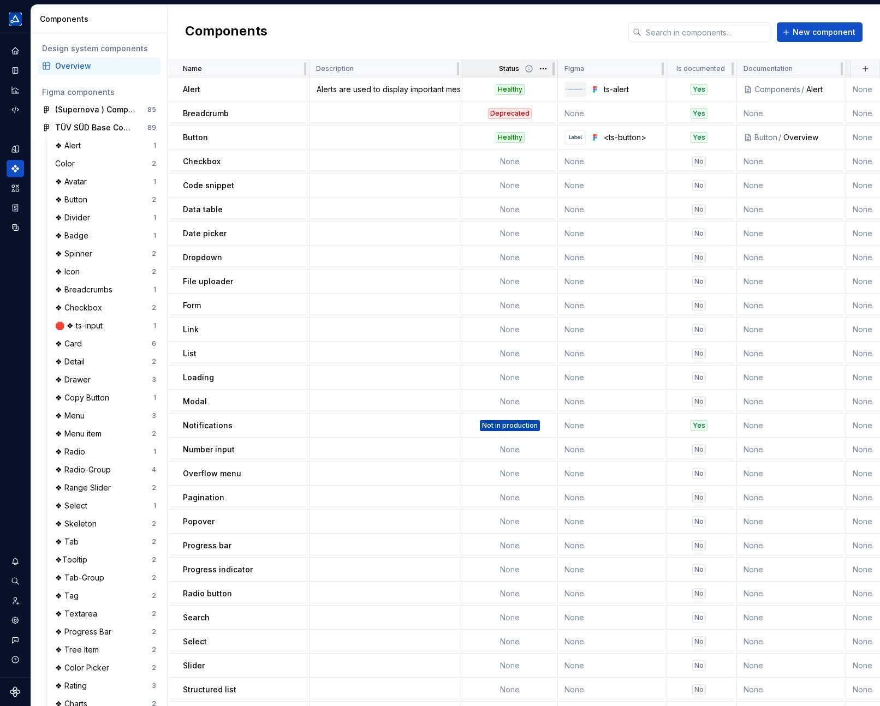
click at [512, 69] on p "Status" at bounding box center [509, 68] width 20 height 9
click at [529, 69] on icon at bounding box center [528, 68] width 9 height 9
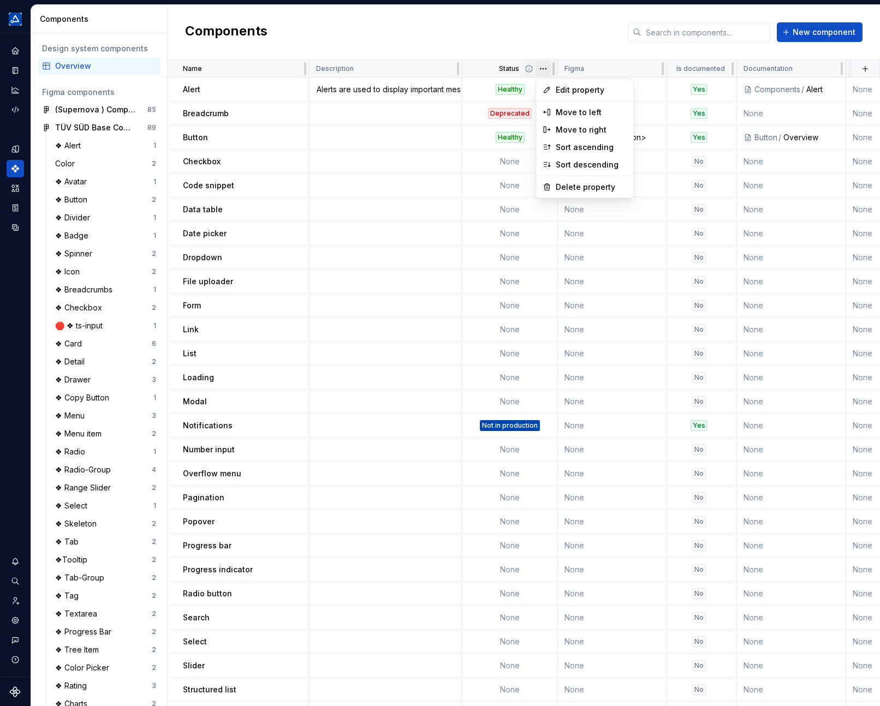
click at [547, 65] on html "TÜV SÜD algorithm J Design system data Components Design system components Over…" at bounding box center [440, 353] width 880 height 706
click at [576, 93] on span "Edit property" at bounding box center [591, 90] width 71 height 11
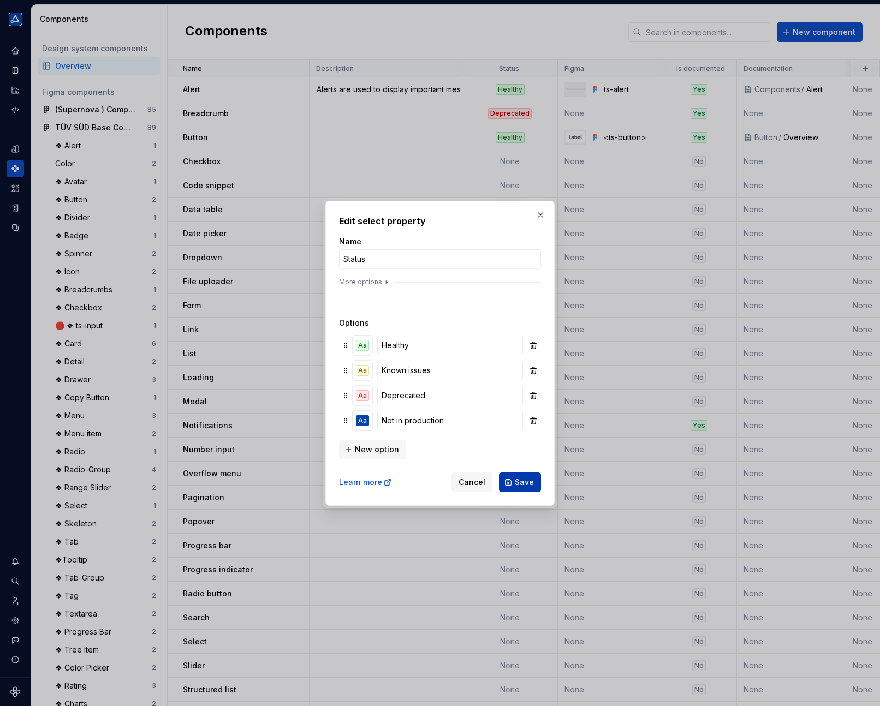
click at [524, 483] on span "Save" at bounding box center [524, 482] width 19 height 11
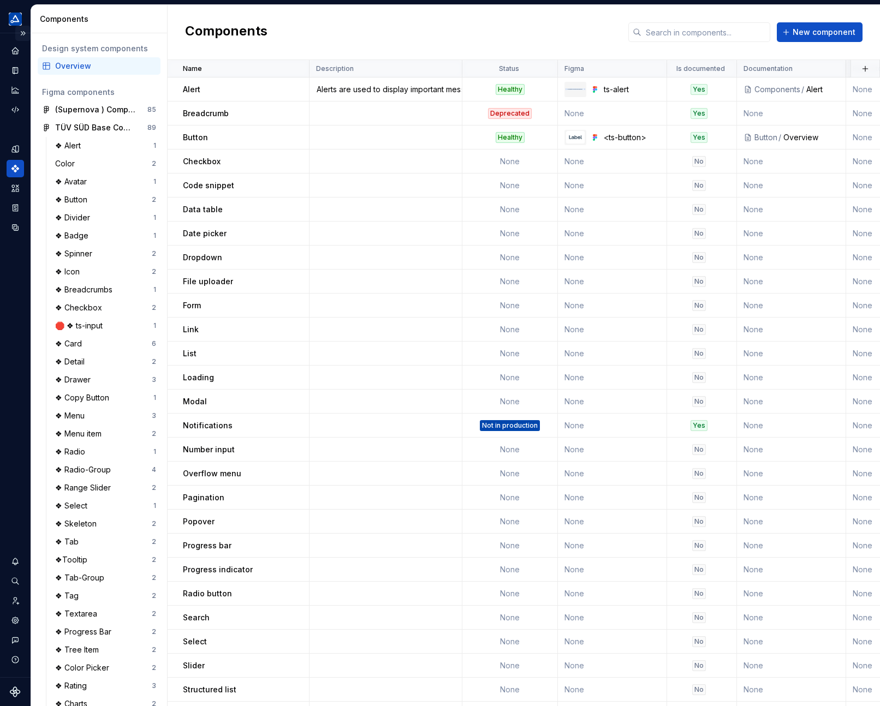
click at [20, 33] on button "Expand sidebar" at bounding box center [22, 33] width 15 height 15
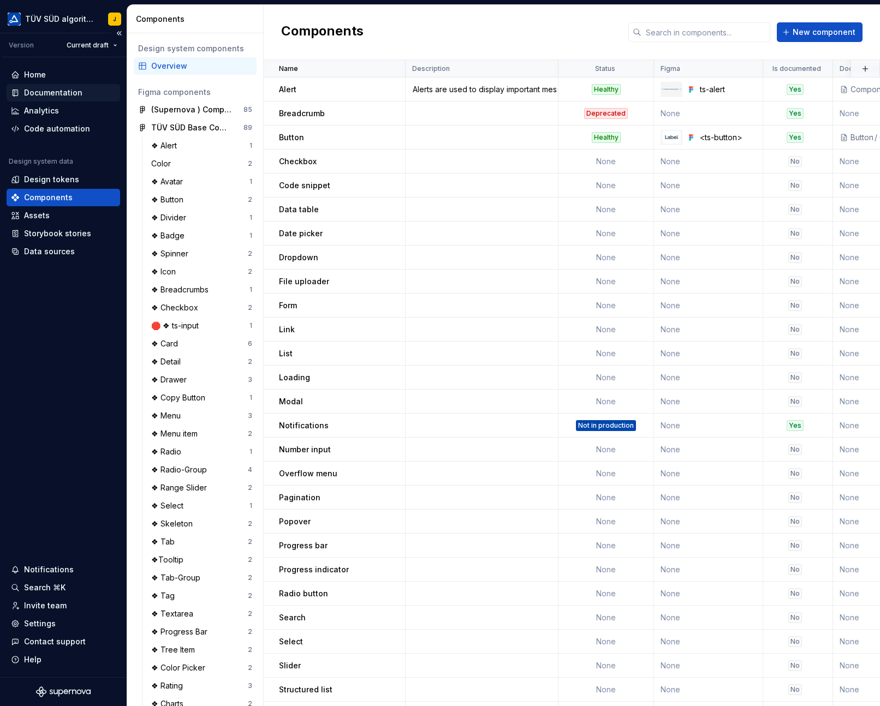
click at [52, 91] on div "Documentation" at bounding box center [53, 92] width 58 height 11
